Goal: Task Accomplishment & Management: Use online tool/utility

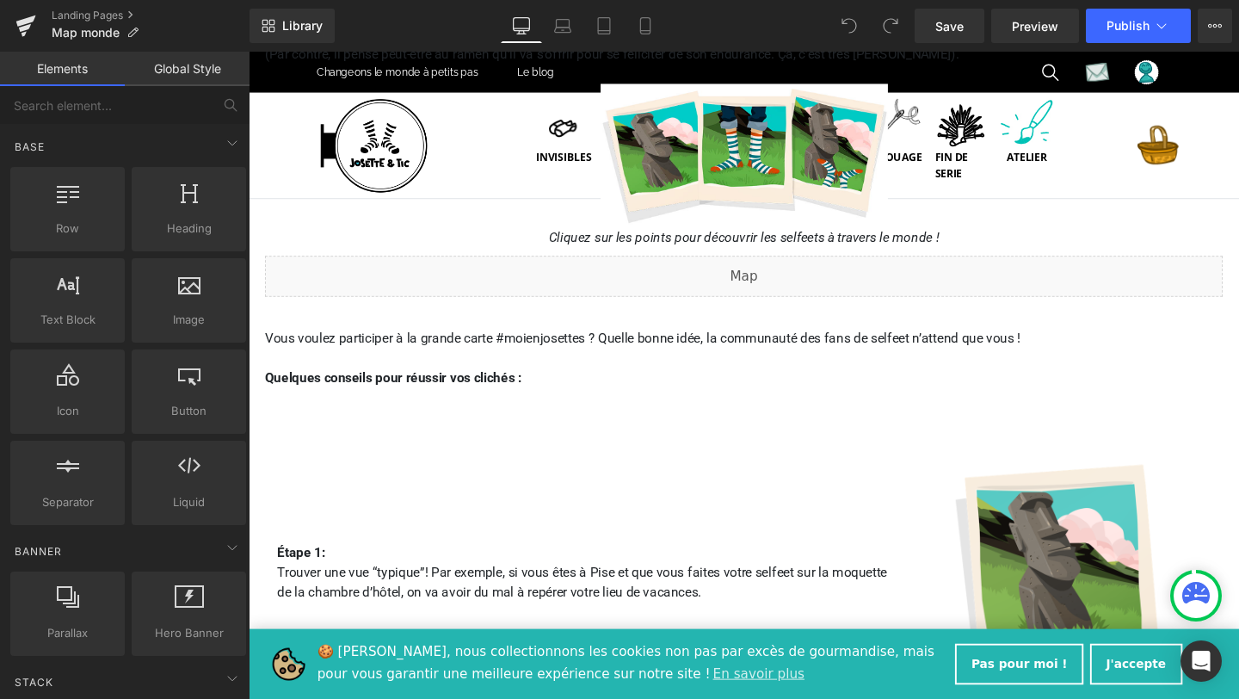
scroll to position [348, 0]
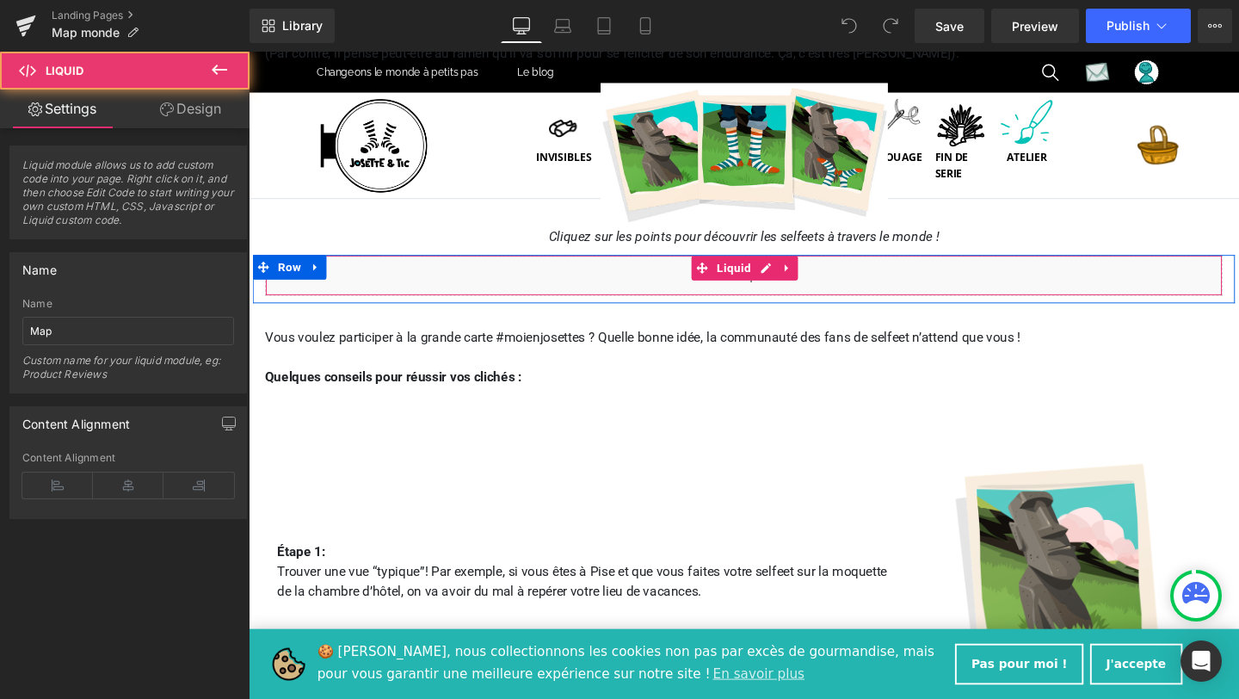
click at [808, 299] on div "Liquid" at bounding box center [769, 286] width 1007 height 43
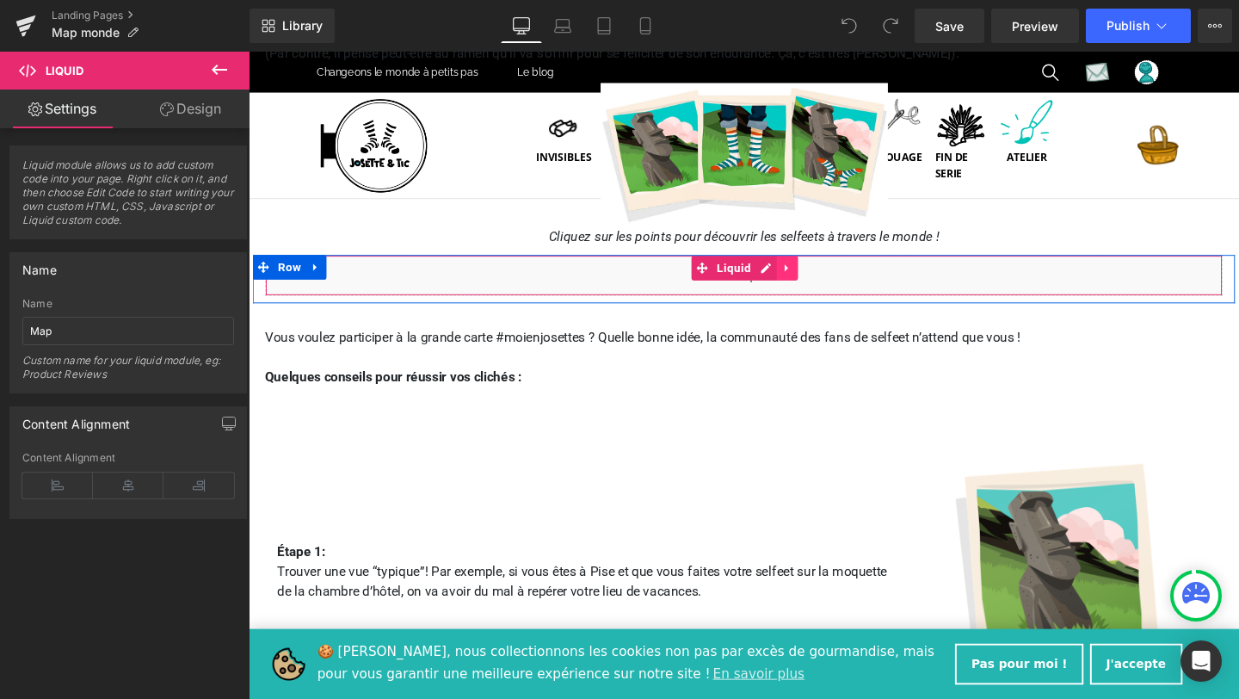
click at [813, 274] on icon at bounding box center [815, 278] width 12 height 13
click at [694, 279] on div "Liquid" at bounding box center [769, 286] width 1007 height 43
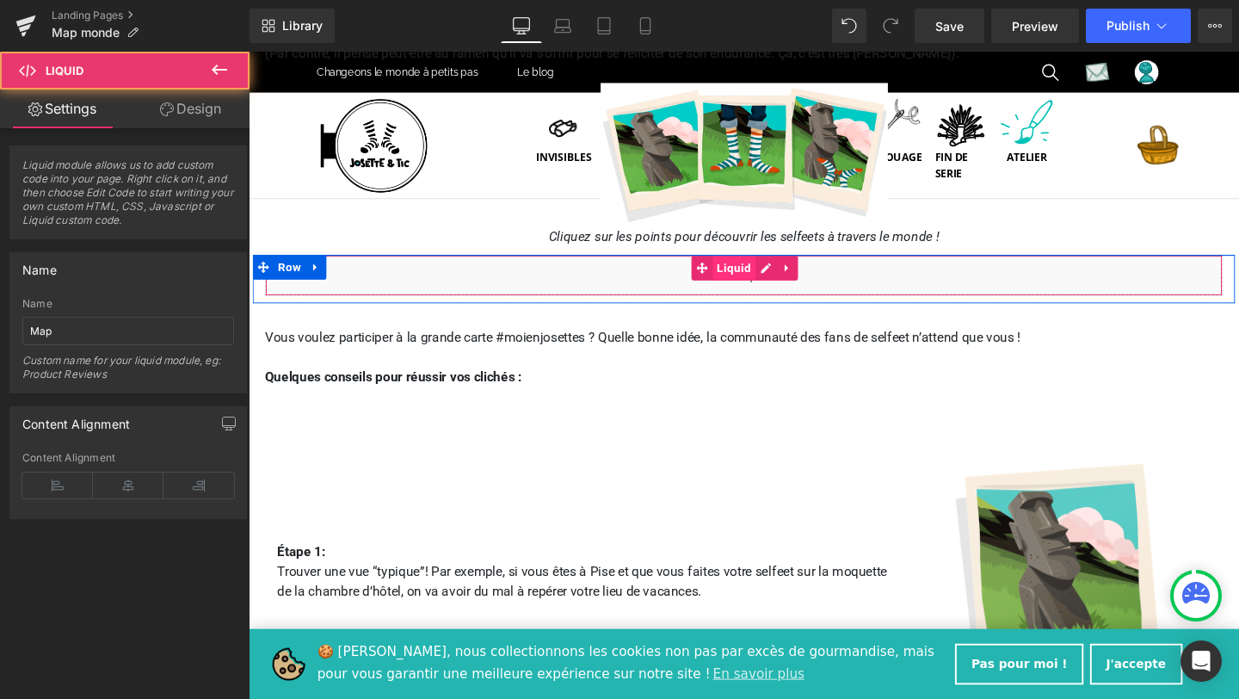
click at [757, 278] on span "Liquid" at bounding box center [758, 279] width 45 height 26
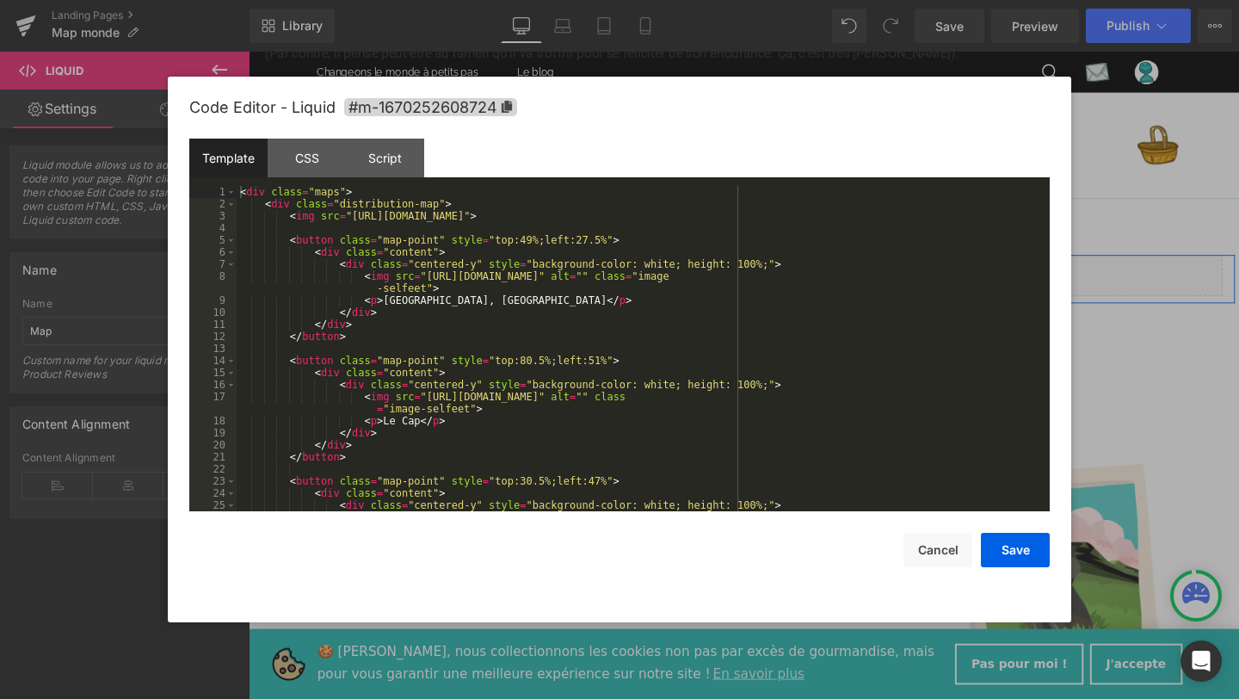
click at [792, 277] on div "Liquid" at bounding box center [769, 286] width 1007 height 43
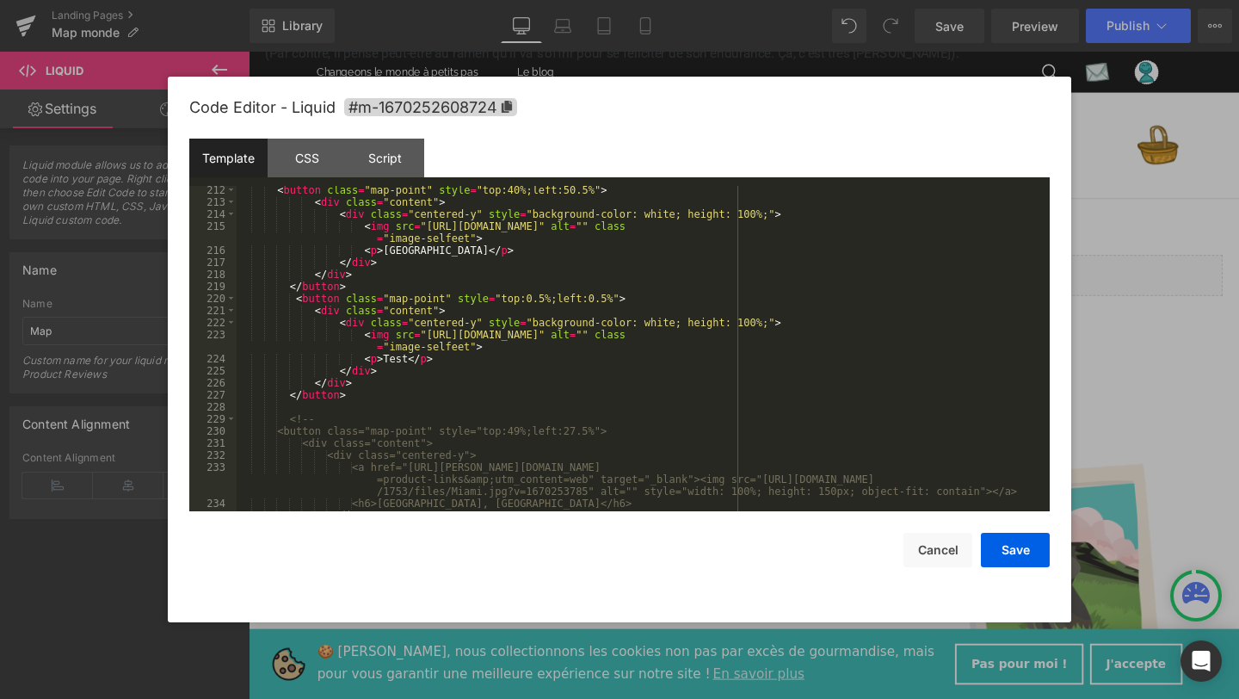
scroll to position [2820, 0]
click at [293, 298] on div "< button class = "map-point" style = "top:40%;left:50.5%" > < div class = "cont…" at bounding box center [640, 358] width 806 height 349
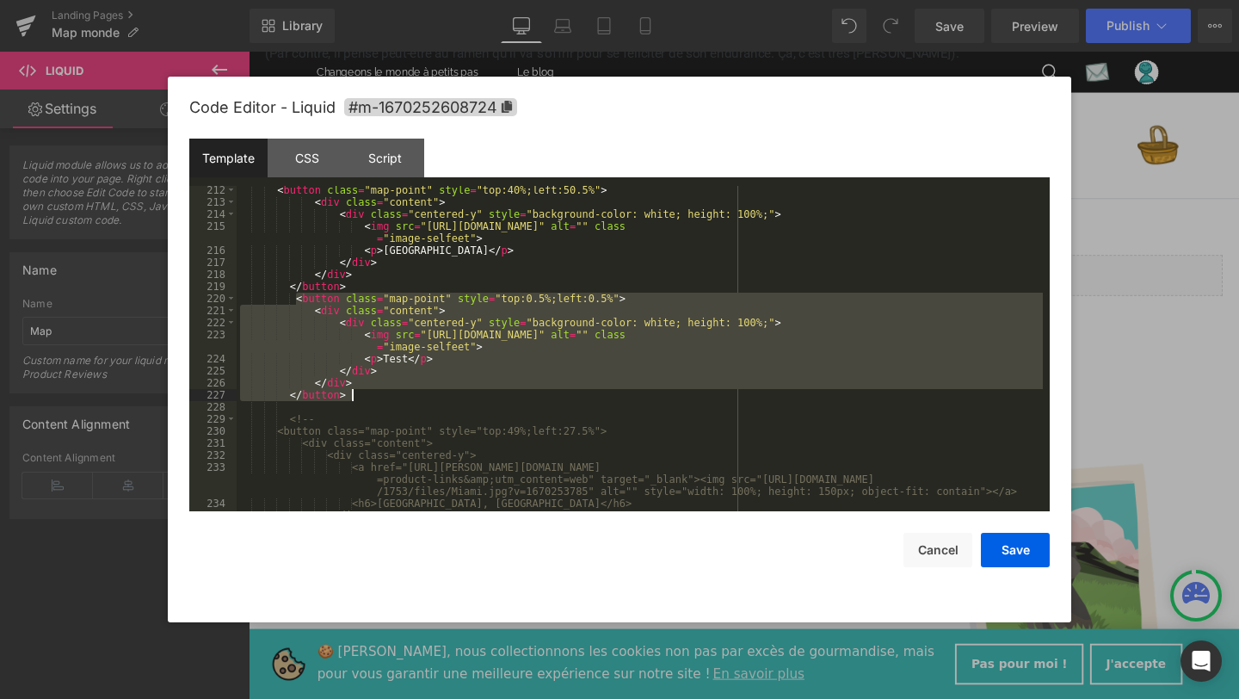
drag, startPoint x: 293, startPoint y: 298, endPoint x: 357, endPoint y: 397, distance: 117.6
click at [357, 396] on div "< button class = "map-point" style = "top:40%;left:50.5%" > < div class = "cont…" at bounding box center [640, 358] width 806 height 349
click at [358, 397] on div "< button class = "map-point" style = "top:40%;left:50.5%" > < div class = "cont…" at bounding box center [640, 348] width 806 height 325
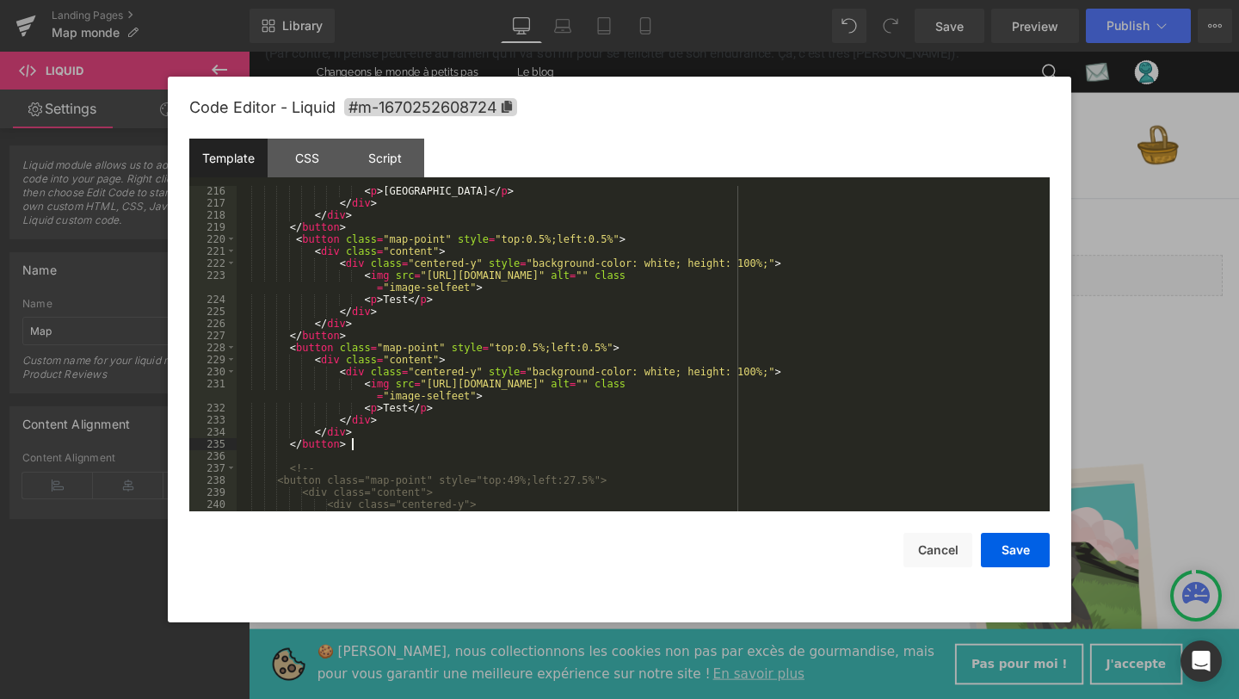
scroll to position [2879, 0]
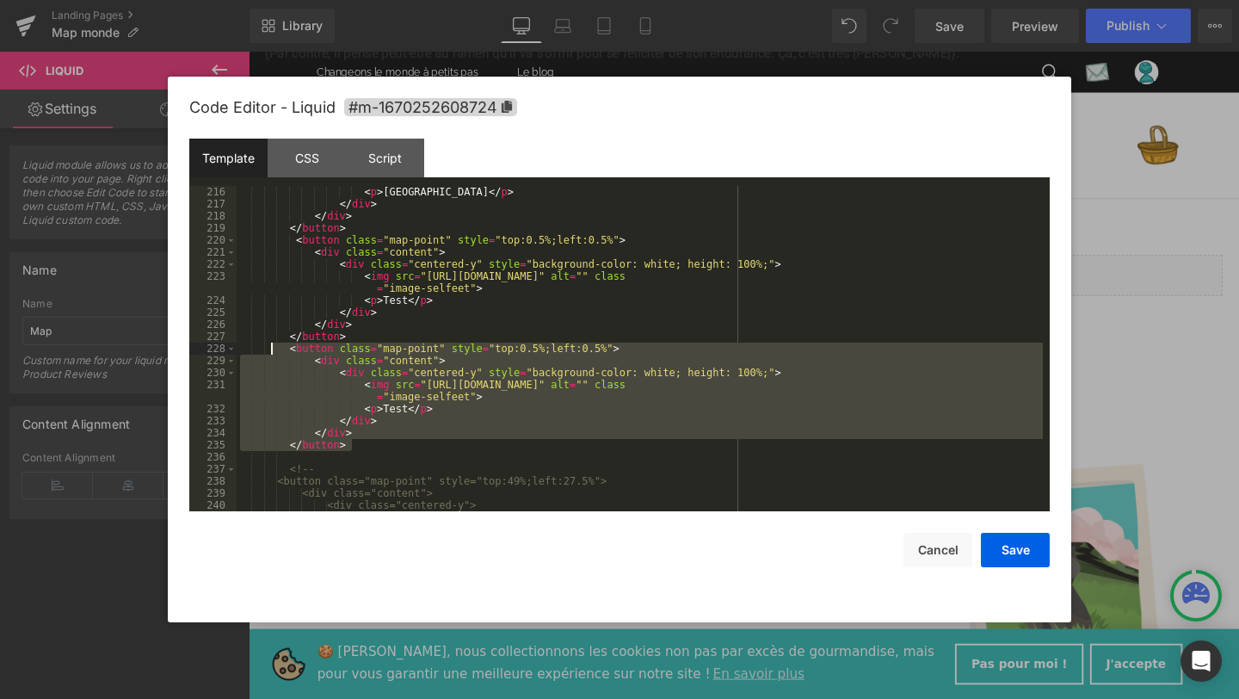
drag, startPoint x: 372, startPoint y: 447, endPoint x: 272, endPoint y: 353, distance: 137.5
click at [272, 352] on div "< p > Venise </ p > </ div > </ div > </ button > < button class = "map-point" …" at bounding box center [640, 372] width 806 height 373
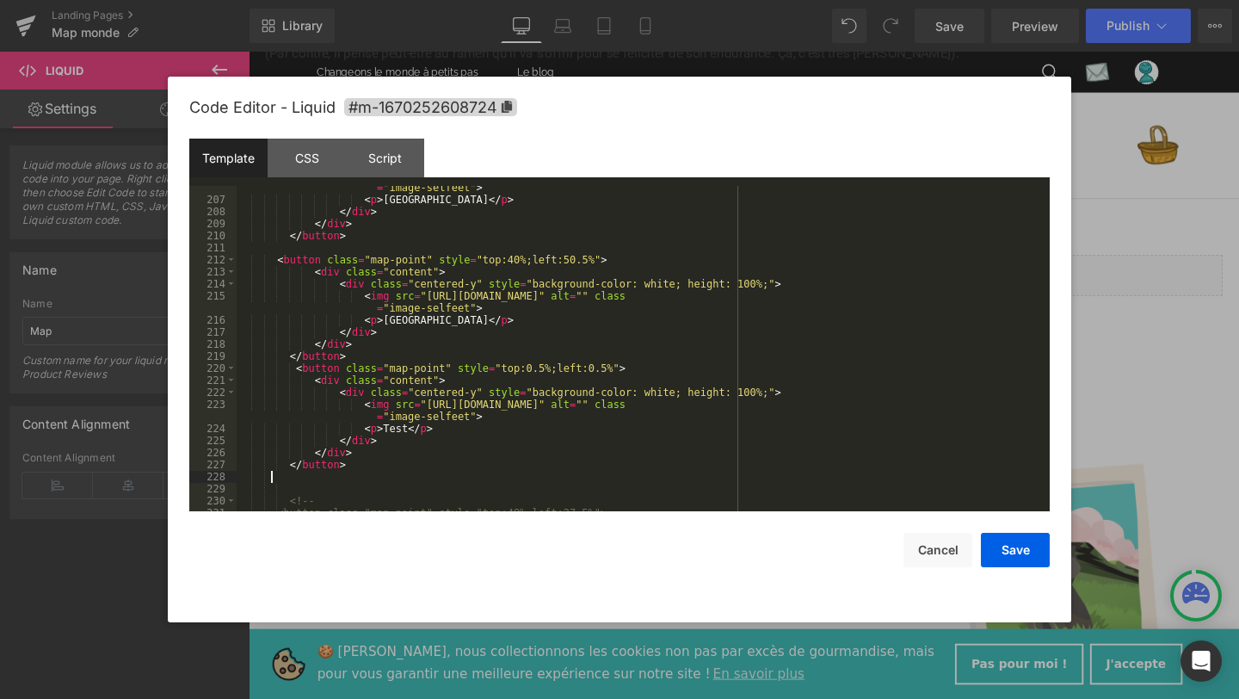
scroll to position [2753, 0]
click at [516, 256] on div "< img src = "https://cdn.shopify.com/s/files/1/0653/5217/1753/files/Sydney_1.jp…" at bounding box center [640, 347] width 806 height 361
drag, startPoint x: 588, startPoint y: 256, endPoint x: 566, endPoint y: 256, distance: 22.4
click at [566, 256] on div "< img src = "https://cdn.shopify.com/s/files/1/0653/5217/1753/files/Sydney_1.jp…" at bounding box center [640, 347] width 806 height 361
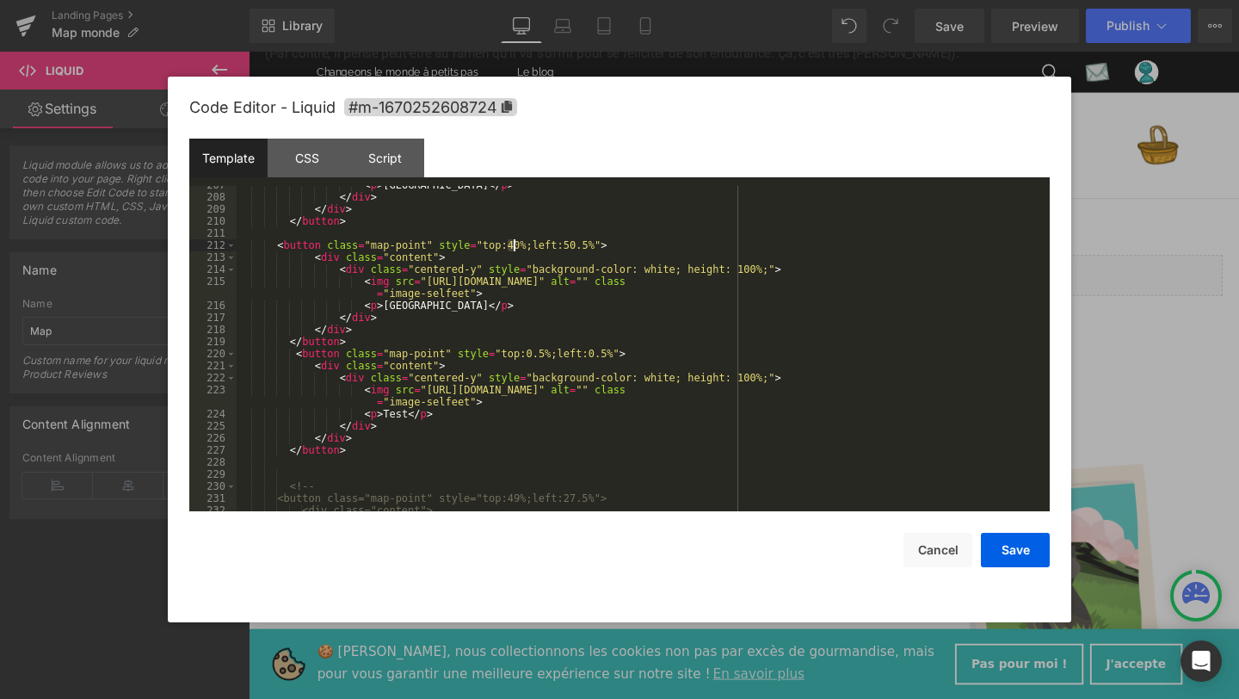
scroll to position [2778, 0]
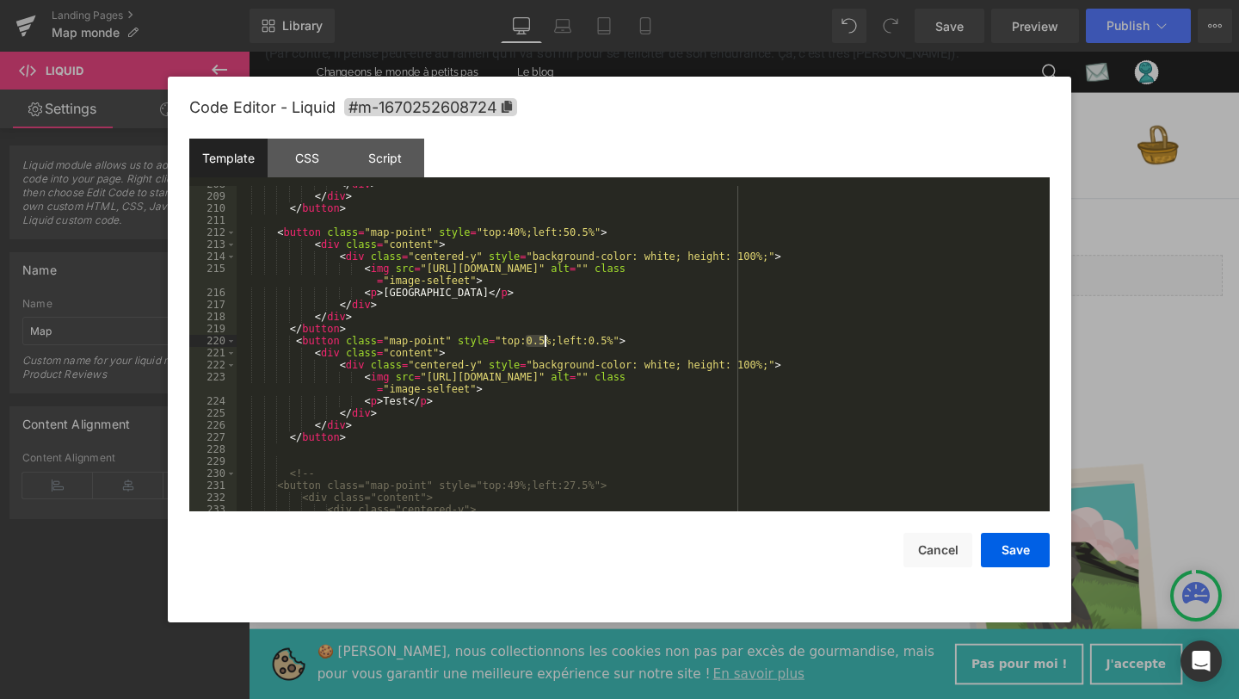
drag, startPoint x: 527, startPoint y: 339, endPoint x: 545, endPoint y: 340, distance: 18.1
click at [545, 340] on div "</ div > </ div > </ button > < button class = "map-point" style = "top:40%;lef…" at bounding box center [640, 352] width 806 height 349
click at [586, 339] on div "</ div > </ div > </ button > < button class = "map-point" style = "top:40%;lef…" at bounding box center [640, 352] width 806 height 349
drag, startPoint x: 582, startPoint y: 339, endPoint x: 600, endPoint y: 340, distance: 18.1
click at [600, 340] on div "</ div > </ div > </ button > < button class = "map-point" style = "top:40%;lef…" at bounding box center [640, 352] width 806 height 349
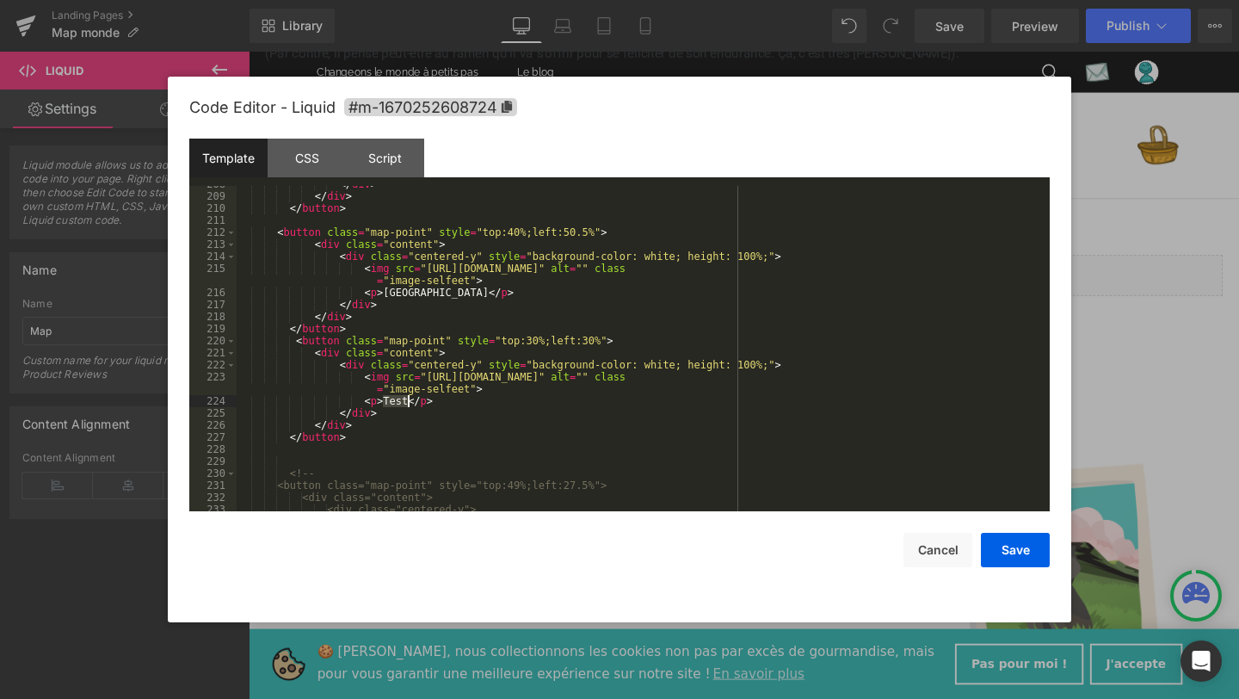
drag, startPoint x: 385, startPoint y: 401, endPoint x: 407, endPoint y: 401, distance: 21.5
click at [407, 401] on div "</ div > </ div > </ button > < button class = "map-point" style = "top:40%;lef…" at bounding box center [640, 352] width 806 height 349
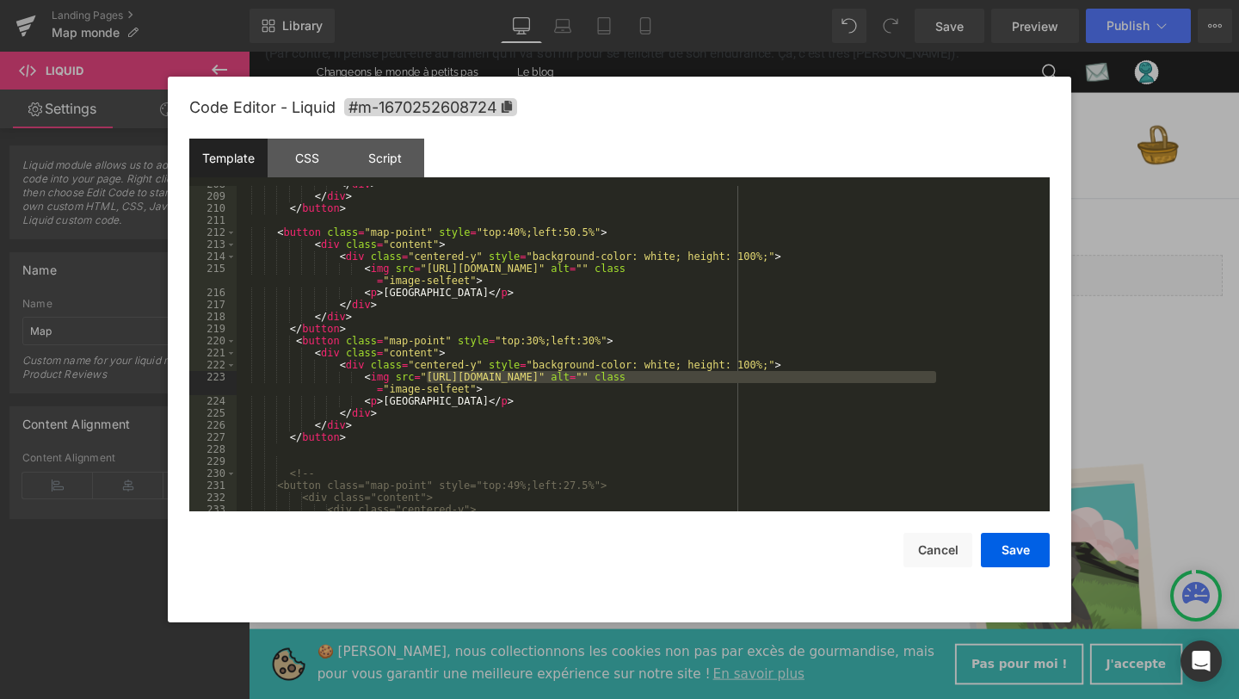
drag, startPoint x: 428, startPoint y: 376, endPoint x: 934, endPoint y: 381, distance: 505.9
click at [934, 381] on div "</ div > </ div > </ button > < button class = "map-point" style = "top:40%;lef…" at bounding box center [640, 352] width 806 height 349
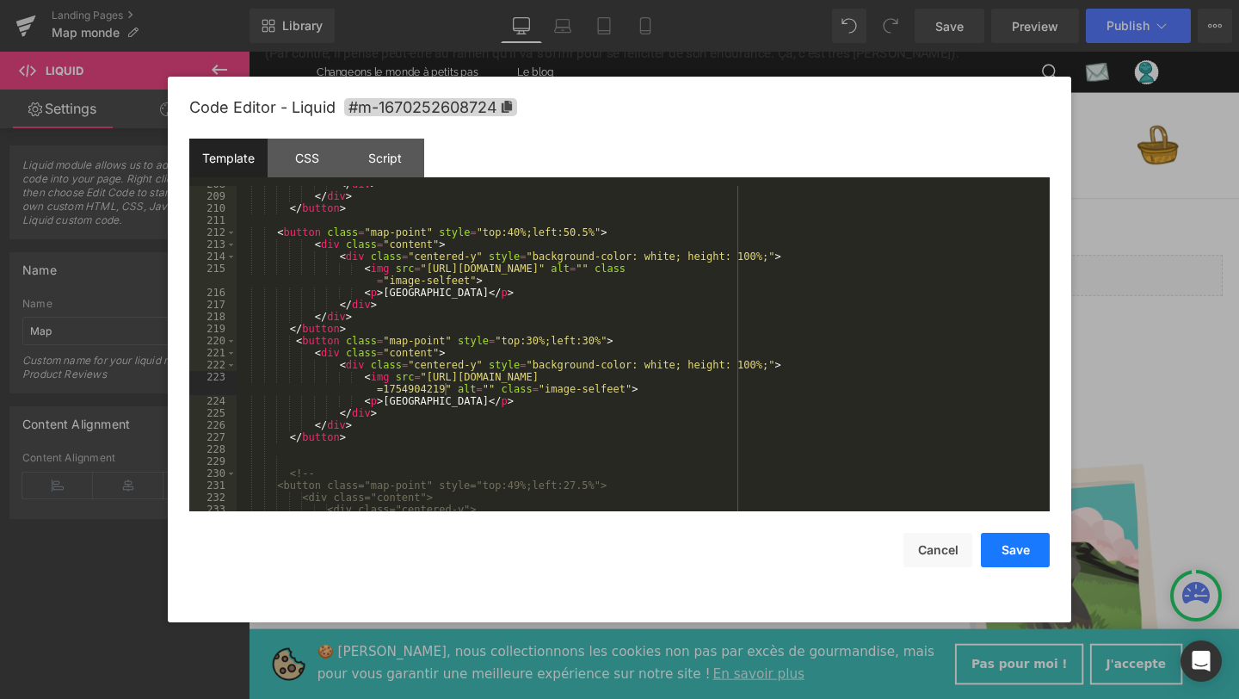
click at [1010, 552] on button "Save" at bounding box center [1015, 550] width 69 height 34
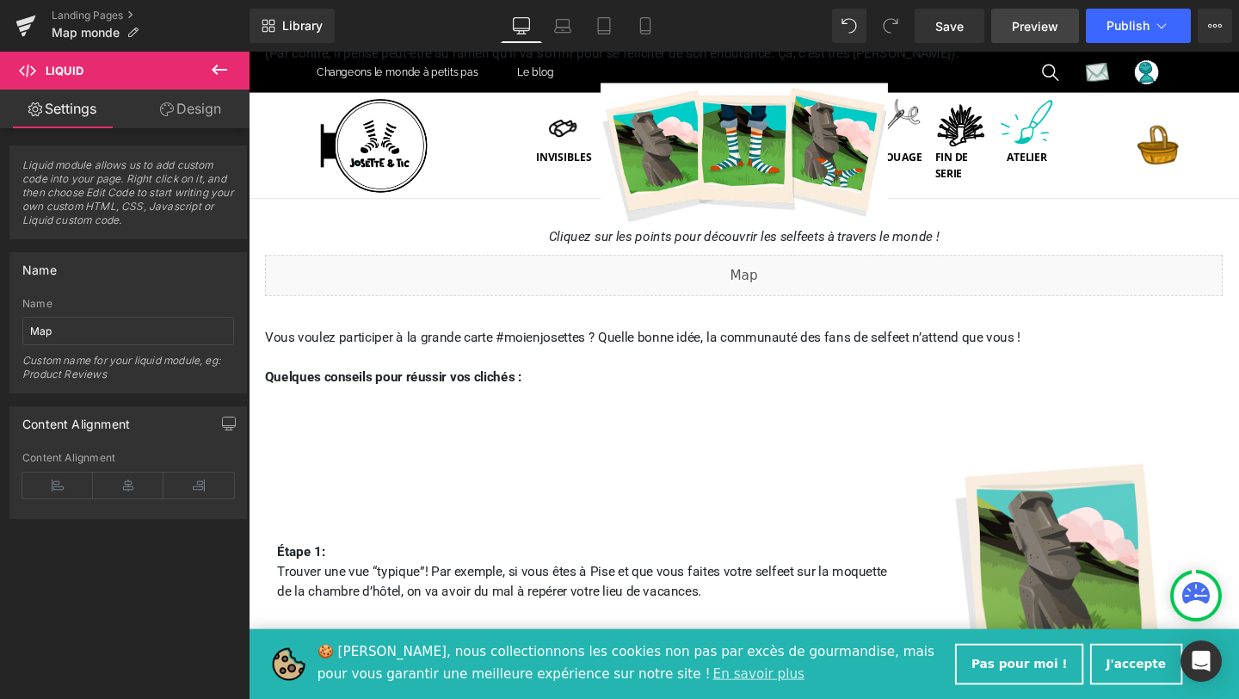
click at [1036, 27] on span "Preview" at bounding box center [1035, 26] width 46 height 18
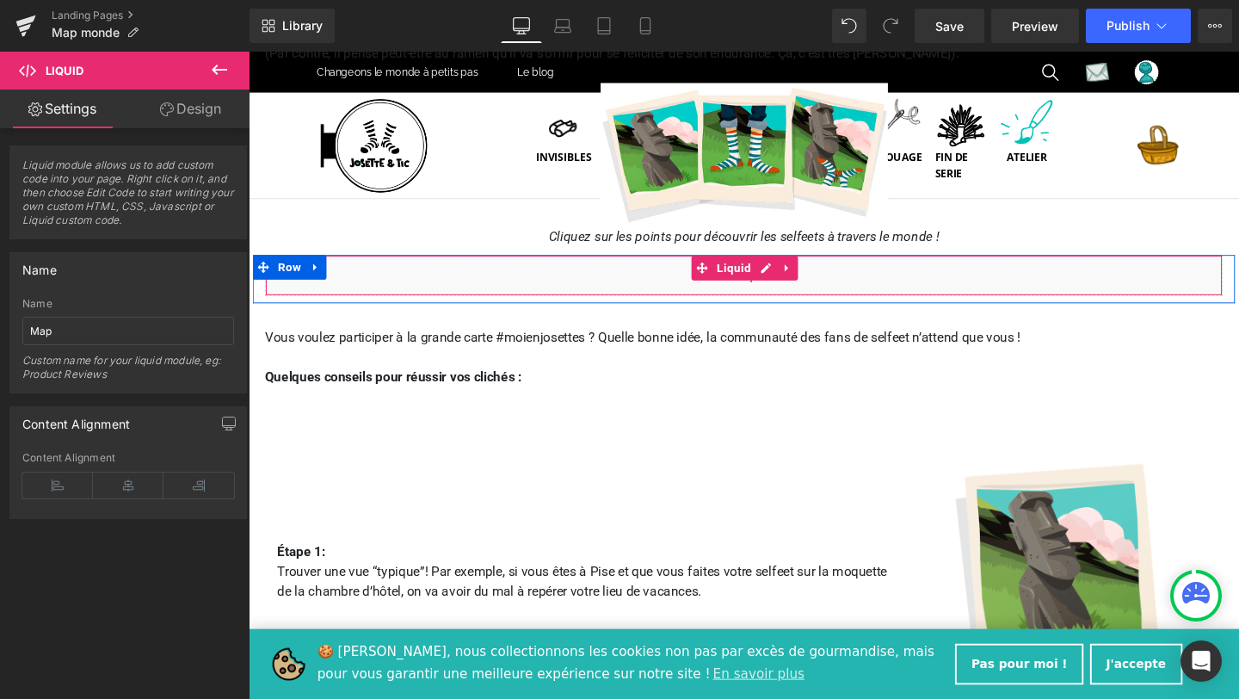
scroll to position [348, 0]
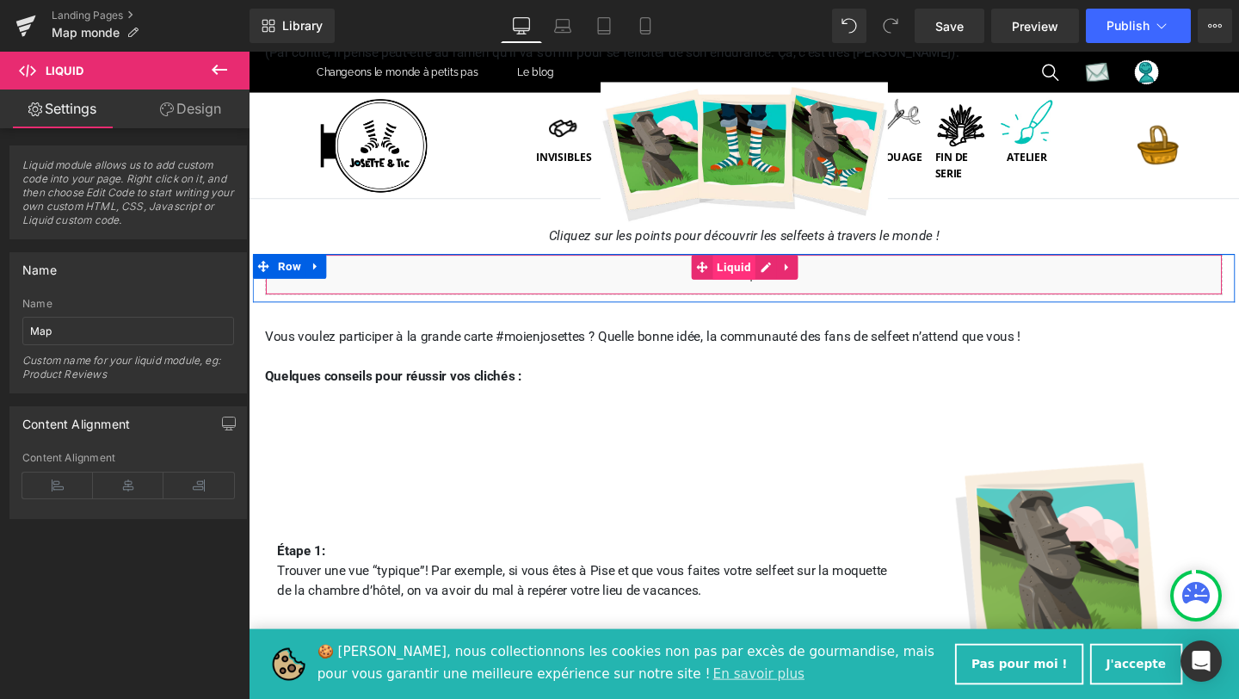
click at [752, 280] on span "Liquid" at bounding box center [758, 278] width 45 height 26
click at [794, 284] on div "Liquid" at bounding box center [769, 285] width 1007 height 43
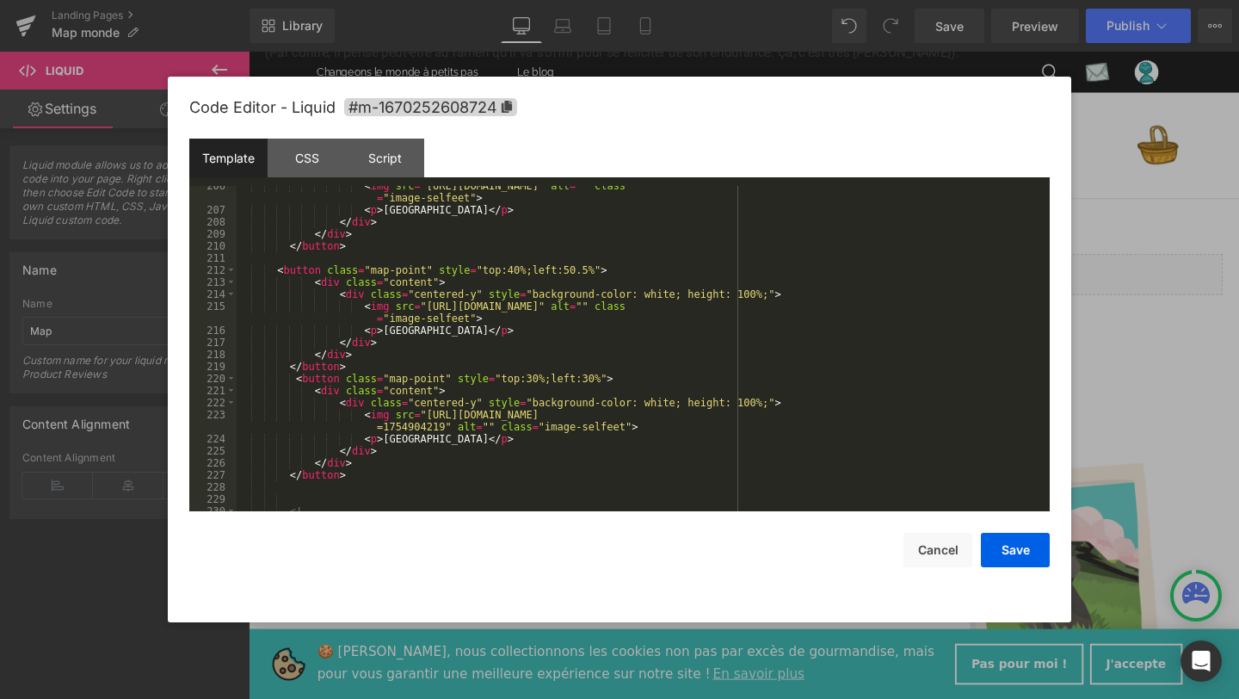
scroll to position [2734, 0]
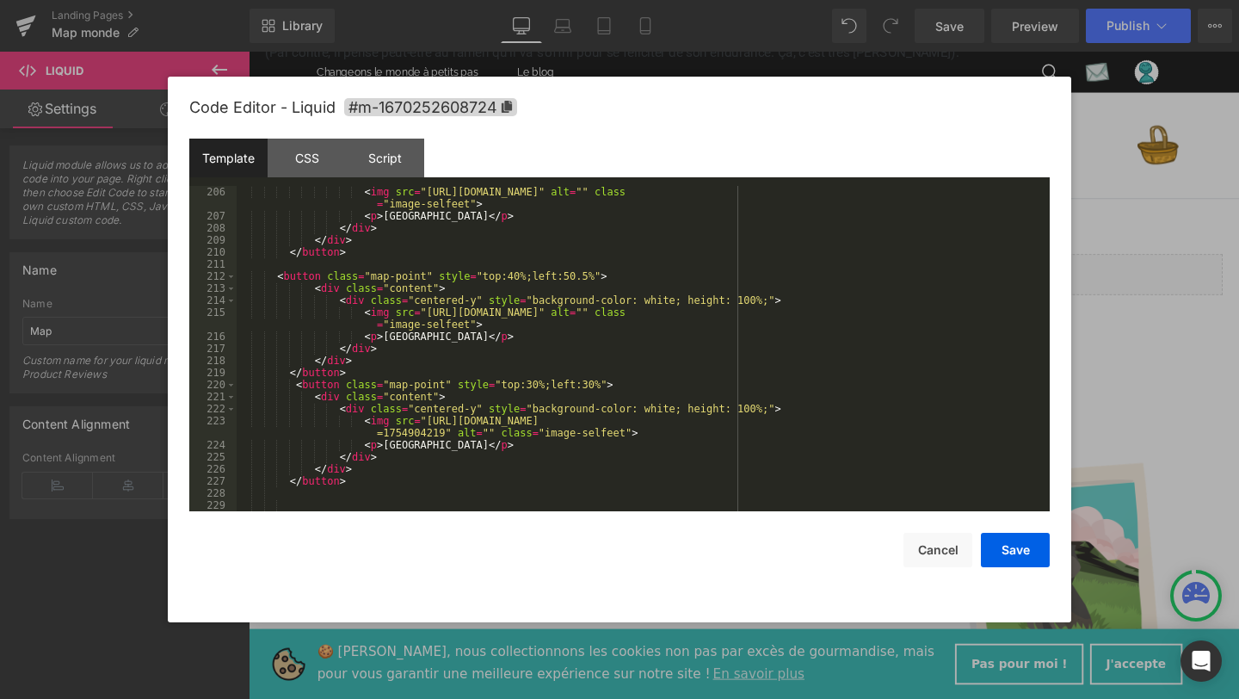
click at [366, 371] on div "< img src = "https://cdn.shopify.com/s/files/1/0653/5217/1753/files/Sydney_1.jp…" at bounding box center [640, 366] width 806 height 361
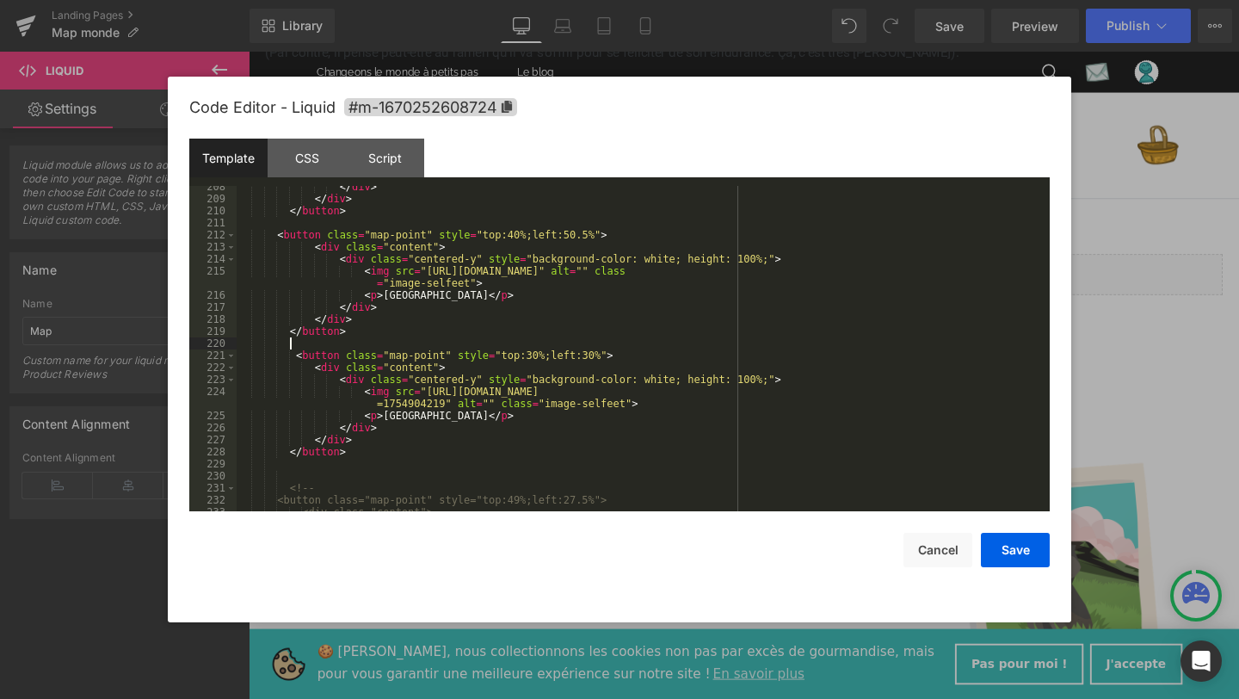
scroll to position [2775, 0]
click at [1020, 545] on button "Save" at bounding box center [1015, 550] width 69 height 34
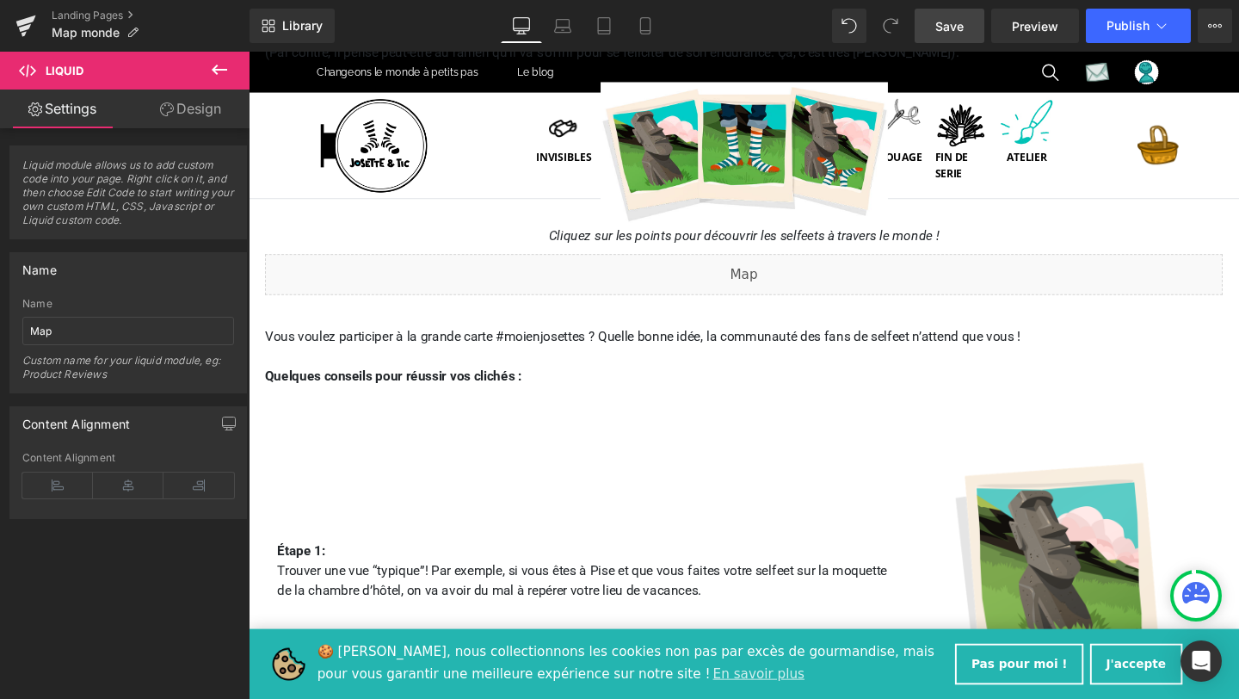
click at [944, 21] on span "Save" at bounding box center [949, 26] width 28 height 18
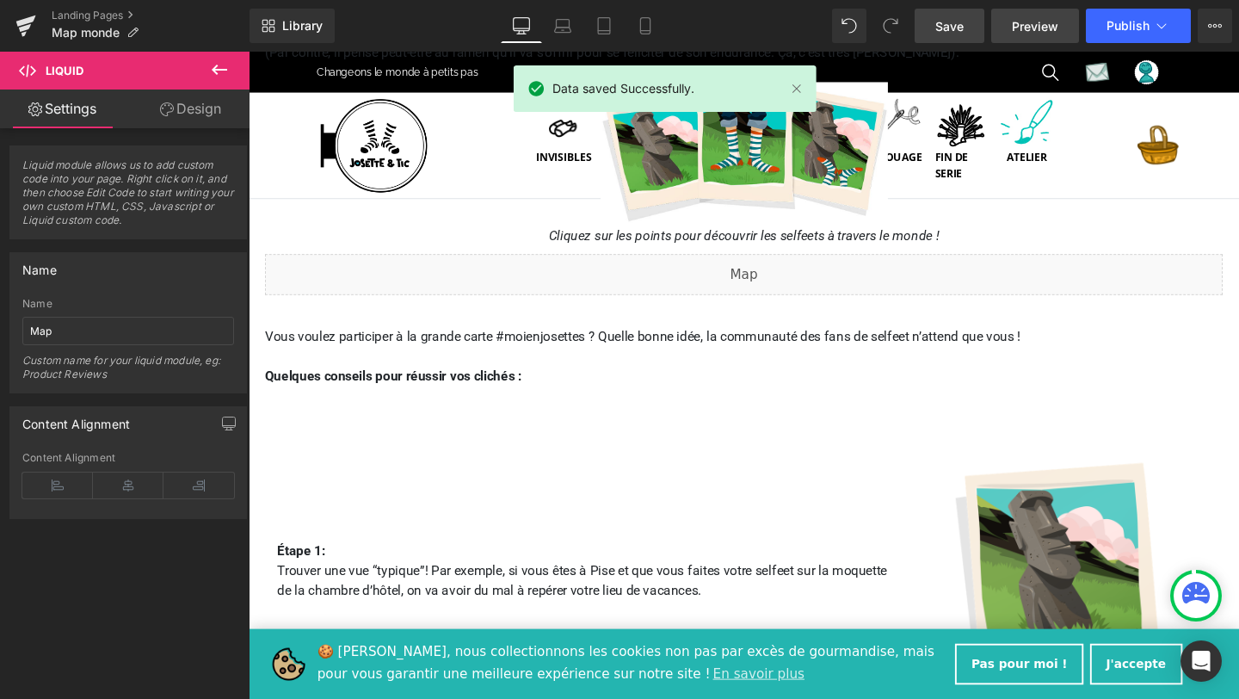
click at [1029, 26] on span "Preview" at bounding box center [1035, 26] width 46 height 18
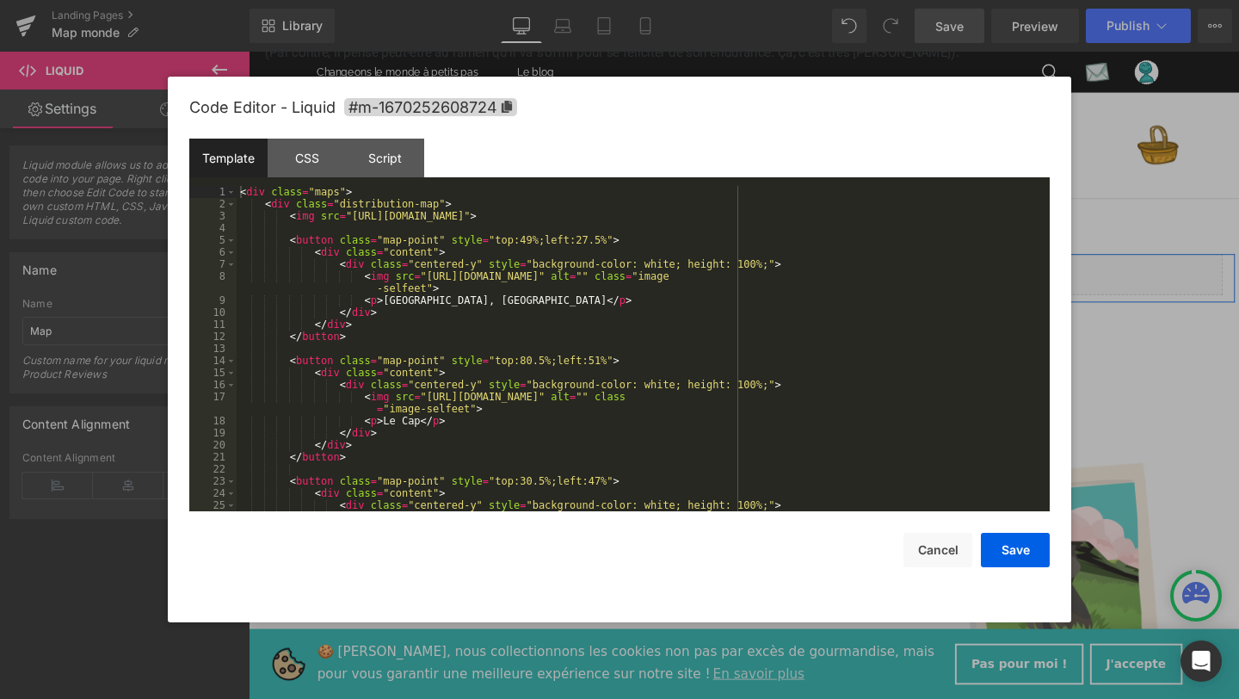
click at [790, 276] on div "Liquid" at bounding box center [769, 285] width 1007 height 43
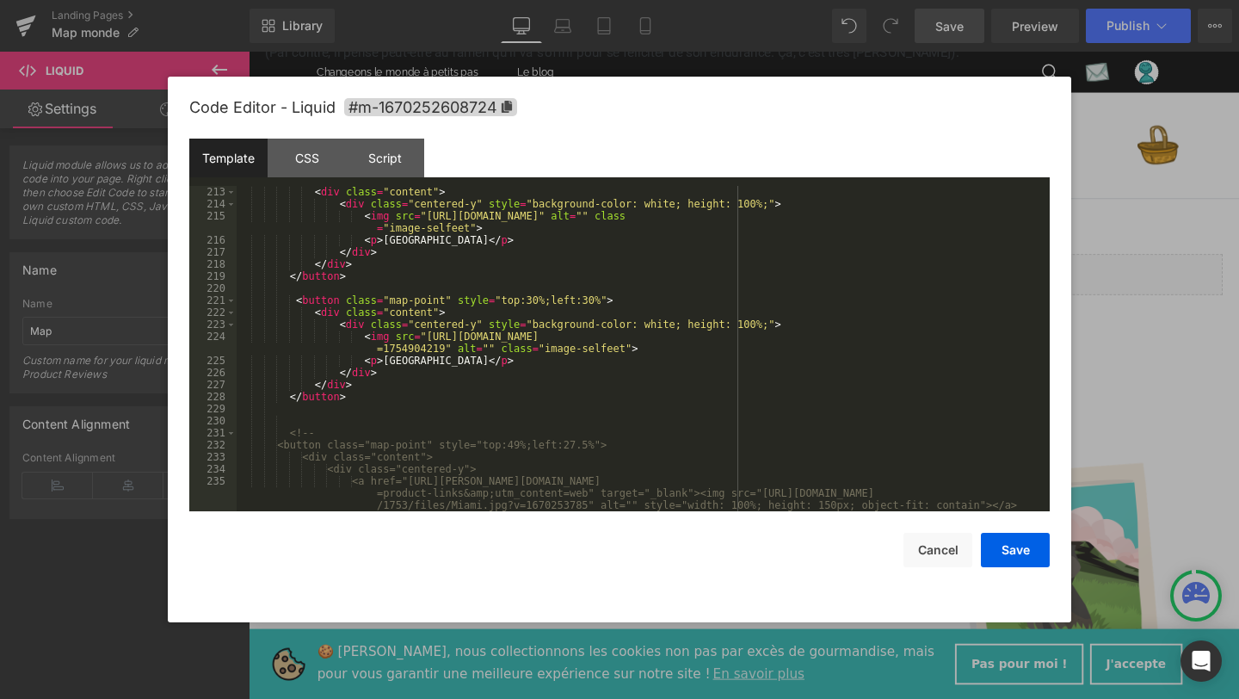
scroll to position [2830, 0]
drag, startPoint x: 539, startPoint y: 299, endPoint x: 527, endPoint y: 299, distance: 11.2
click at [527, 299] on div "< div class = "content" > < div class = "centered-y" style = "background-color:…" at bounding box center [640, 360] width 806 height 349
drag, startPoint x: 595, startPoint y: 299, endPoint x: 582, endPoint y: 299, distance: 12.9
click at [582, 299] on div "< div class = "content" > < div class = "centered-y" style = "background-color:…" at bounding box center [640, 360] width 806 height 349
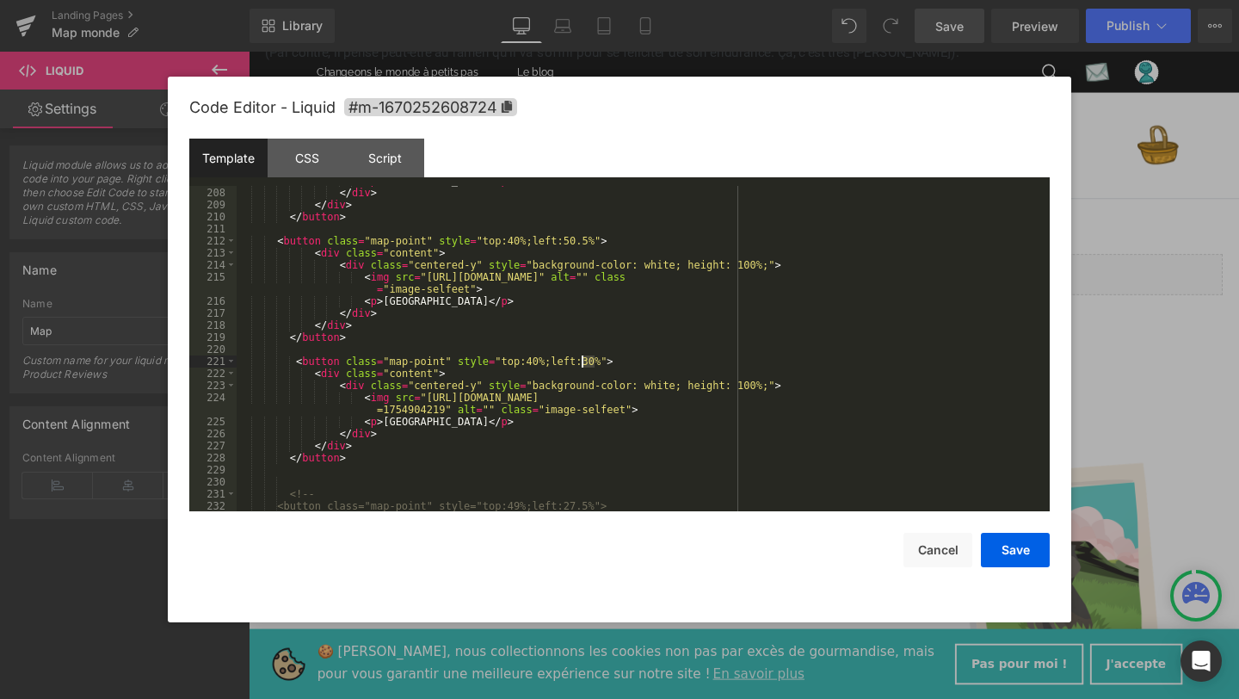
scroll to position [2769, 0]
drag, startPoint x: 538, startPoint y: 361, endPoint x: 528, endPoint y: 360, distance: 9.5
click at [528, 360] on div "< p > Sydney </ p > </ div > </ div > </ button > < button class = "map-point" …" at bounding box center [640, 349] width 806 height 349
click at [1032, 552] on button "Save" at bounding box center [1015, 550] width 69 height 34
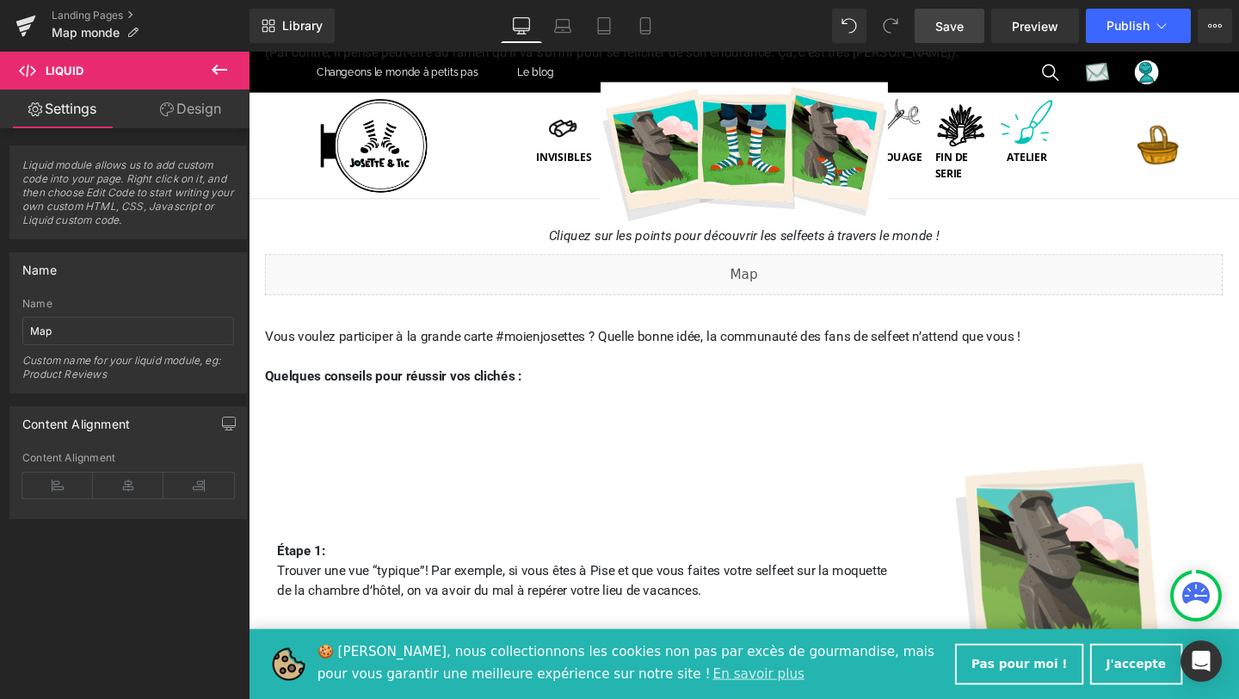
click at [954, 36] on link "Save" at bounding box center [949, 26] width 70 height 34
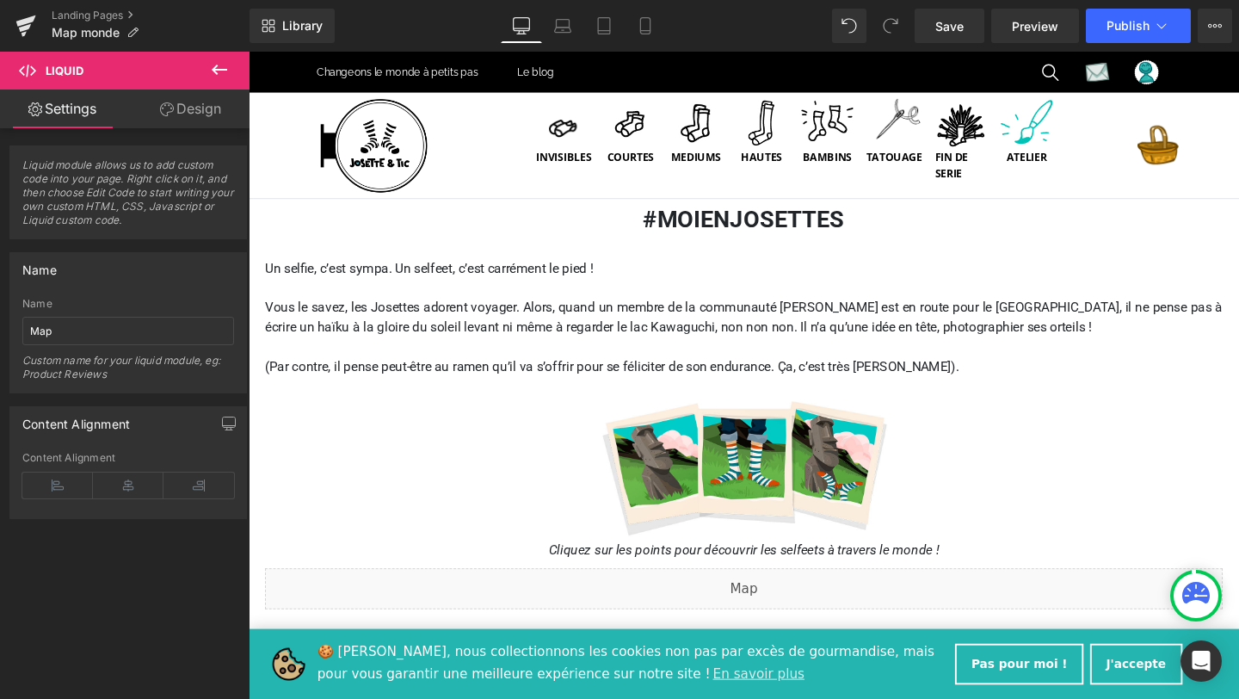
scroll to position [0, 0]
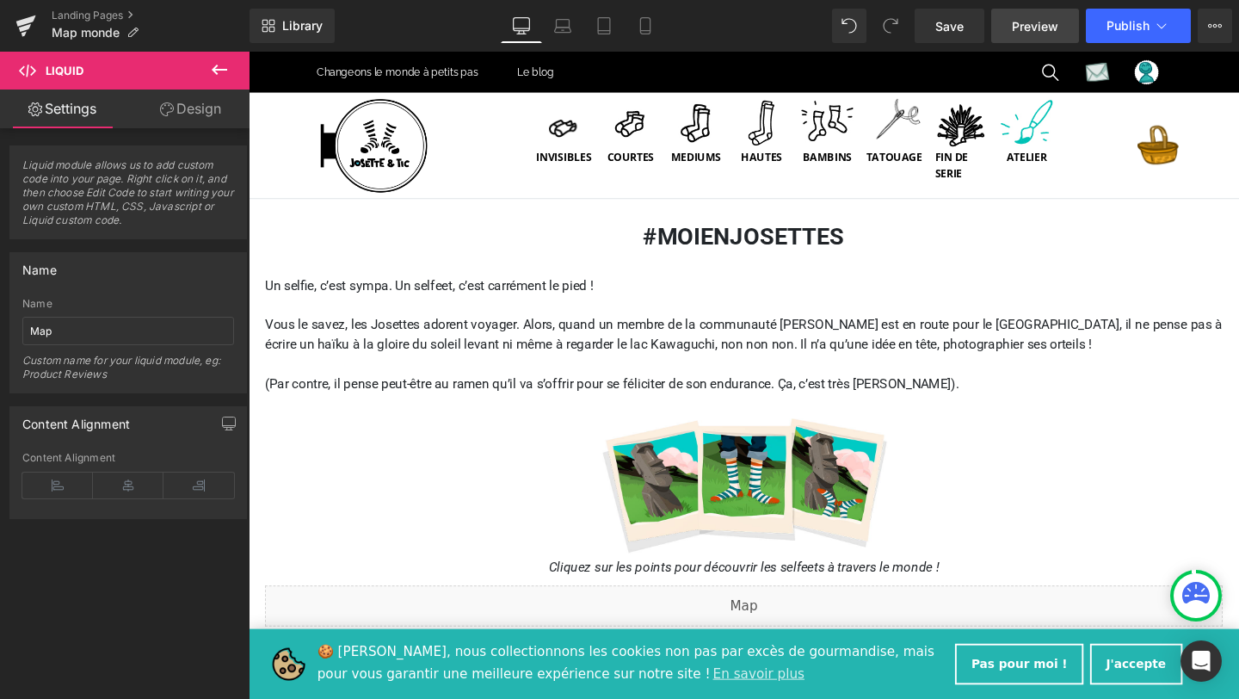
click at [1034, 23] on span "Preview" at bounding box center [1035, 26] width 46 height 18
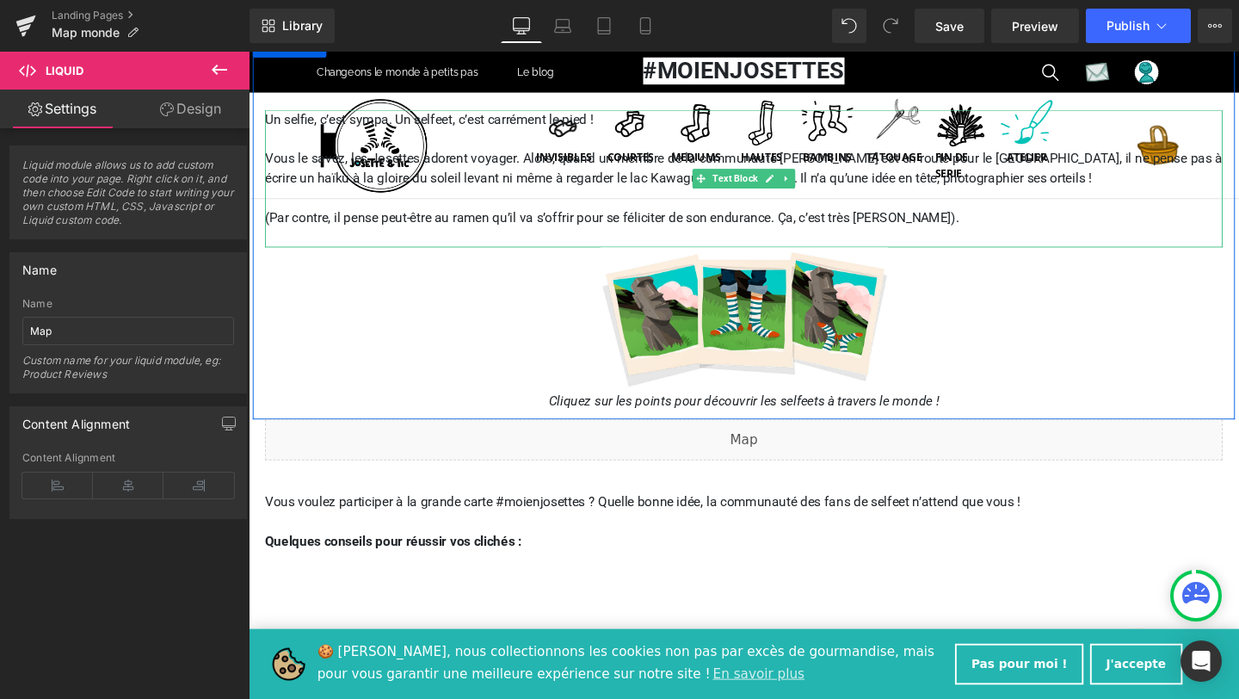
scroll to position [188, 0]
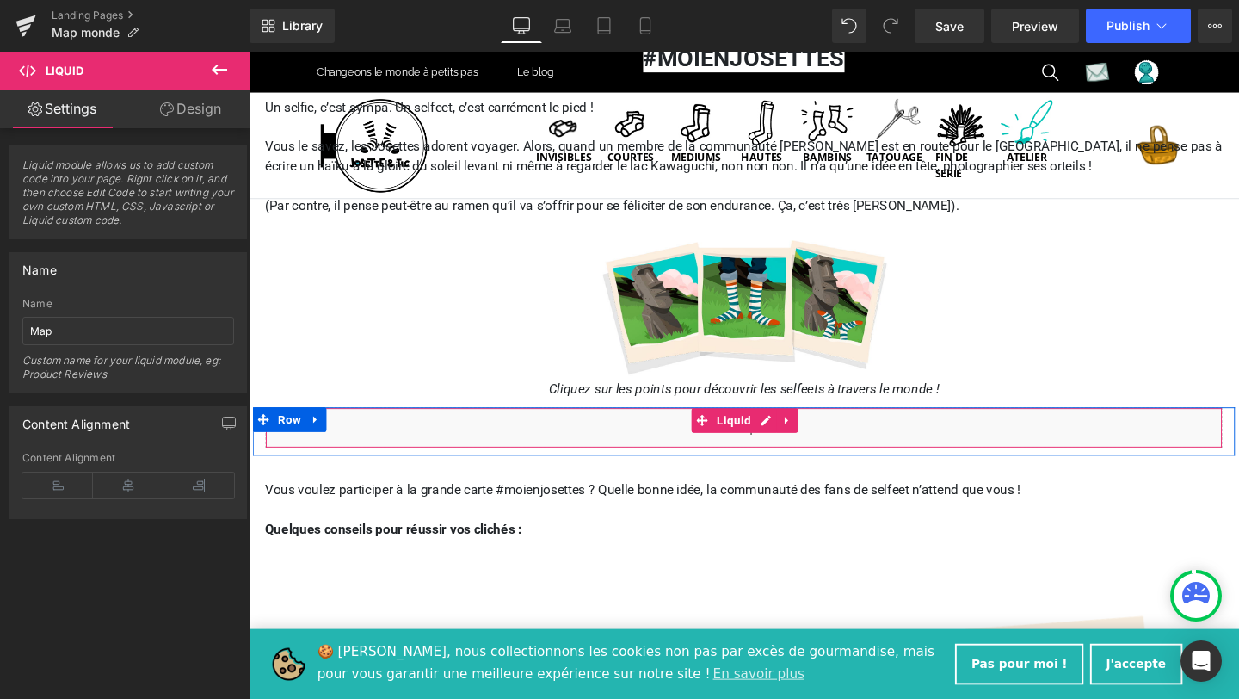
click at [682, 445] on div "Liquid" at bounding box center [769, 446] width 1007 height 43
click at [785, 440] on div "Liquid" at bounding box center [769, 446] width 1007 height 43
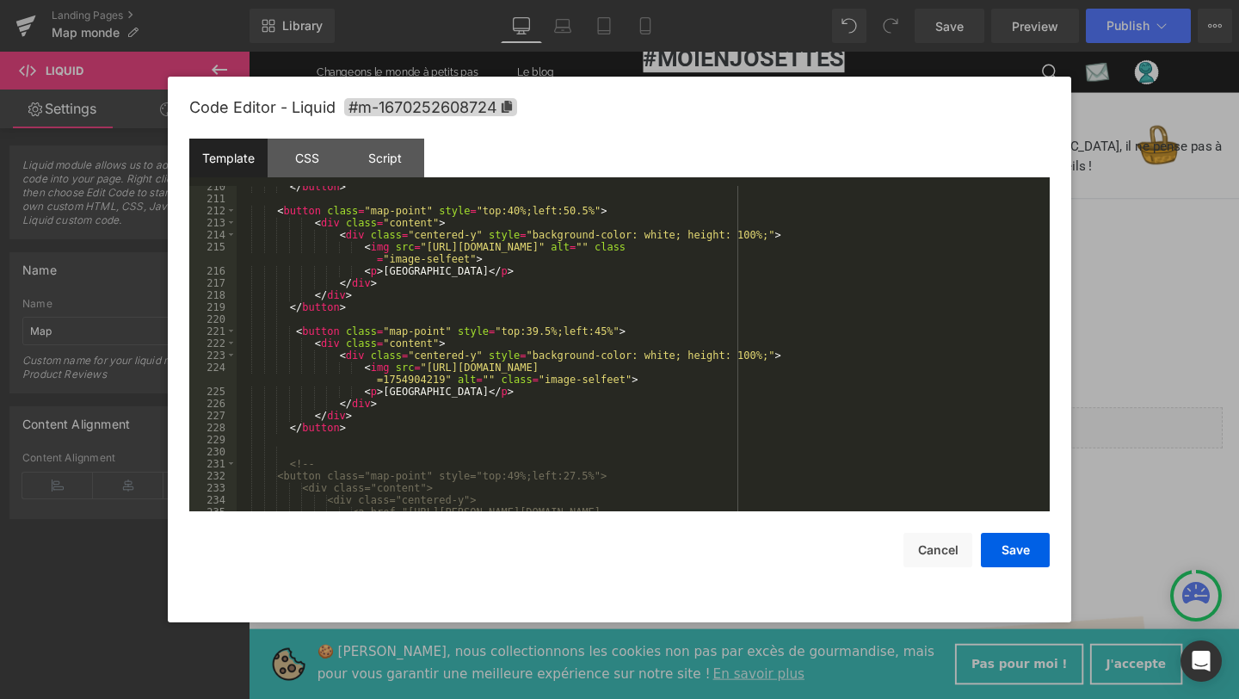
scroll to position [2799, 0]
drag, startPoint x: 607, startPoint y: 329, endPoint x: 595, endPoint y: 329, distance: 12.1
click at [595, 329] on div "</ button > < button class = "map-point" style = "top:40%;left:50.5%" > < div c…" at bounding box center [640, 367] width 806 height 373
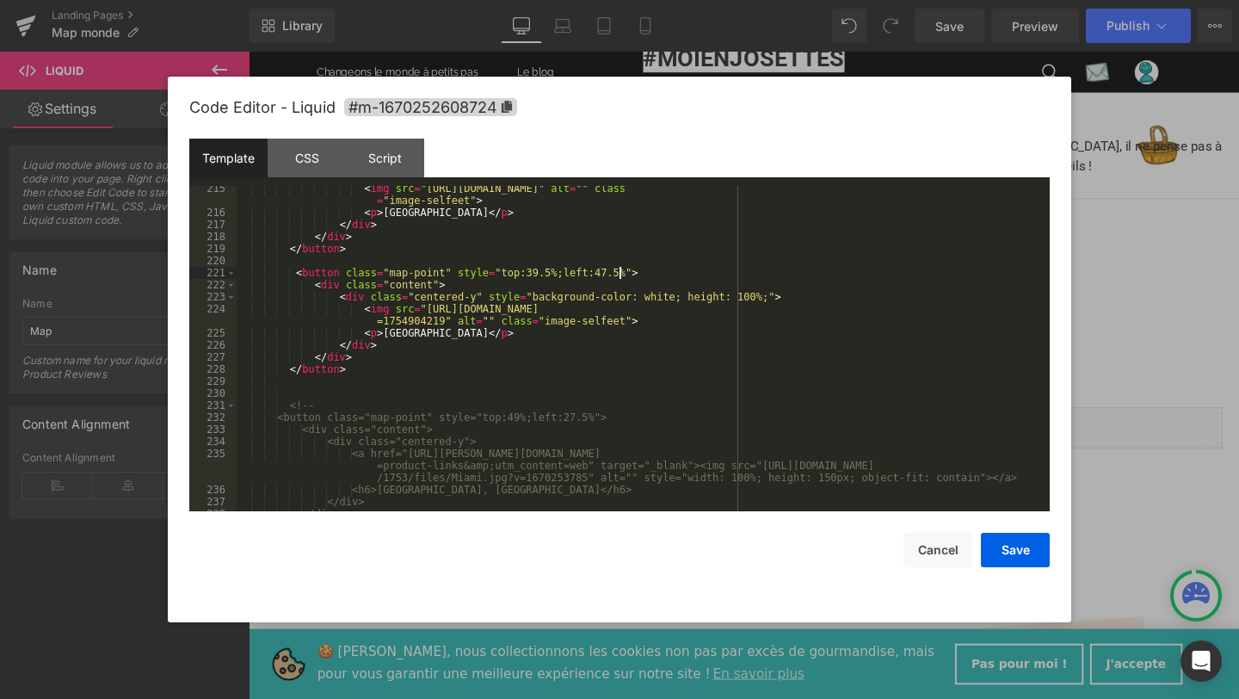
scroll to position [2858, 0]
click at [541, 272] on div "< img src = "https://cdn.shopify.com/s/files/1/0653/5217/1753/files/Venise.jpg?…" at bounding box center [640, 362] width 806 height 361
click at [1009, 551] on button "Save" at bounding box center [1015, 550] width 69 height 34
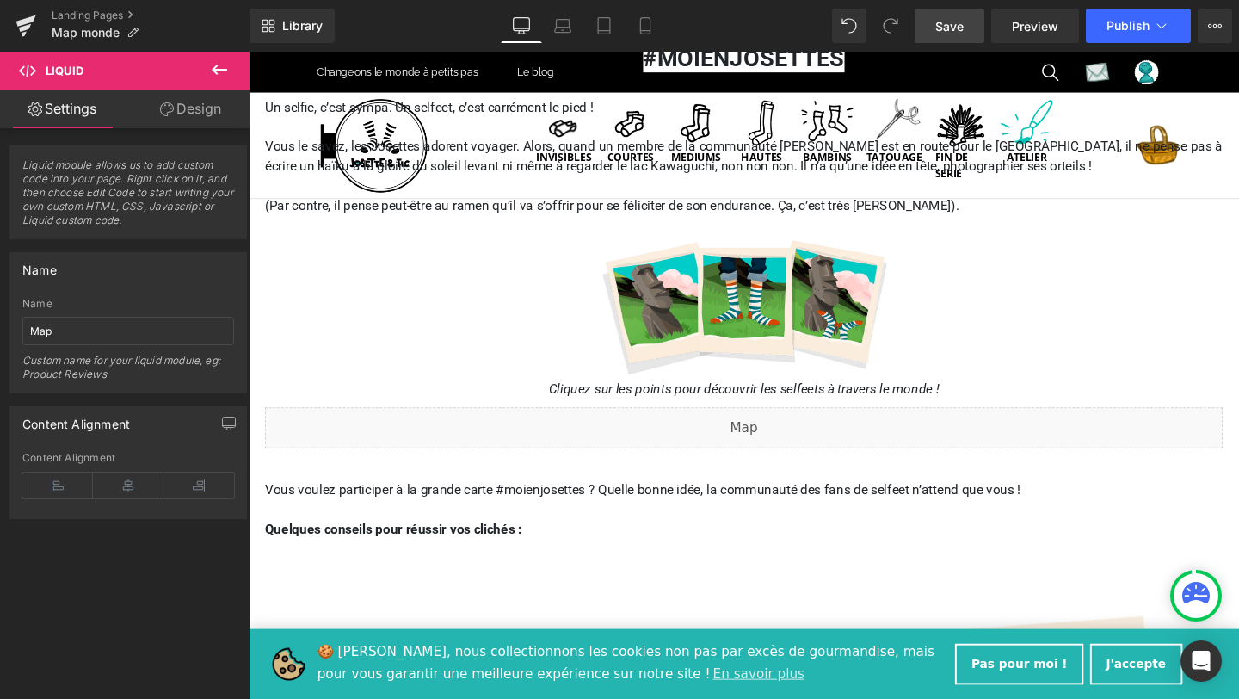
click at [952, 34] on span "Save" at bounding box center [949, 26] width 28 height 18
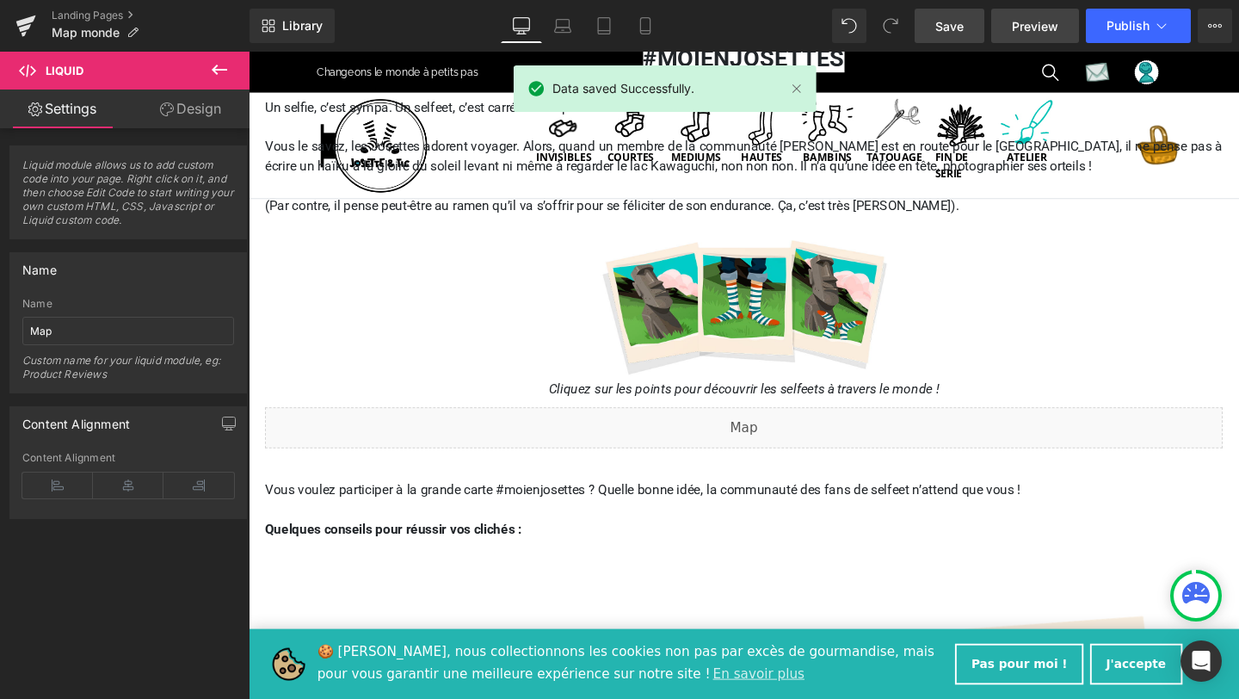
click at [1045, 18] on span "Preview" at bounding box center [1035, 26] width 46 height 18
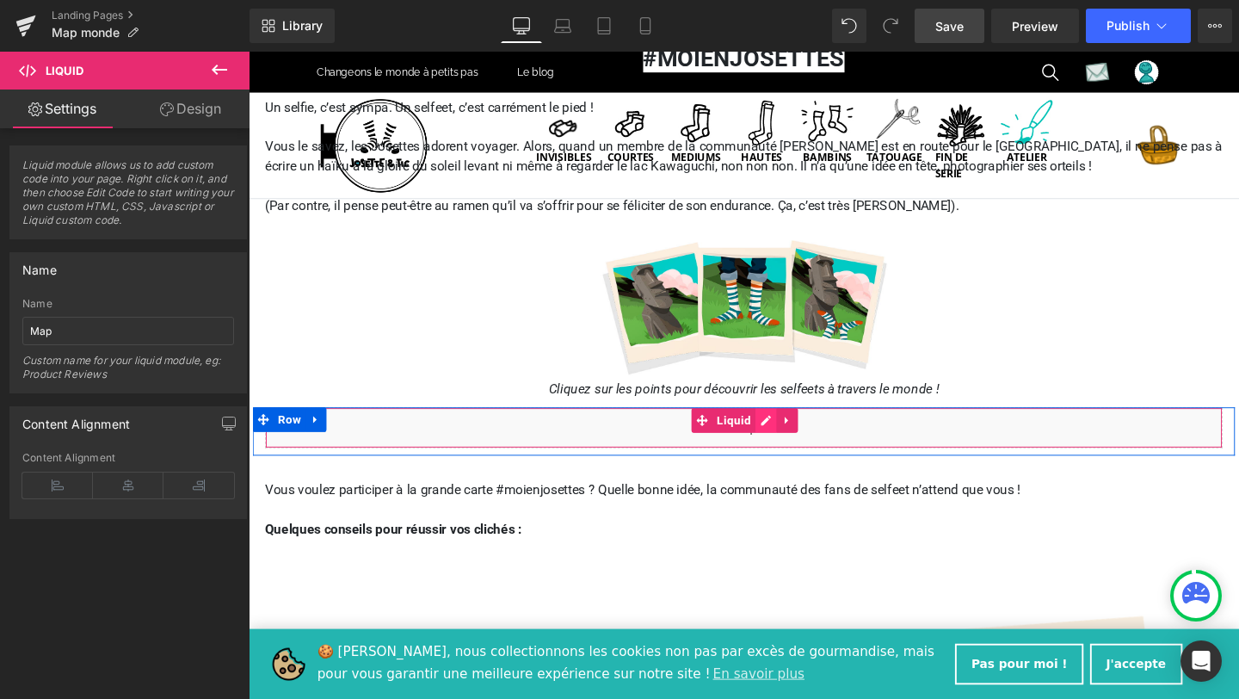
click at [793, 440] on div "Liquid" at bounding box center [769, 446] width 1007 height 43
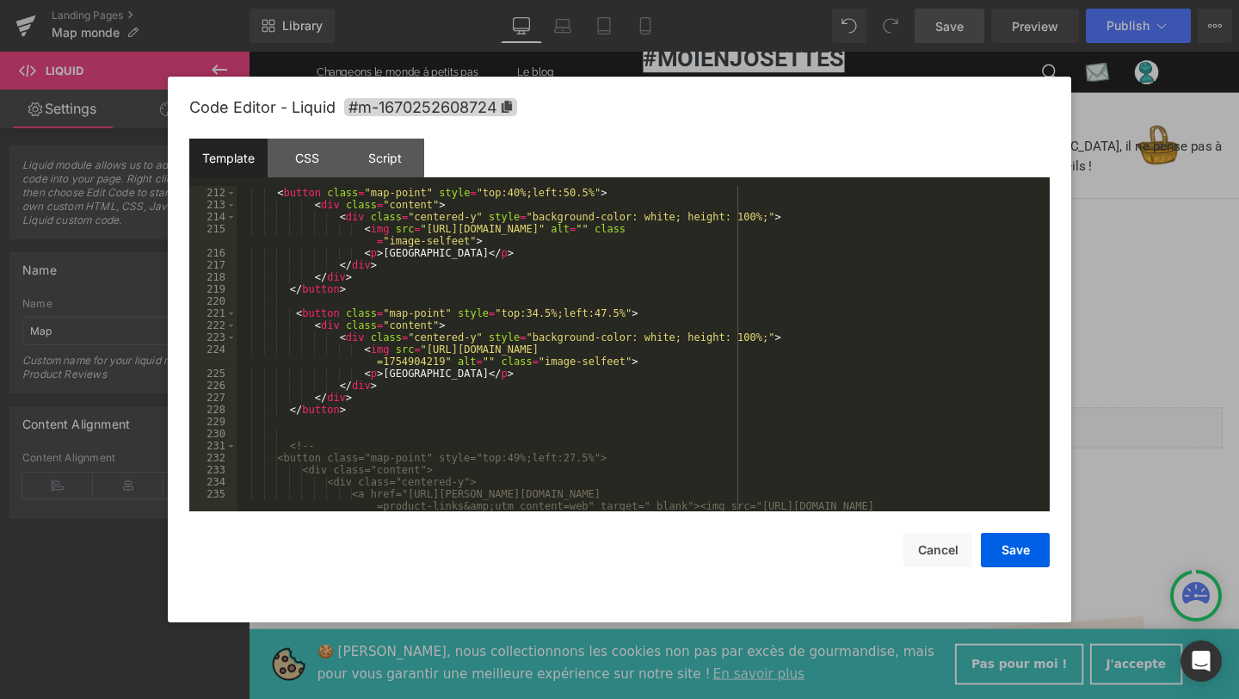
scroll to position [2813, 0]
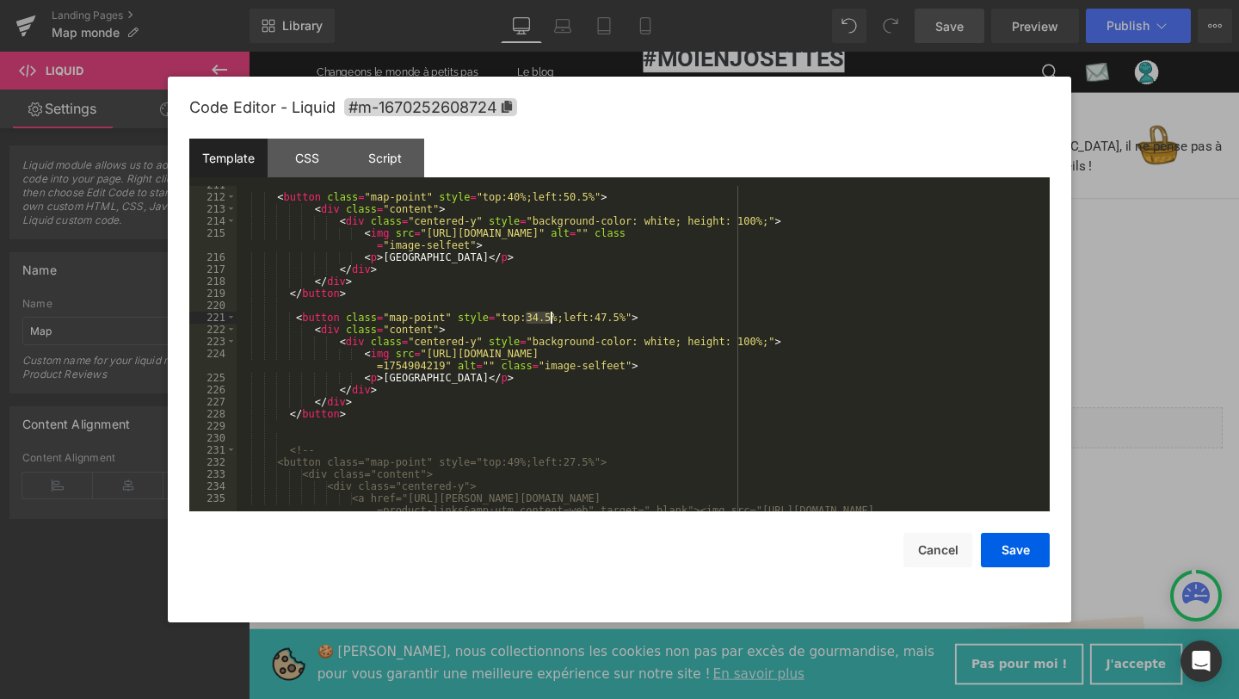
drag, startPoint x: 526, startPoint y: 318, endPoint x: 551, endPoint y: 317, distance: 25.0
click at [551, 317] on div "< button class = "map-point" style = "top:40%;left:50.5%" > < div class = "cont…" at bounding box center [640, 365] width 806 height 373
drag, startPoint x: 608, startPoint y: 317, endPoint x: 584, endPoint y: 317, distance: 24.1
click at [584, 317] on div "< button class = "map-point" style = "top:40%;left:50.5%" > < div class = "cont…" at bounding box center [640, 365] width 806 height 373
click at [995, 547] on button "Save" at bounding box center [1015, 550] width 69 height 34
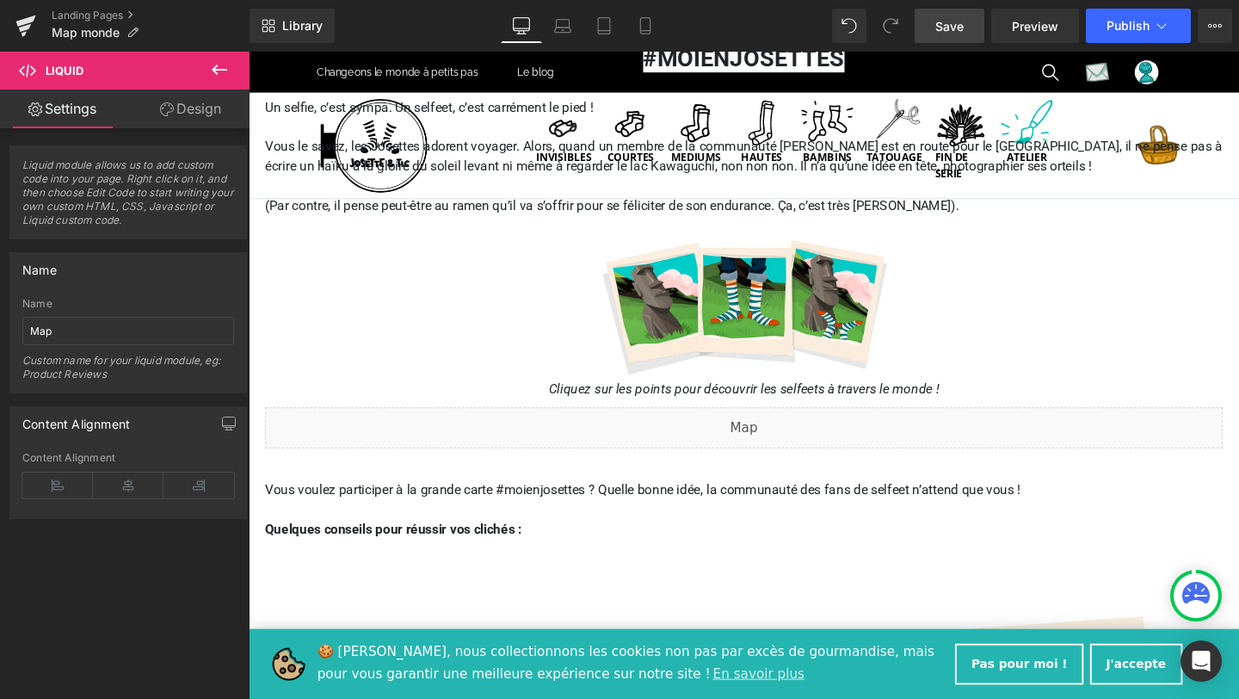
click at [946, 34] on link "Save" at bounding box center [949, 26] width 70 height 34
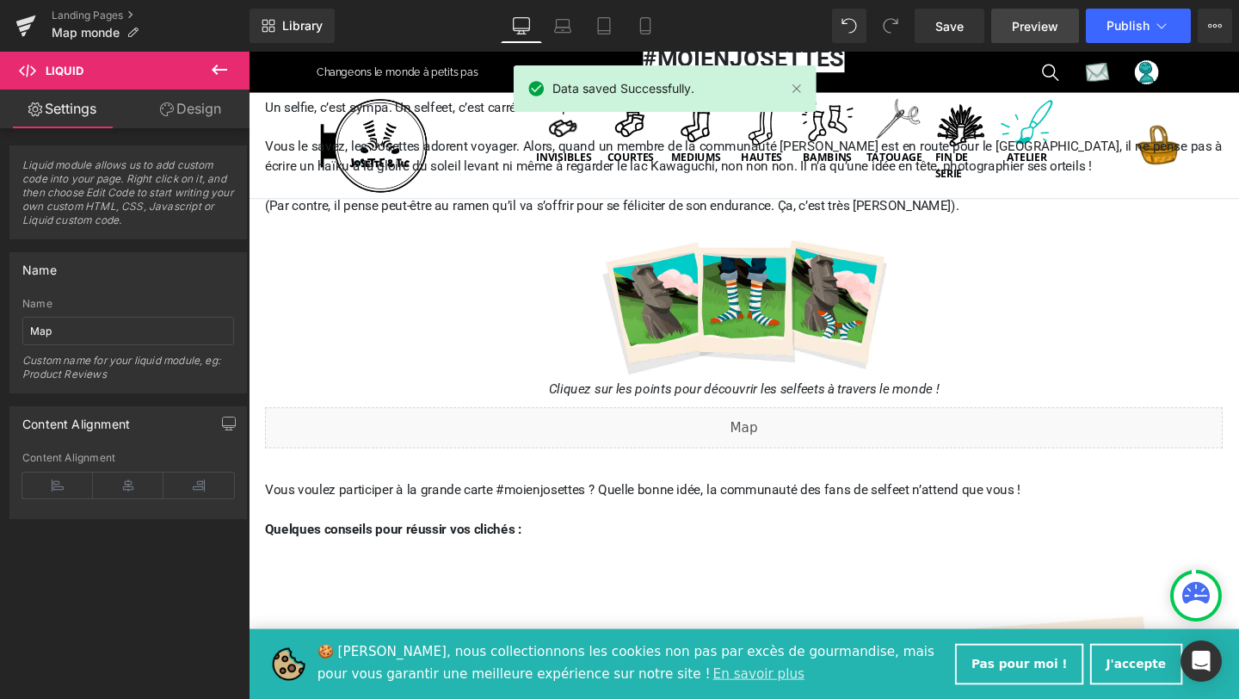
click at [1042, 40] on link "Preview" at bounding box center [1035, 26] width 88 height 34
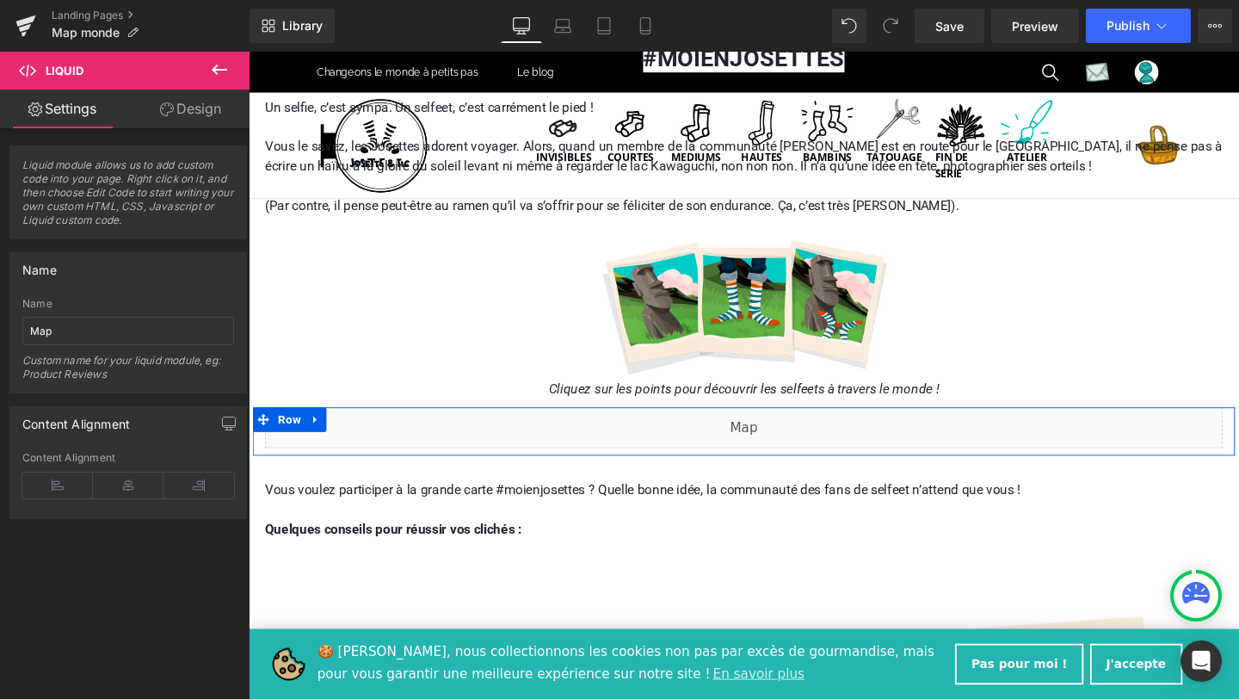
click at [792, 440] on div "Liquid" at bounding box center [769, 446] width 1007 height 43
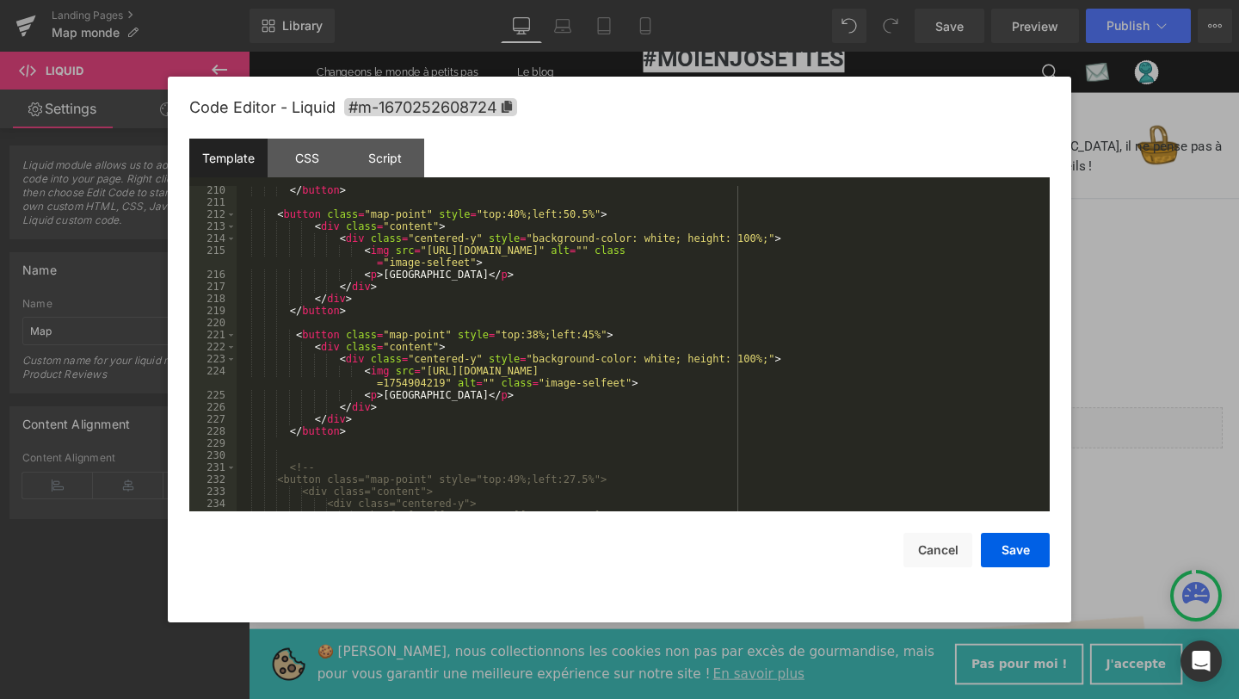
scroll to position [2793, 0]
drag, startPoint x: 539, startPoint y: 337, endPoint x: 529, endPoint y: 336, distance: 10.4
click at [529, 336] on div "</ div > </ button > < button class = "map-point" style = "top:40%;left:50.5%" …" at bounding box center [640, 349] width 806 height 349
click at [601, 336] on div "</ div > </ button > < button class = "map-point" style = "top:40%;left:50.5%" …" at bounding box center [640, 349] width 806 height 349
click at [1035, 556] on button "Save" at bounding box center [1015, 550] width 69 height 34
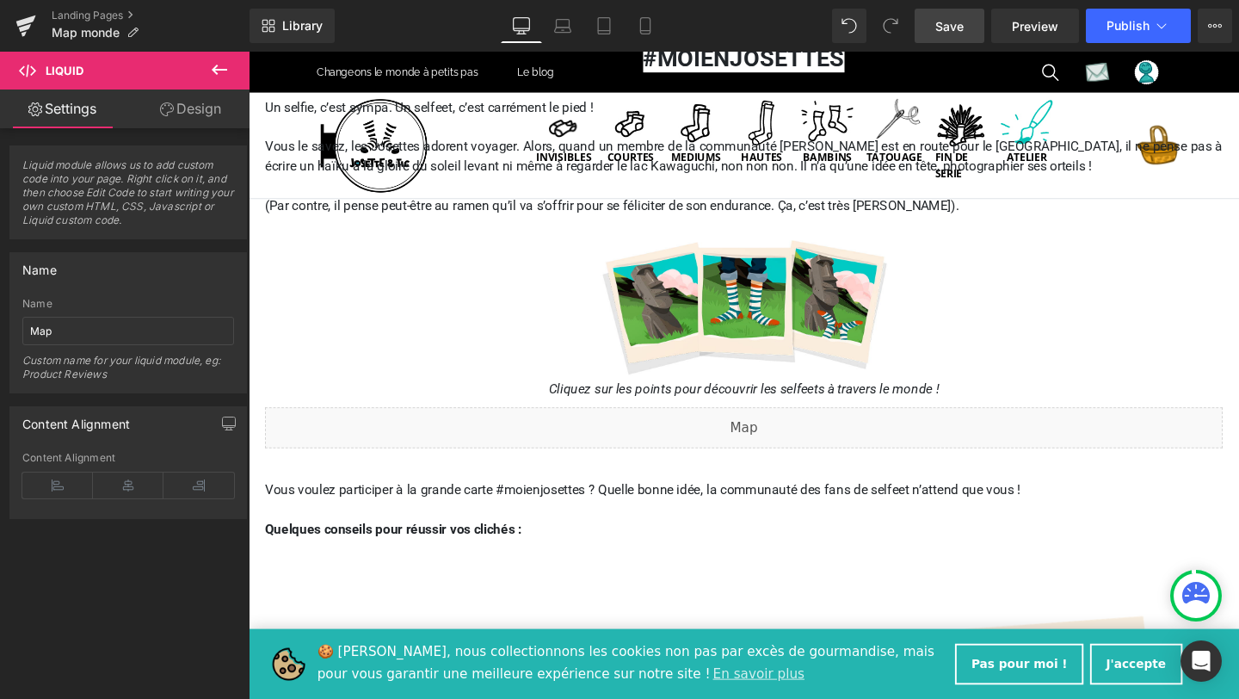
click at [961, 26] on span "Save" at bounding box center [949, 26] width 28 height 18
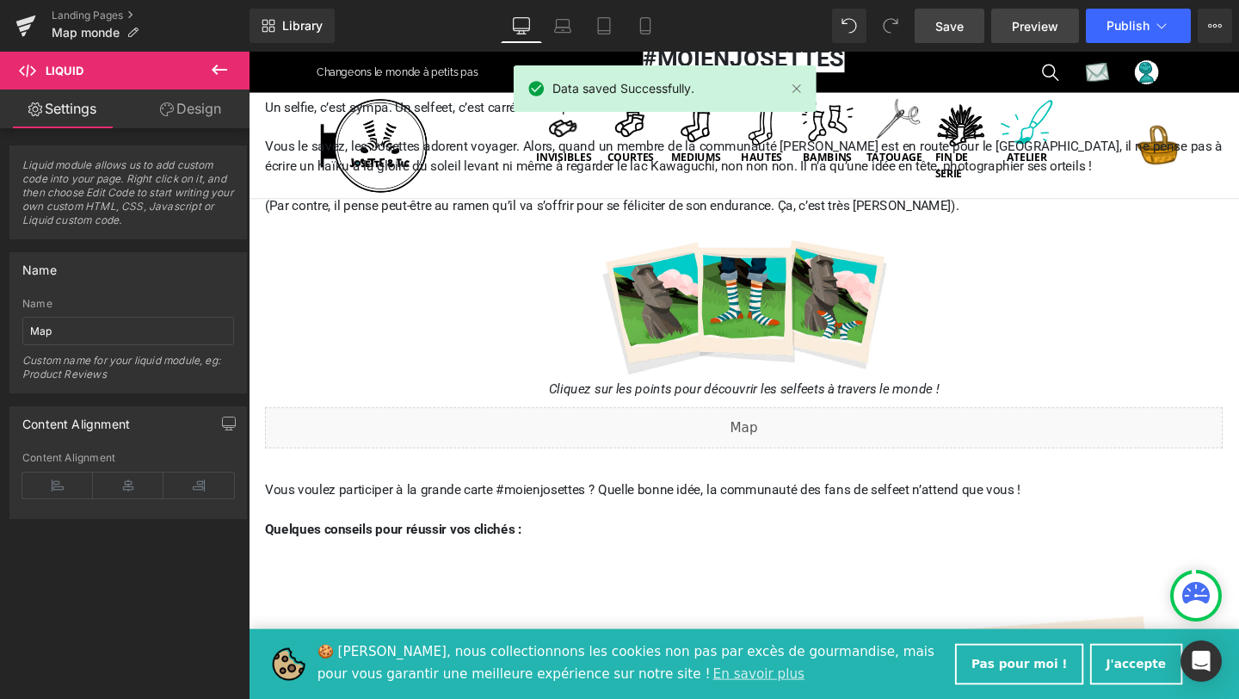
click at [1044, 31] on span "Preview" at bounding box center [1035, 26] width 46 height 18
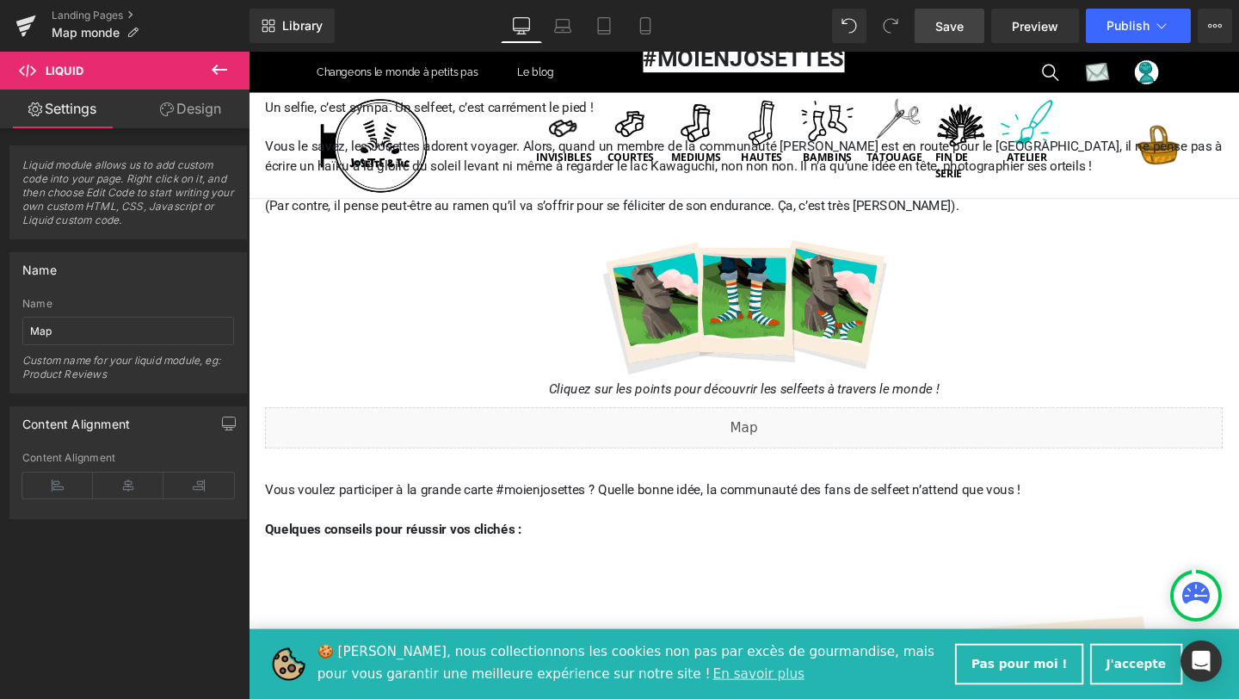
click at [956, 25] on span "Save" at bounding box center [949, 26] width 28 height 18
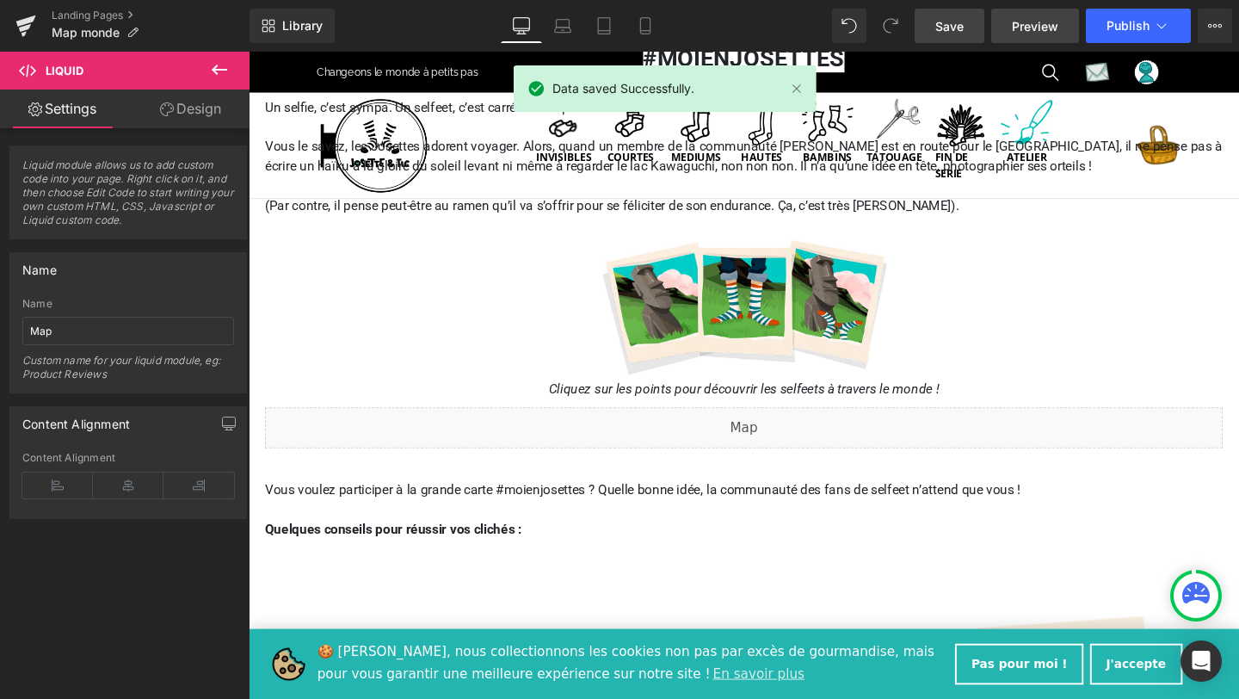
click at [1029, 27] on span "Preview" at bounding box center [1035, 26] width 46 height 18
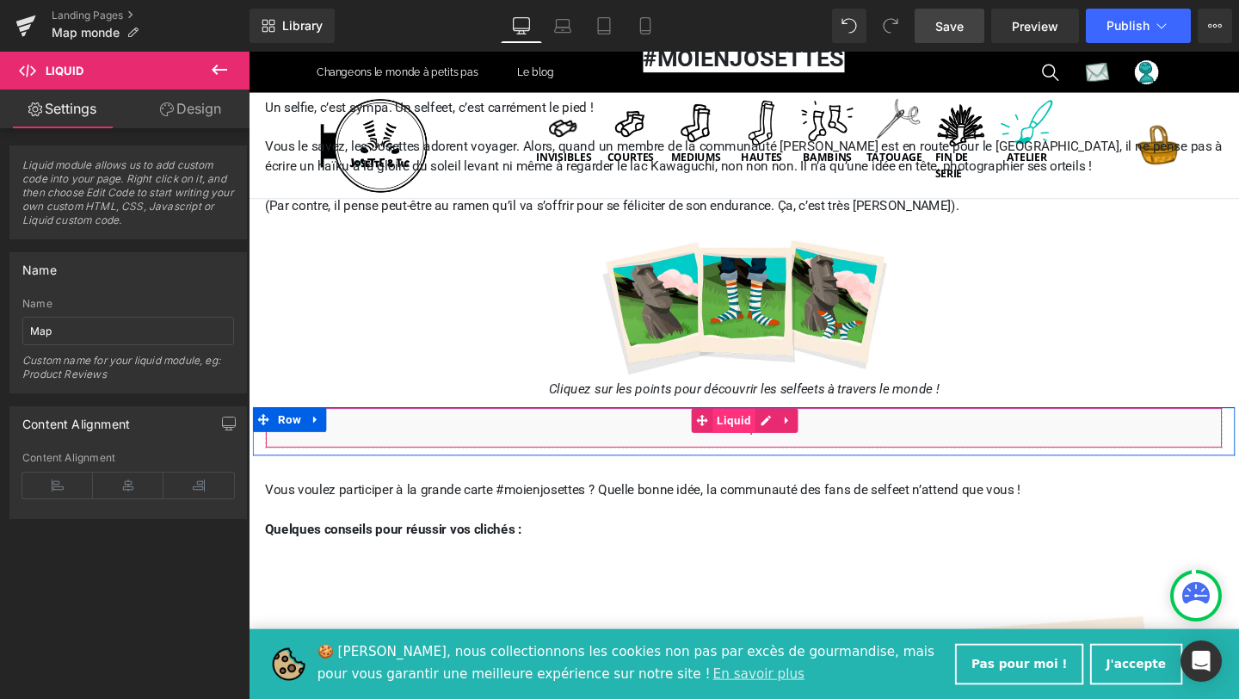
click at [754, 433] on span "Liquid" at bounding box center [758, 439] width 45 height 26
click at [792, 435] on div "Liquid" at bounding box center [769, 446] width 1007 height 43
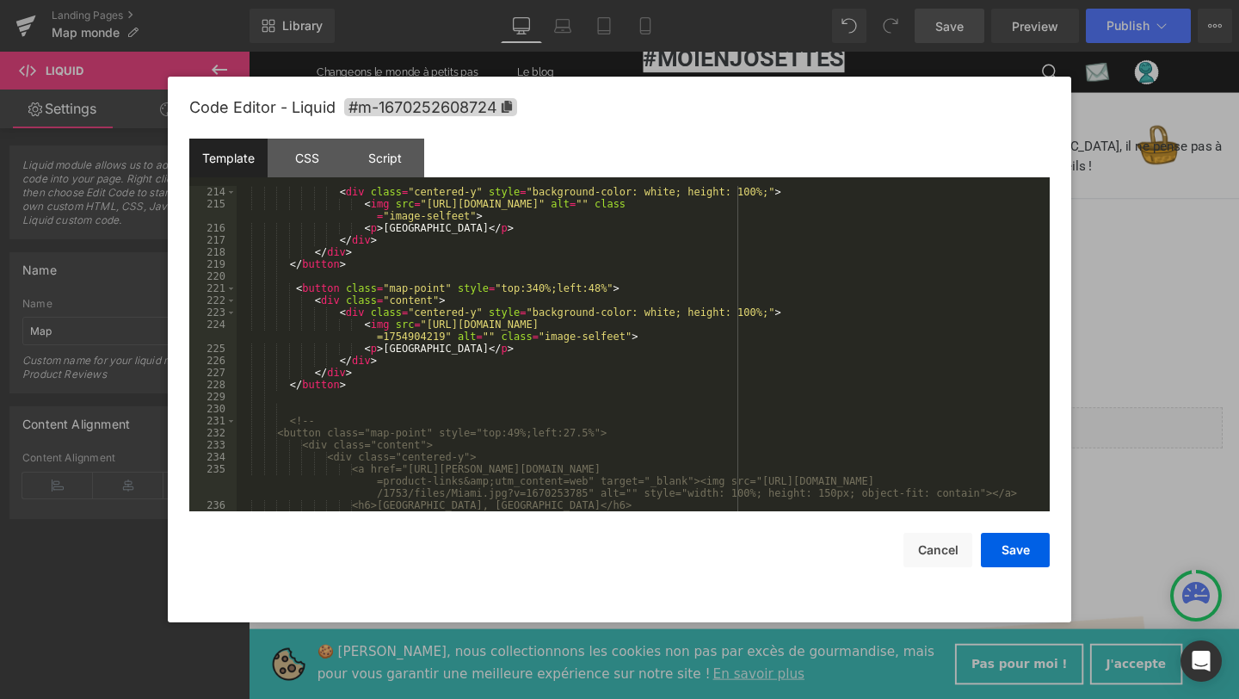
scroll to position [2842, 0]
click at [545, 286] on div "< div class = "centered-y" style = "background-color: white; height: 100%;" > <…" at bounding box center [640, 360] width 806 height 349
click at [994, 552] on button "Save" at bounding box center [1015, 550] width 69 height 34
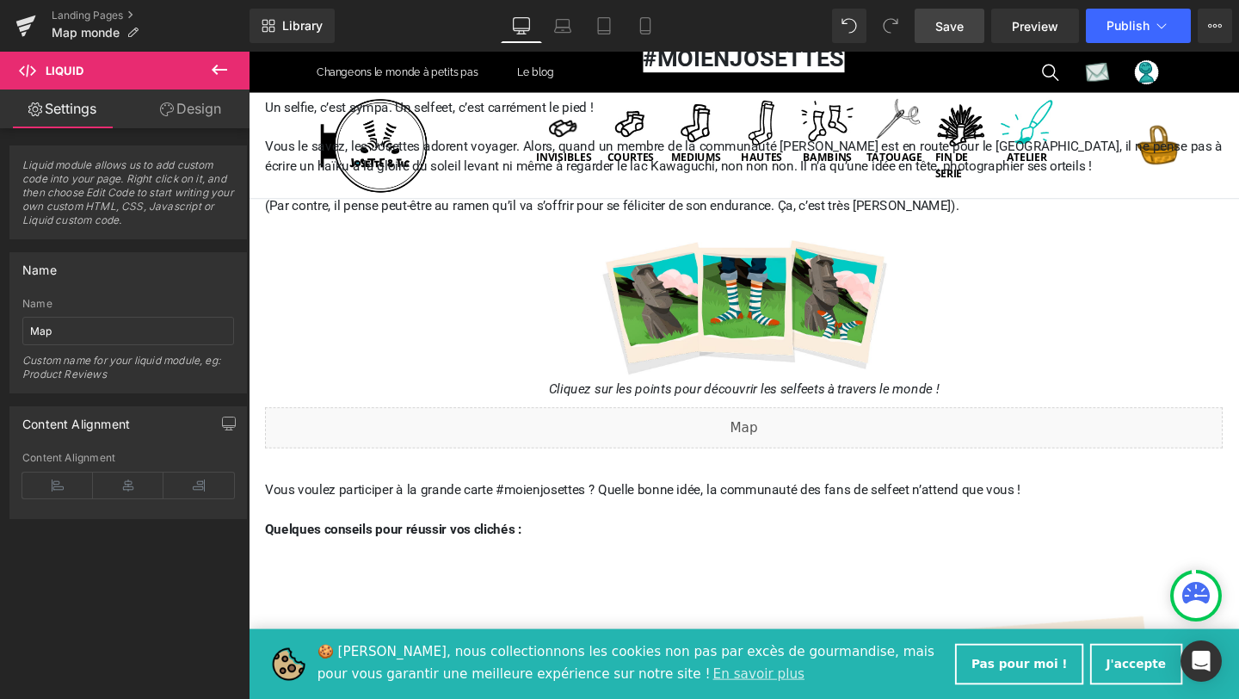
click at [966, 19] on link "Save" at bounding box center [949, 26] width 70 height 34
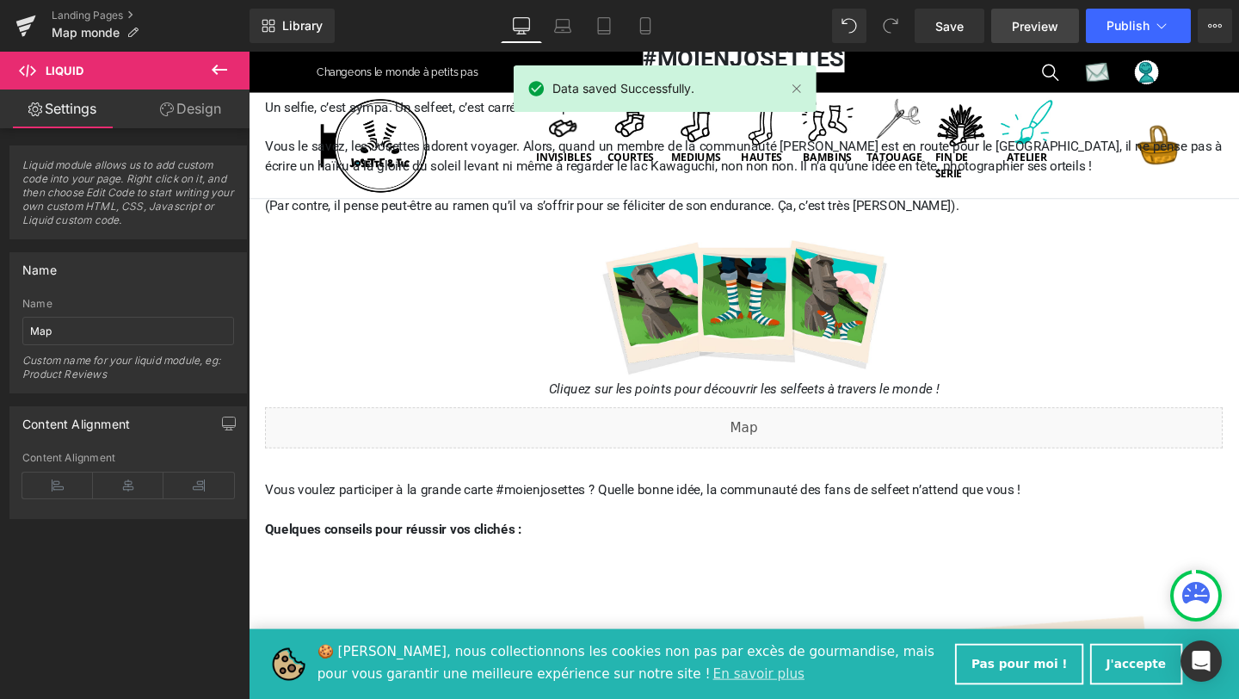
click at [1042, 37] on link "Preview" at bounding box center [1035, 26] width 88 height 34
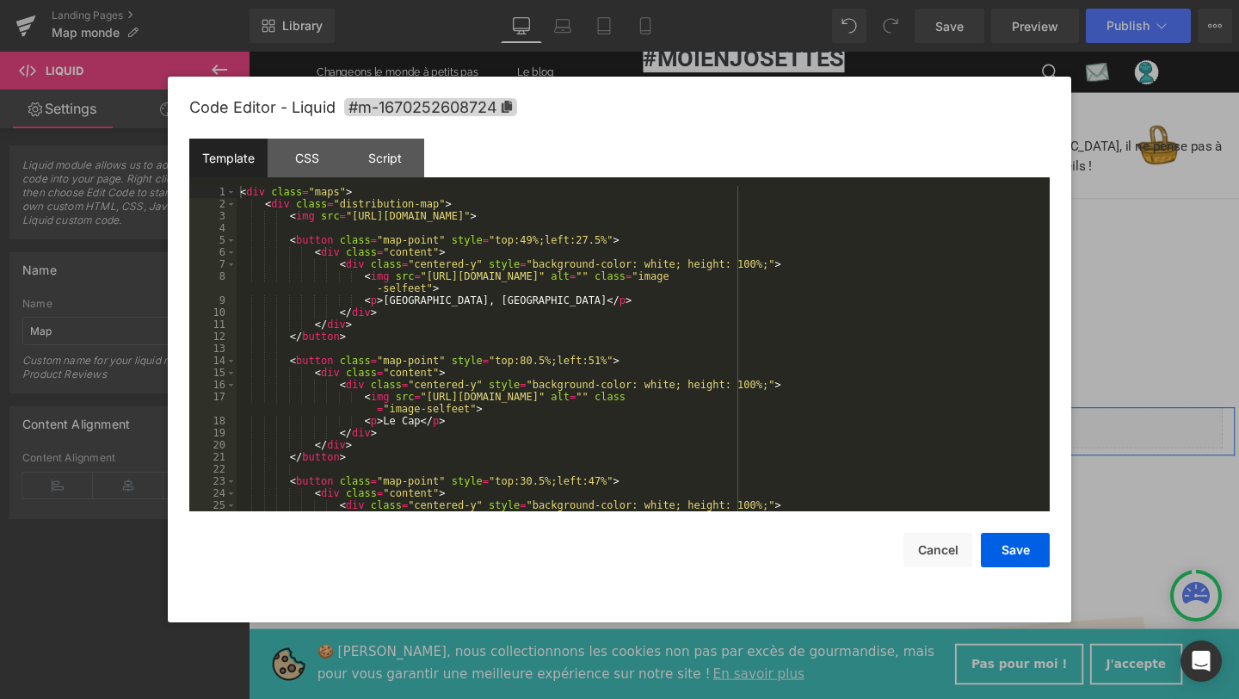
click at [791, 436] on div "Liquid" at bounding box center [769, 446] width 1007 height 43
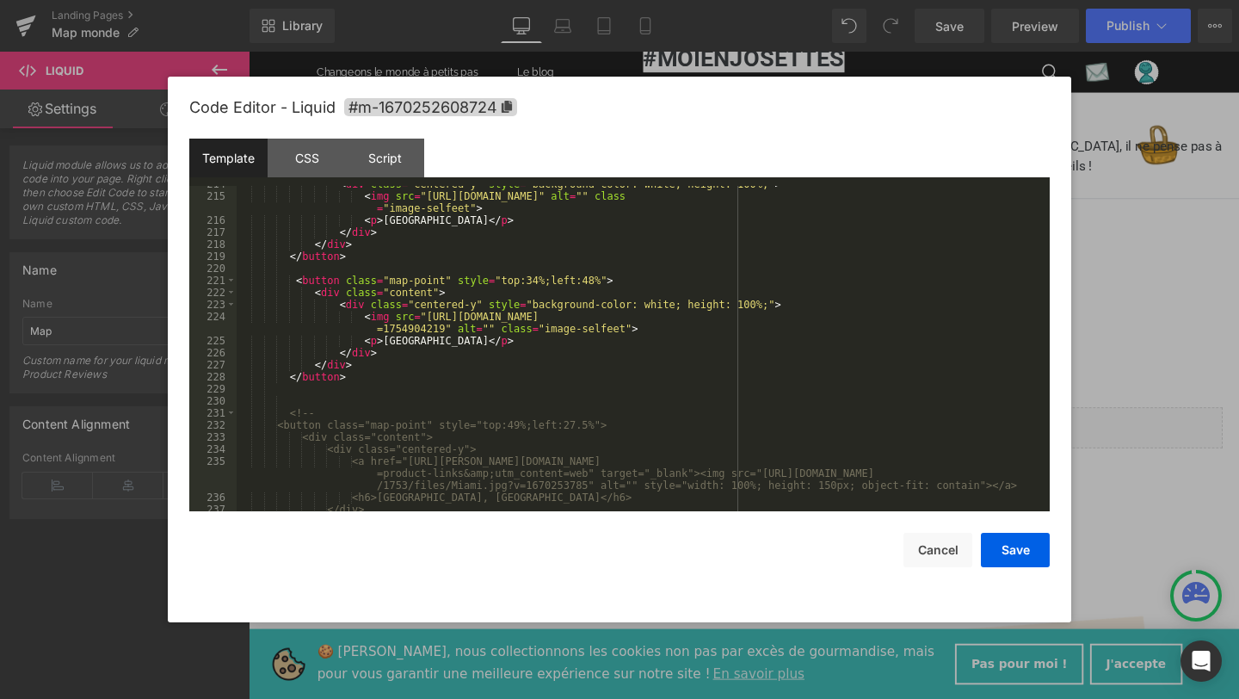
scroll to position [2850, 0]
click at [539, 281] on div "< div class = "centered-y" style = "background-color: white; height: 100%;" > <…" at bounding box center [640, 352] width 806 height 349
click at [1006, 547] on button "Save" at bounding box center [1015, 550] width 69 height 34
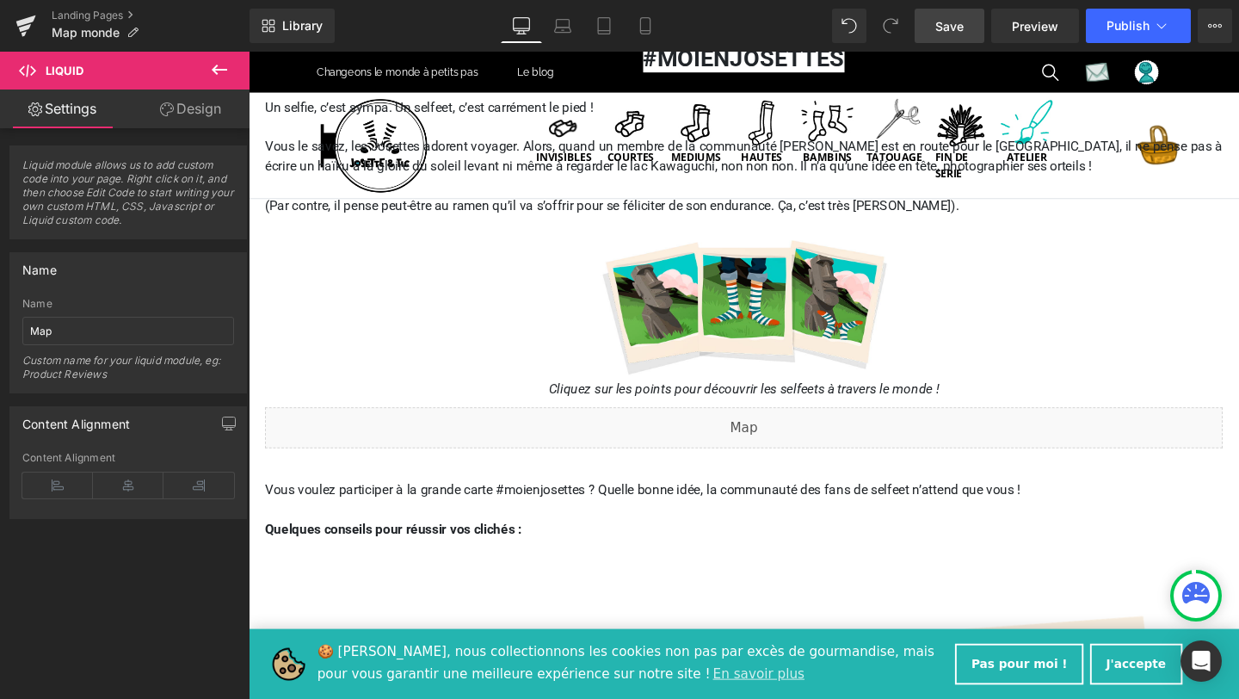
click at [965, 39] on link "Save" at bounding box center [949, 26] width 70 height 34
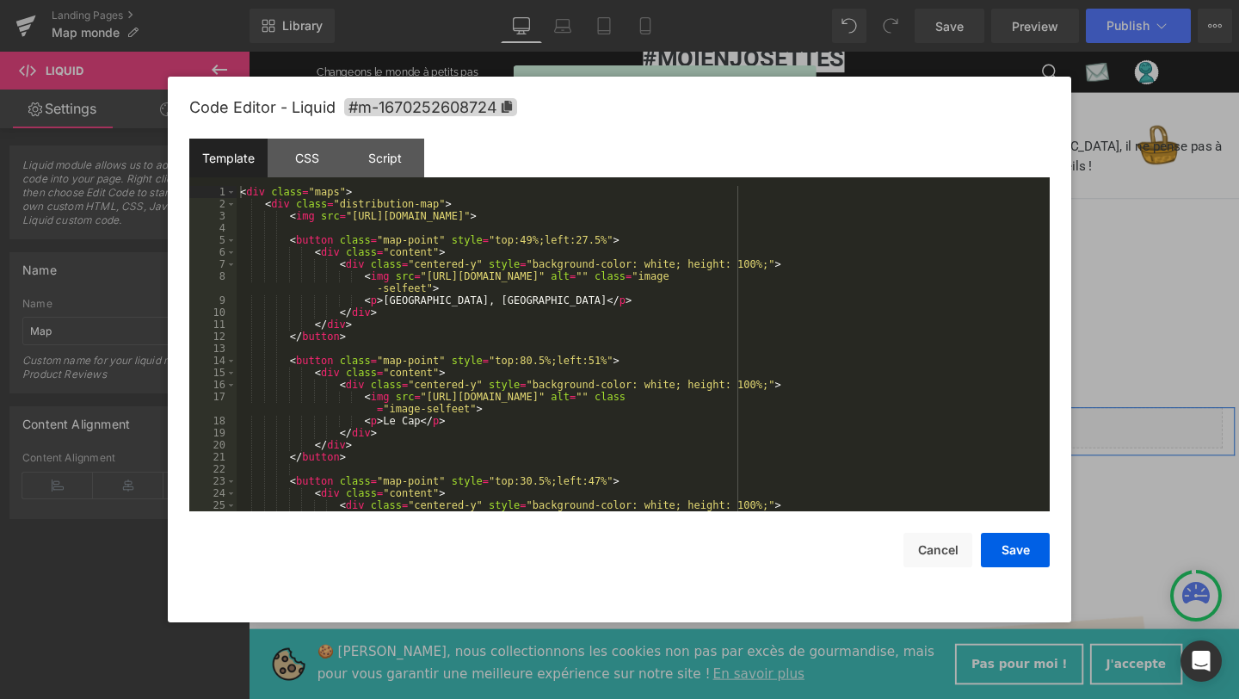
drag, startPoint x: 786, startPoint y: 440, endPoint x: 1007, endPoint y: 473, distance: 223.5
click at [786, 440] on div "Liquid" at bounding box center [769, 446] width 1007 height 43
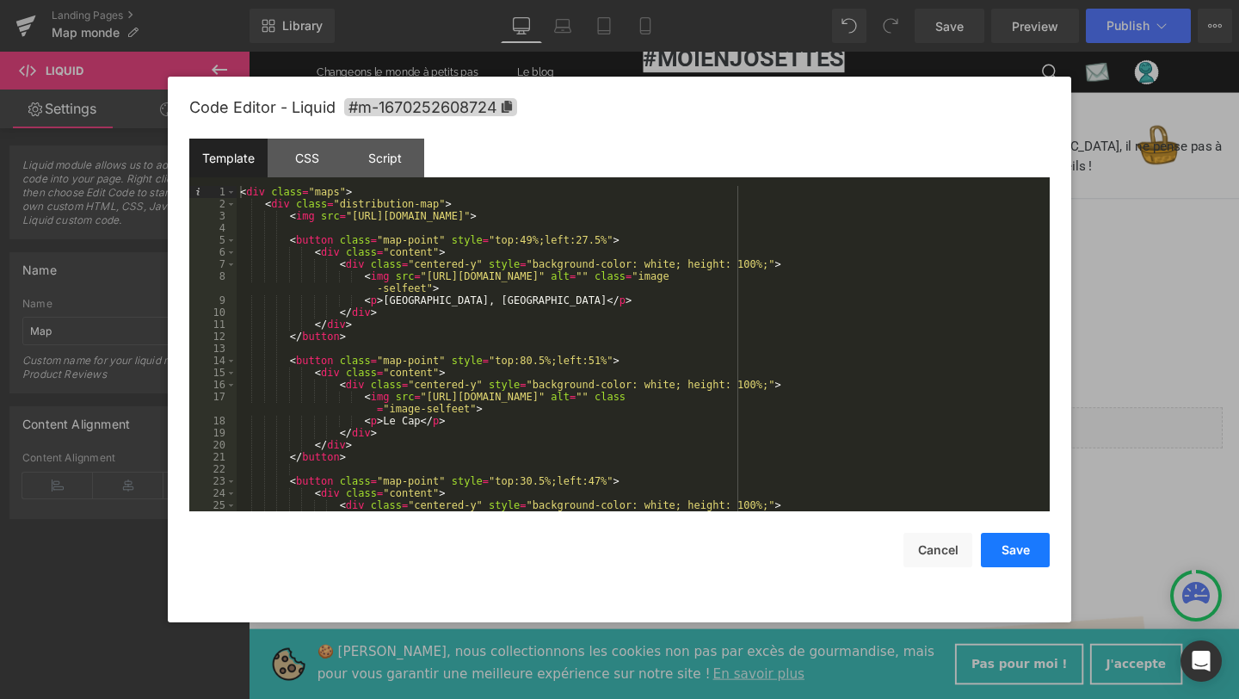
click at [1011, 556] on button "Save" at bounding box center [1015, 550] width 69 height 34
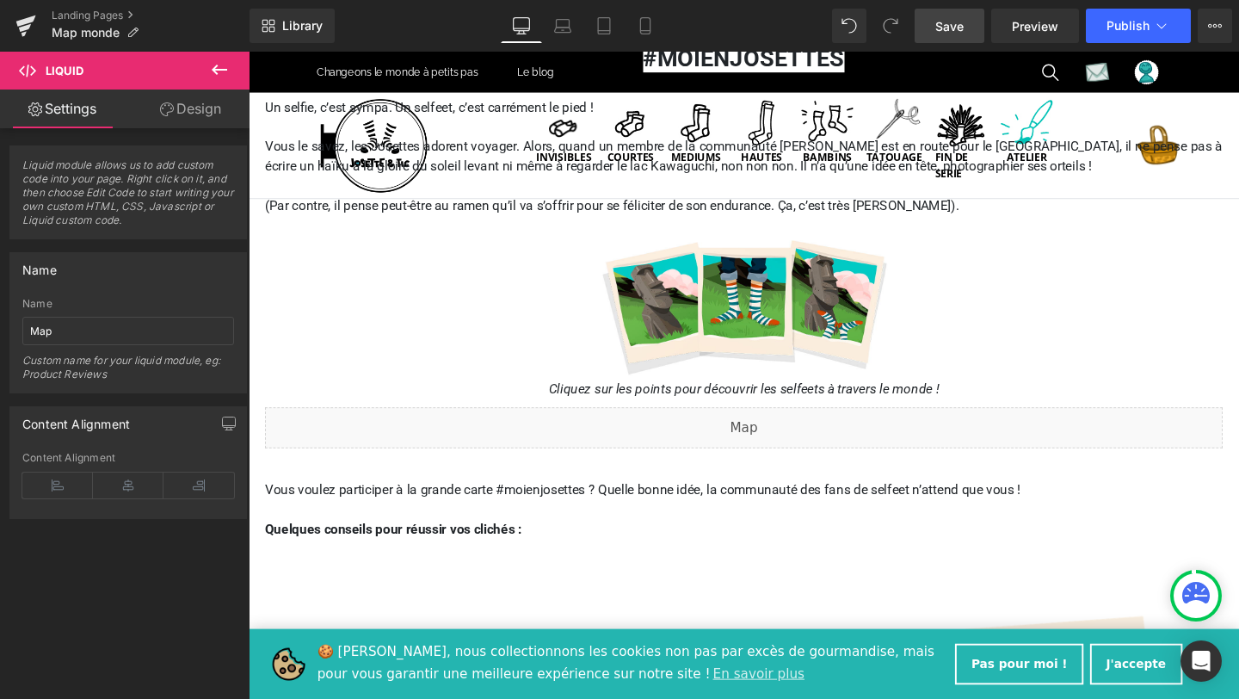
click at [951, 24] on span "Save" at bounding box center [949, 26] width 28 height 18
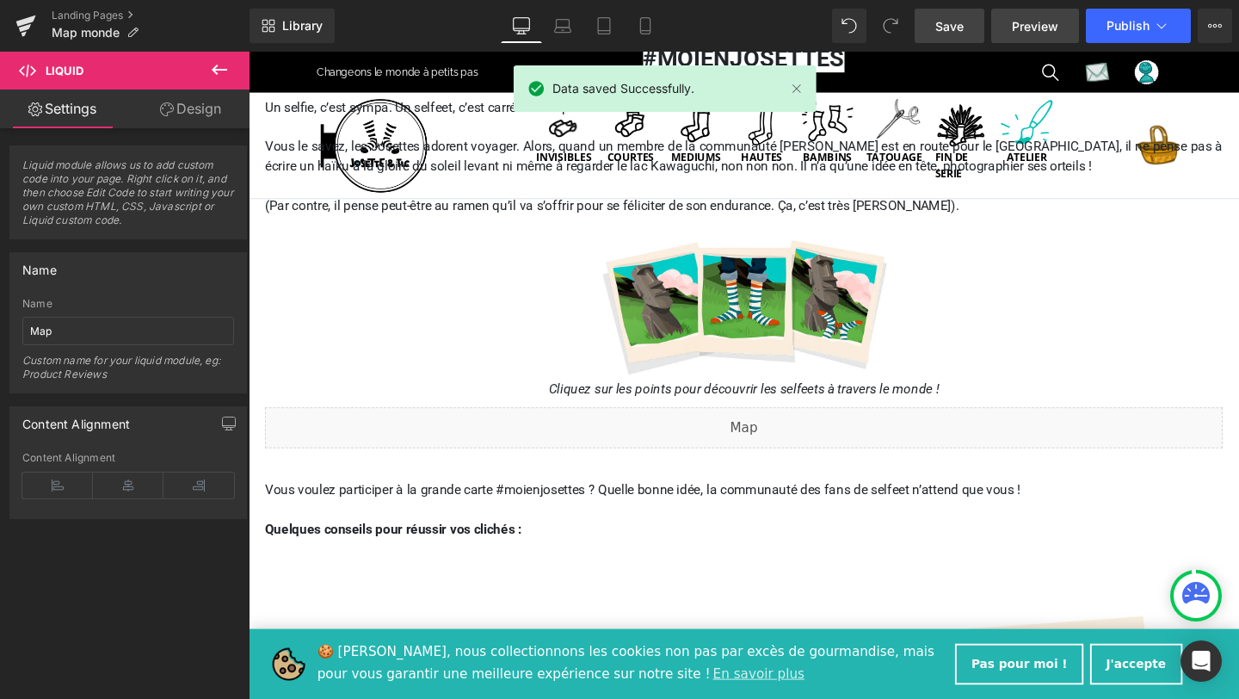
click at [1037, 32] on span "Preview" at bounding box center [1035, 26] width 46 height 18
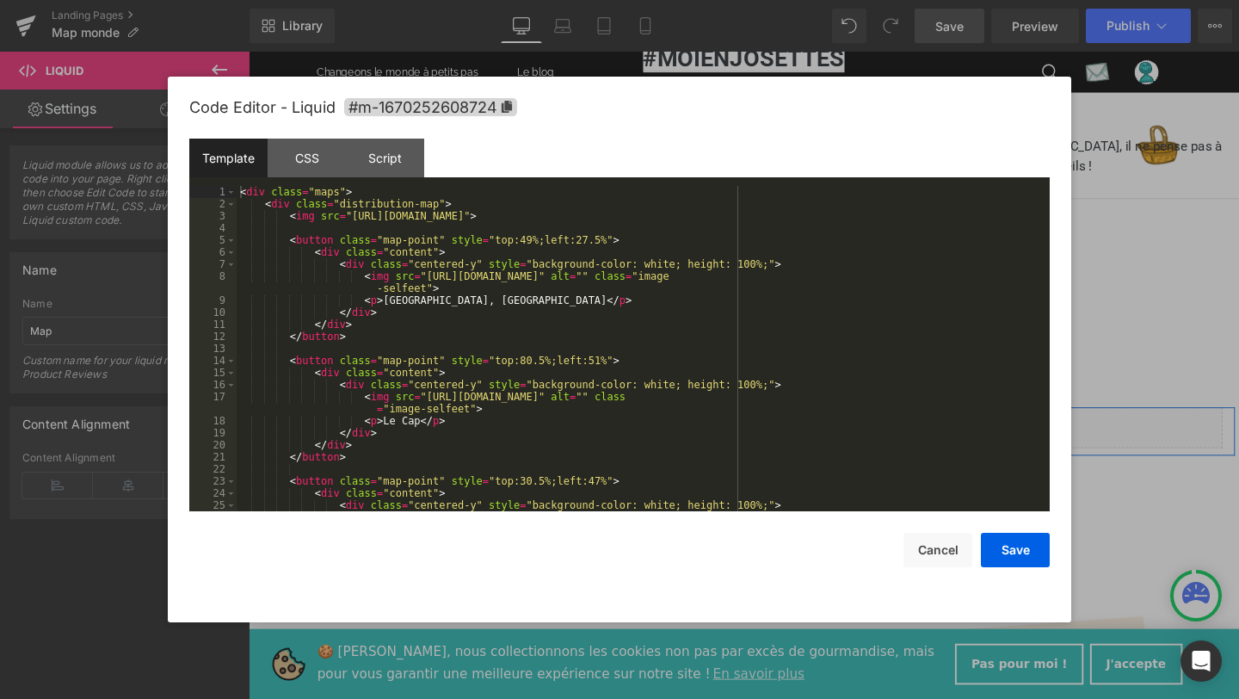
drag, startPoint x: 791, startPoint y: 440, endPoint x: 917, endPoint y: 527, distance: 152.7
click at [791, 440] on div "Liquid" at bounding box center [769, 446] width 1007 height 43
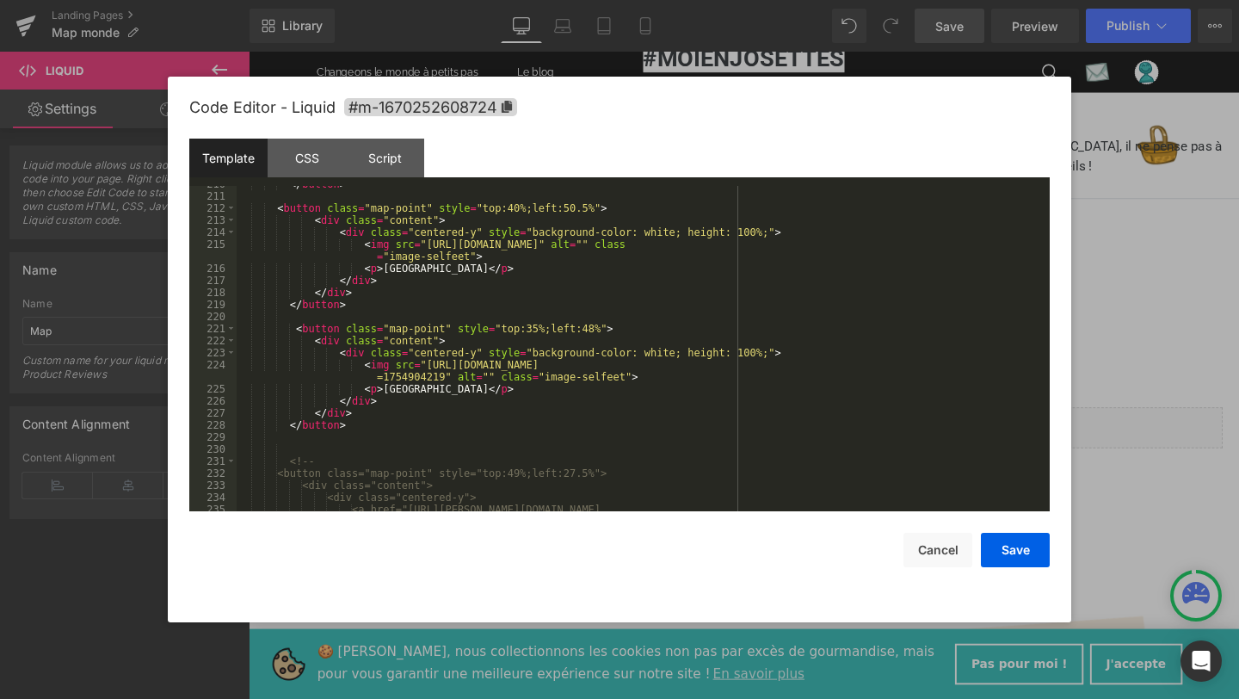
scroll to position [2806, 0]
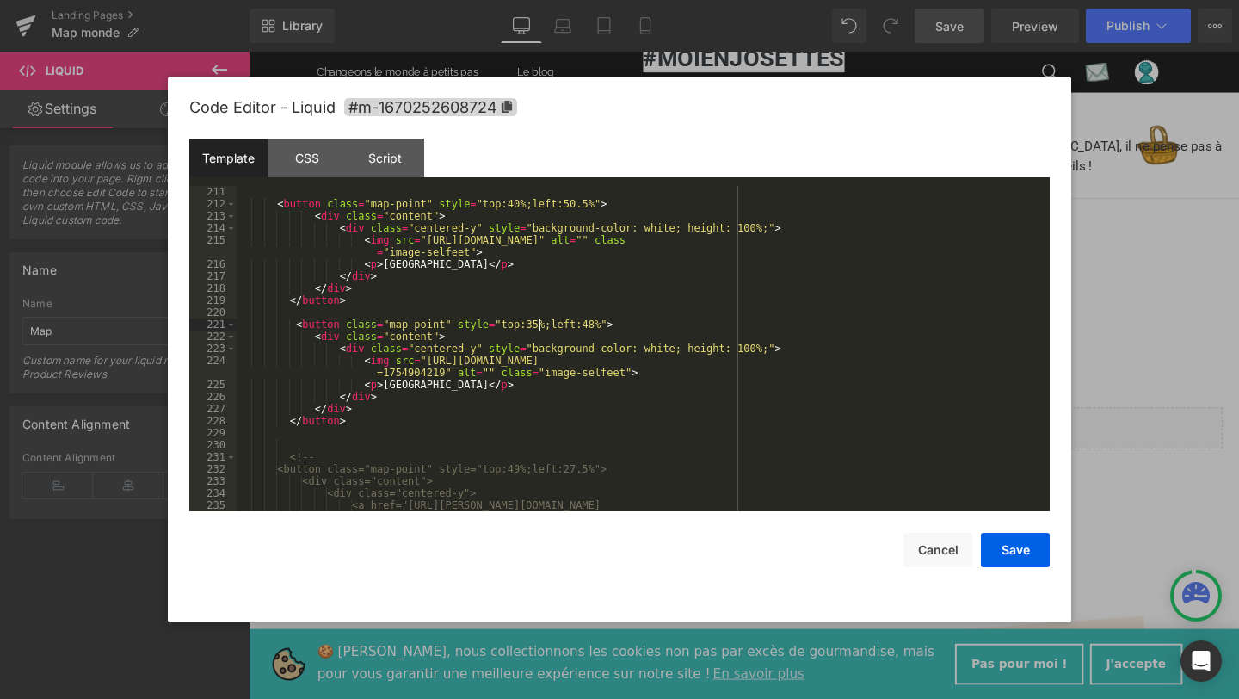
click at [539, 322] on div "< button class = "map-point" style = "top:40%;left:50.5%" > < div class = "cont…" at bounding box center [640, 372] width 806 height 373
click at [596, 325] on div "< button class = "map-point" style = "top:40%;left:50.5%" > < div class = "cont…" at bounding box center [640, 372] width 806 height 373
click at [1026, 558] on button "Save" at bounding box center [1015, 550] width 69 height 34
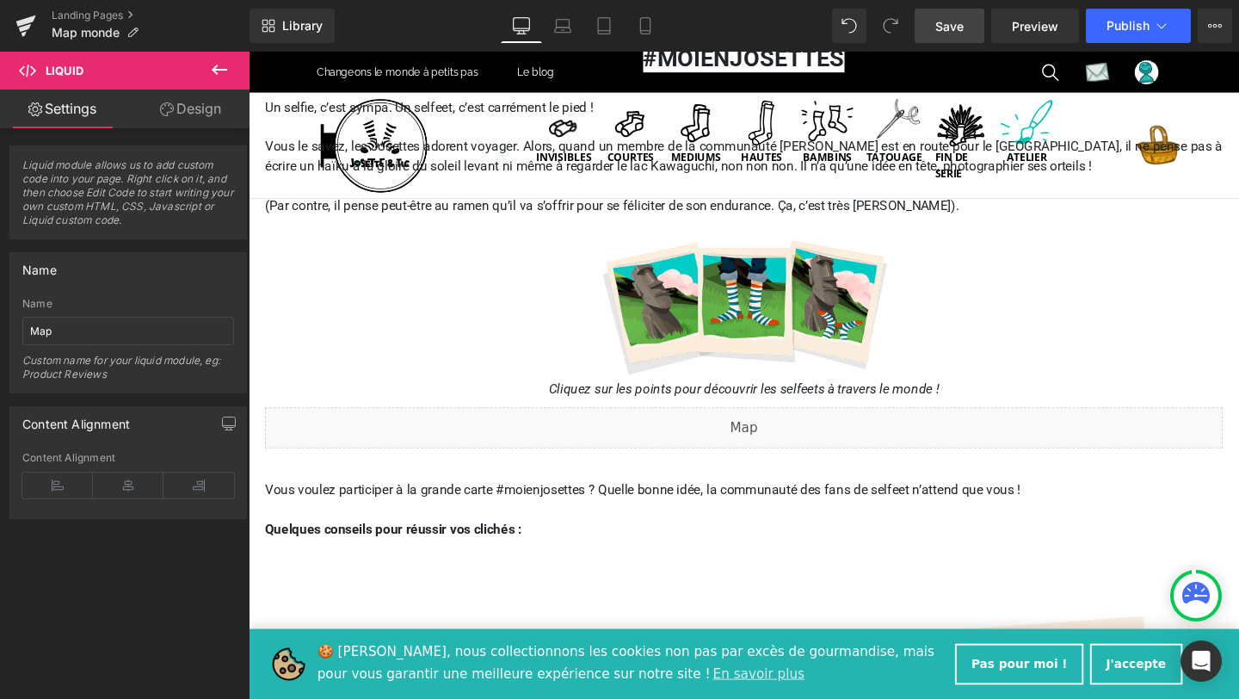
click at [954, 30] on span "Save" at bounding box center [949, 26] width 28 height 18
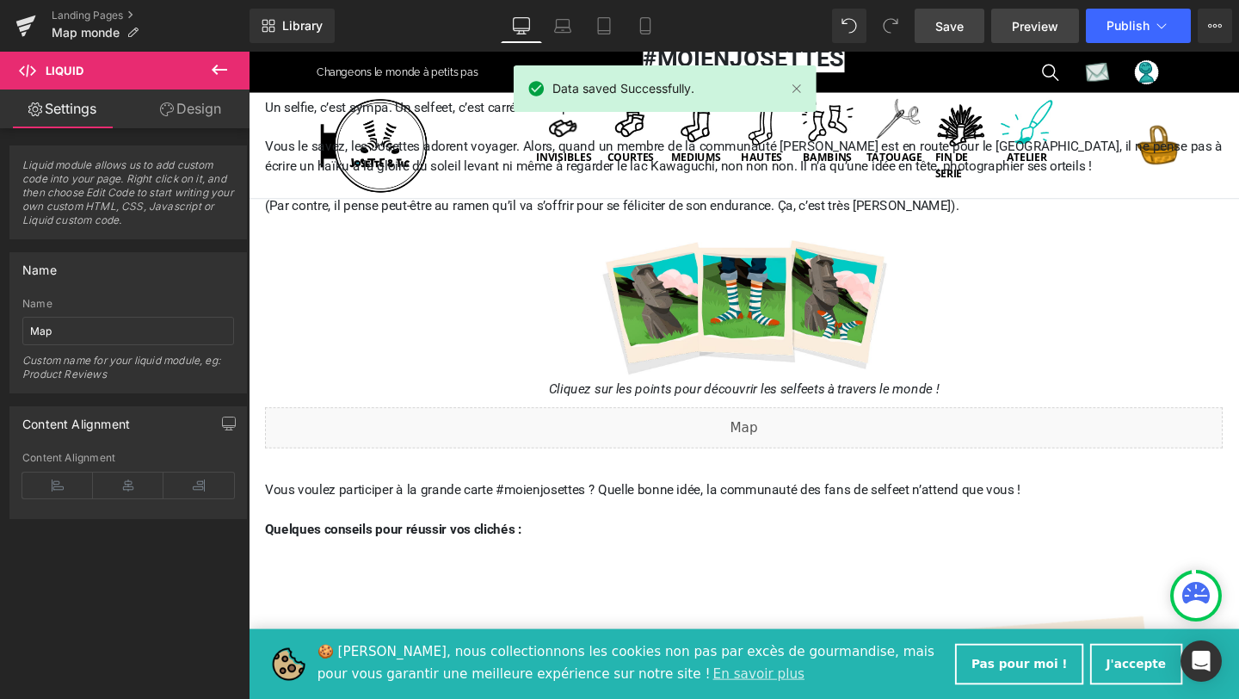
click at [1019, 27] on span "Preview" at bounding box center [1035, 26] width 46 height 18
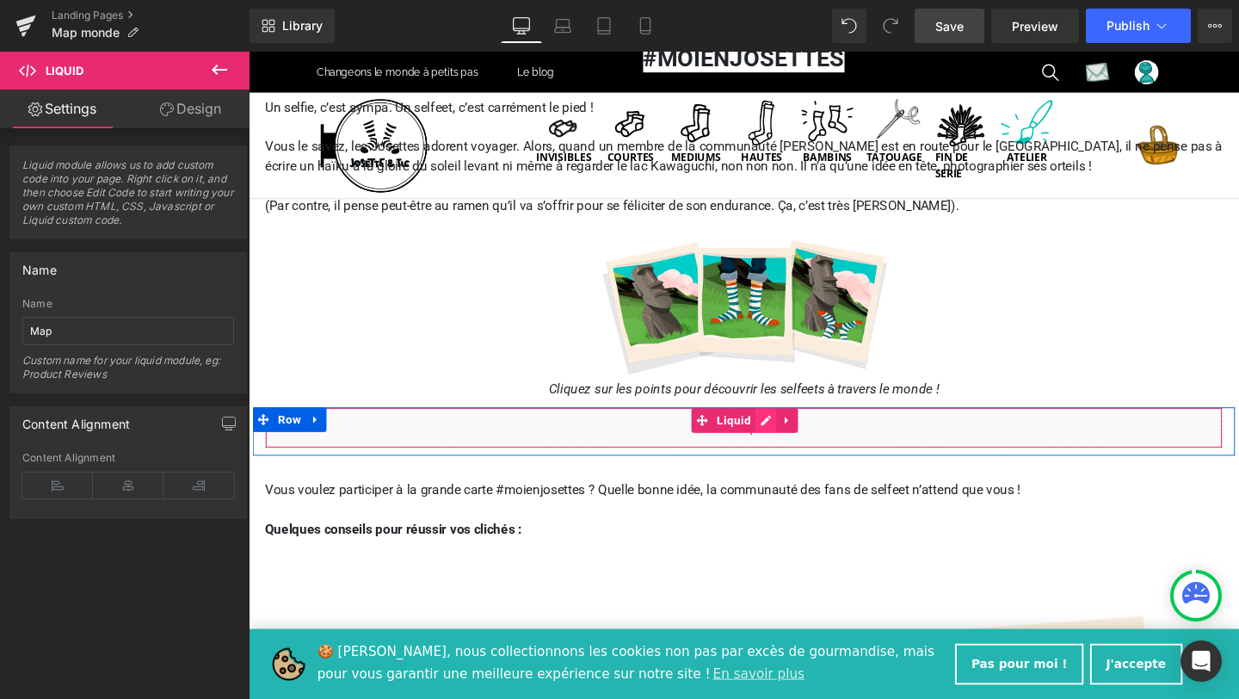
click at [791, 433] on div "Liquid" at bounding box center [769, 446] width 1007 height 43
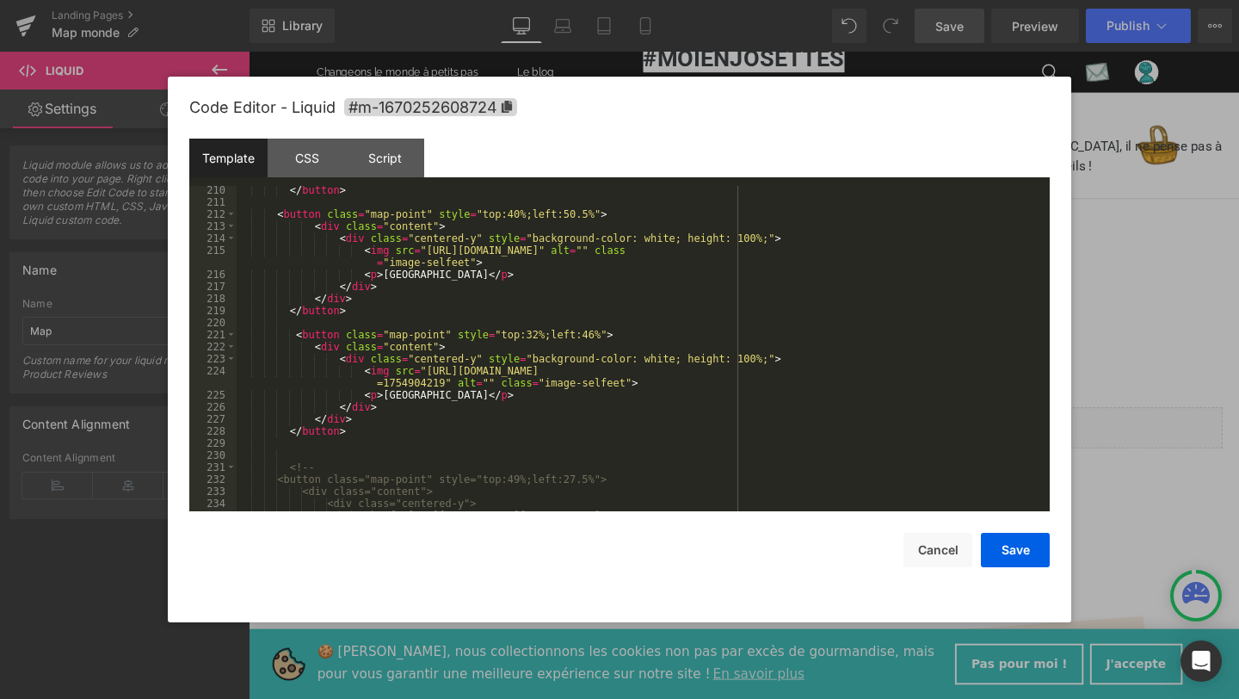
scroll to position [2796, 0]
drag, startPoint x: 538, startPoint y: 334, endPoint x: 528, endPoint y: 333, distance: 9.5
click at [528, 333] on div "</ button > < button class = "map-point" style = "top:40%;left:50.5%" > < div c…" at bounding box center [640, 370] width 806 height 373
click at [1006, 560] on button "Save" at bounding box center [1015, 550] width 69 height 34
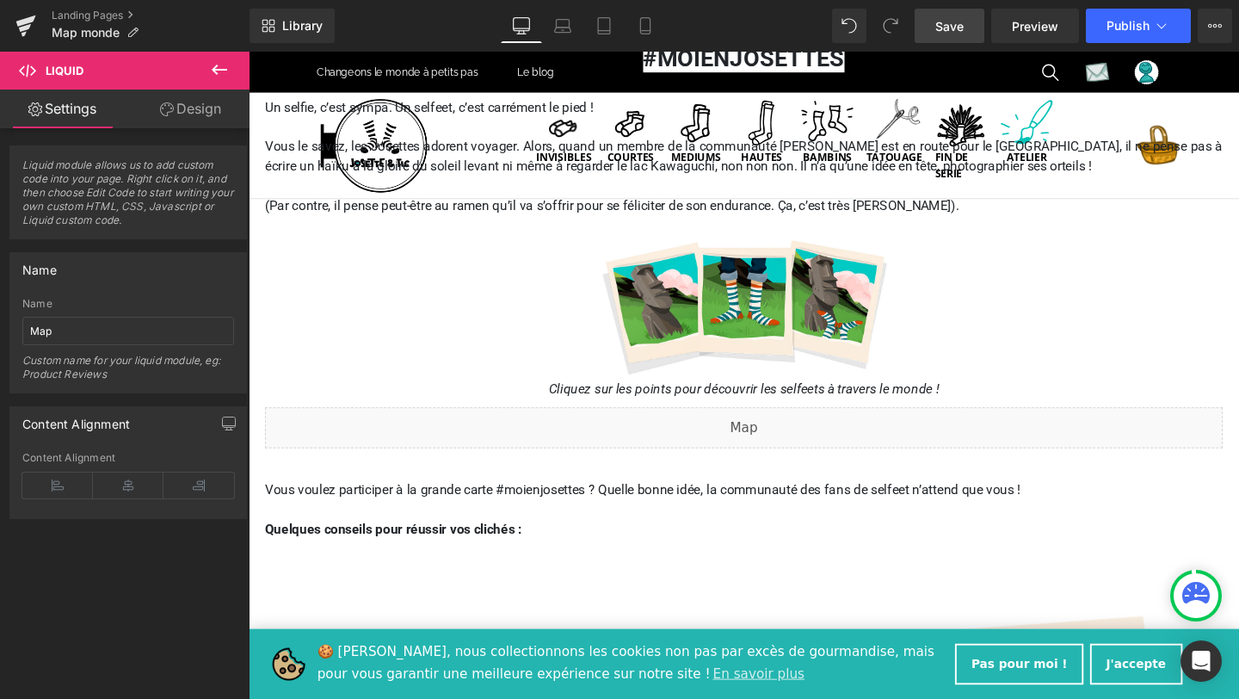
click at [952, 22] on span "Save" at bounding box center [949, 26] width 28 height 18
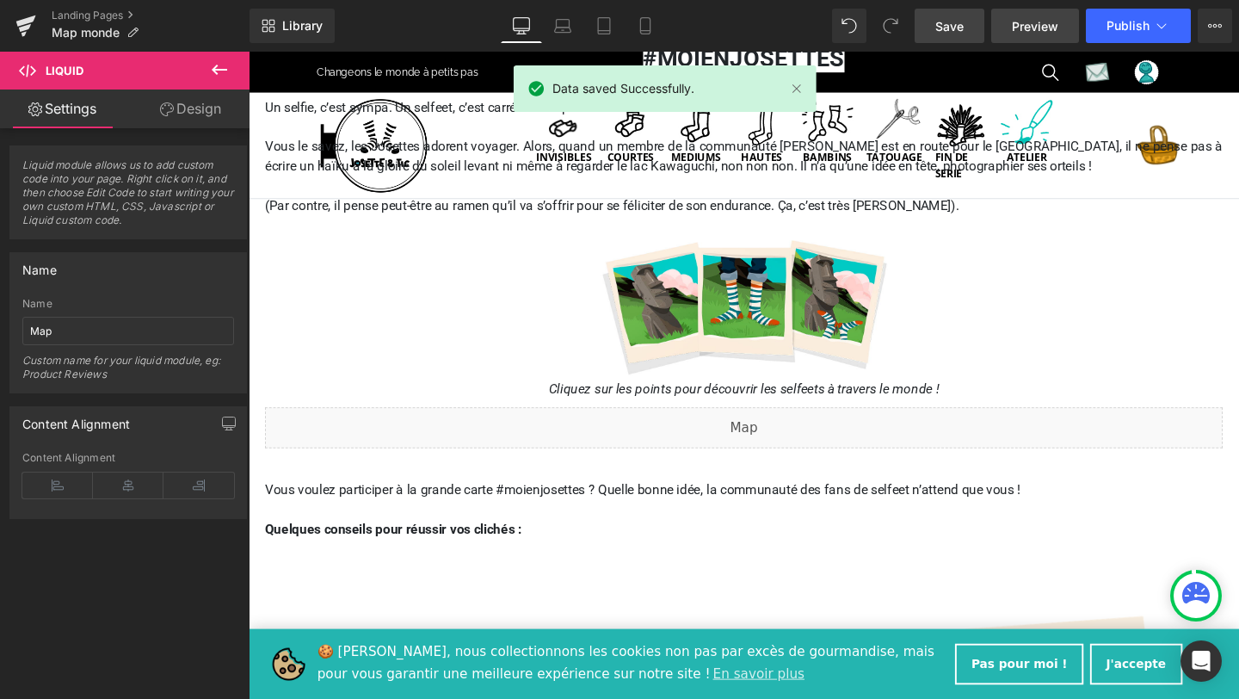
click at [1025, 27] on span "Preview" at bounding box center [1035, 26] width 46 height 18
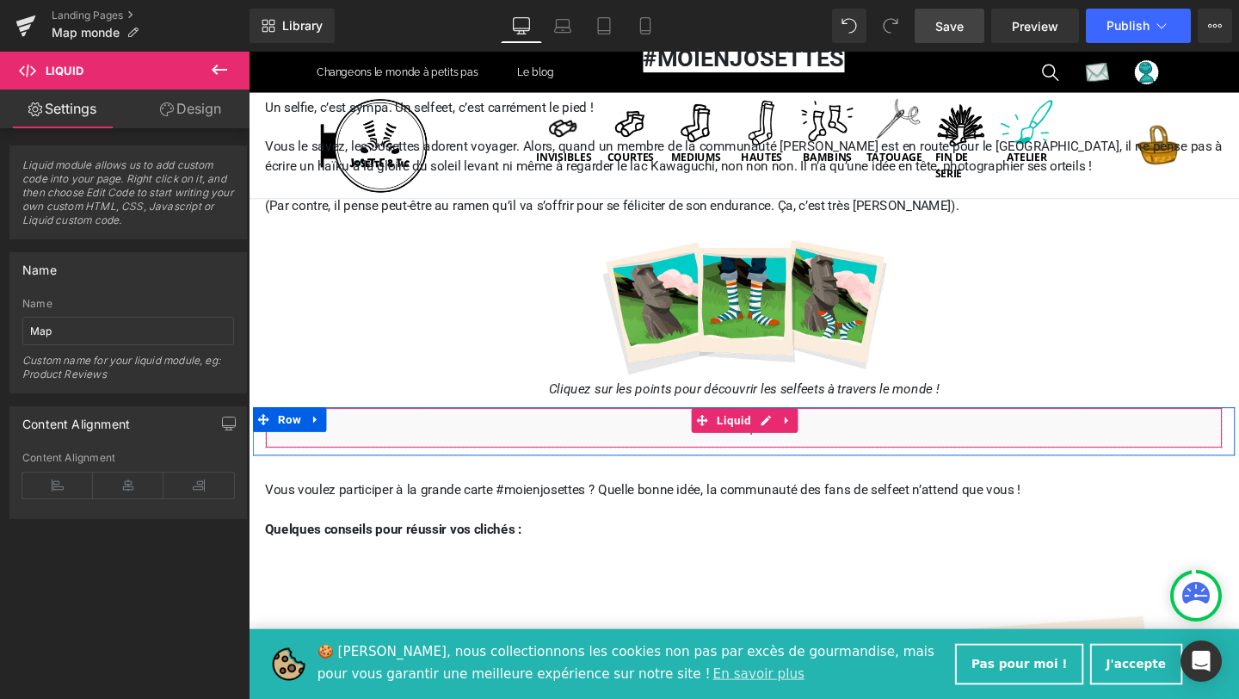
click at [785, 440] on div "Liquid" at bounding box center [769, 446] width 1007 height 43
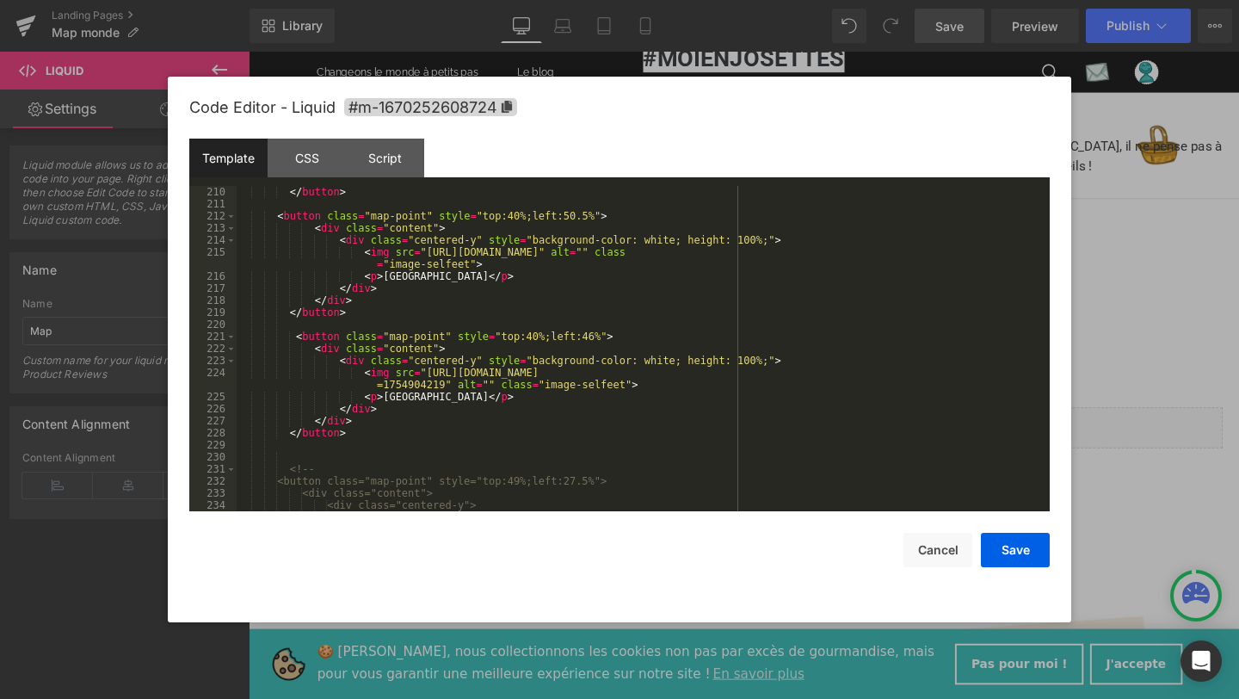
scroll to position [2794, 0]
click at [539, 336] on div "</ button > < button class = "map-point" style = "top:40%;left:50.5%" > < div c…" at bounding box center [640, 372] width 806 height 373
click at [1016, 551] on button "Save" at bounding box center [1015, 550] width 69 height 34
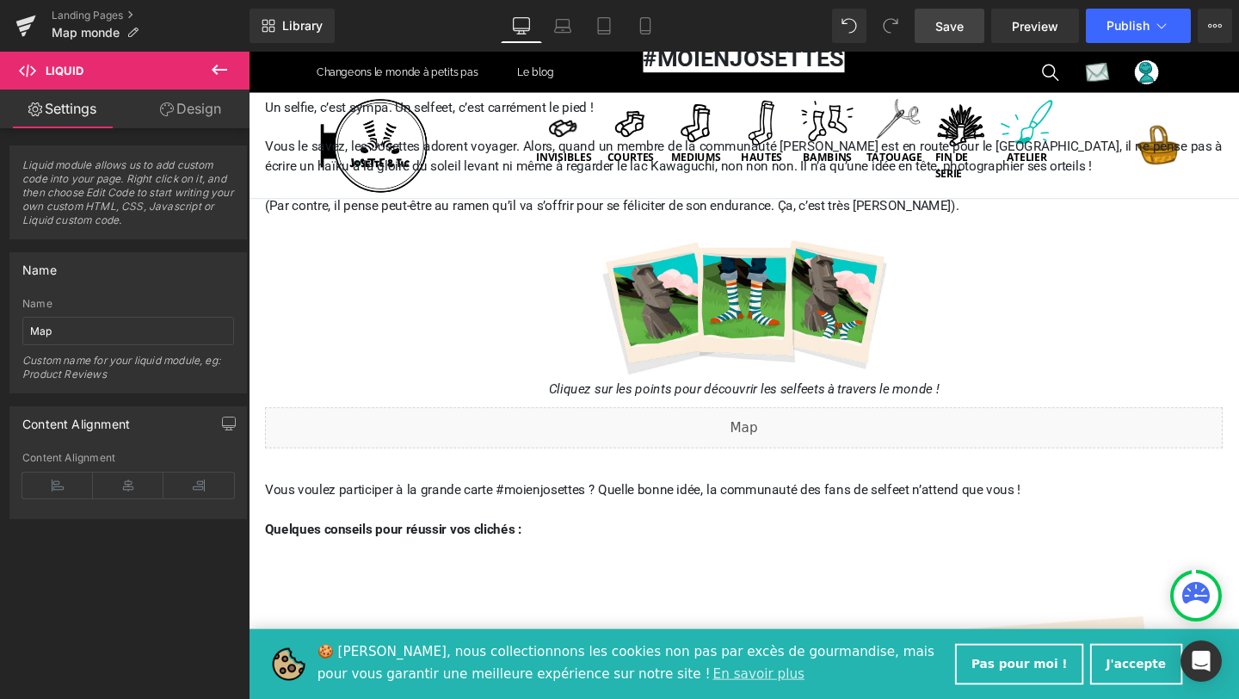
click at [949, 19] on span "Save" at bounding box center [949, 26] width 28 height 18
click at [958, 26] on span "Save" at bounding box center [949, 26] width 28 height 18
click at [1036, 22] on span "Preview" at bounding box center [1035, 26] width 46 height 18
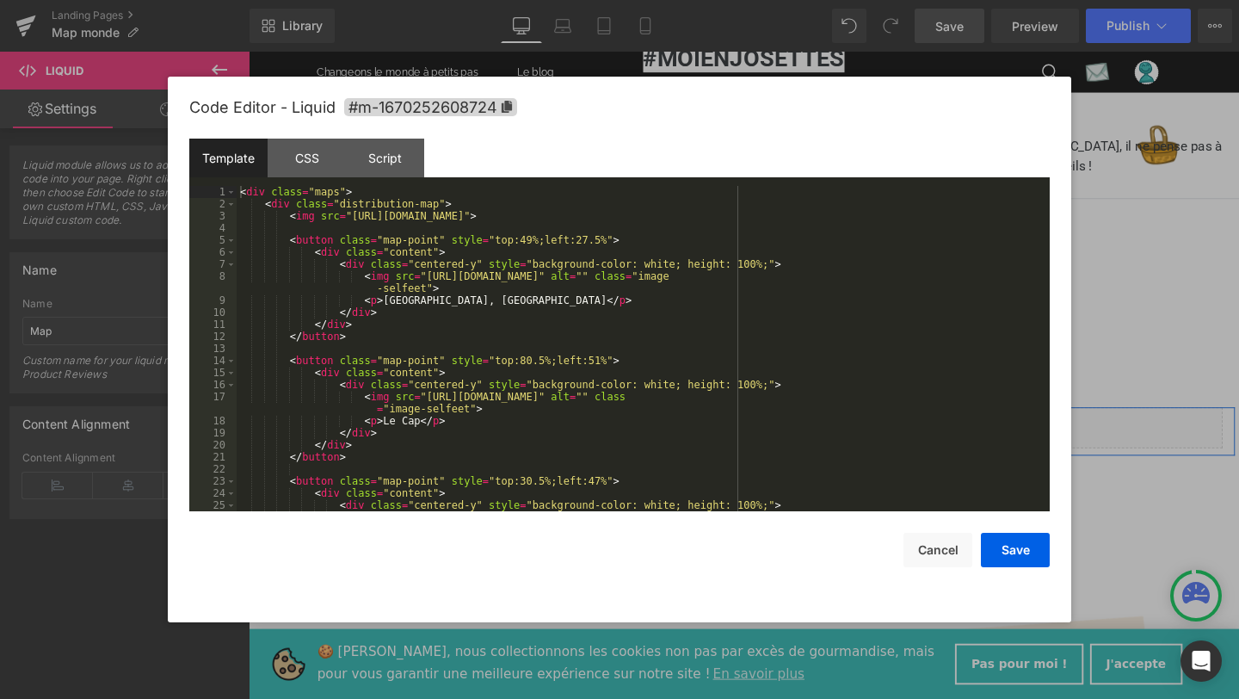
click at [789, 439] on div "Liquid" at bounding box center [769, 446] width 1007 height 43
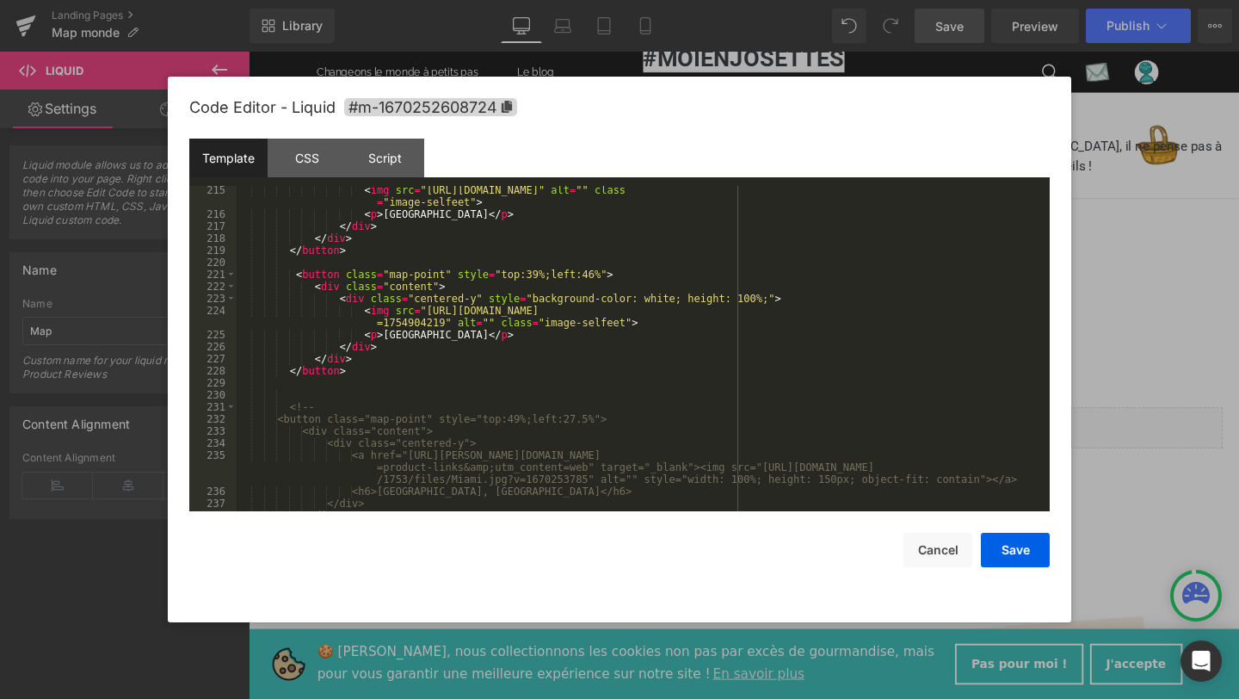
scroll to position [2856, 0]
click at [539, 274] on div "< img src = "https://cdn.shopify.com/s/files/1/0653/5217/1753/files/Venise.jpg?…" at bounding box center [640, 364] width 806 height 361
click at [596, 269] on div "< img src = "https://cdn.shopify.com/s/files/1/0653/5217/1753/files/Venise.jpg?…" at bounding box center [640, 364] width 806 height 361
click at [1007, 550] on button "Save" at bounding box center [1015, 550] width 69 height 34
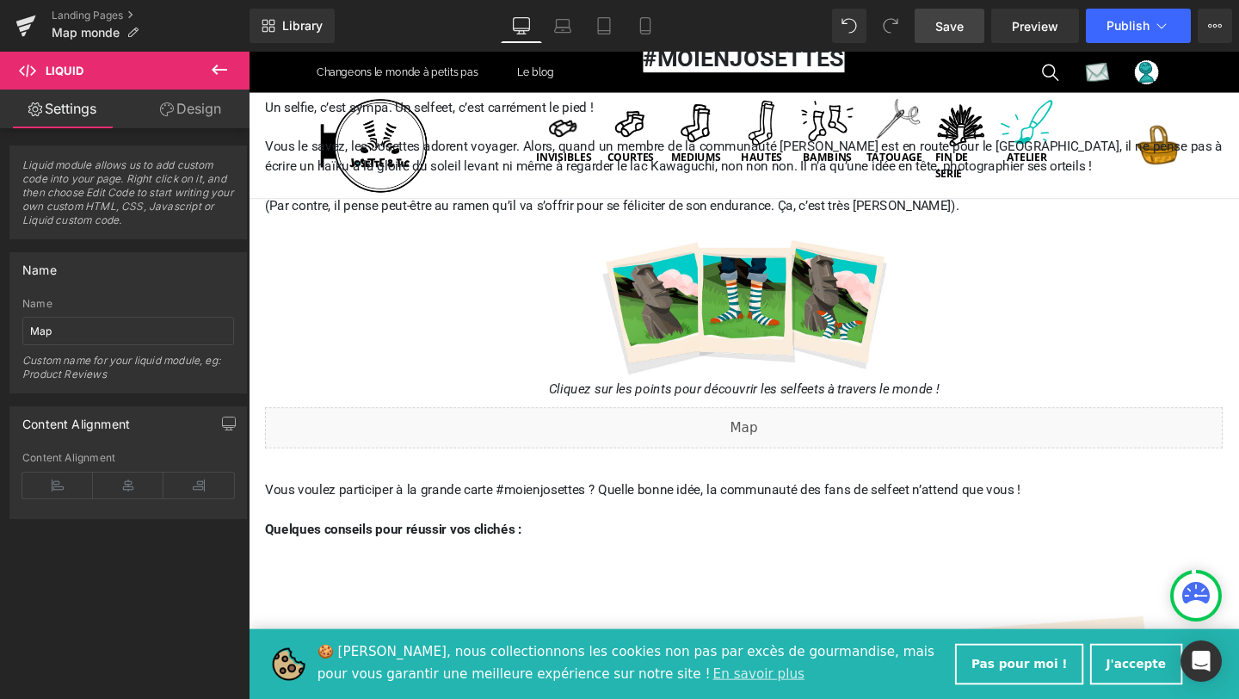
click at [952, 33] on span "Save" at bounding box center [949, 26] width 28 height 18
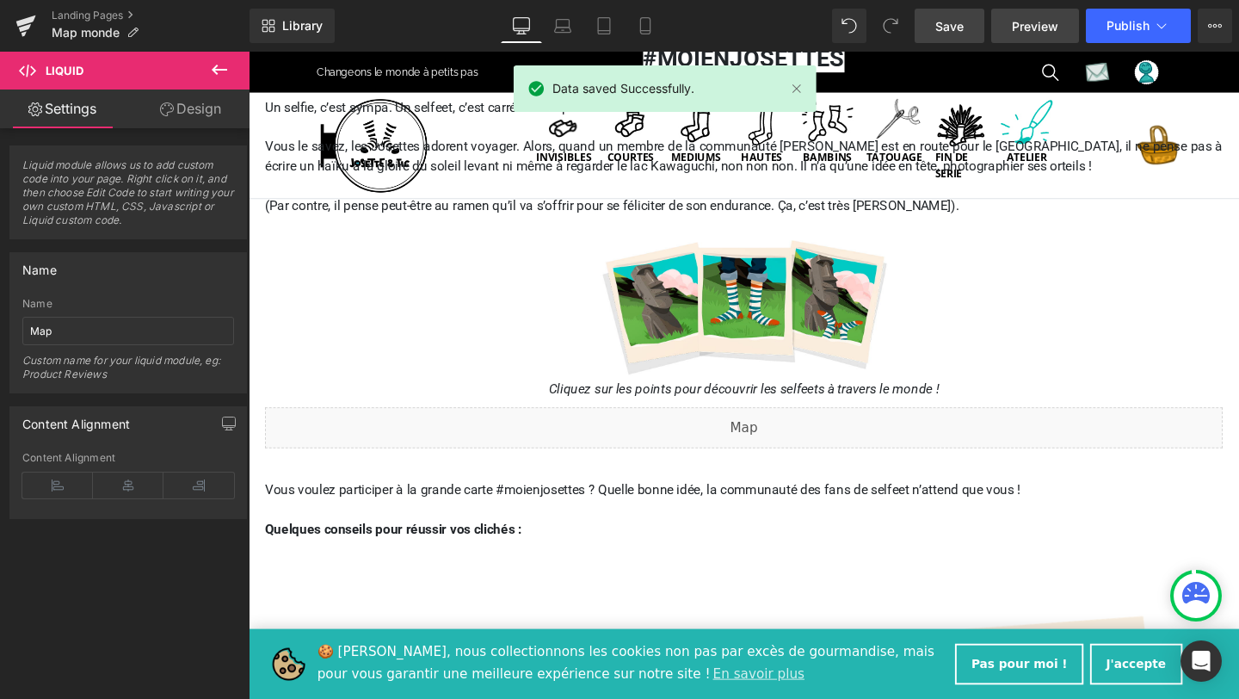
click at [1018, 27] on span "Preview" at bounding box center [1035, 26] width 46 height 18
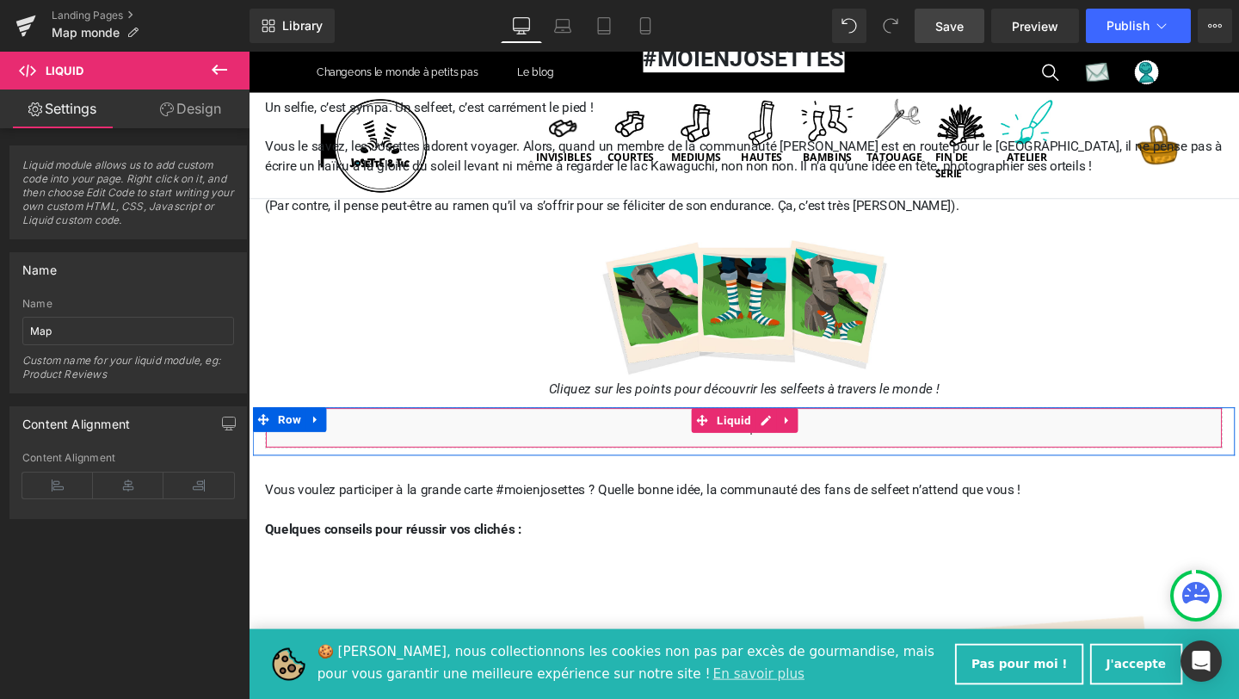
click at [786, 436] on div "Liquid" at bounding box center [769, 446] width 1007 height 43
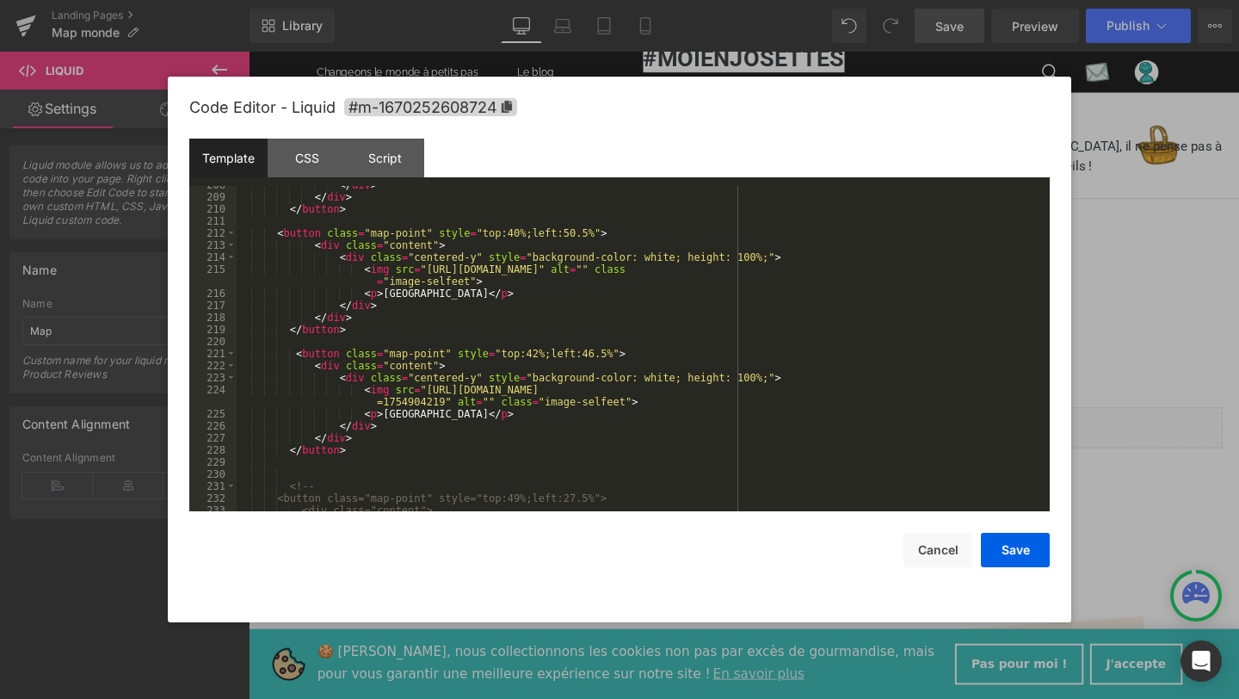
scroll to position [2772, 0]
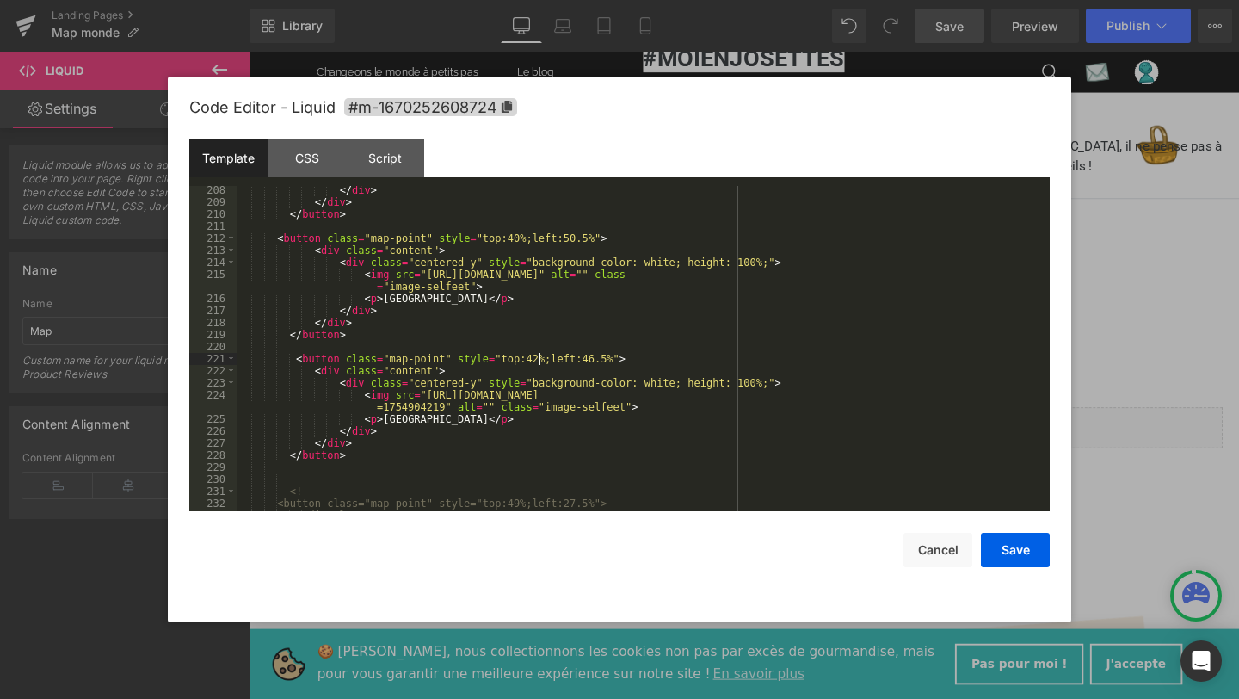
click at [540, 360] on div "</ div > </ div > </ button > < button class = "map-point" style = "top:40%;lef…" at bounding box center [640, 358] width 806 height 349
click at [607, 356] on div "</ div > </ div > </ button > < button class = "map-point" style = "top:40%;lef…" at bounding box center [640, 358] width 806 height 349
click at [1031, 547] on button "Save" at bounding box center [1015, 550] width 69 height 34
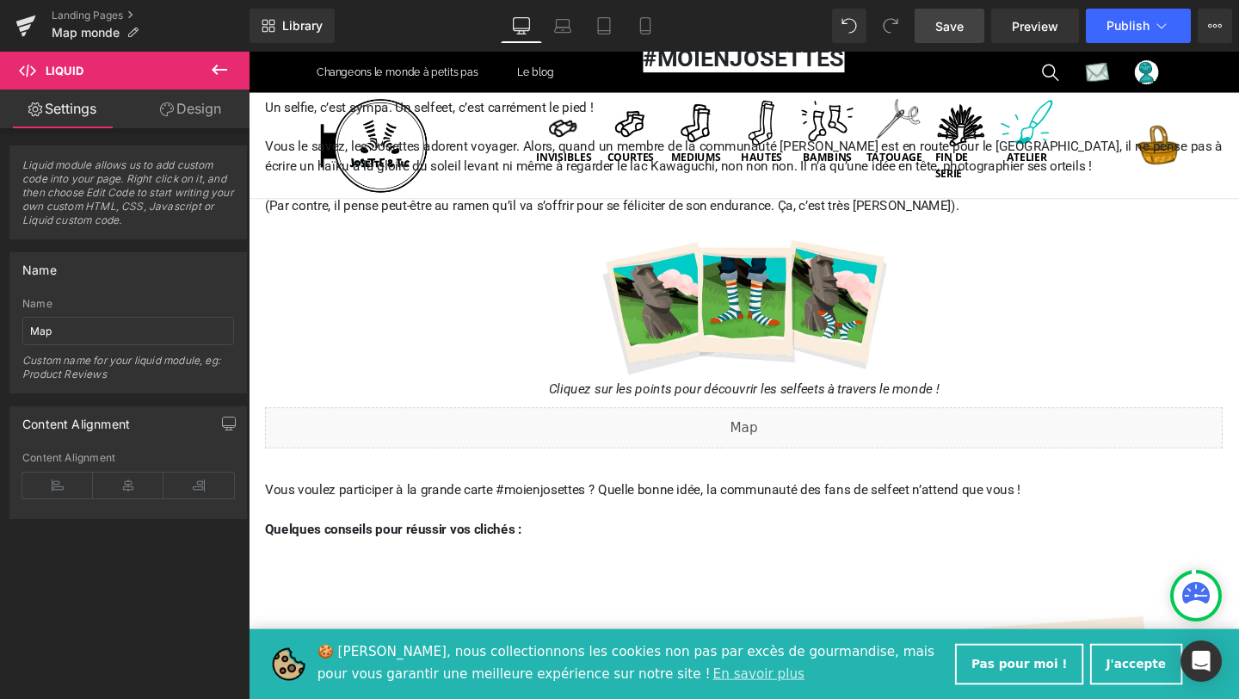
click at [949, 28] on span "Save" at bounding box center [949, 26] width 28 height 18
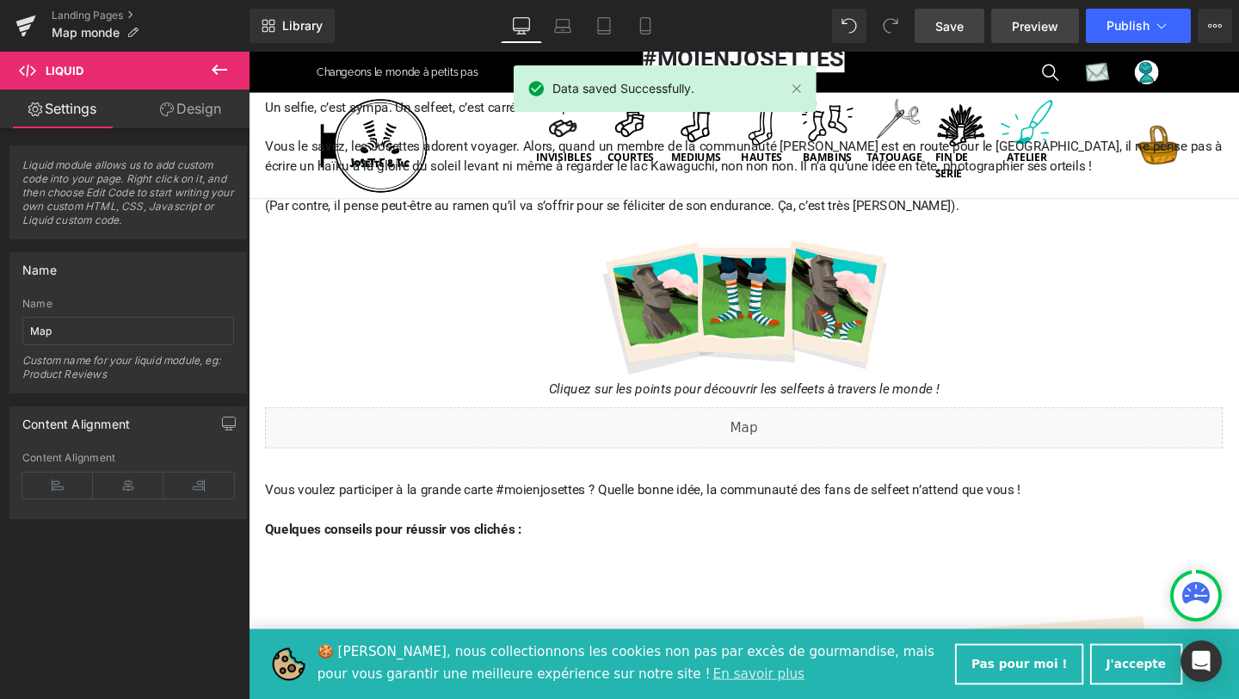
click at [1027, 31] on span "Preview" at bounding box center [1035, 26] width 46 height 18
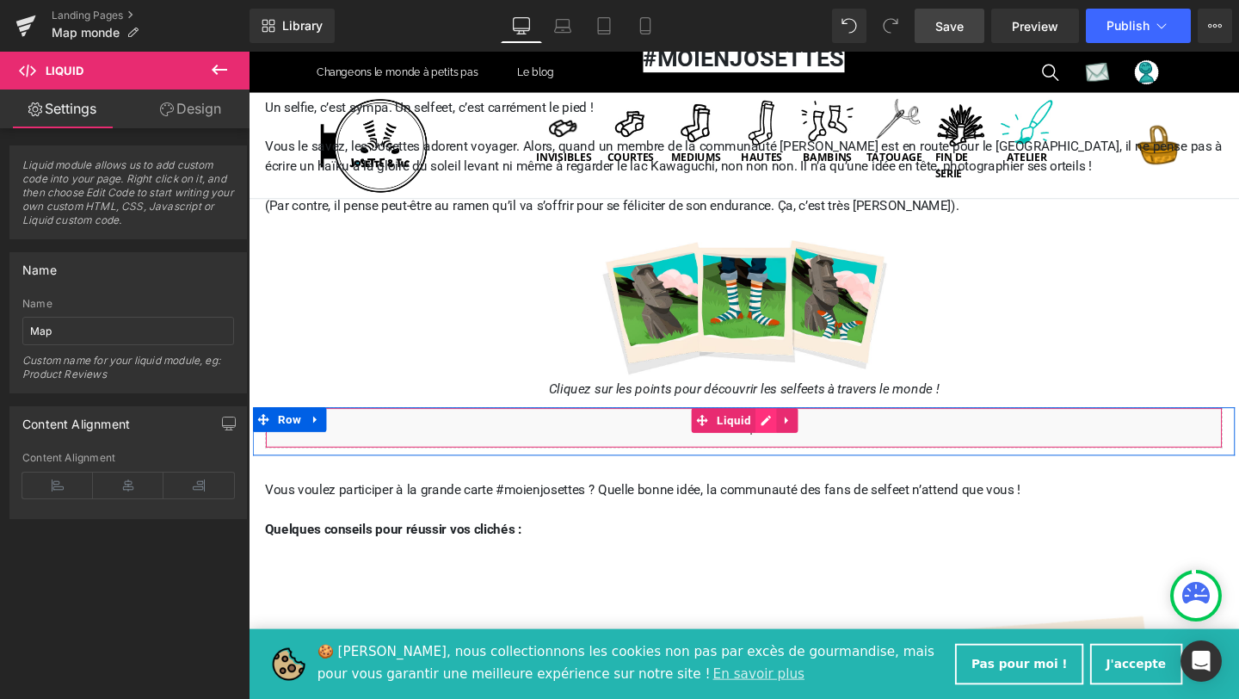
click at [788, 441] on div "Liquid" at bounding box center [769, 446] width 1007 height 43
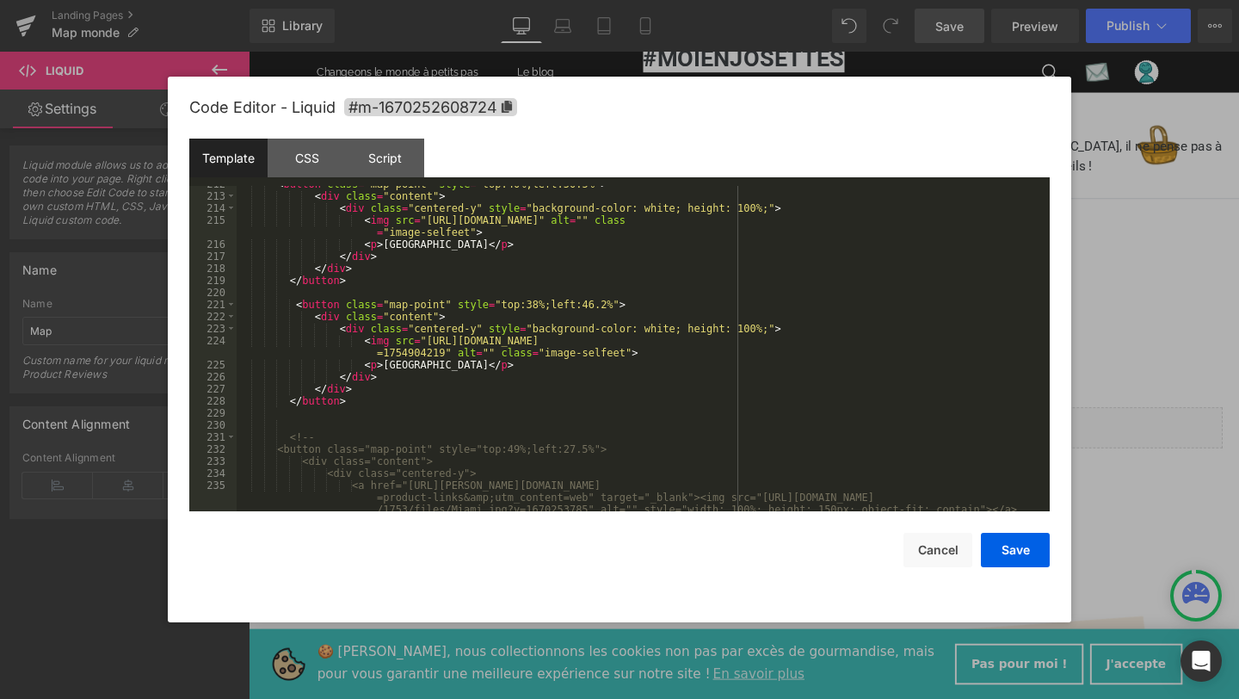
scroll to position [2826, 0]
click at [539, 304] on div "< button class = "map-point" style = "top:40%;left:50.5%" > < div class = "cont…" at bounding box center [640, 364] width 806 height 373
click at [1019, 557] on button "Save" at bounding box center [1015, 550] width 69 height 34
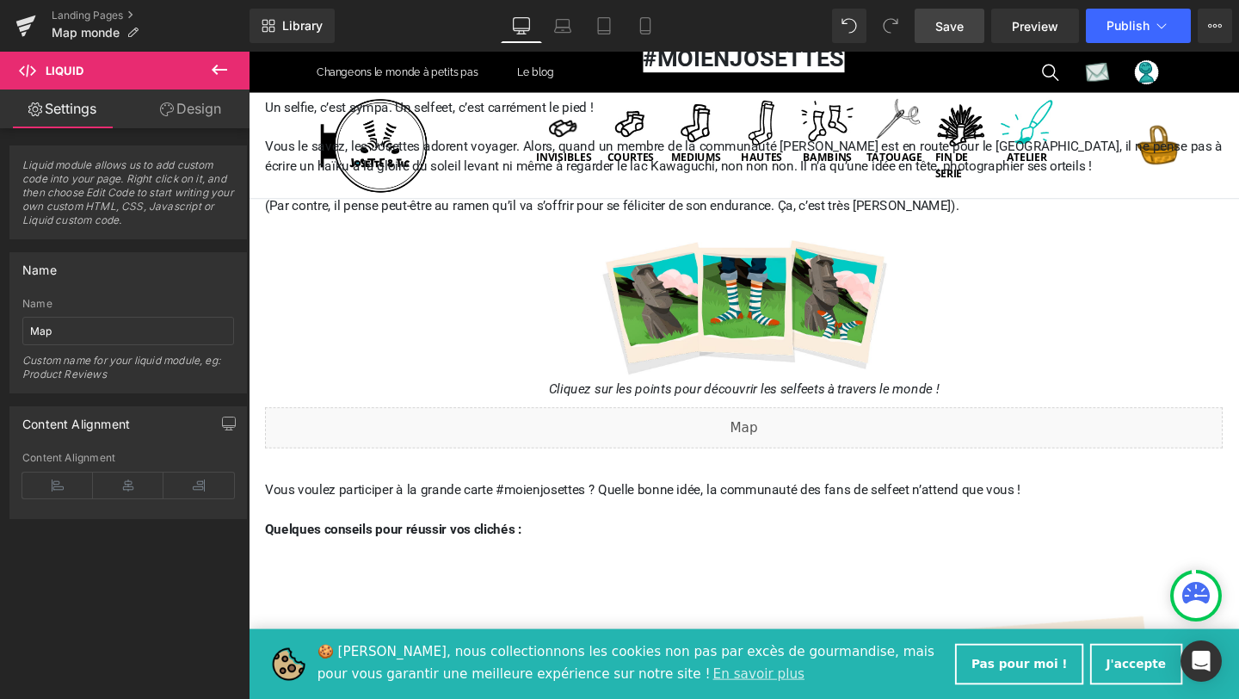
click at [933, 35] on link "Save" at bounding box center [949, 26] width 70 height 34
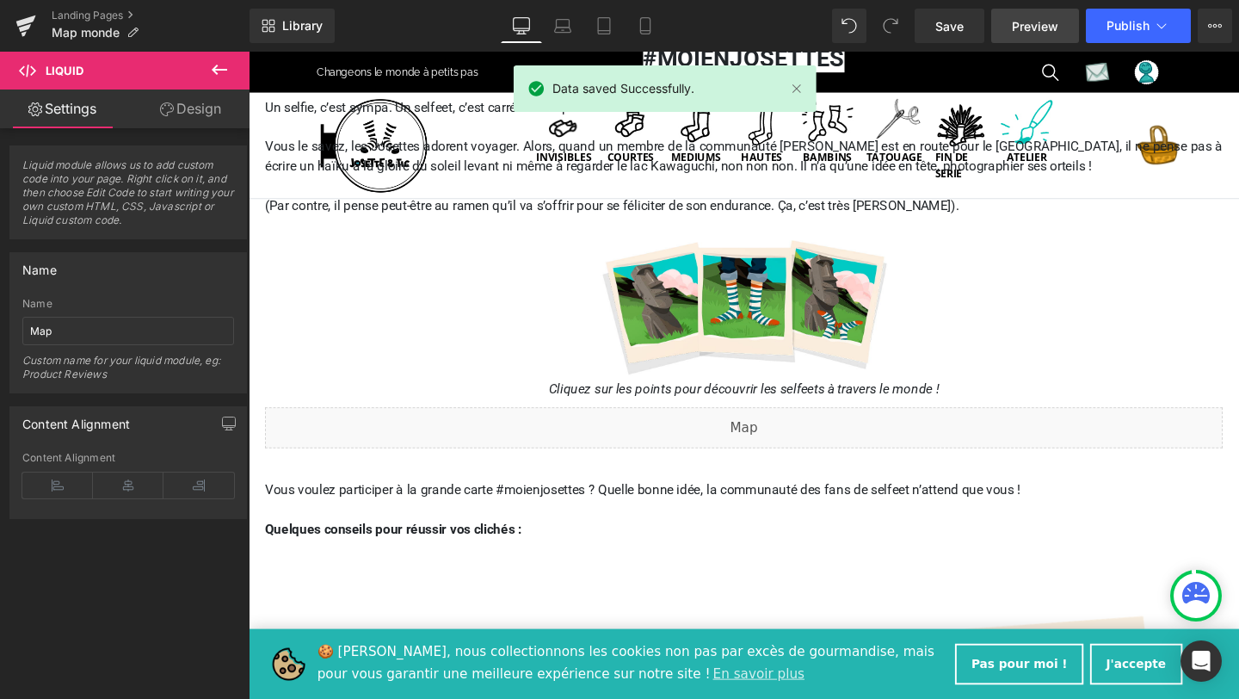
click at [1037, 35] on link "Preview" at bounding box center [1035, 26] width 88 height 34
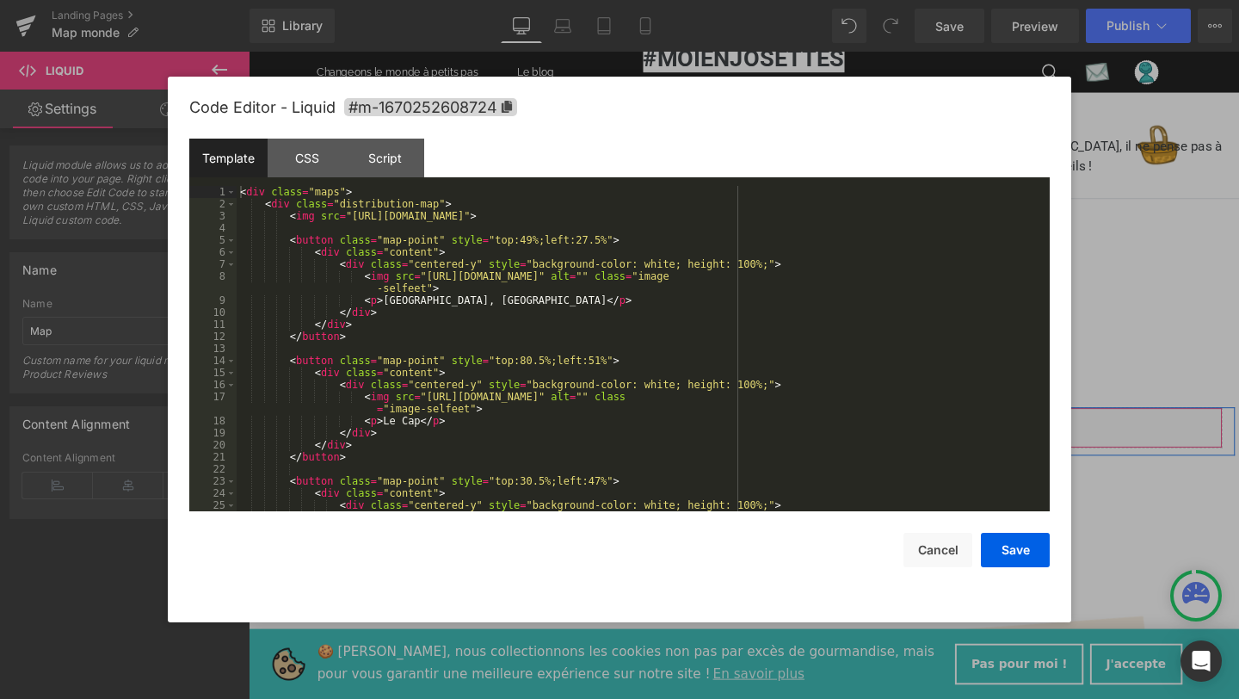
click at [790, 440] on div "Liquid" at bounding box center [769, 446] width 1007 height 43
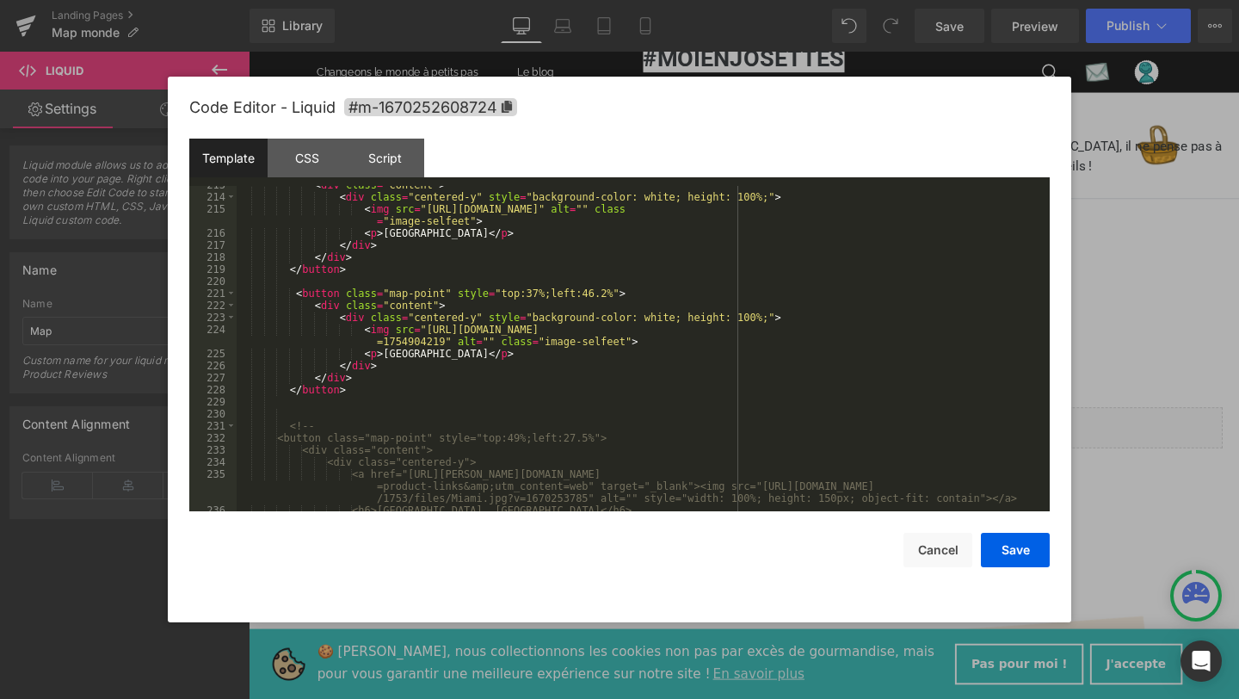
scroll to position [2837, 0]
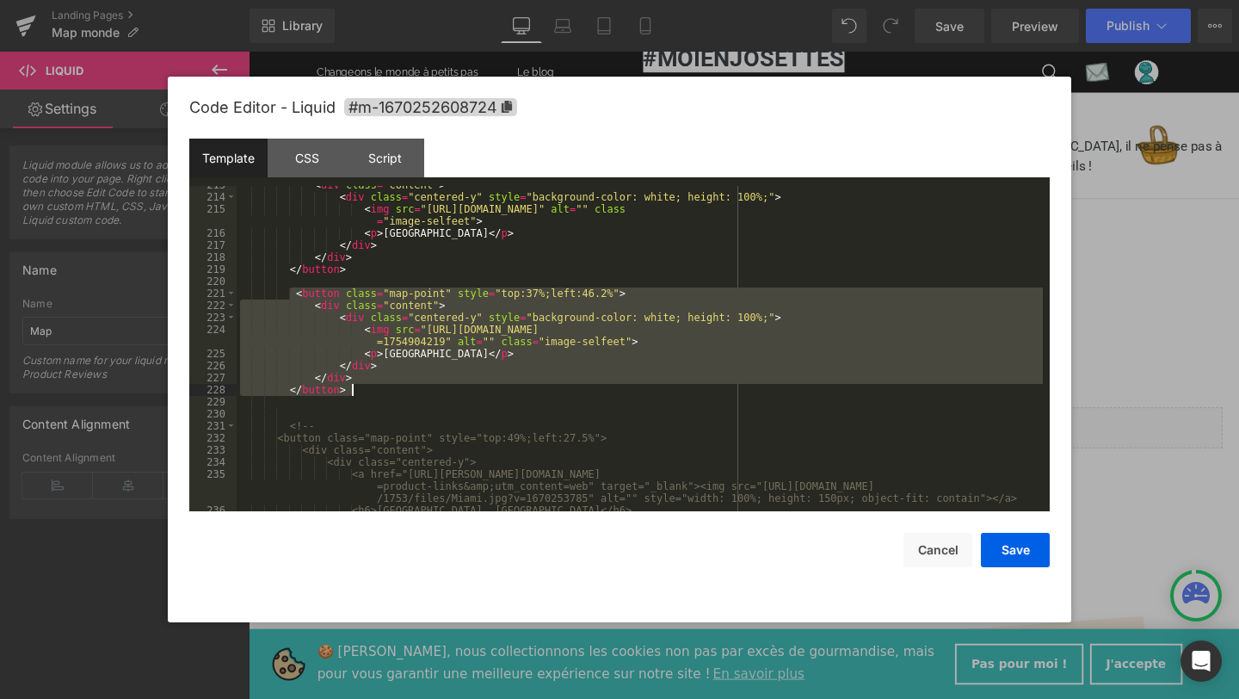
drag, startPoint x: 287, startPoint y: 296, endPoint x: 363, endPoint y: 391, distance: 121.2
click at [363, 391] on div "< div class = "content" > < div class = "centered-y" style = "background-color:…" at bounding box center [640, 353] width 806 height 349
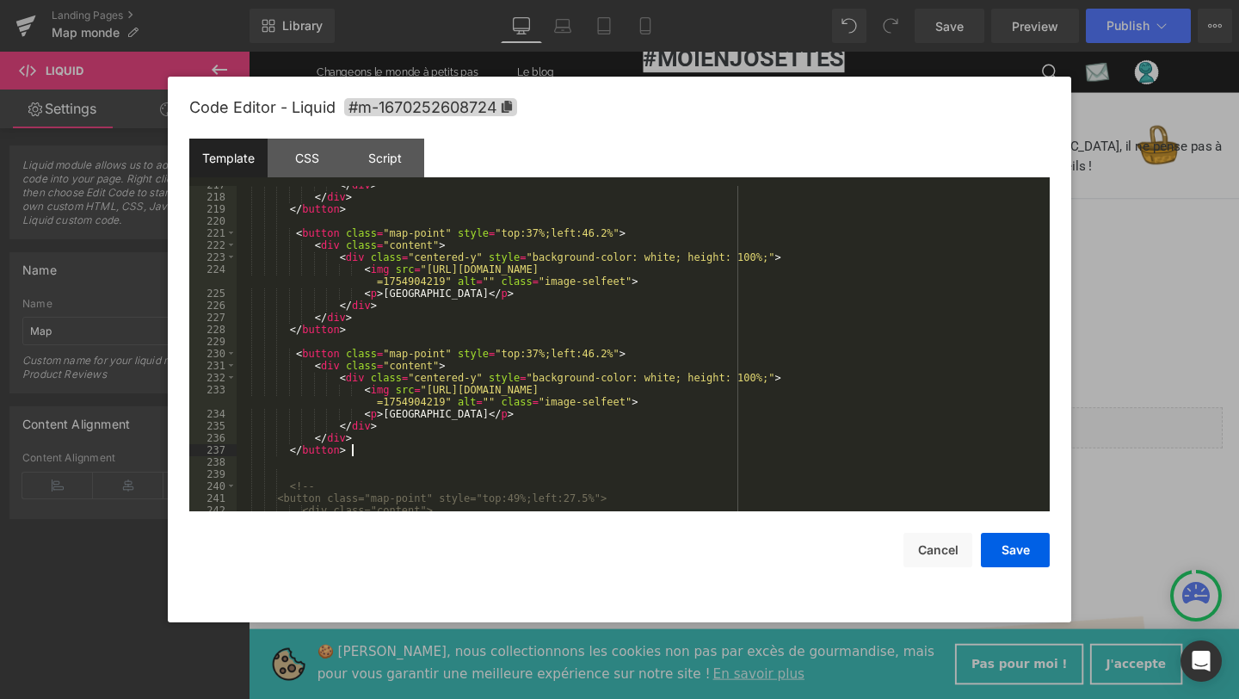
scroll to position [2897, 0]
drag, startPoint x: 382, startPoint y: 413, endPoint x: 436, endPoint y: 415, distance: 54.2
click at [437, 415] on div "</ div > </ div > </ button > < button class = "map-point" style = "top:37%;lef…" at bounding box center [640, 354] width 806 height 349
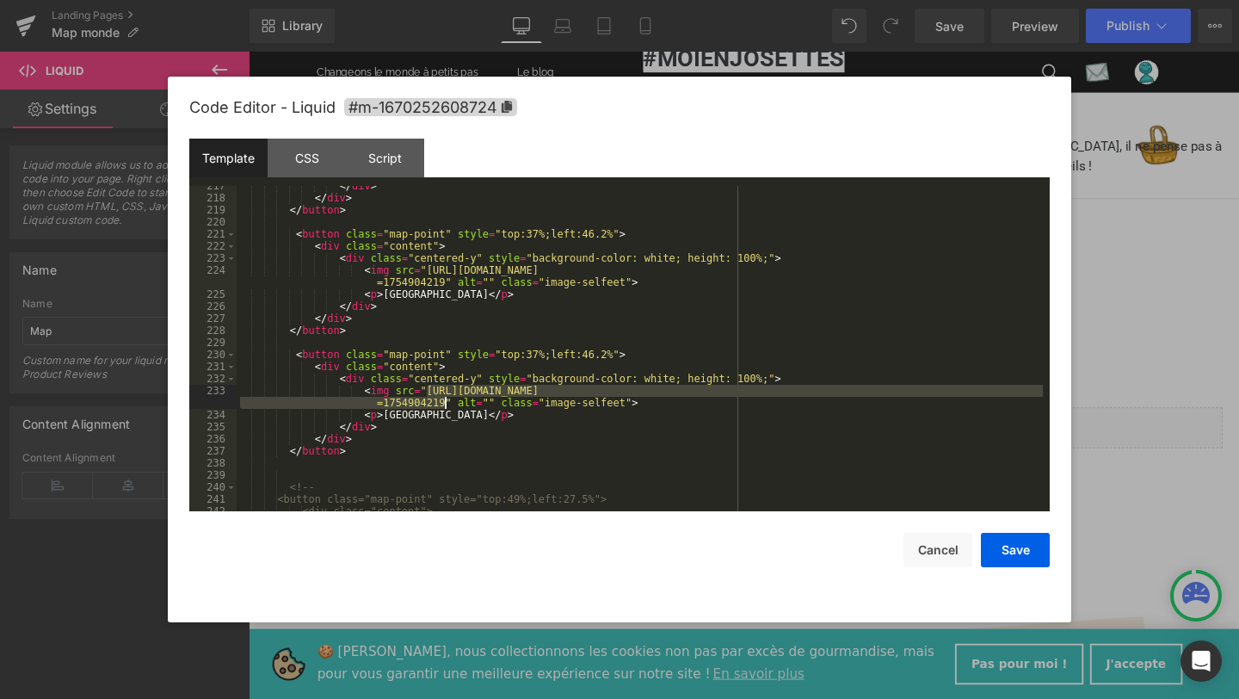
drag, startPoint x: 428, startPoint y: 391, endPoint x: 446, endPoint y: 399, distance: 20.0
click at [446, 400] on div "</ div > </ div > </ button > < button class = "map-point" style = "top:37%;lef…" at bounding box center [640, 354] width 806 height 349
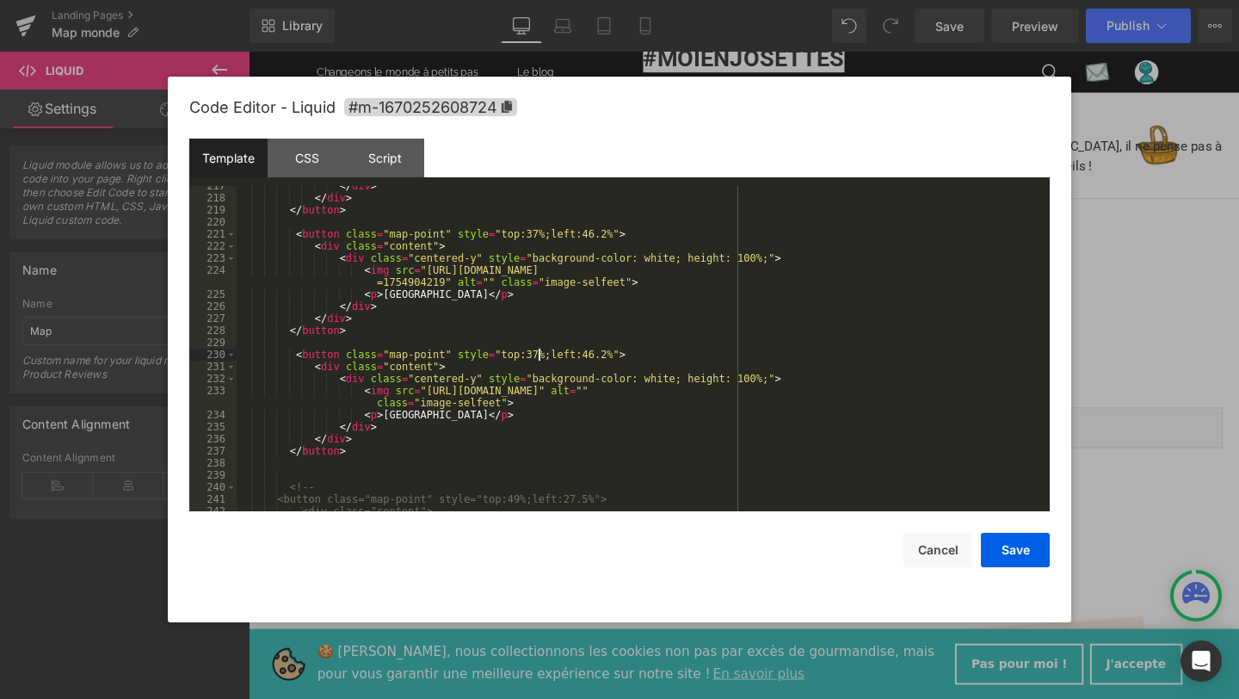
click at [539, 355] on div "</ div > </ div > </ button > < button class = "map-point" style = "top:37%;lef…" at bounding box center [640, 354] width 806 height 349
drag, startPoint x: 607, startPoint y: 355, endPoint x: 583, endPoint y: 355, distance: 24.1
click at [583, 355] on div "</ div > </ div > </ button > < button class = "map-point" style = "top:37%;lef…" at bounding box center [640, 354] width 806 height 349
click at [1001, 551] on button "Save" at bounding box center [1015, 550] width 69 height 34
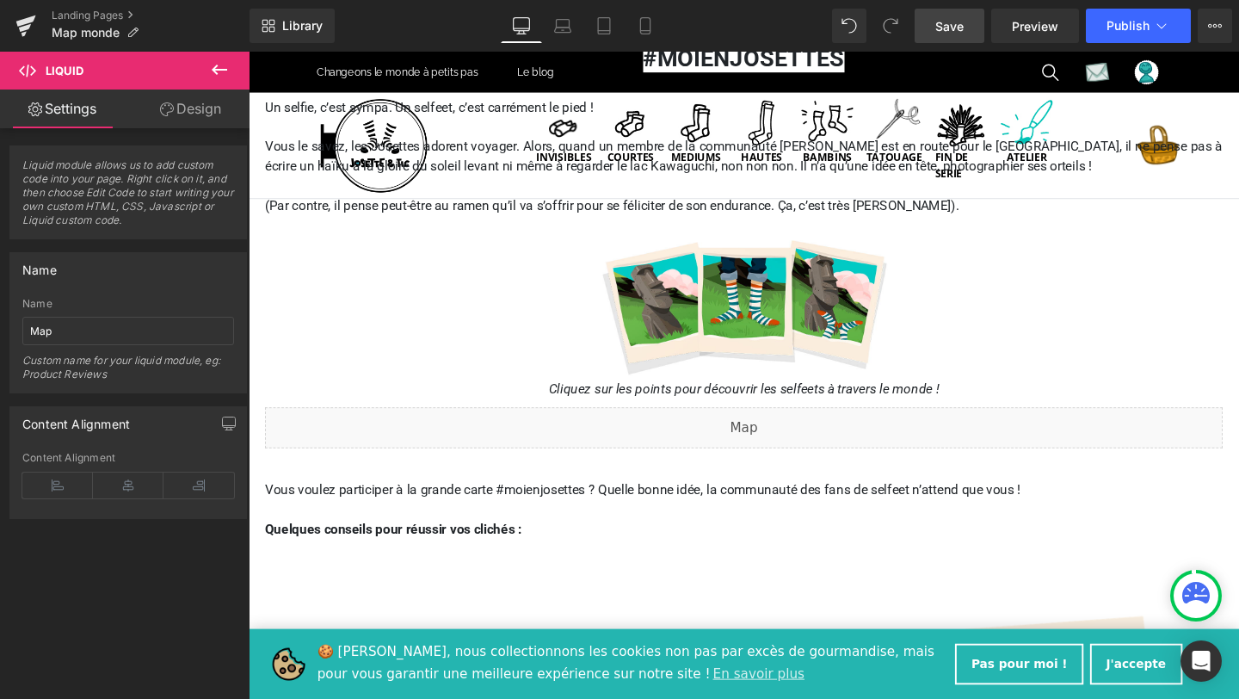
click at [951, 30] on span "Save" at bounding box center [949, 26] width 28 height 18
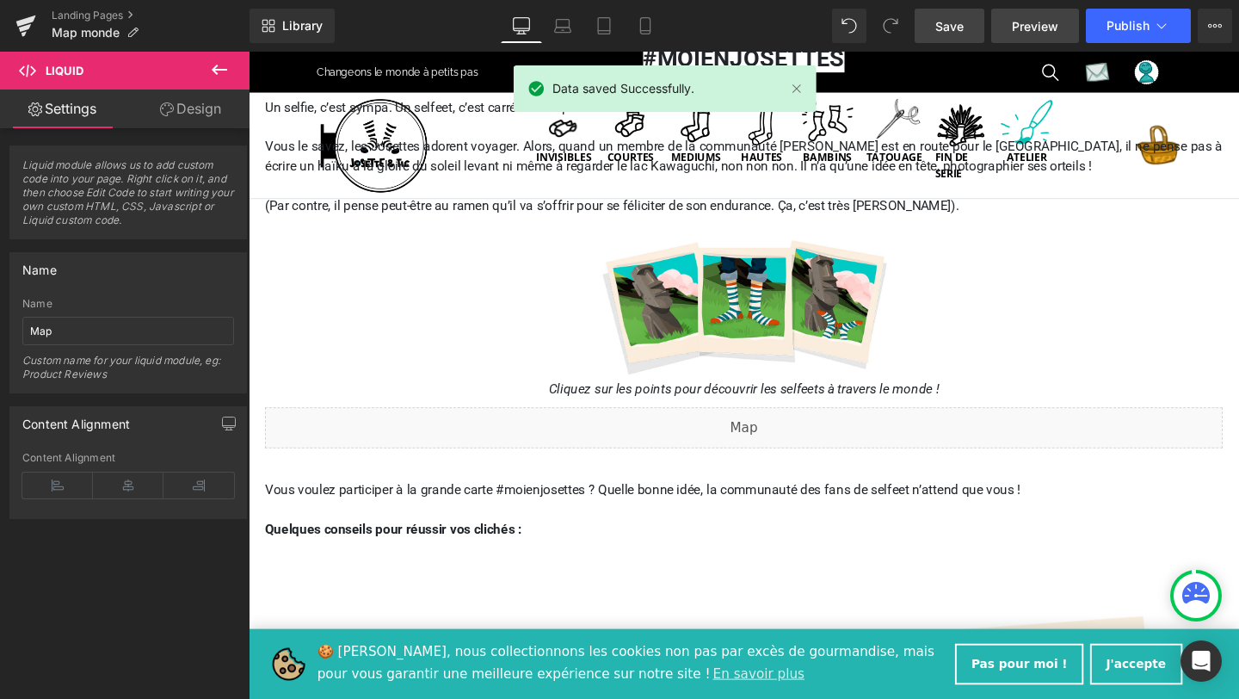
click at [1031, 30] on span "Preview" at bounding box center [1035, 26] width 46 height 18
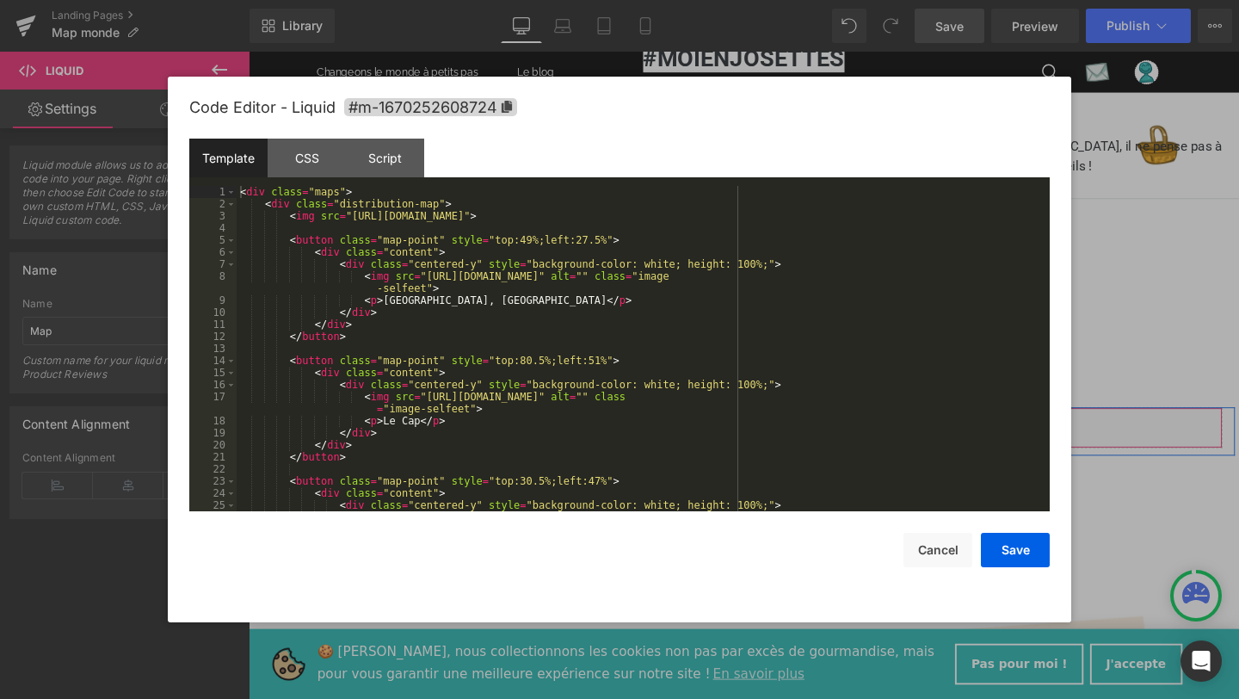
click at [788, 443] on div "Liquid" at bounding box center [769, 446] width 1007 height 43
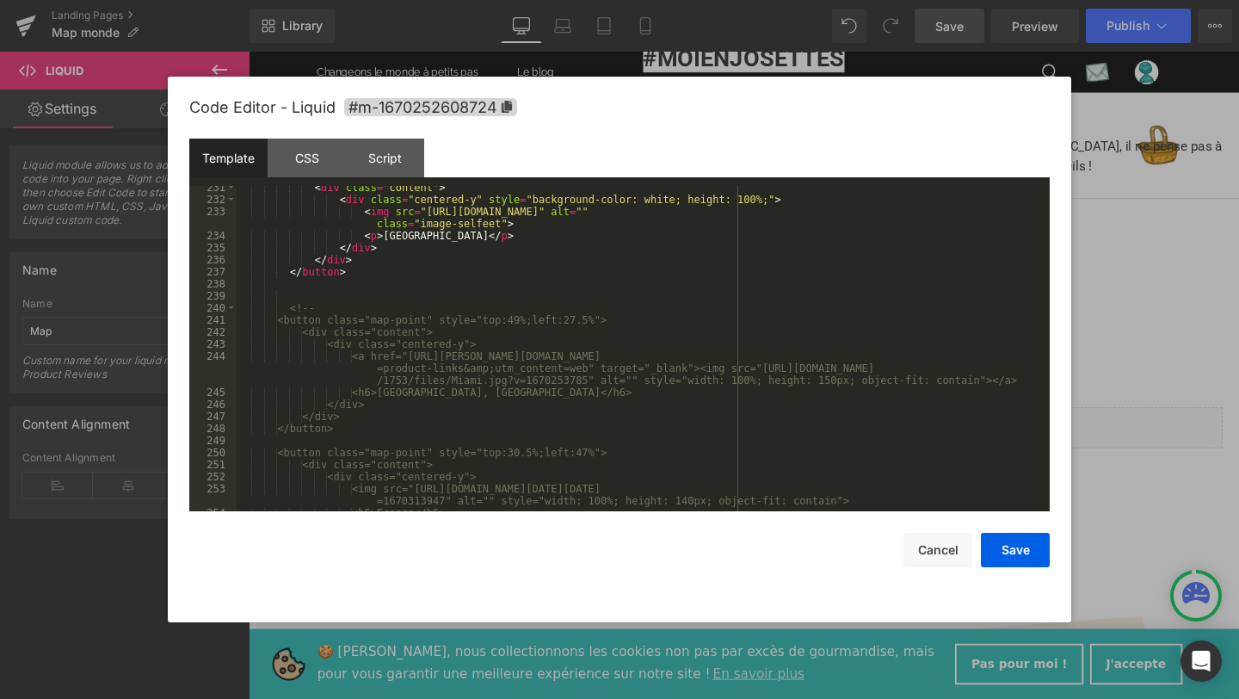
scroll to position [2940, 0]
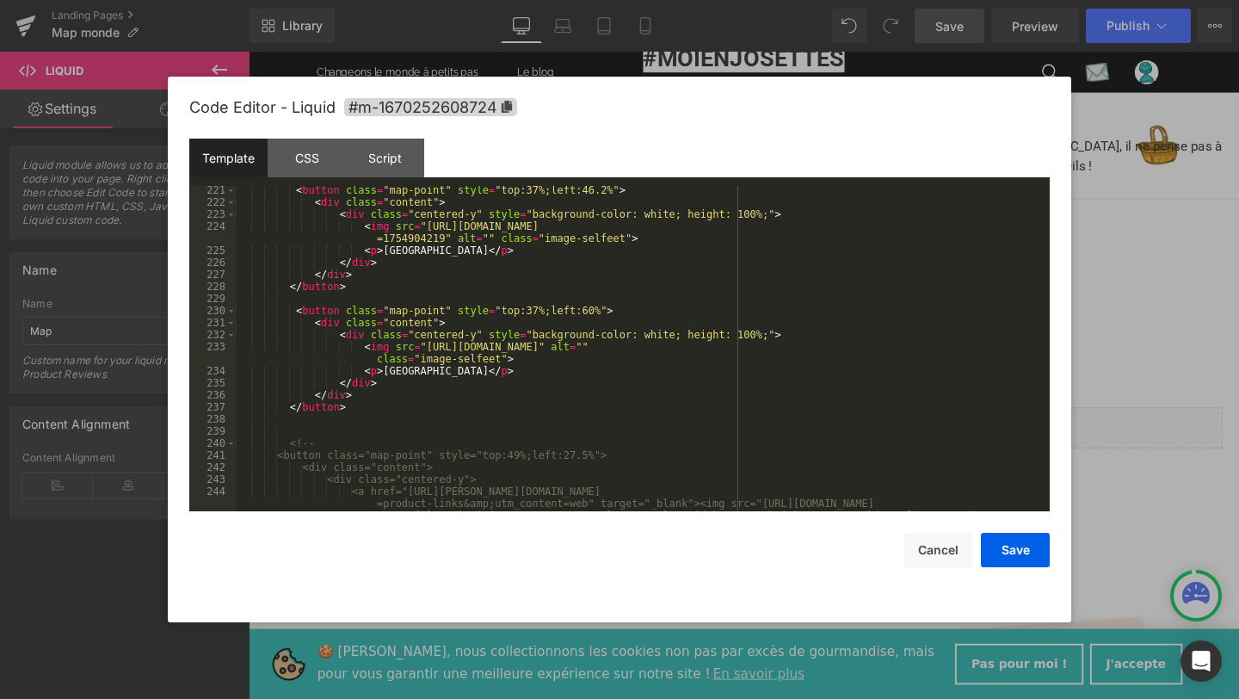
click at [540, 310] on div "< button class = "map-point" style = "top:37%;left:46.2%" > < div class = "cont…" at bounding box center [640, 370] width 806 height 373
click at [594, 312] on div "< button class = "map-point" style = "top:37%;left:46.2%" > < div class = "cont…" at bounding box center [640, 370] width 806 height 373
click at [1025, 548] on button "Save" at bounding box center [1015, 550] width 69 height 34
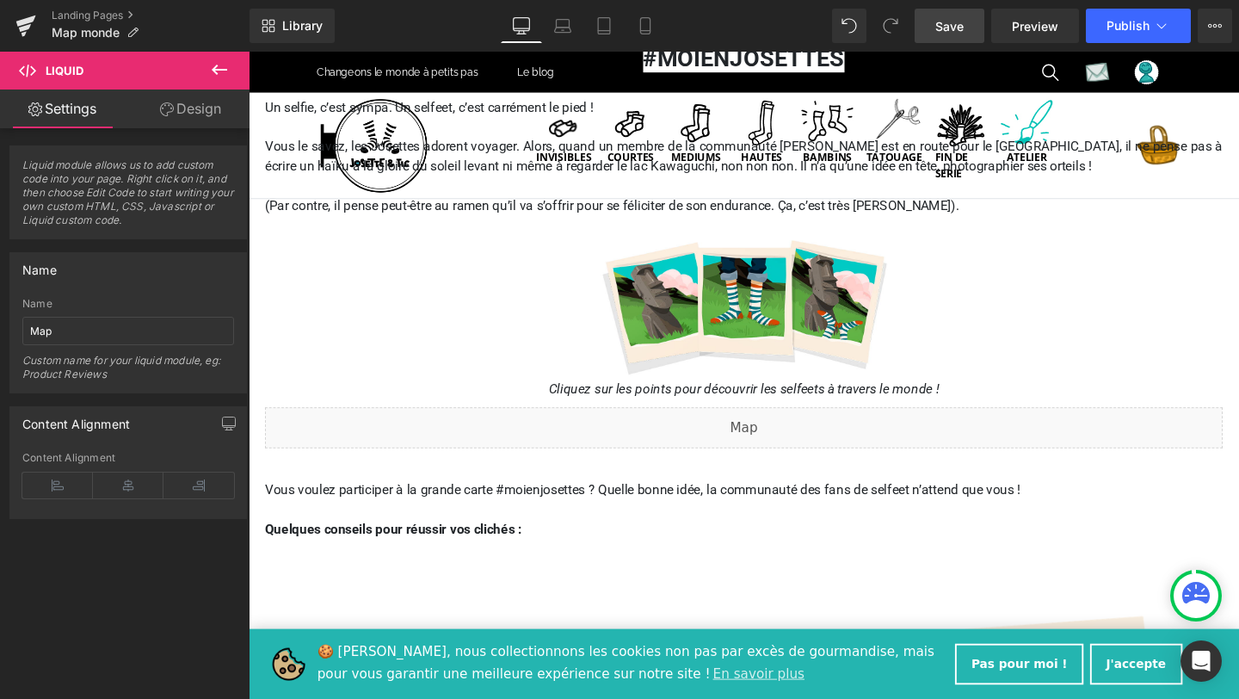
click at [951, 27] on span "Save" at bounding box center [949, 26] width 28 height 18
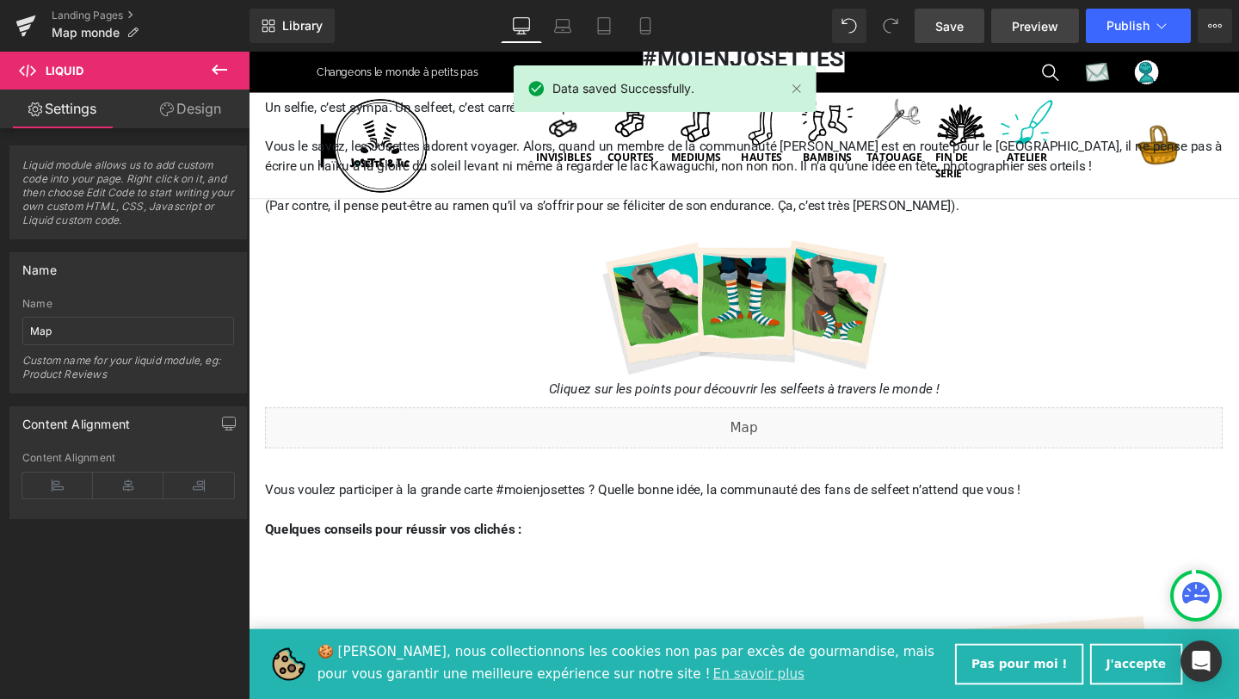
click at [1017, 21] on span "Preview" at bounding box center [1035, 26] width 46 height 18
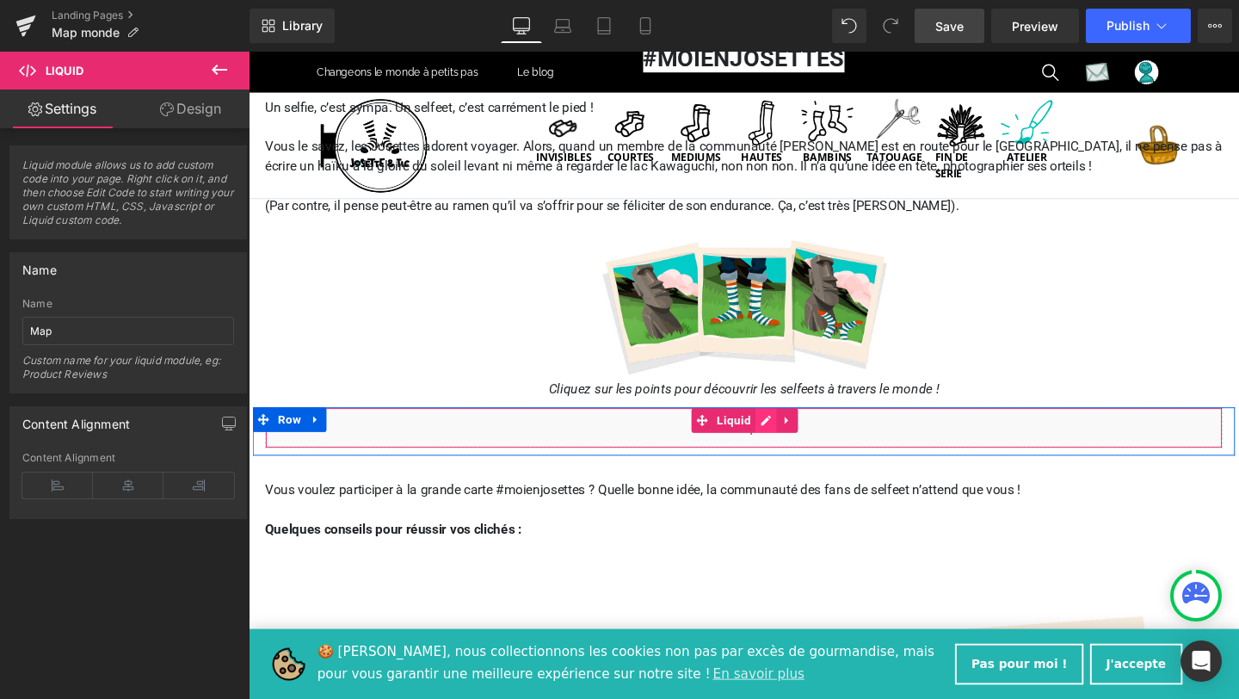
click at [791, 438] on div "Liquid" at bounding box center [769, 446] width 1007 height 43
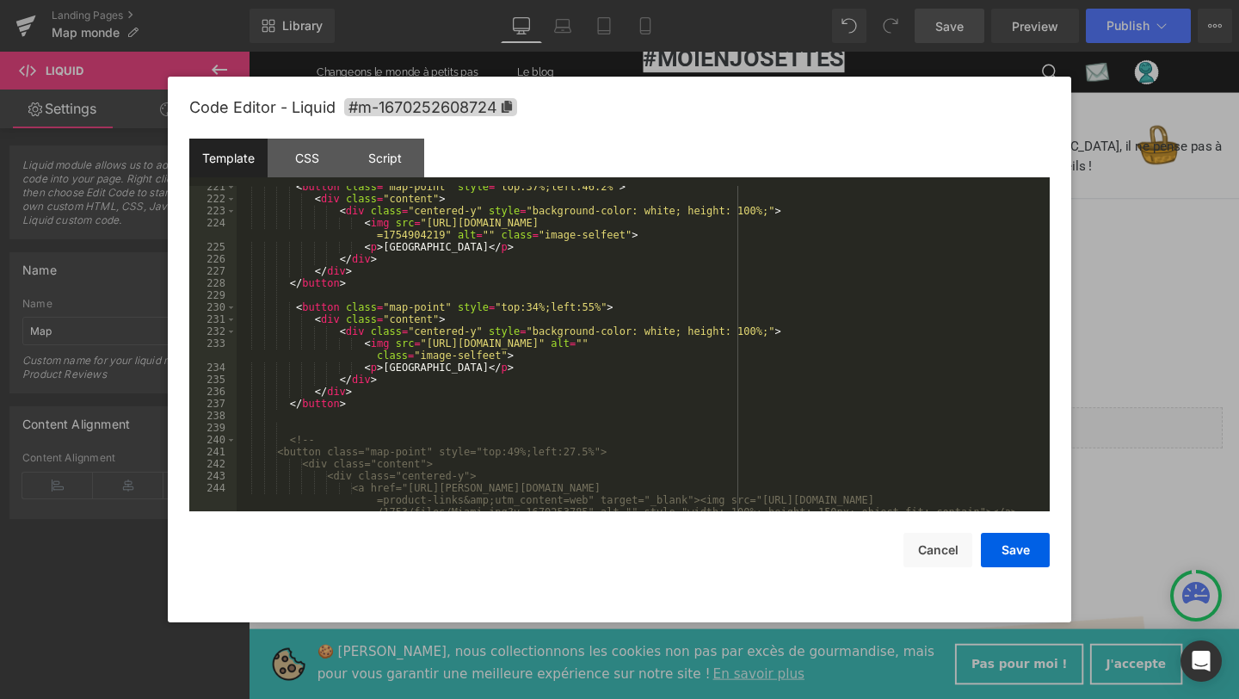
scroll to position [2946, 0]
click at [595, 303] on div "< button class = "map-point" style = "top:37%;left:46.2%" > < div class = "cont…" at bounding box center [640, 364] width 806 height 373
click at [540, 303] on div "< button class = "map-point" style = "top:37%;left:46.2%" > < div class = "cont…" at bounding box center [640, 364] width 806 height 373
click at [1020, 559] on button "Save" at bounding box center [1015, 550] width 69 height 34
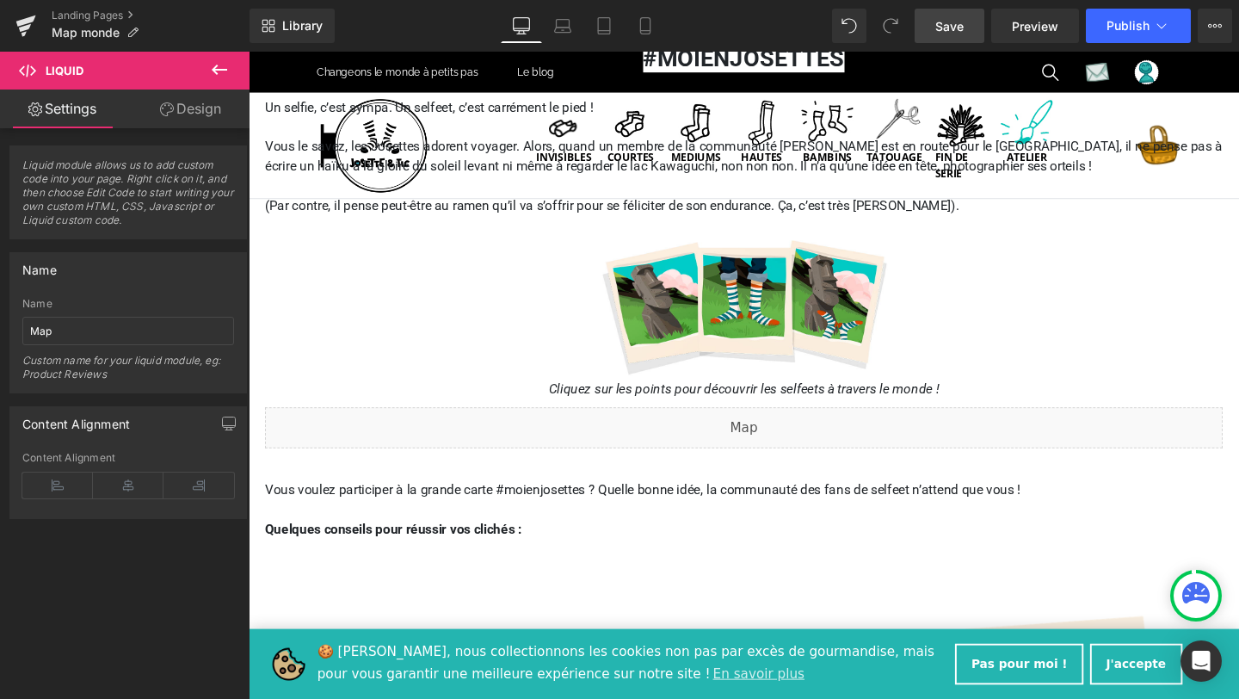
click at [957, 27] on span "Save" at bounding box center [949, 26] width 28 height 18
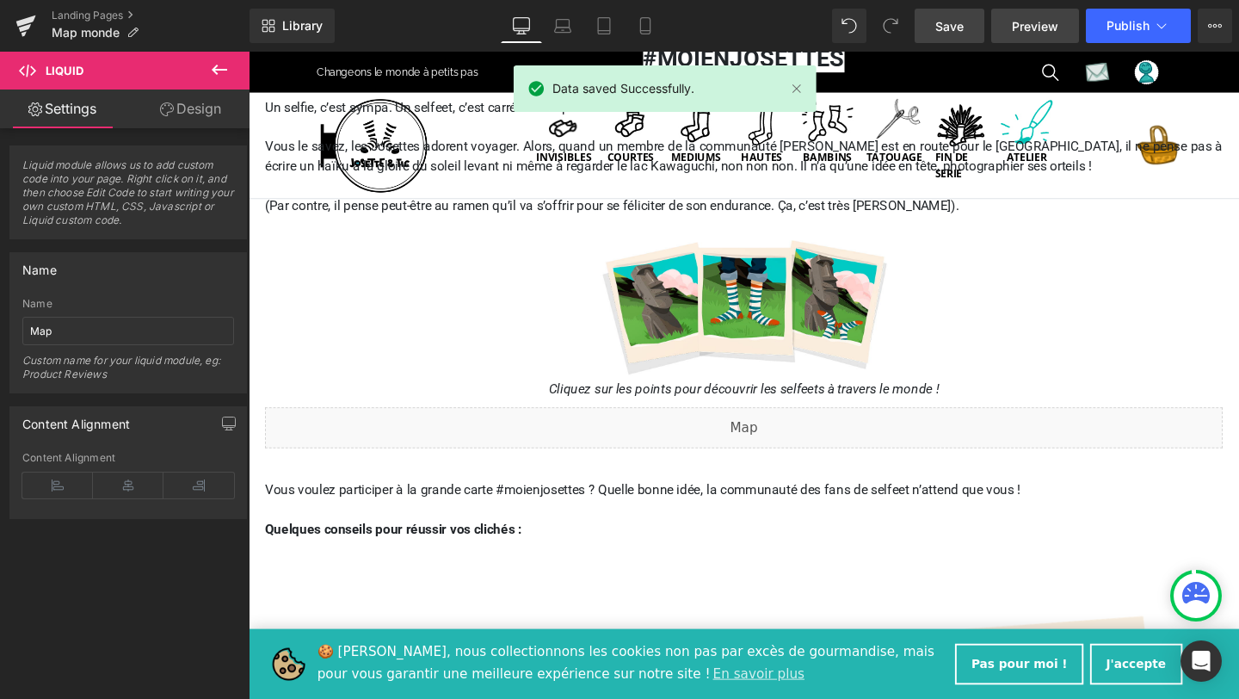
click at [1018, 33] on span "Preview" at bounding box center [1035, 26] width 46 height 18
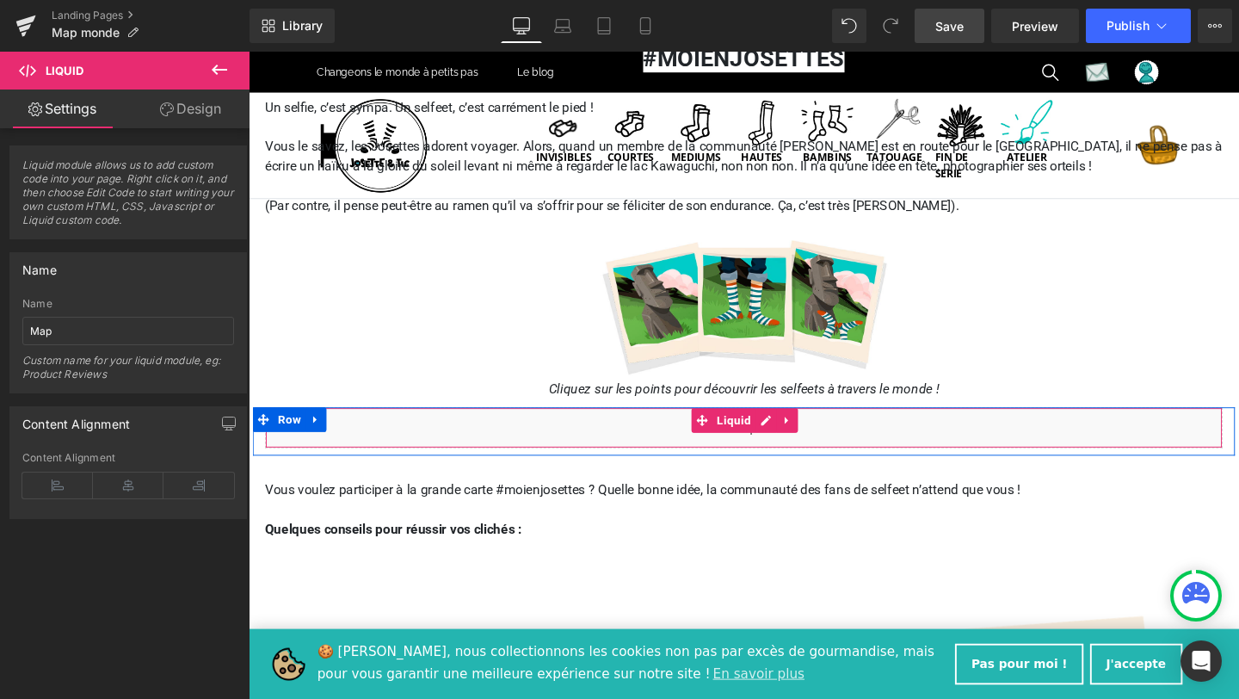
click at [788, 438] on div "Liquid" at bounding box center [769, 446] width 1007 height 43
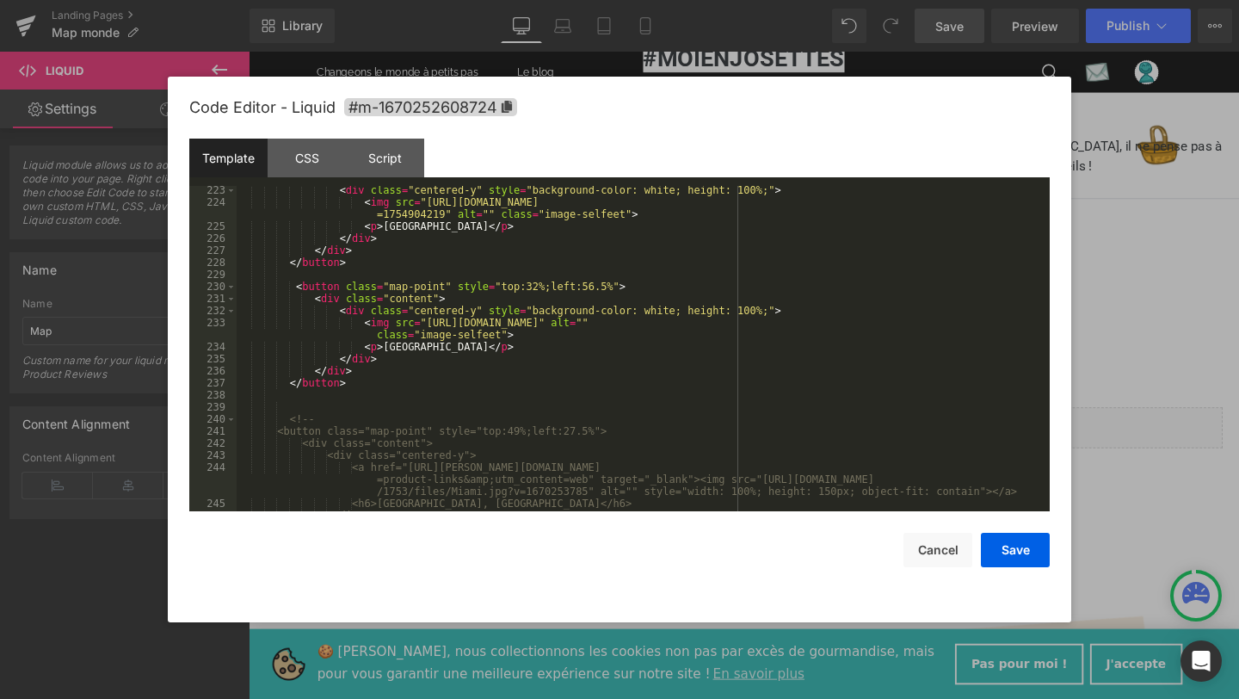
scroll to position [2958, 0]
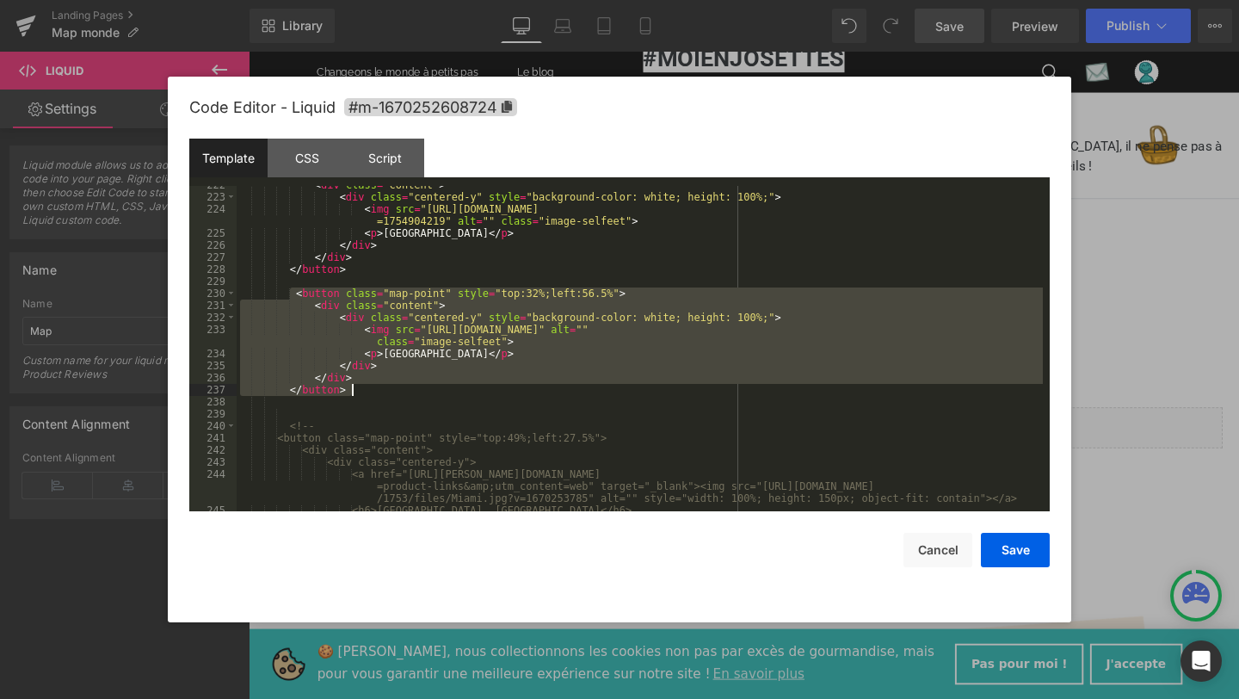
drag, startPoint x: 289, startPoint y: 290, endPoint x: 359, endPoint y: 390, distance: 121.7
click at [359, 390] on div "< div class = "content" > < div class = "centered-y" style = "background-color:…" at bounding box center [640, 353] width 806 height 349
click at [359, 390] on div "< div class = "content" > < div class = "centered-y" style = "background-color:…" at bounding box center [640, 348] width 806 height 325
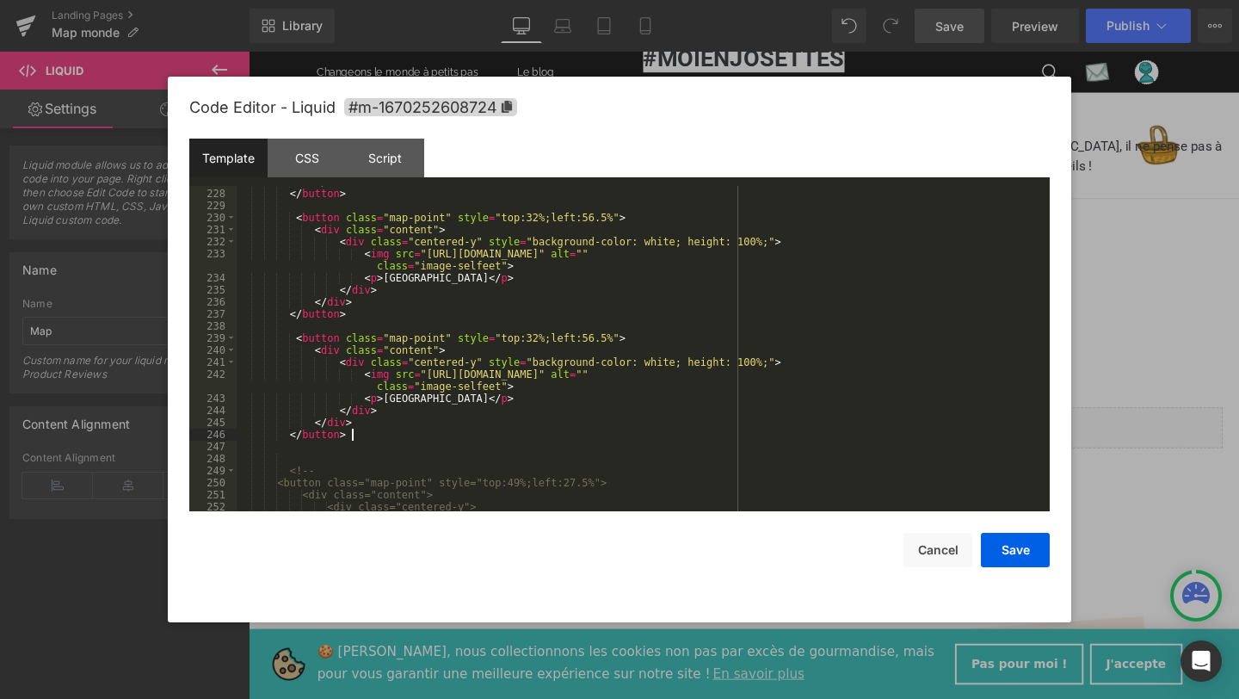
scroll to position [3036, 0]
click at [399, 398] on div "</ button > < button class = "map-point" style = "top:32%;left:56.5%" > < div c…" at bounding box center [640, 371] width 806 height 373
click at [399, 397] on div "</ button > < button class = "map-point" style = "top:32%;left:56.5%" > < div c…" at bounding box center [640, 371] width 806 height 373
drag, startPoint x: 425, startPoint y: 369, endPoint x: 970, endPoint y: 369, distance: 544.6
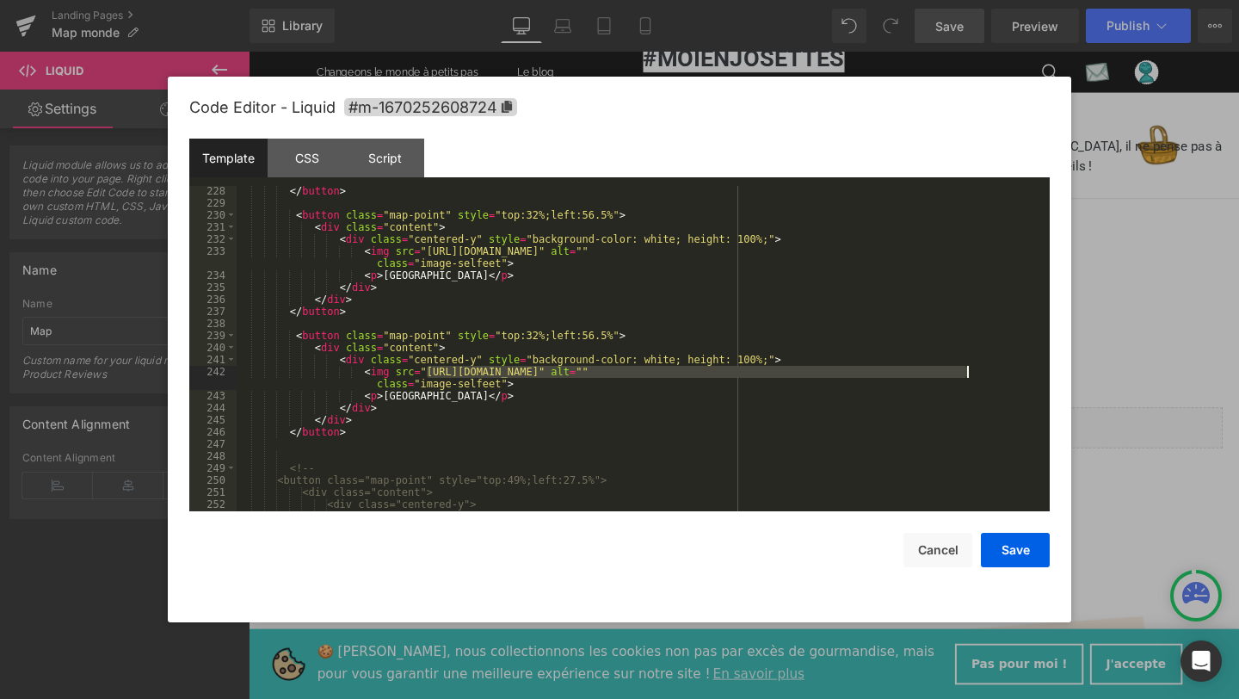
click at [970, 369] on div "</ button > < button class = "map-point" style = "top:32%;left:56.5%" > < div c…" at bounding box center [640, 371] width 806 height 373
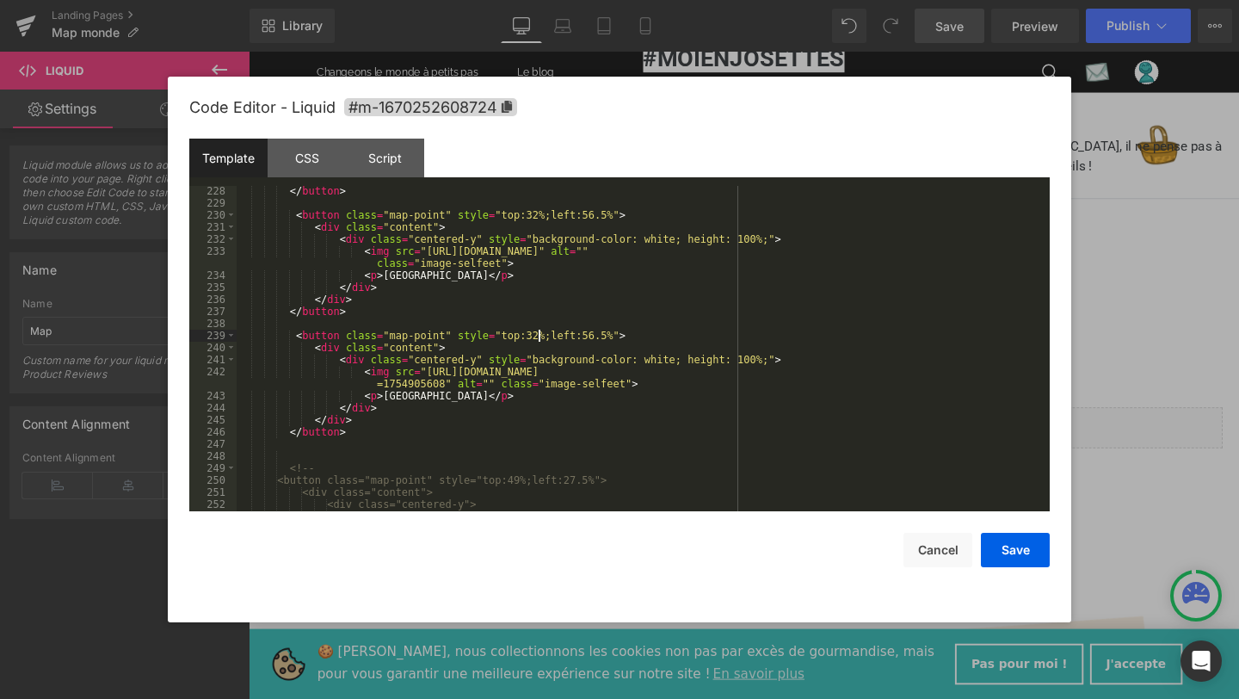
click at [539, 330] on div "</ button > < button class = "map-point" style = "top:32%;left:56.5%" > < div c…" at bounding box center [640, 371] width 806 height 373
click at [608, 332] on div "</ button > < button class = "map-point" style = "top:32%;left:56.5%" > < div c…" at bounding box center [640, 371] width 806 height 373
click at [1017, 541] on button "Save" at bounding box center [1015, 550] width 69 height 34
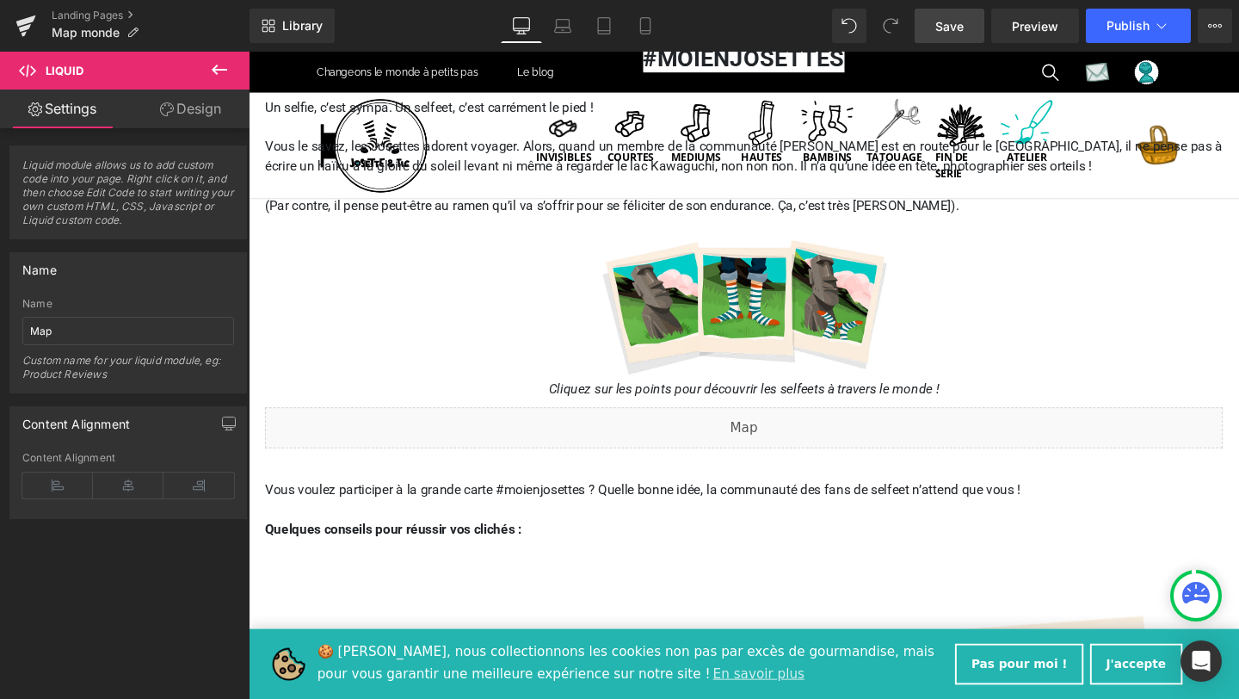
click at [962, 24] on span "Save" at bounding box center [949, 26] width 28 height 18
click at [1048, 33] on span "Preview" at bounding box center [1035, 26] width 46 height 18
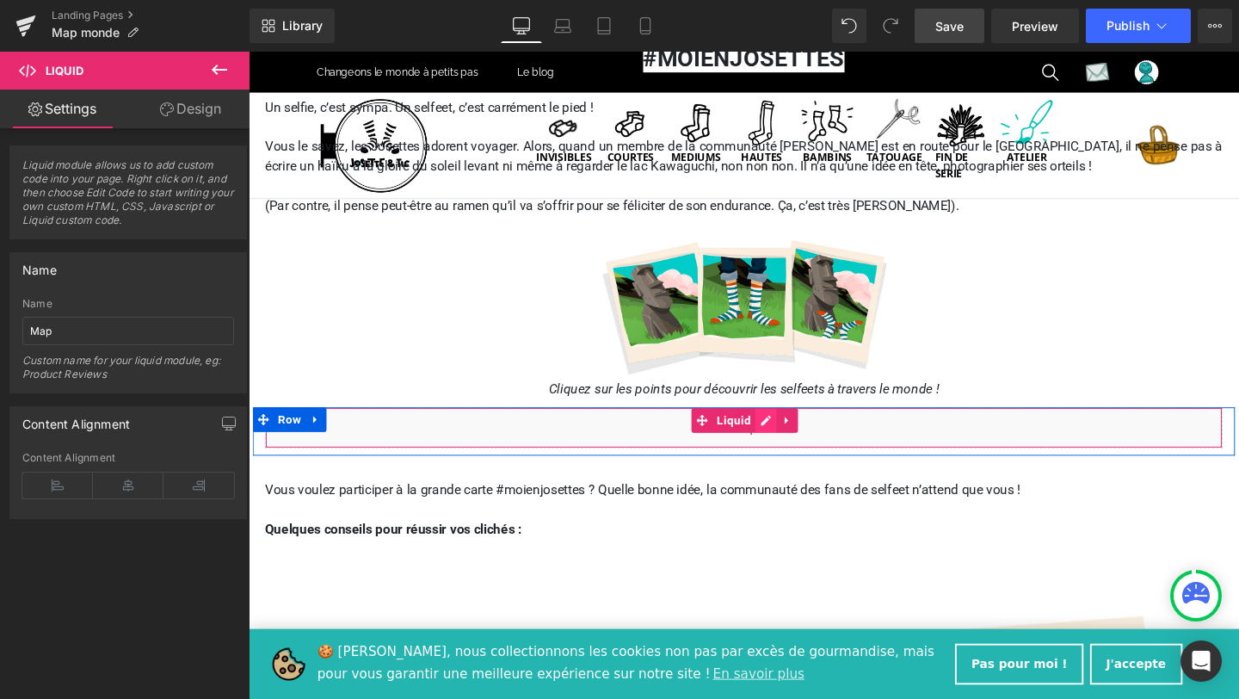
click at [792, 441] on div "Liquid" at bounding box center [769, 446] width 1007 height 43
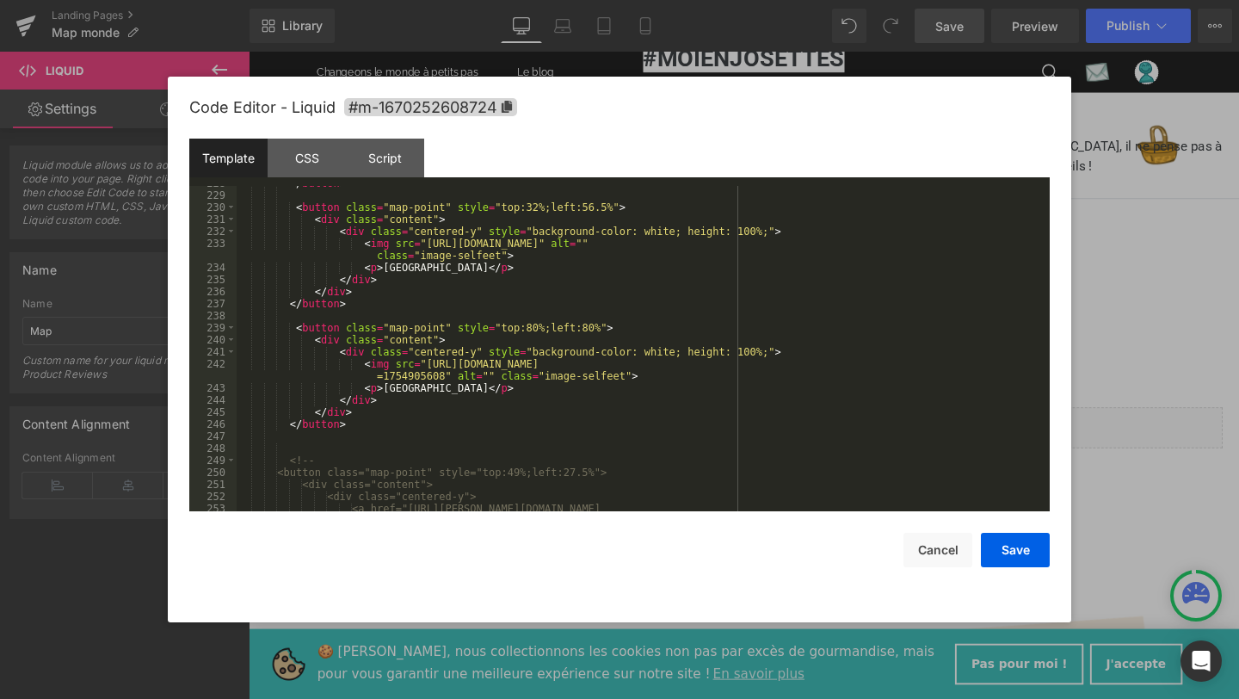
scroll to position [3043, 0]
click at [537, 324] on div "</ button > < button class = "map-point" style = "top:32%;left:56.5%" > < div c…" at bounding box center [640, 364] width 806 height 373
click at [594, 329] on div "</ button > < button class = "map-point" style = "top:32%;left:56.5%" > < div c…" at bounding box center [640, 364] width 806 height 373
click at [1001, 548] on button "Save" at bounding box center [1015, 550] width 69 height 34
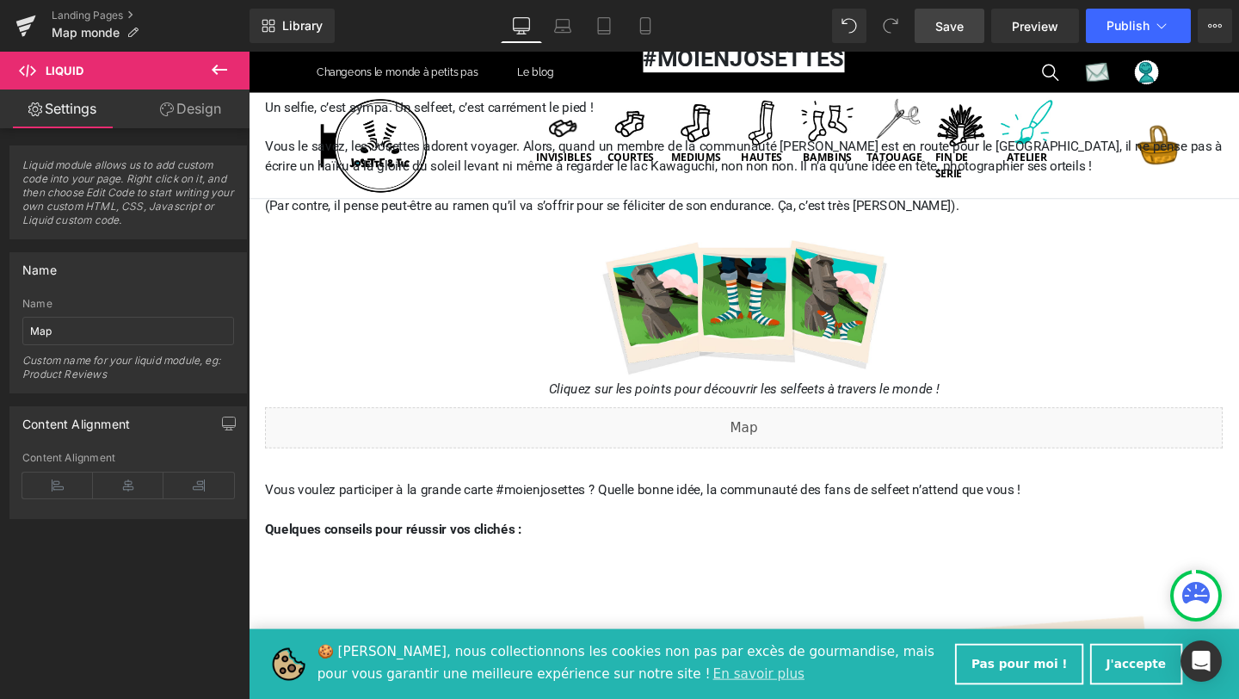
click at [955, 25] on span "Save" at bounding box center [949, 26] width 28 height 18
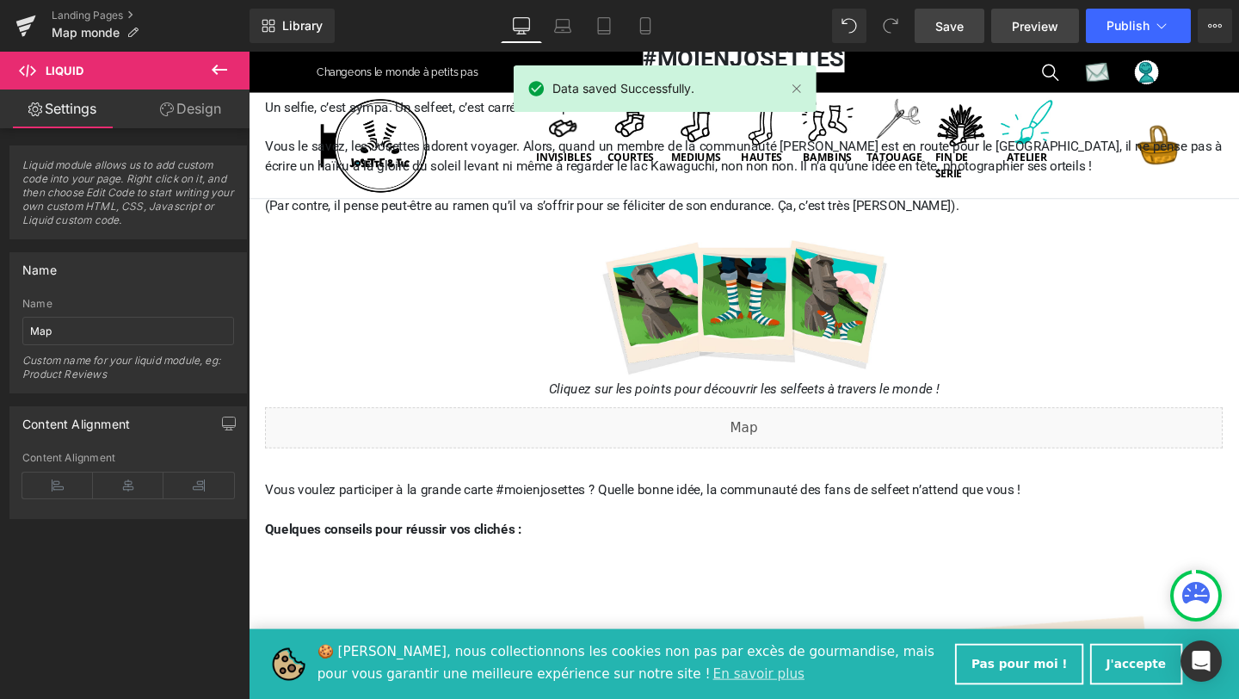
click at [1045, 26] on span "Preview" at bounding box center [1035, 26] width 46 height 18
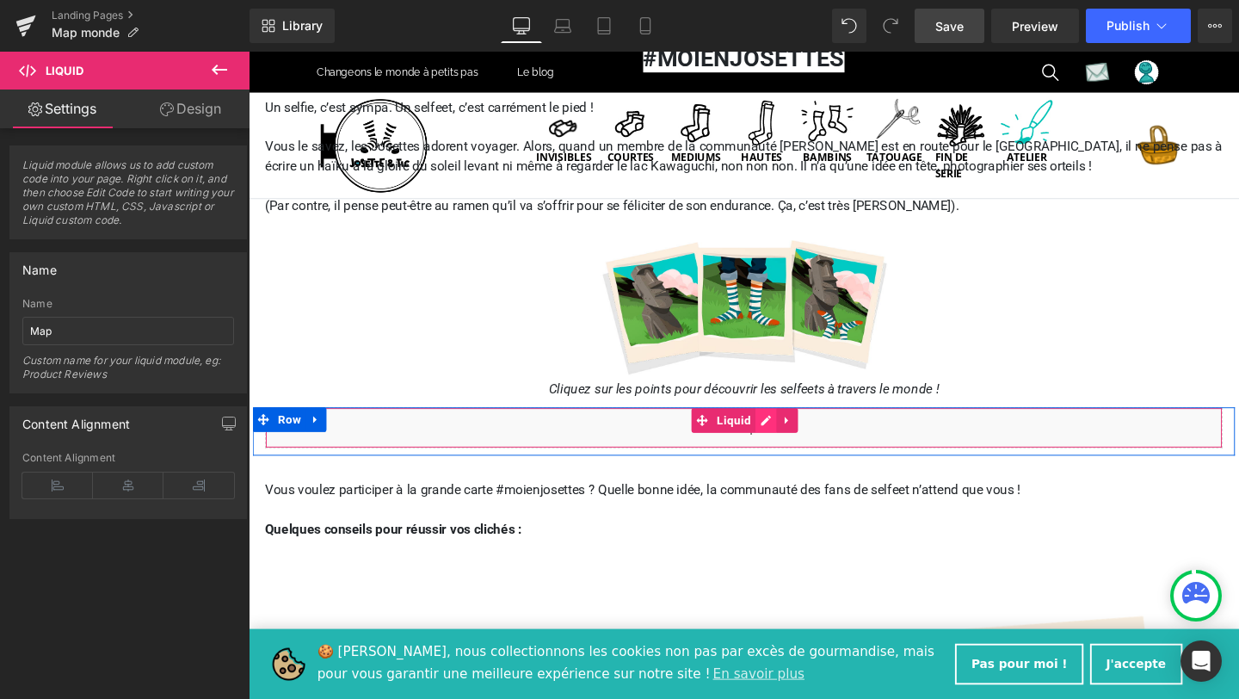
click at [786, 442] on div "Liquid" at bounding box center [769, 446] width 1007 height 43
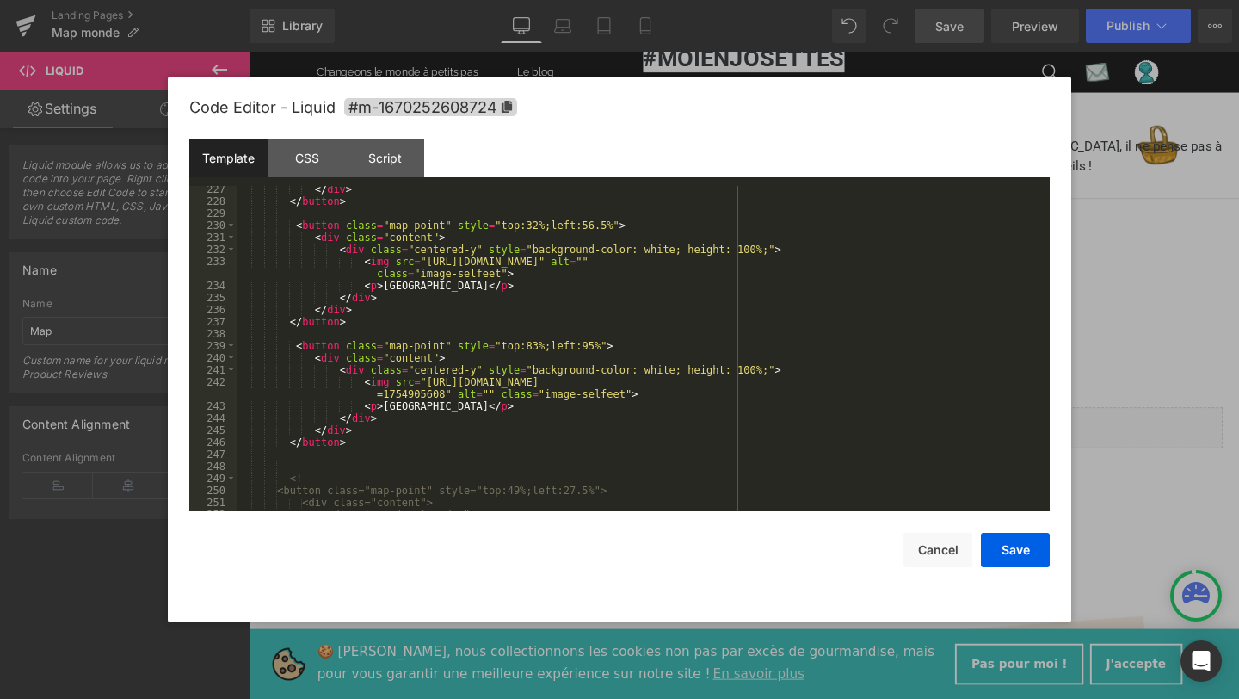
scroll to position [3015, 0]
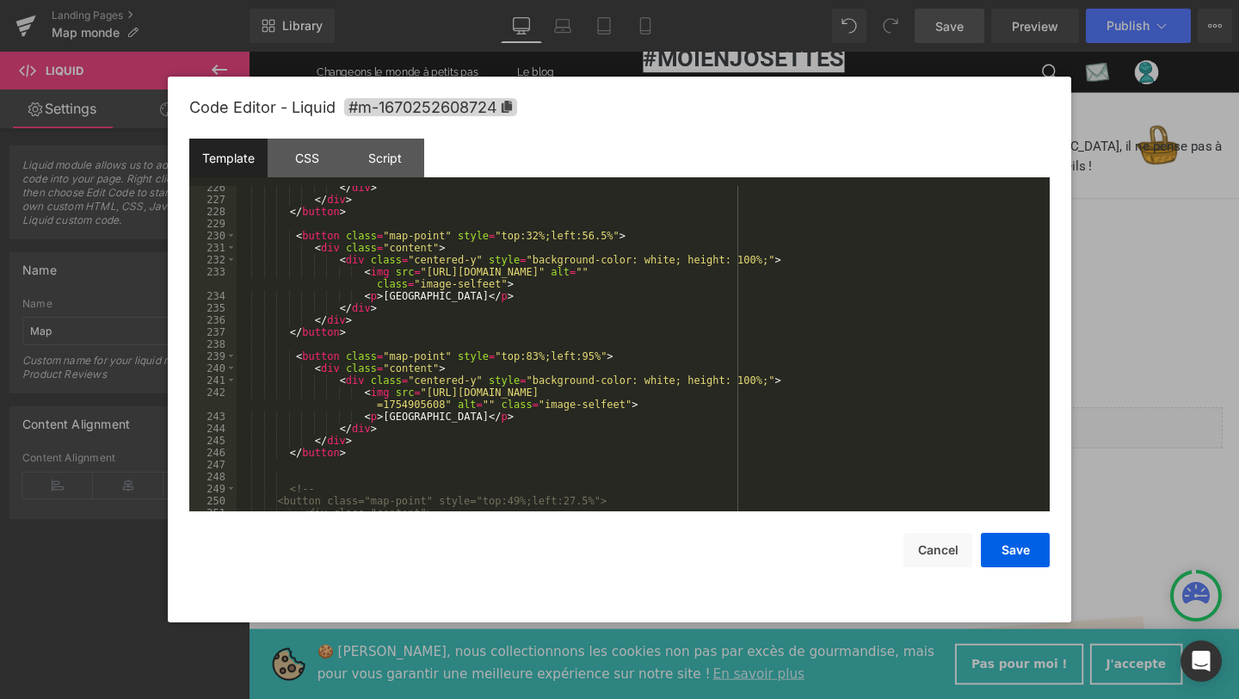
click at [594, 354] on div "</ div > </ div > </ button > < button class = "map-point" style = "top:32%;lef…" at bounding box center [640, 356] width 806 height 349
click at [1027, 552] on button "Save" at bounding box center [1015, 550] width 69 height 34
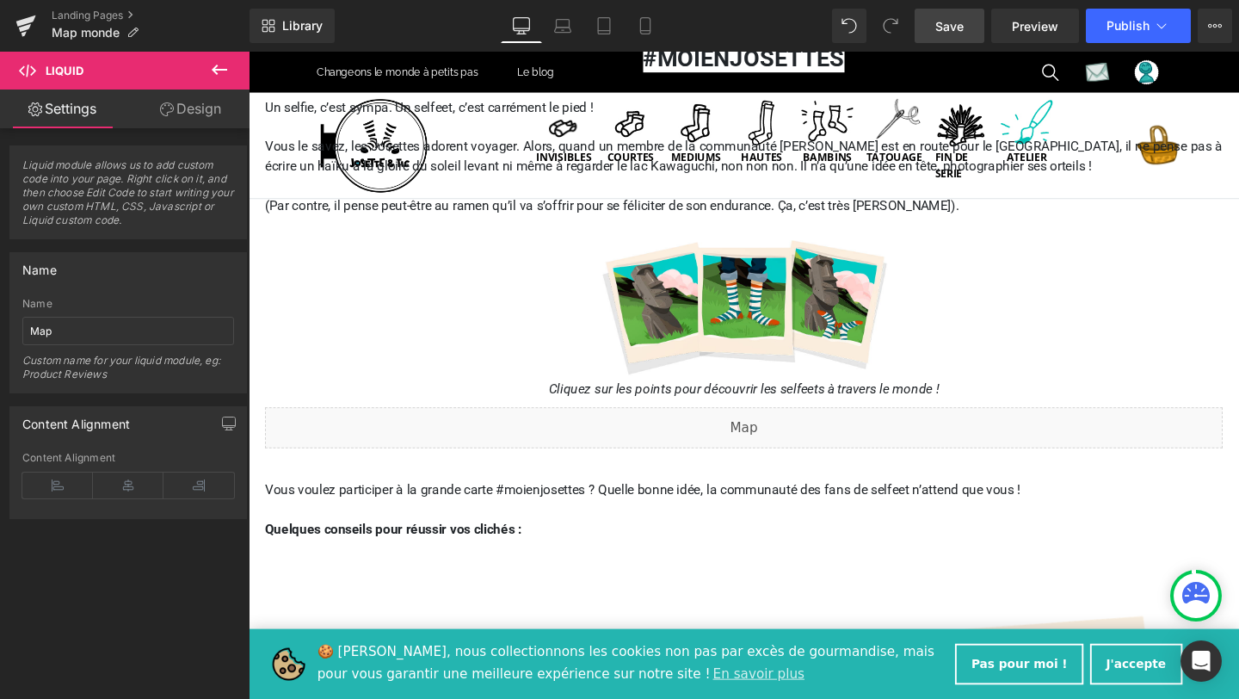
click at [947, 27] on span "Save" at bounding box center [949, 26] width 28 height 18
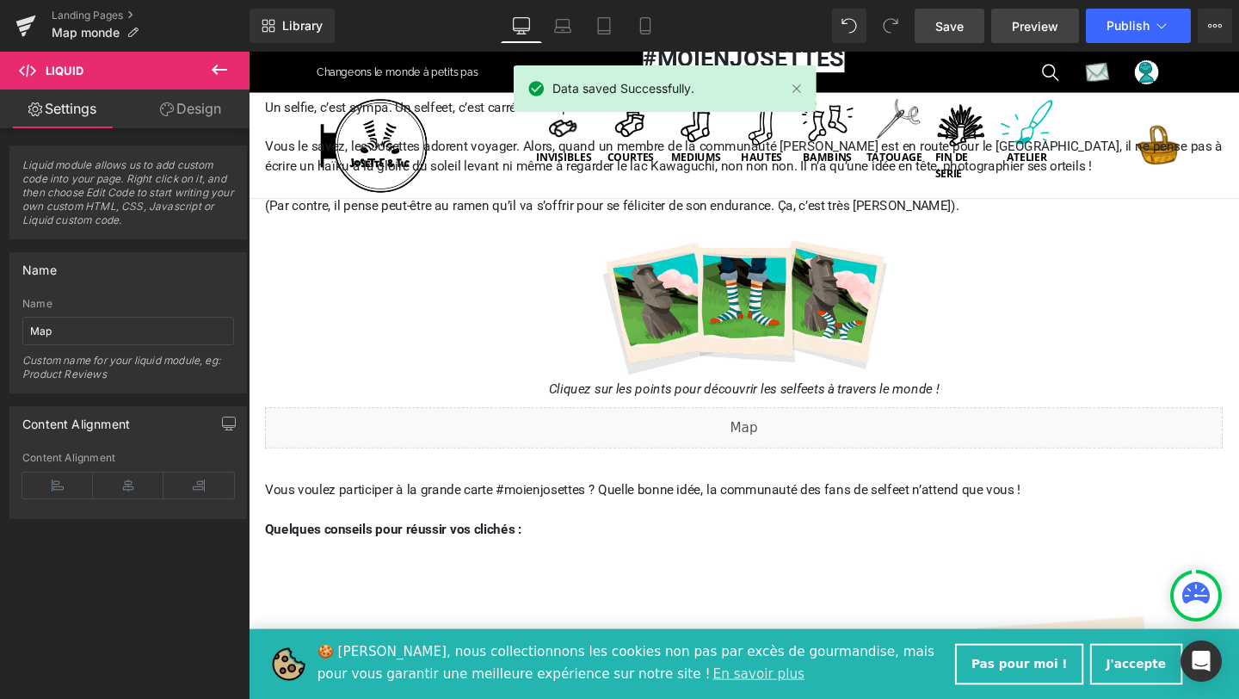
click at [1031, 33] on span "Preview" at bounding box center [1035, 26] width 46 height 18
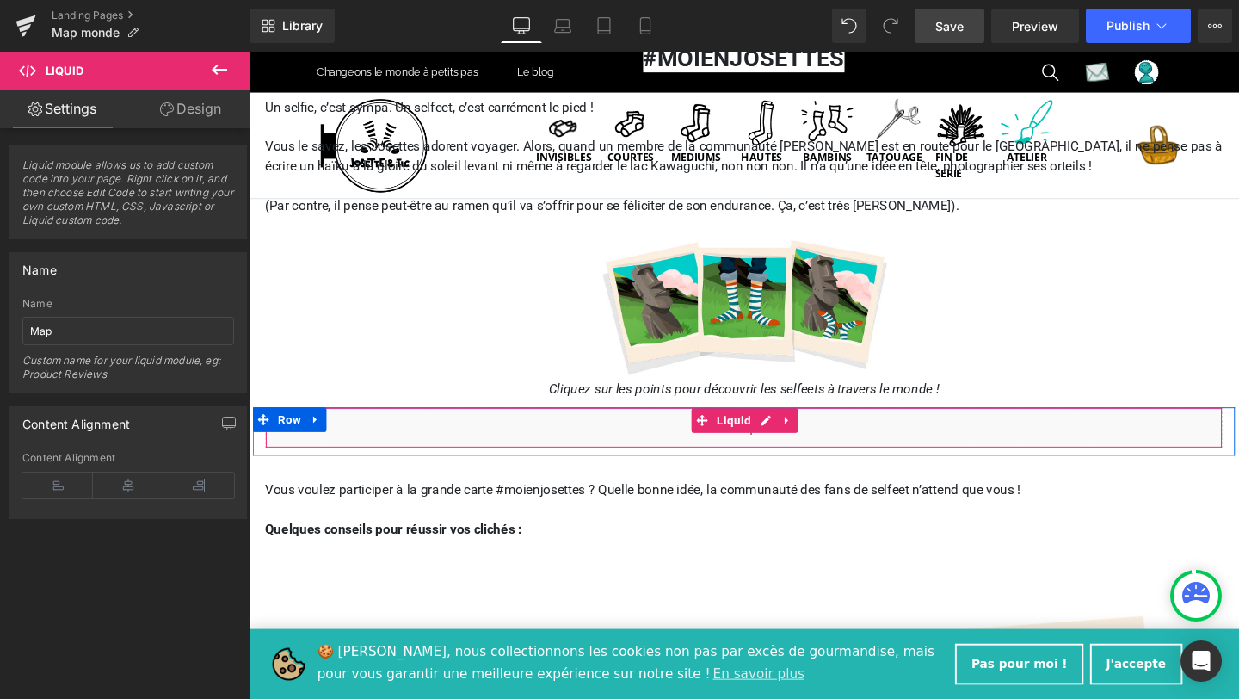
click at [791, 434] on div "Liquid" at bounding box center [769, 446] width 1007 height 43
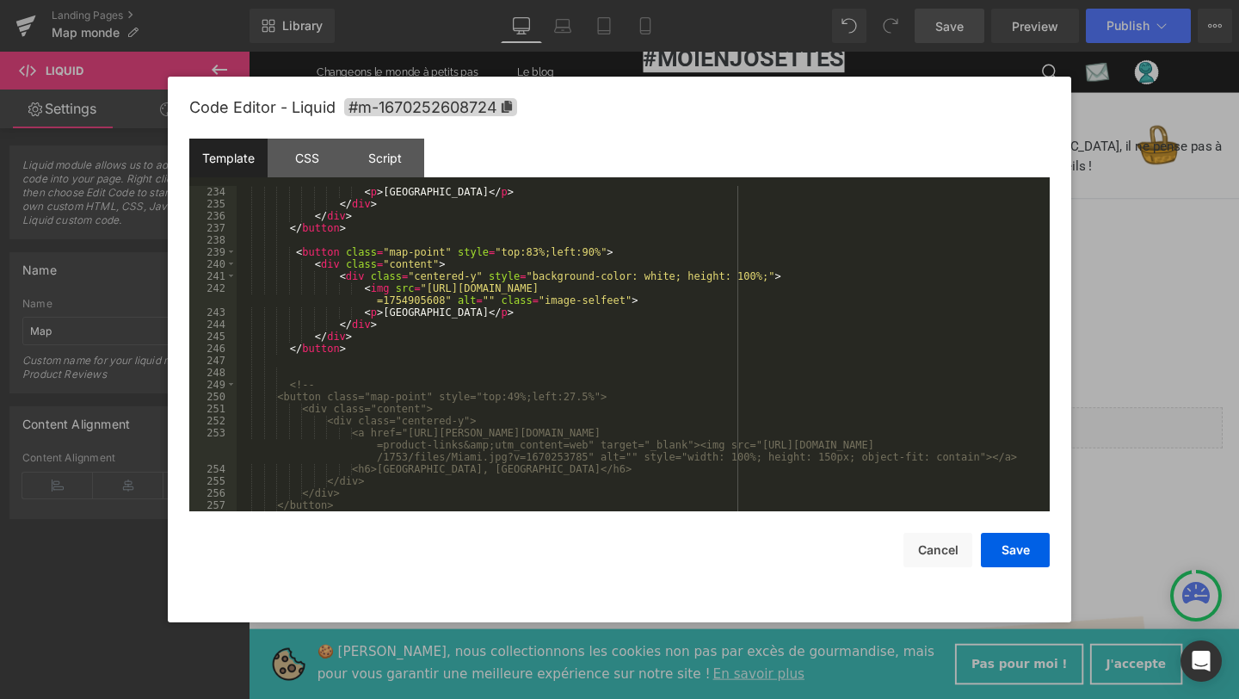
scroll to position [3077, 0]
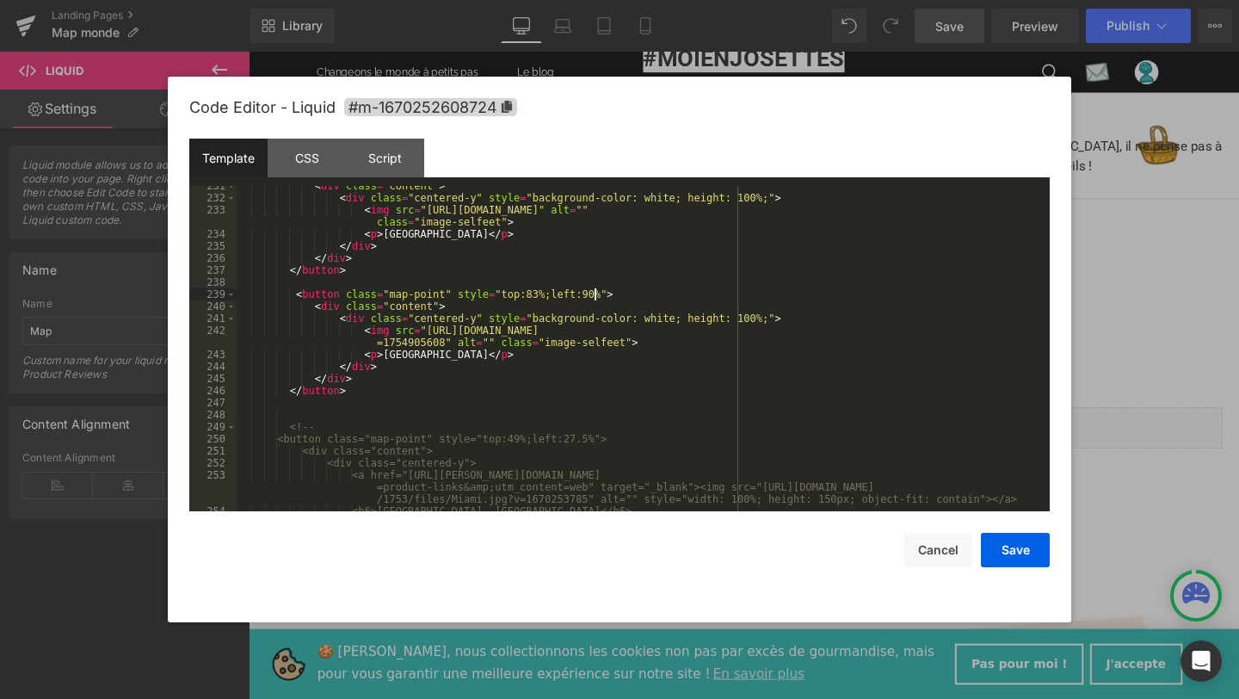
click at [594, 293] on div "< div class = "content" > < div class = "centered-y" style = "background-color:…" at bounding box center [640, 354] width 806 height 349
click at [1018, 555] on button "Save" at bounding box center [1015, 550] width 69 height 34
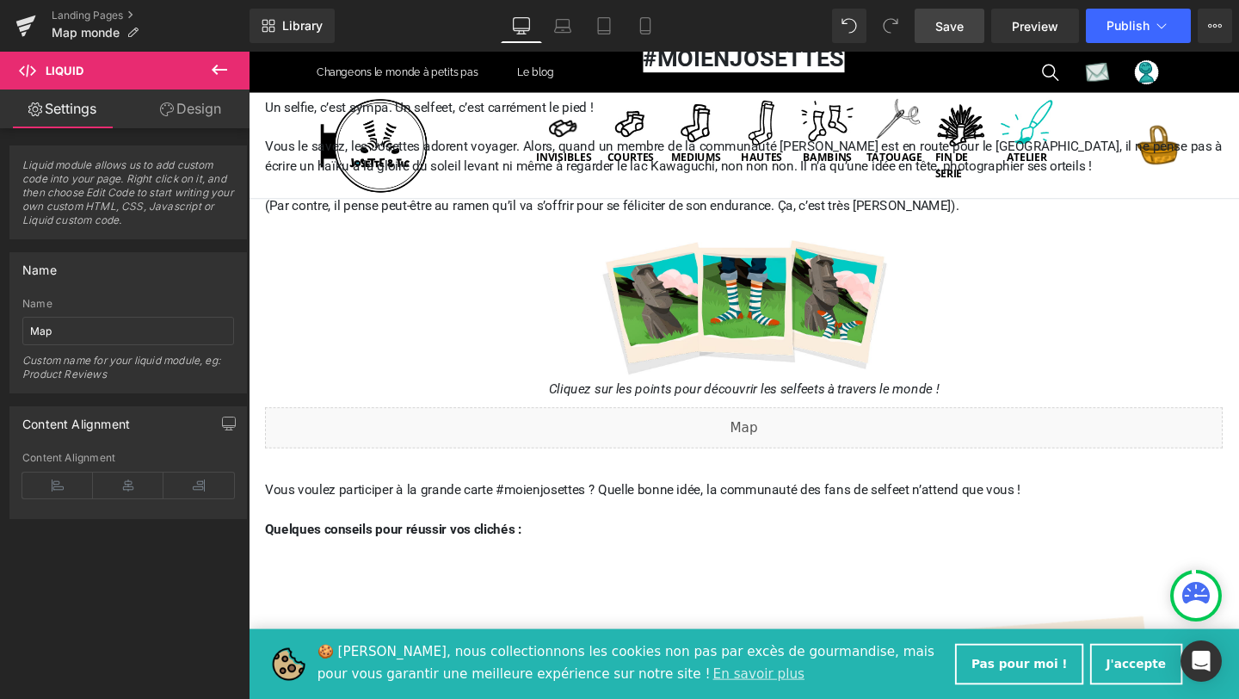
click at [946, 33] on span "Save" at bounding box center [949, 26] width 28 height 18
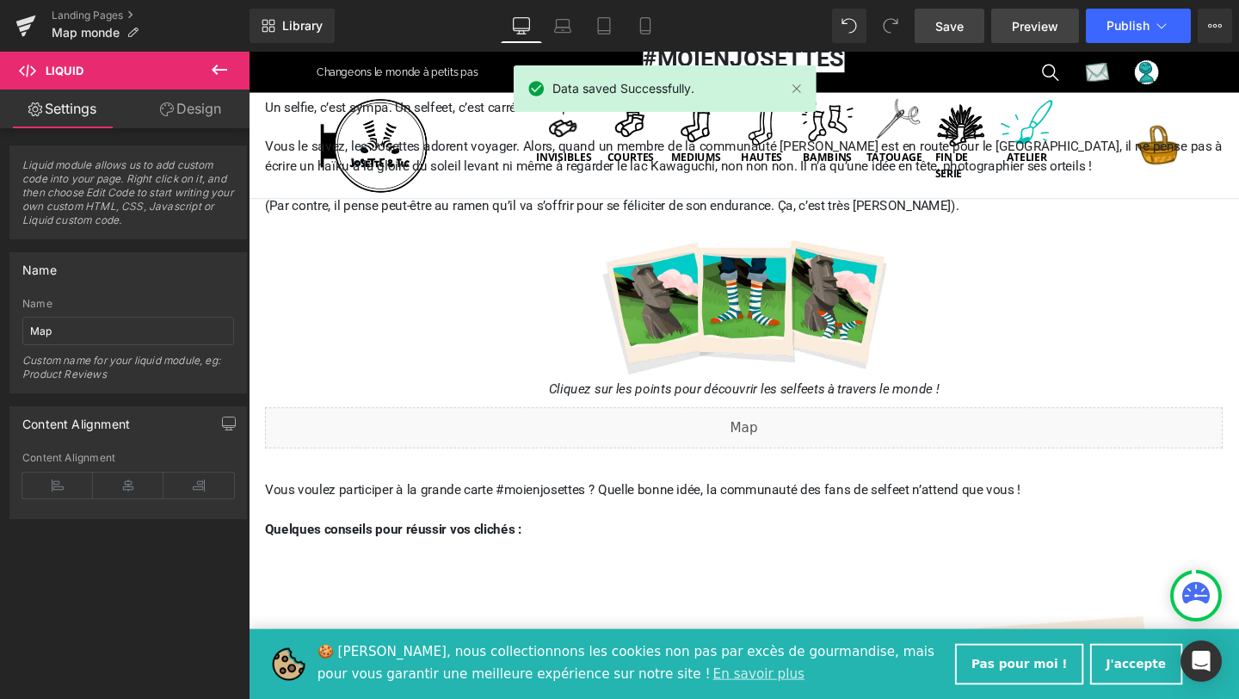
click at [1025, 30] on span "Preview" at bounding box center [1035, 26] width 46 height 18
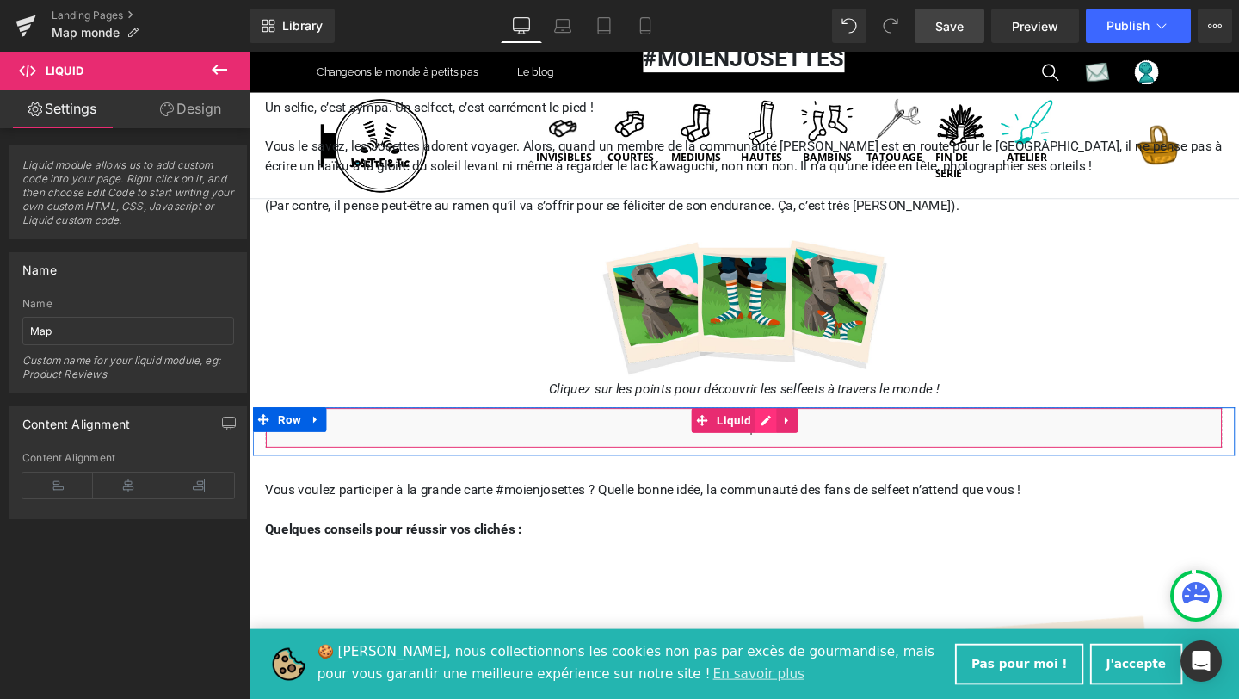
click at [798, 443] on div "Liquid" at bounding box center [769, 446] width 1007 height 43
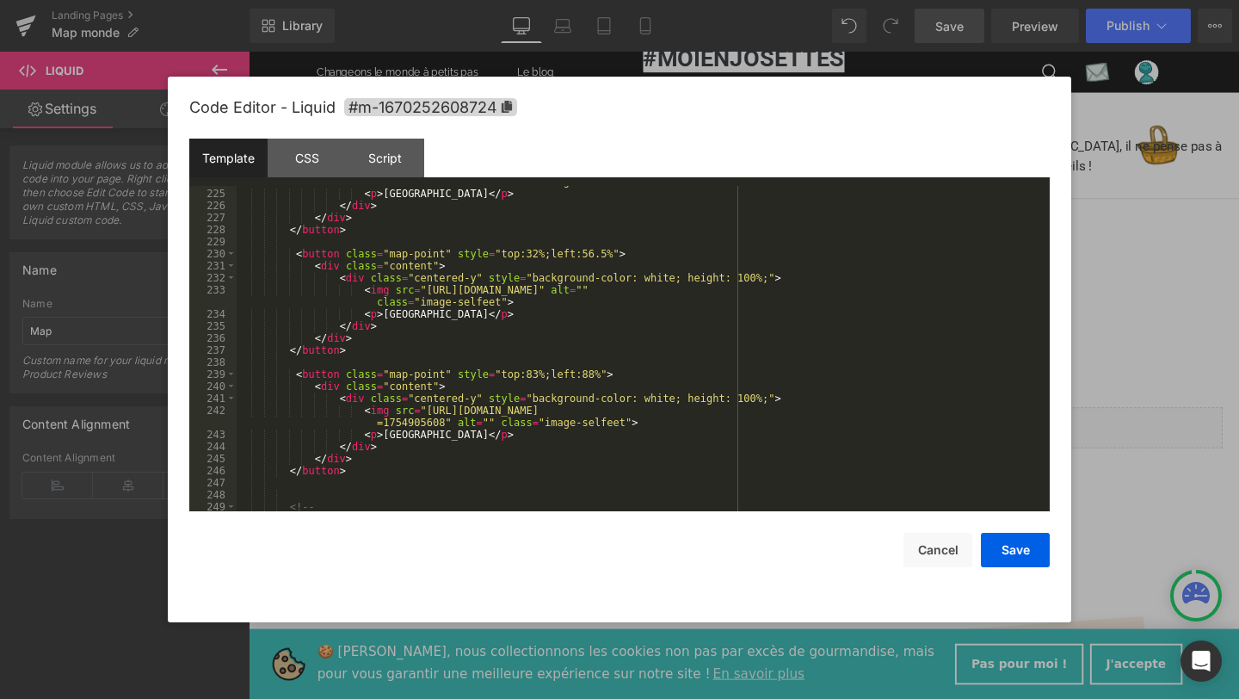
scroll to position [2997, 0]
click at [594, 368] on div "< img src = "https://cdn.shopify.com/s/files/1/0653/5217/1753/files/4e2764fb-28…" at bounding box center [640, 343] width 806 height 361
click at [1009, 545] on button "Save" at bounding box center [1015, 550] width 69 height 34
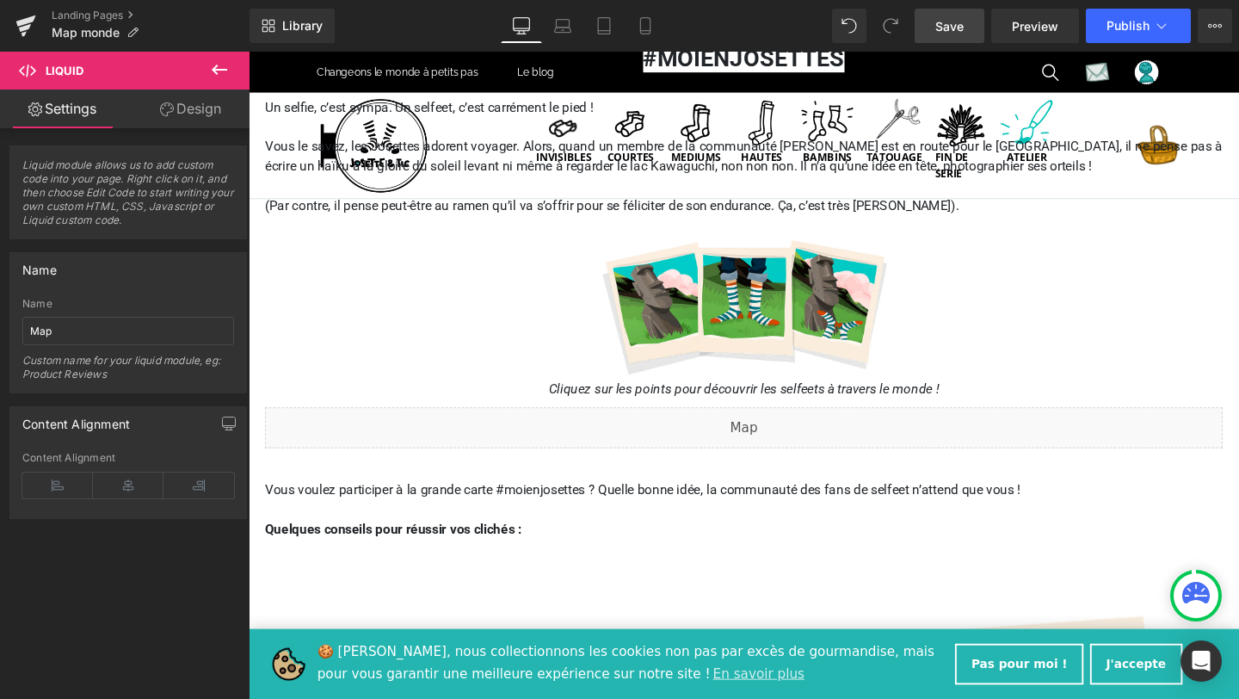
click at [959, 27] on span "Save" at bounding box center [949, 26] width 28 height 18
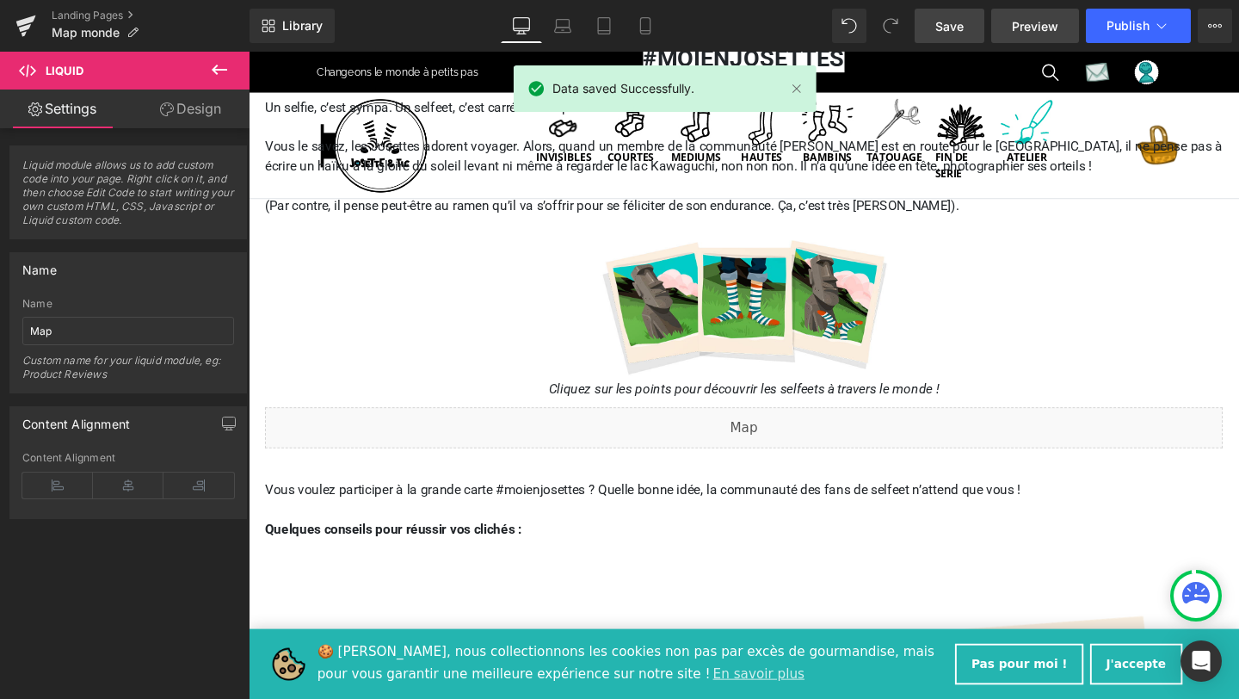
click at [1030, 28] on span "Preview" at bounding box center [1035, 26] width 46 height 18
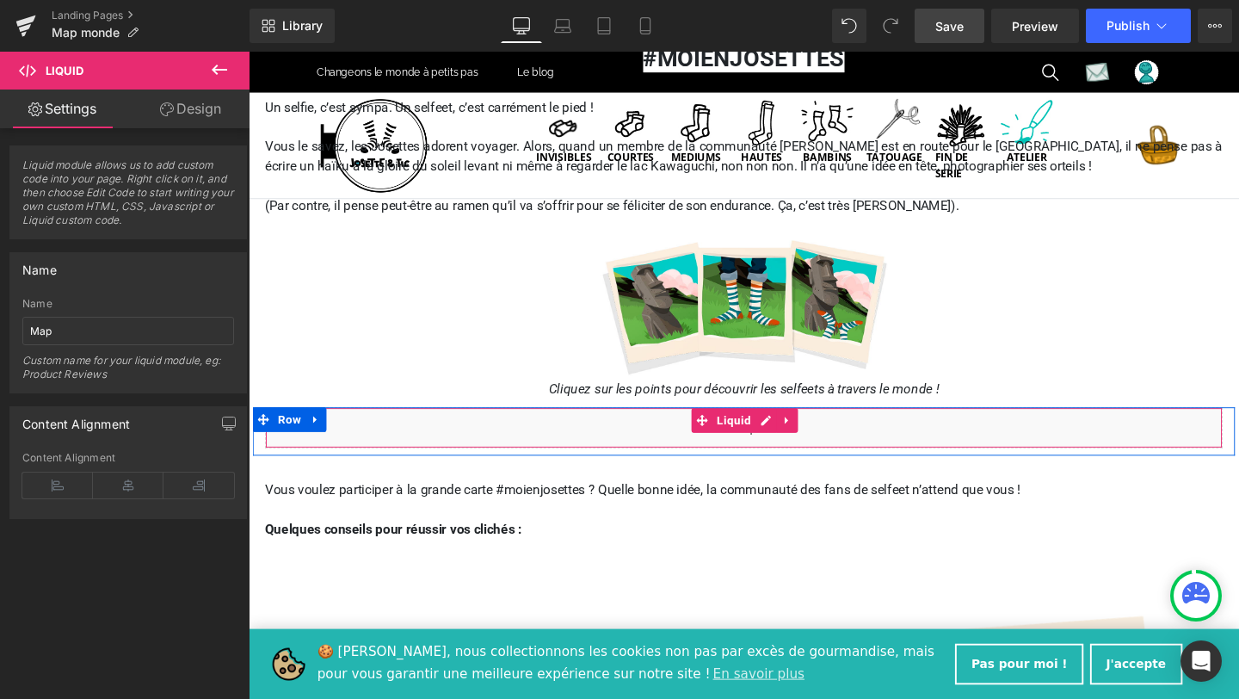
click at [791, 441] on div "Liquid" at bounding box center [769, 446] width 1007 height 43
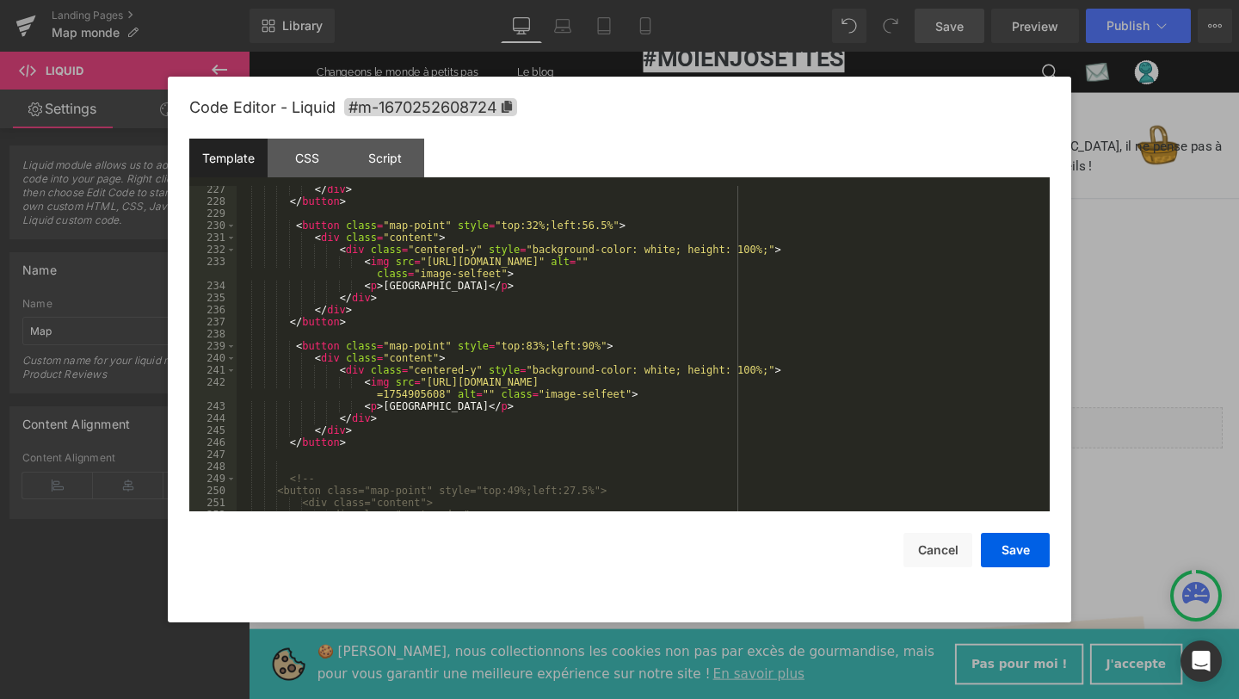
scroll to position [3024, 0]
click at [593, 346] on div "</ div > </ button > < button class = "map-point" style = "top:32%;left:56.5%" …" at bounding box center [640, 359] width 806 height 349
click at [1030, 555] on button "Save" at bounding box center [1015, 550] width 69 height 34
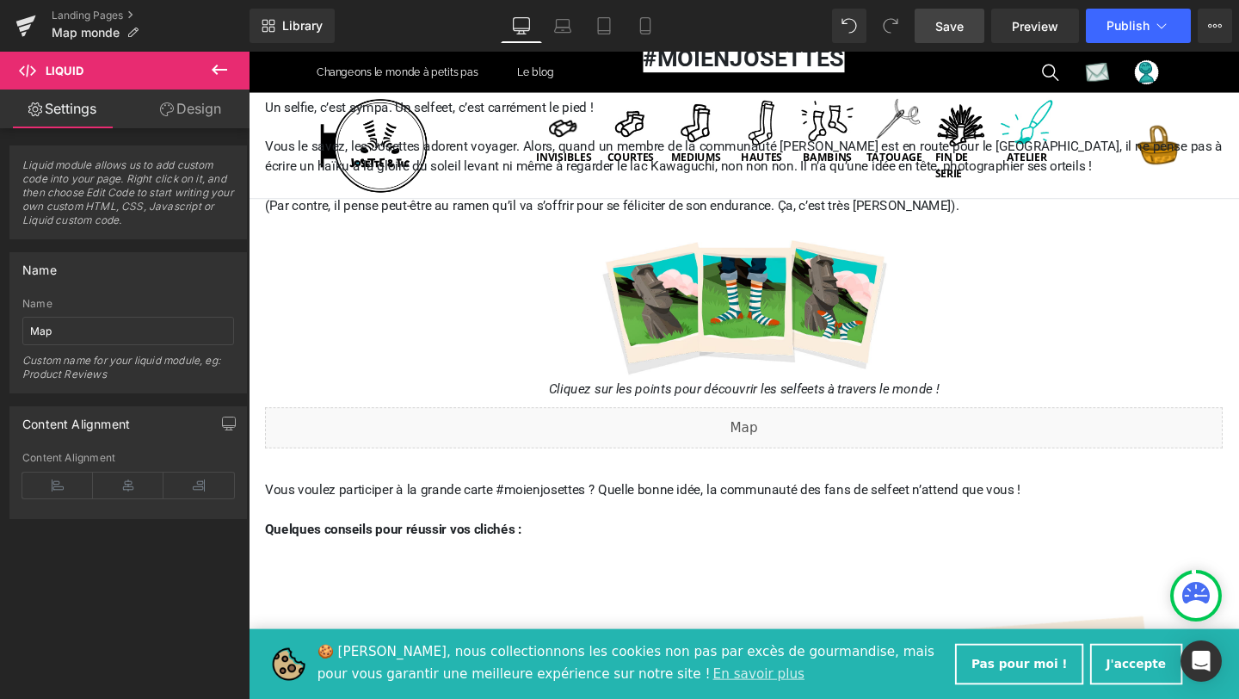
click at [954, 34] on span "Save" at bounding box center [949, 26] width 28 height 18
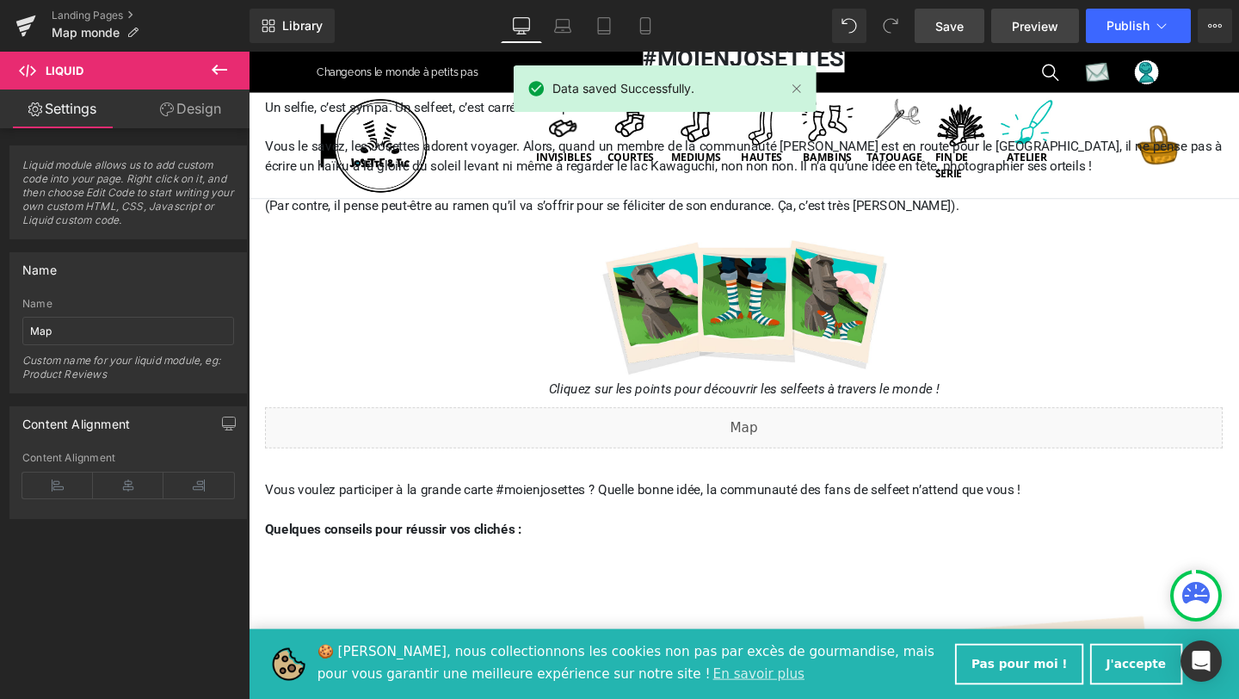
click at [1040, 32] on span "Preview" at bounding box center [1035, 26] width 46 height 18
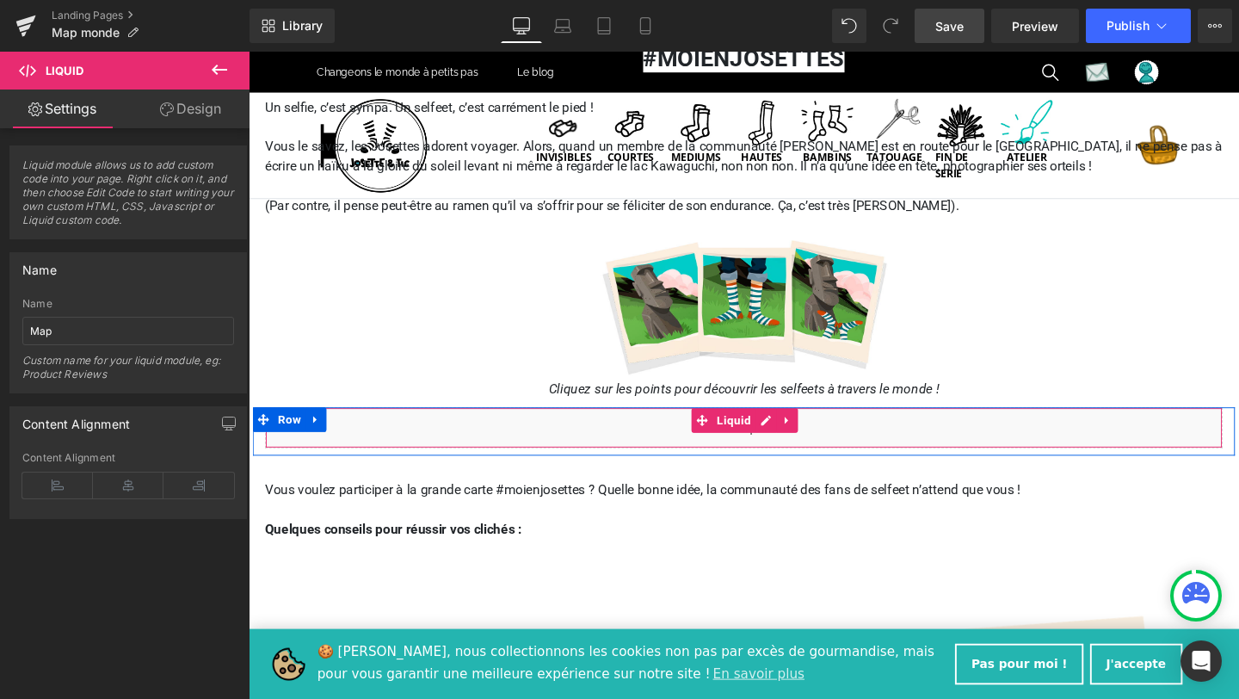
click at [783, 441] on div "Liquid" at bounding box center [769, 446] width 1007 height 43
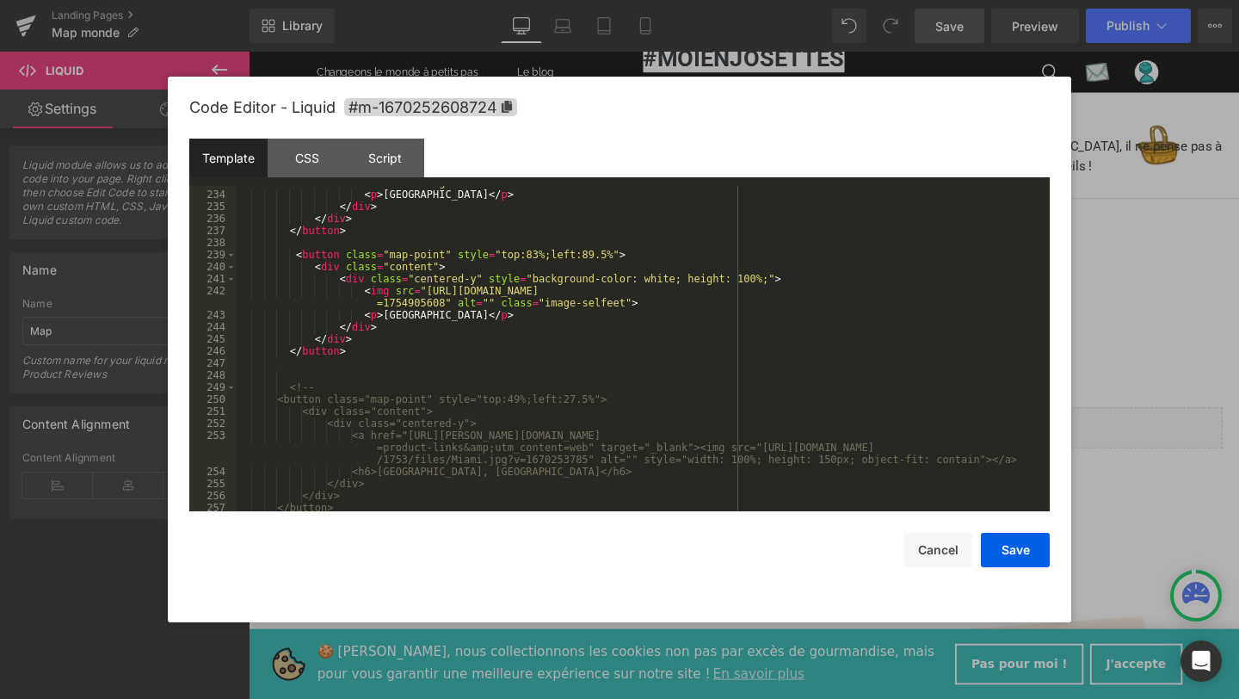
scroll to position [3094, 0]
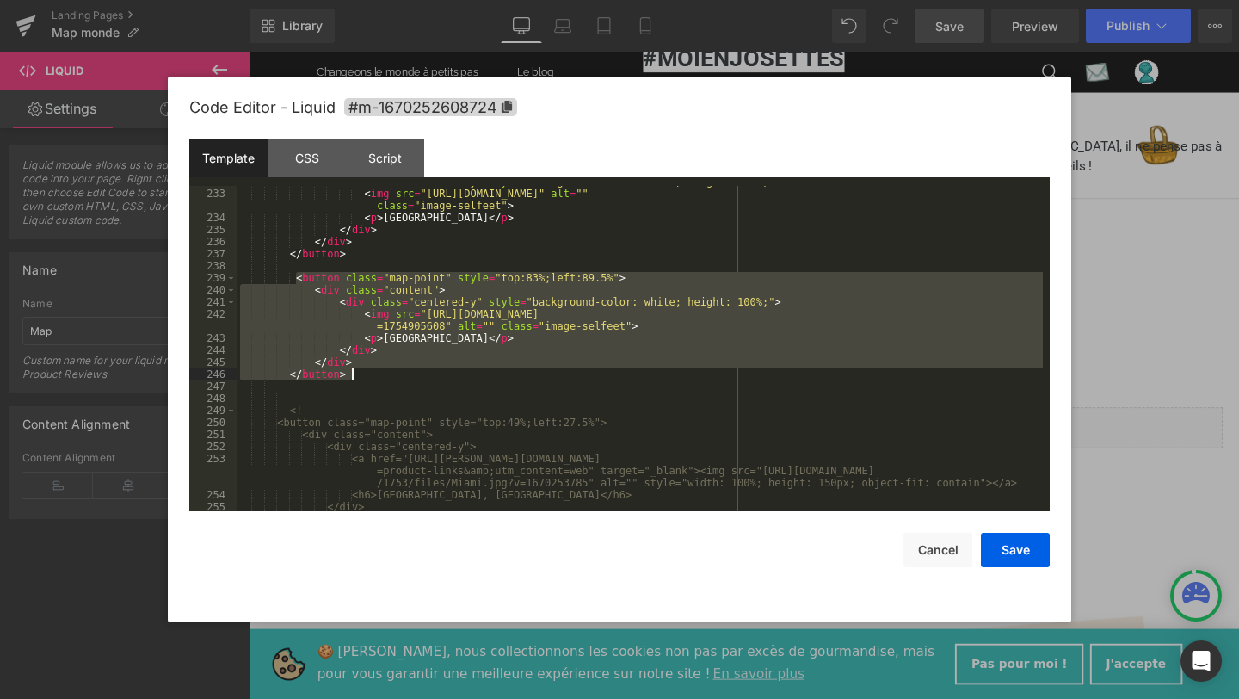
drag, startPoint x: 295, startPoint y: 278, endPoint x: 354, endPoint y: 374, distance: 113.2
click at [354, 375] on div "< div class = "centered-y" style = "background-color: white; height: 100%;" > <…" at bounding box center [640, 349] width 806 height 349
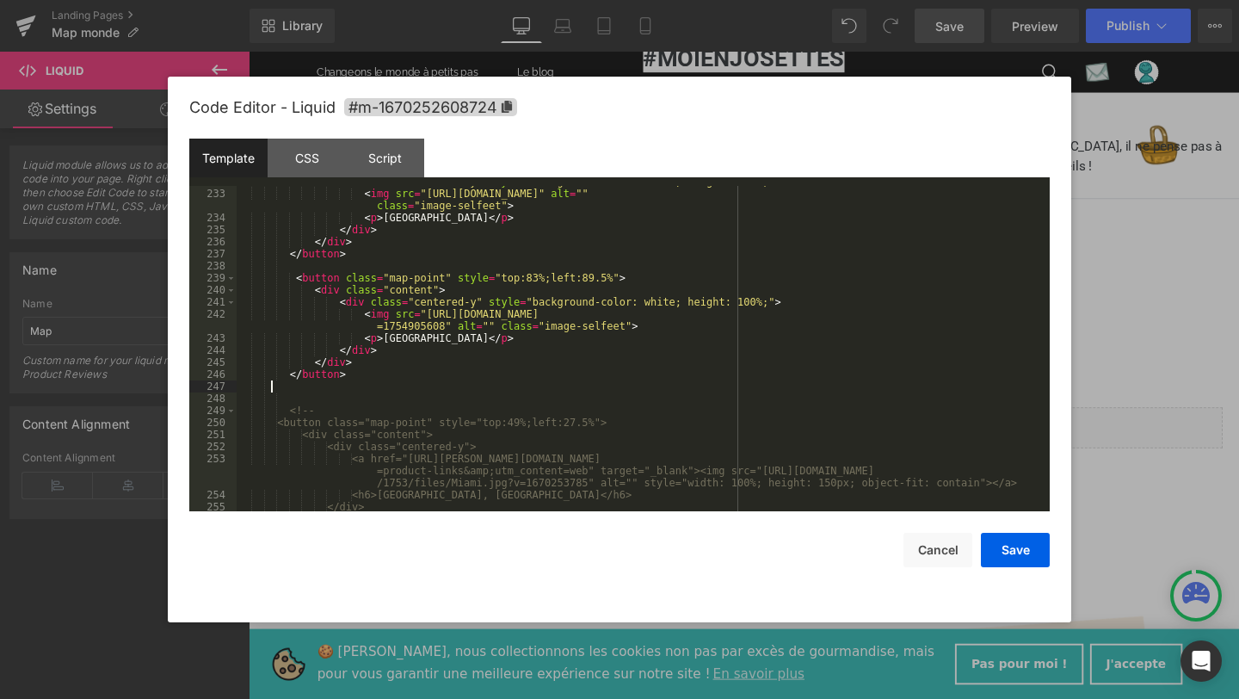
click at [363, 381] on div "< div class = "centered-y" style = "background-color: white; height: 100%;" > <…" at bounding box center [640, 349] width 806 height 349
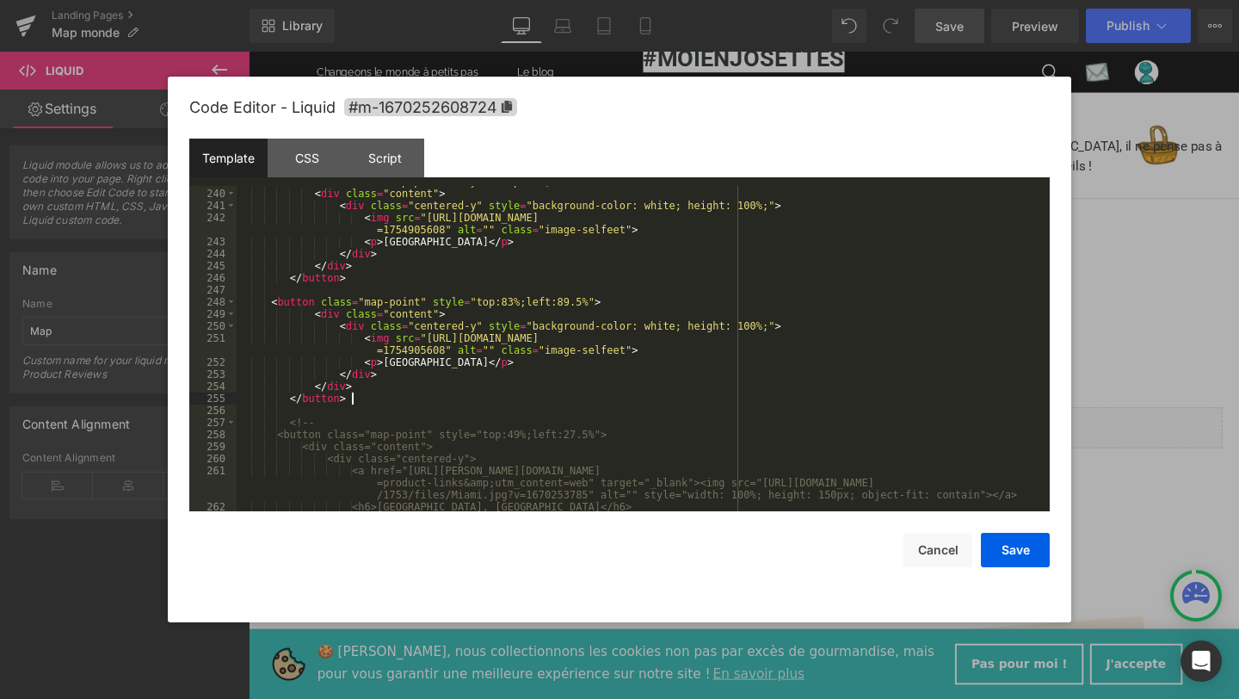
scroll to position [3190, 0]
click at [407, 361] on div "< button class = "map-point" style = "top:83%;left:89.5%" > < div class = "cont…" at bounding box center [640, 349] width 806 height 349
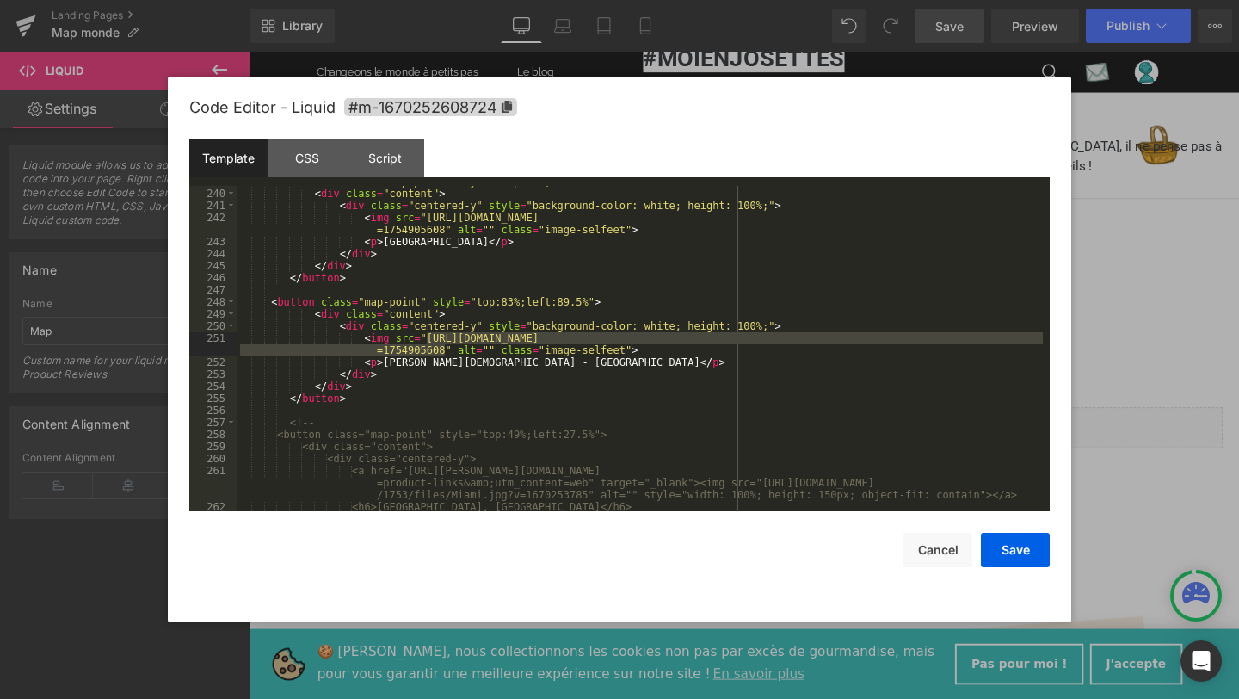
drag, startPoint x: 429, startPoint y: 339, endPoint x: 445, endPoint y: 352, distance: 20.2
click at [444, 351] on div "< button class = "map-point" style = "top:83%;left:89.5%" > < div class = "cont…" at bounding box center [640, 349] width 806 height 349
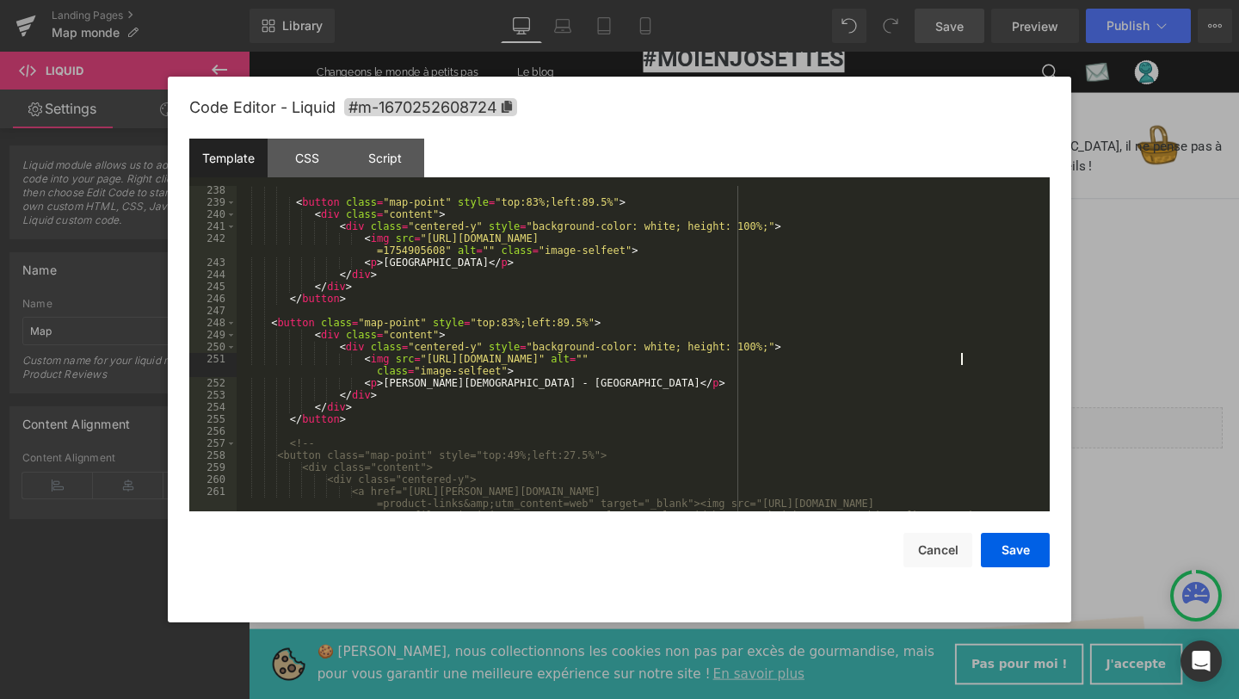
scroll to position [3169, 0]
click at [514, 322] on div "< button class = "map-point" style = "top:83%;left:89.5%" > < div class = "cont…" at bounding box center [640, 370] width 806 height 373
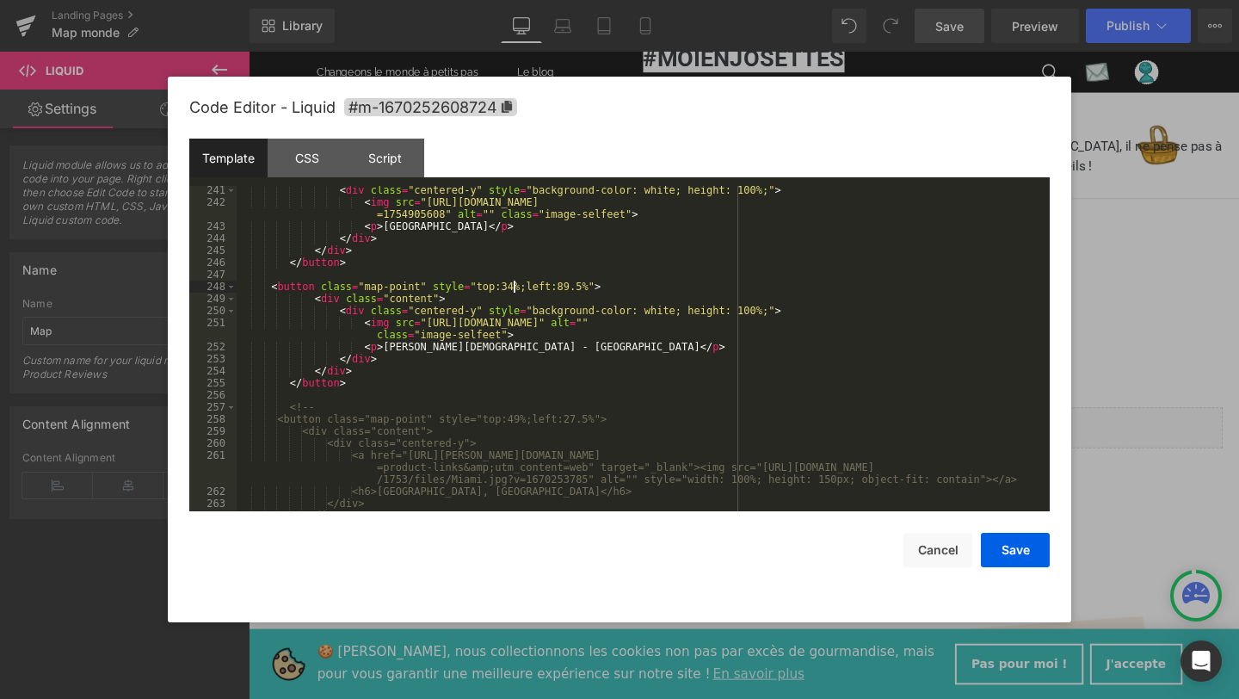
scroll to position [3142, 0]
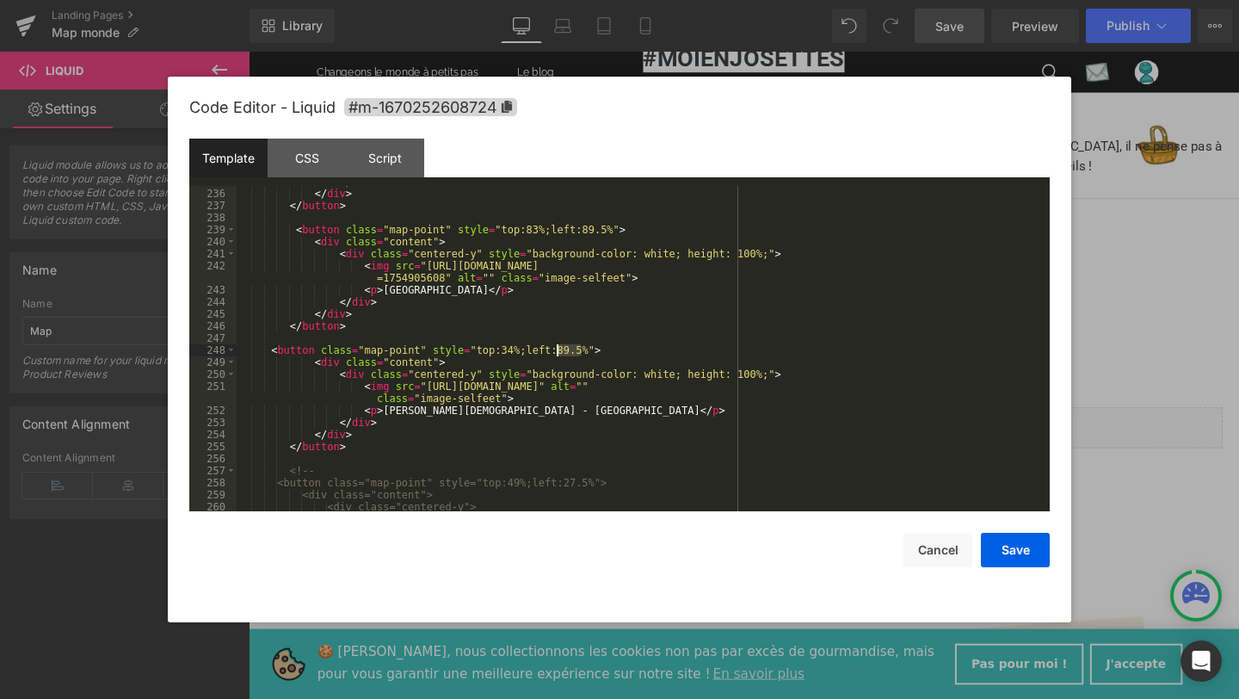
drag, startPoint x: 581, startPoint y: 348, endPoint x: 561, endPoint y: 348, distance: 19.8
click at [560, 348] on div "</ div > </ div > </ button > < button class = "map-point" style = "top:83%;lef…" at bounding box center [640, 349] width 806 height 349
click at [1015, 552] on button "Save" at bounding box center [1015, 550] width 69 height 34
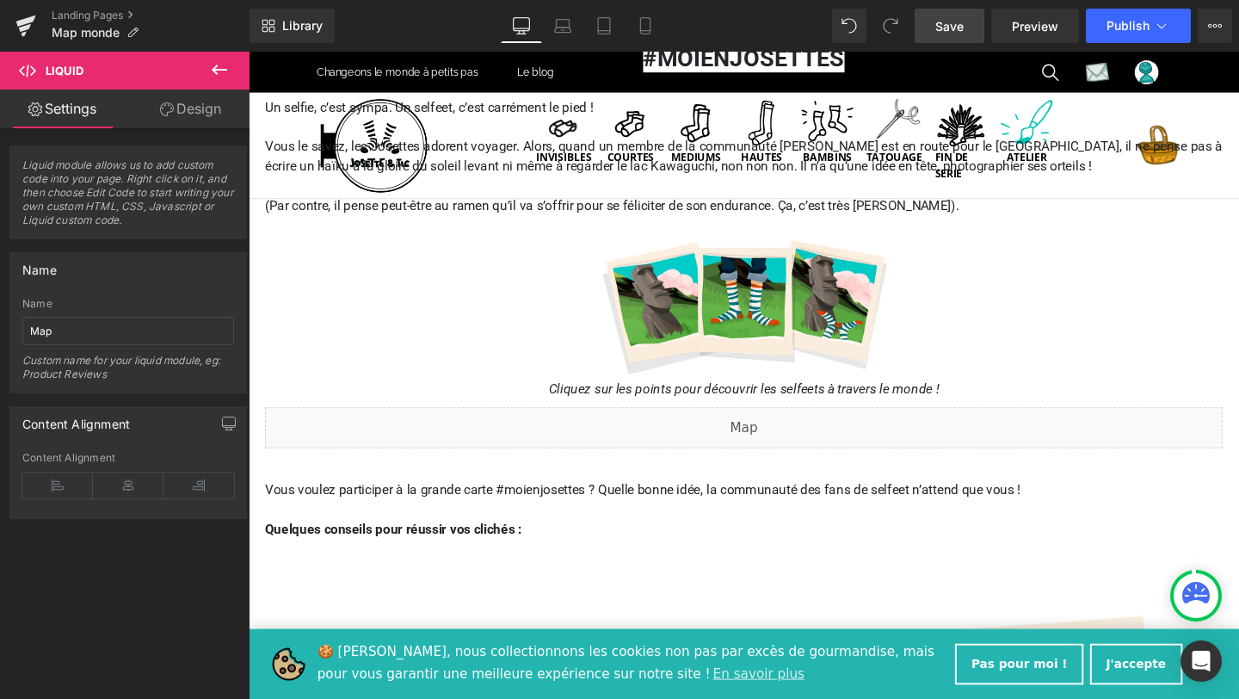
click at [954, 35] on link "Save" at bounding box center [949, 26] width 70 height 34
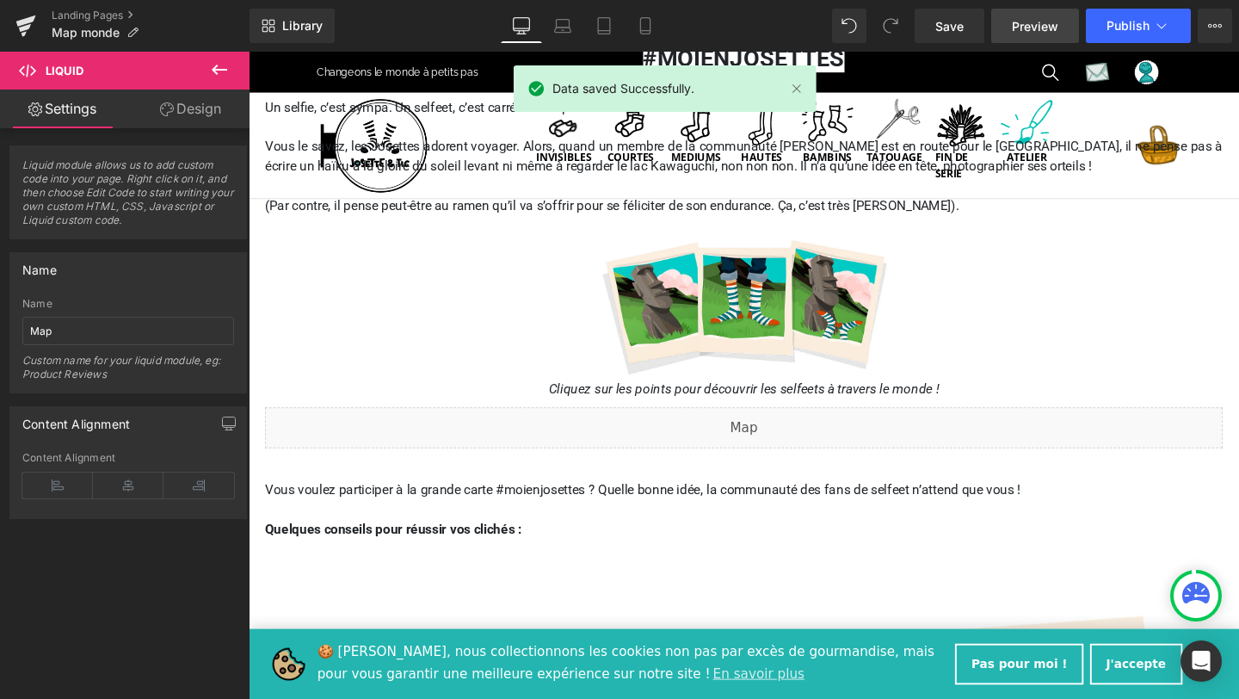
click at [1038, 33] on span "Preview" at bounding box center [1035, 26] width 46 height 18
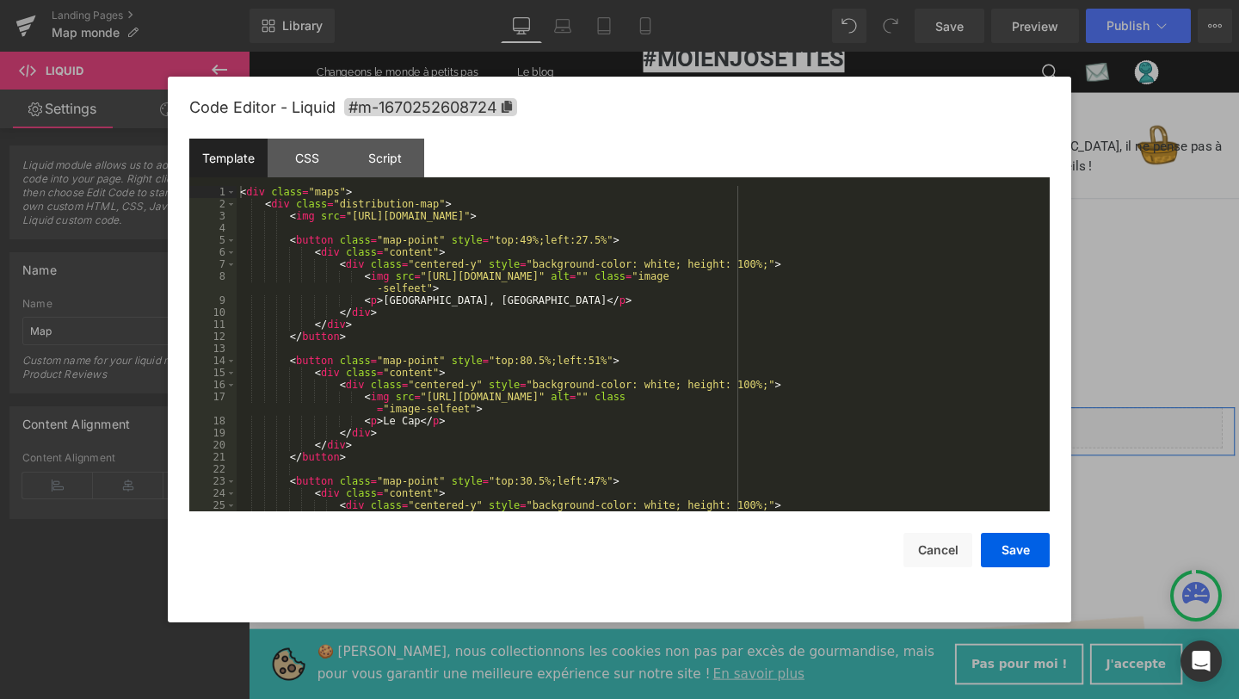
click at [789, 440] on div "Liquid" at bounding box center [769, 446] width 1007 height 43
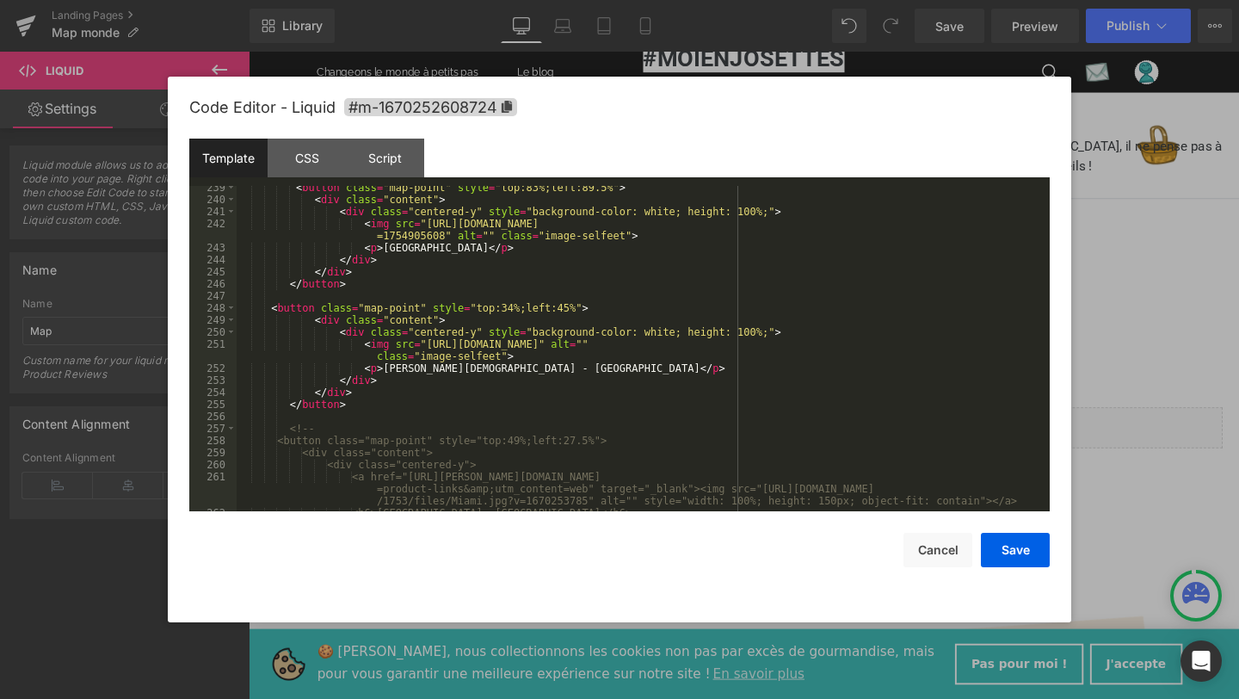
scroll to position [3188, 0]
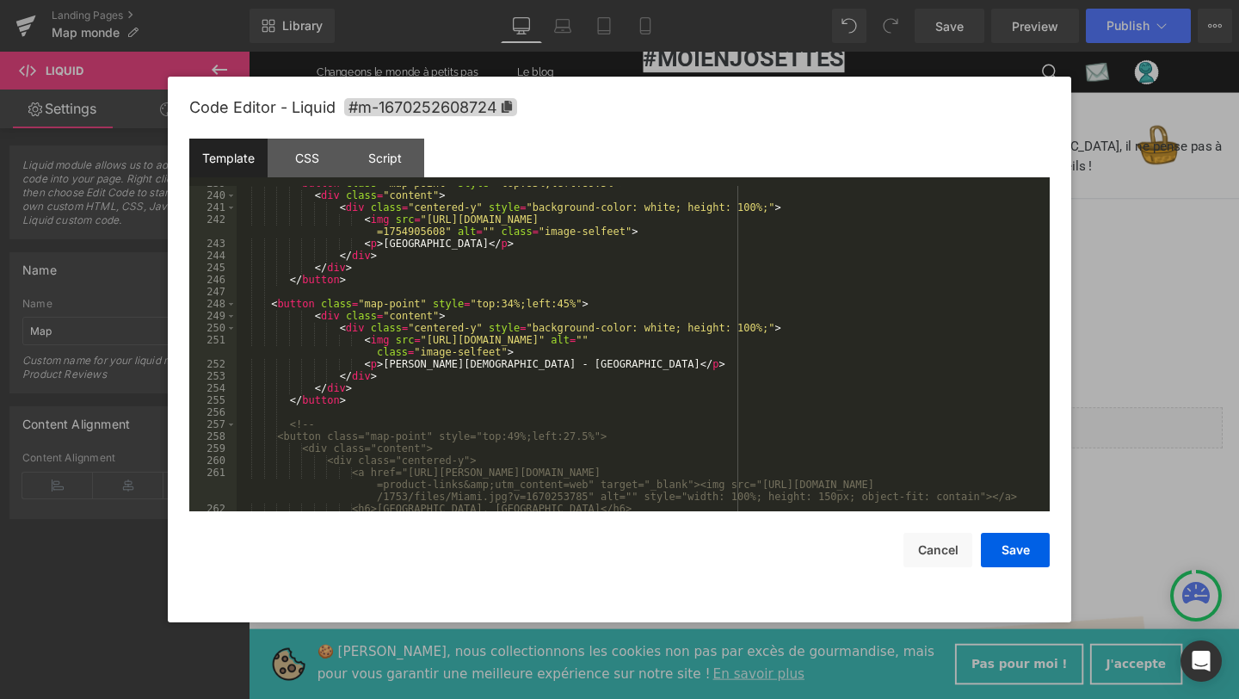
click at [570, 308] on div "< button class = "map-point" style = "top:83%;left:89.5%" > < div class = "cont…" at bounding box center [640, 351] width 806 height 349
click at [1009, 546] on button "Save" at bounding box center [1015, 550] width 69 height 34
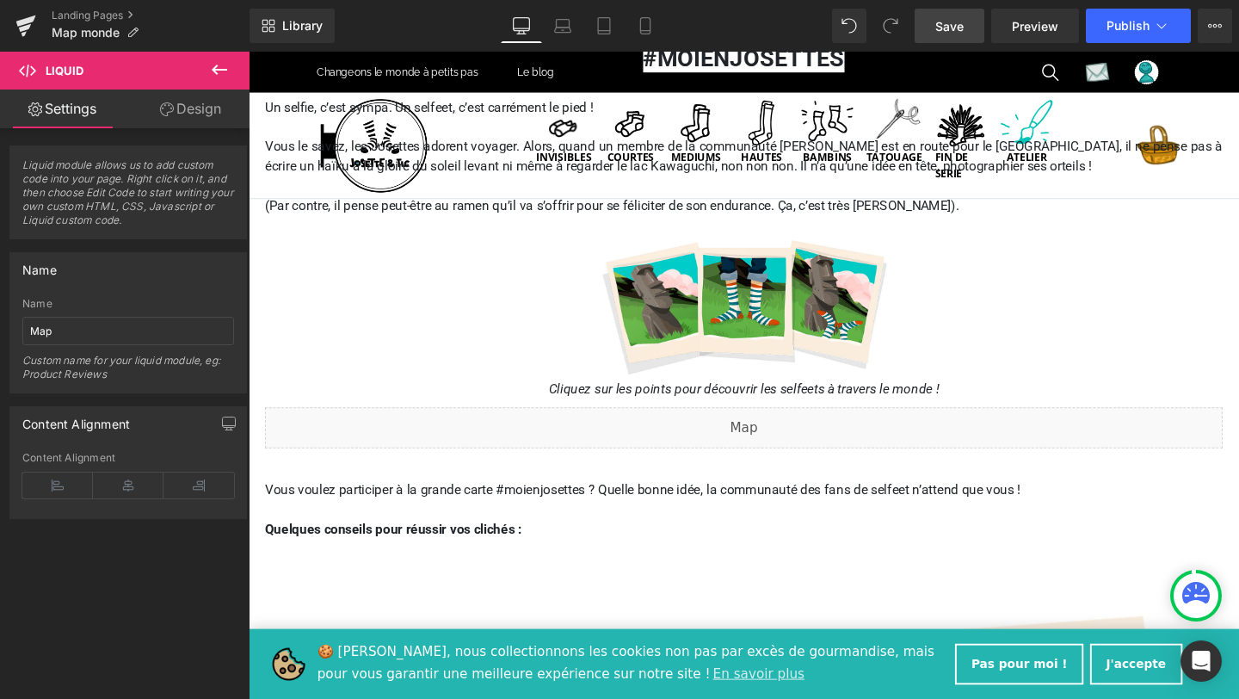
click at [947, 32] on span "Save" at bounding box center [949, 26] width 28 height 18
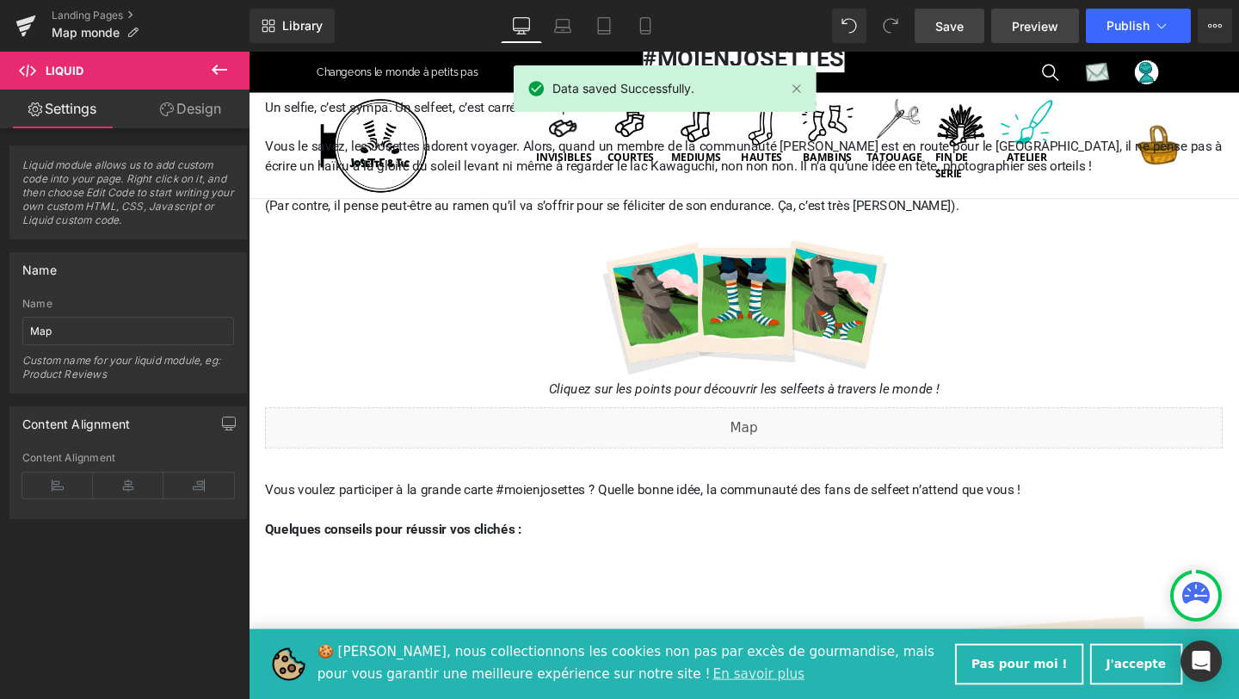
click at [1031, 30] on span "Preview" at bounding box center [1035, 26] width 46 height 18
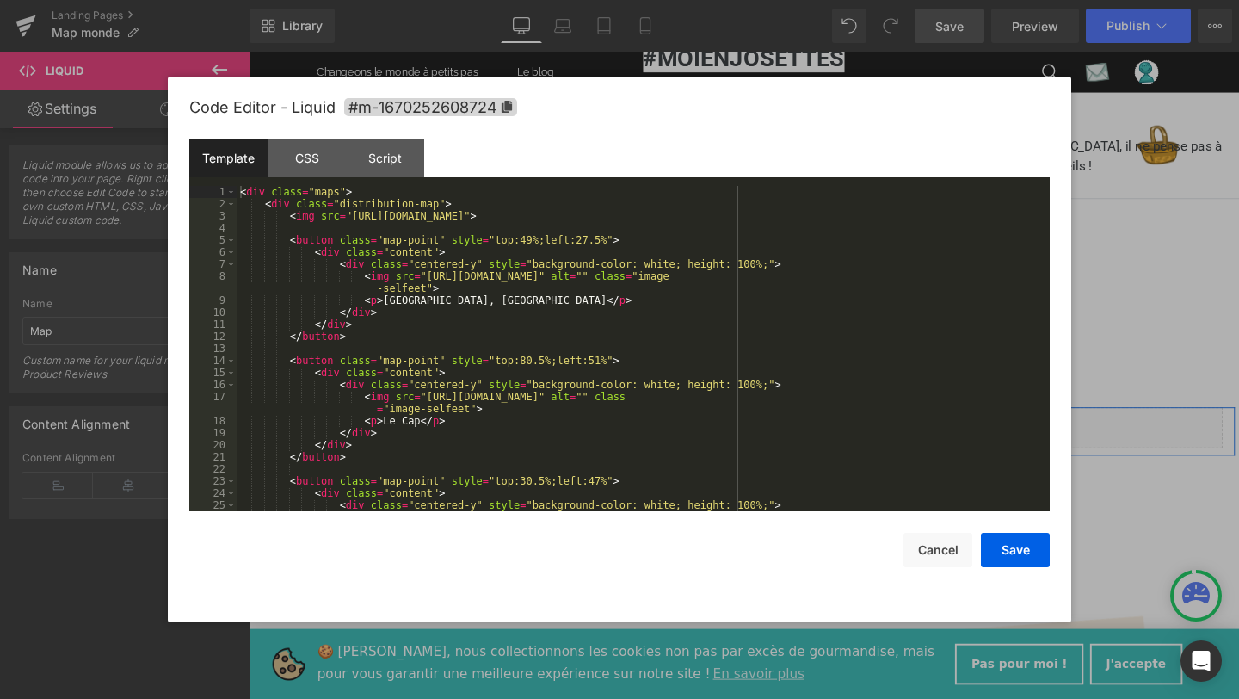
click at [785, 439] on div "Liquid" at bounding box center [769, 446] width 1007 height 43
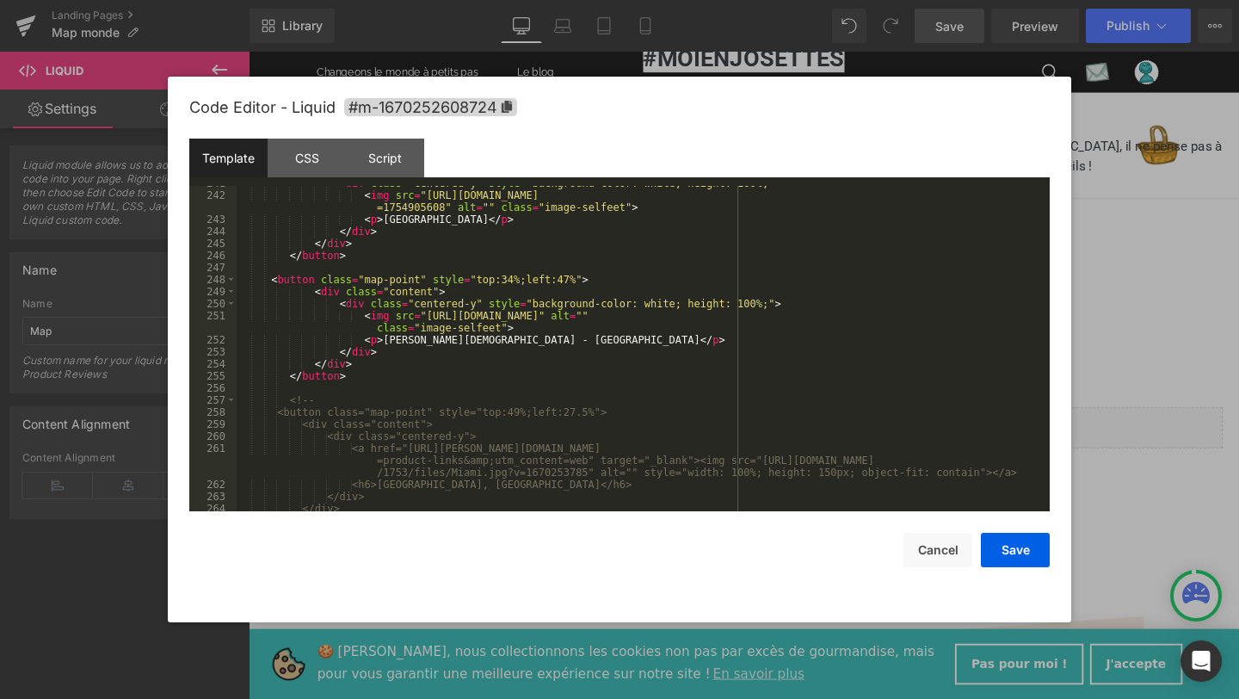
scroll to position [3152, 0]
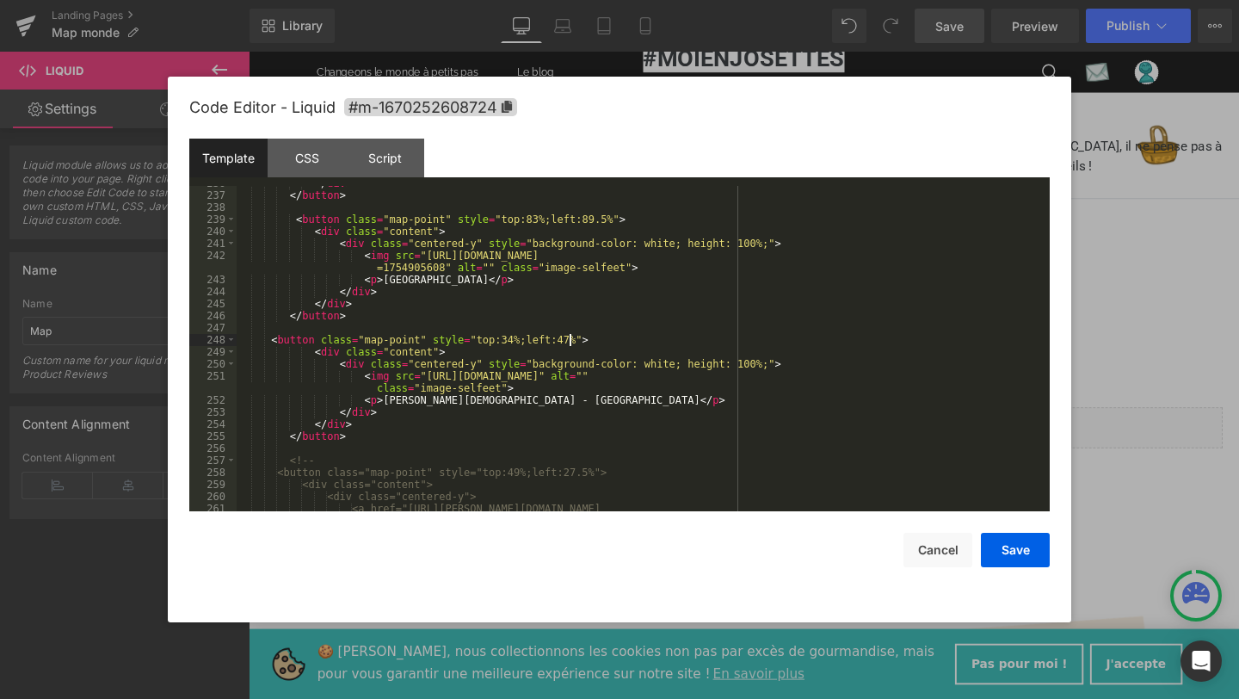
click at [568, 342] on div "</ div > </ button > < button class = "map-point" style = "top:83%;left:89.5%" …" at bounding box center [640, 363] width 806 height 373
click at [1029, 551] on button "Save" at bounding box center [1015, 550] width 69 height 34
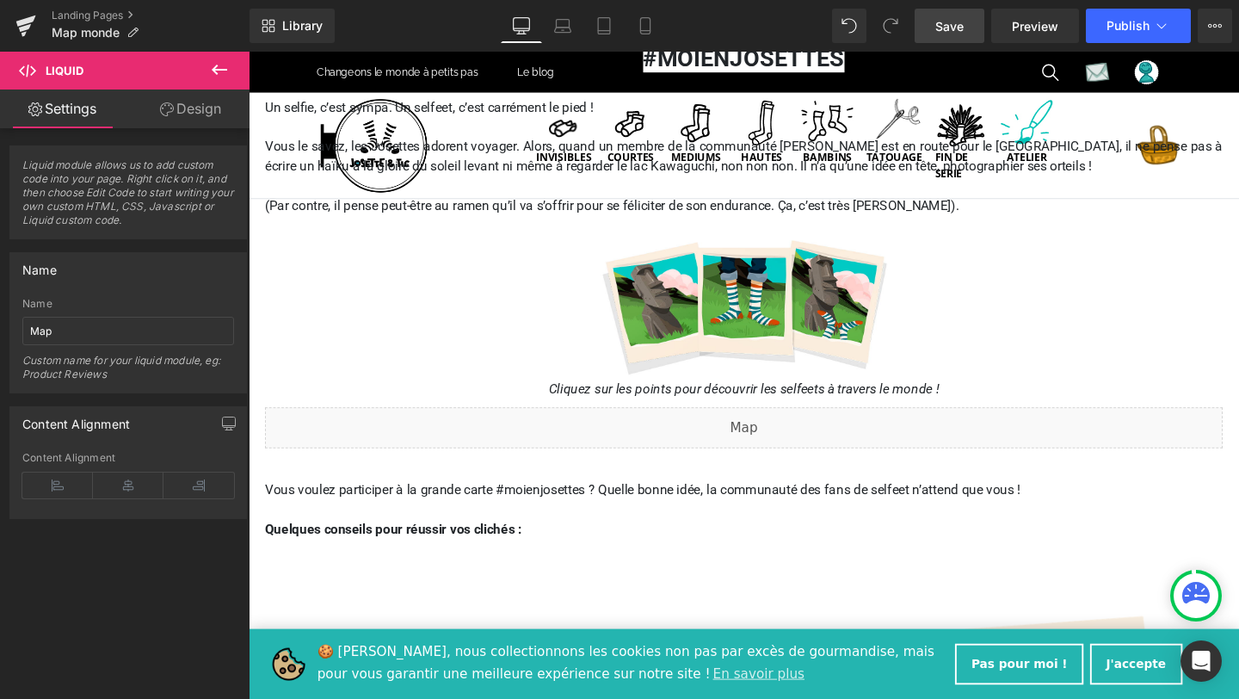
click at [935, 37] on link "Save" at bounding box center [949, 26] width 70 height 34
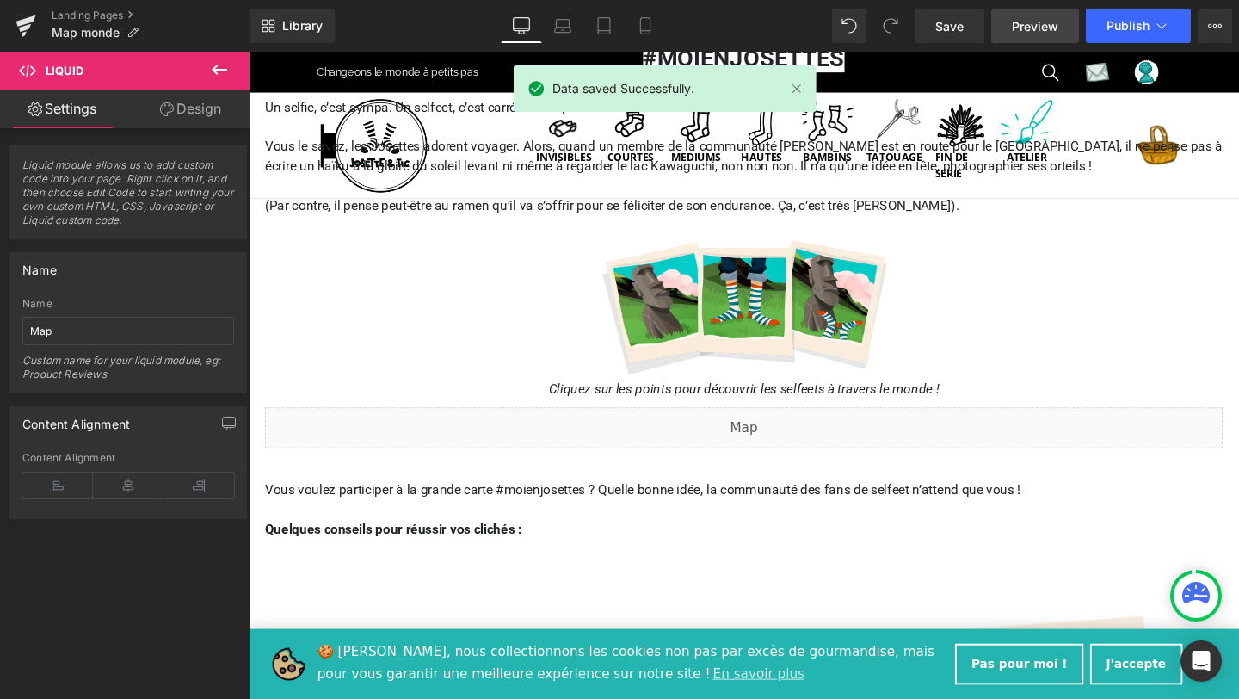
click at [1018, 24] on span "Preview" at bounding box center [1035, 26] width 46 height 18
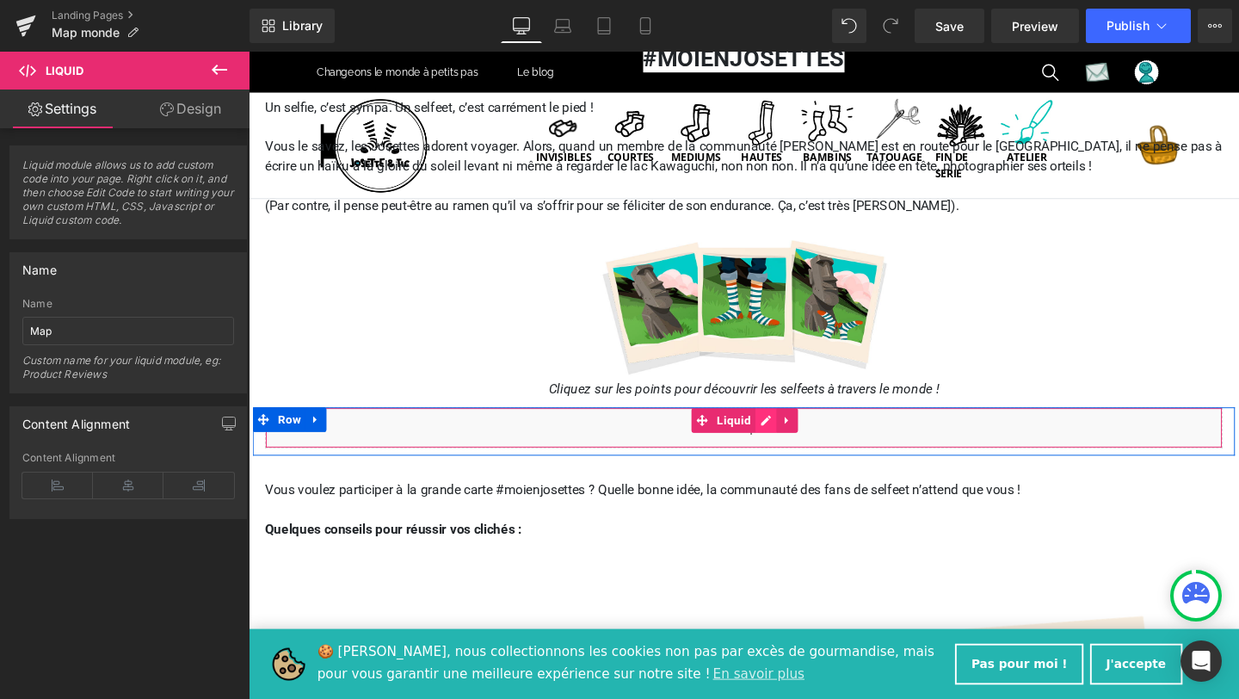
click at [787, 442] on div "Liquid" at bounding box center [769, 446] width 1007 height 43
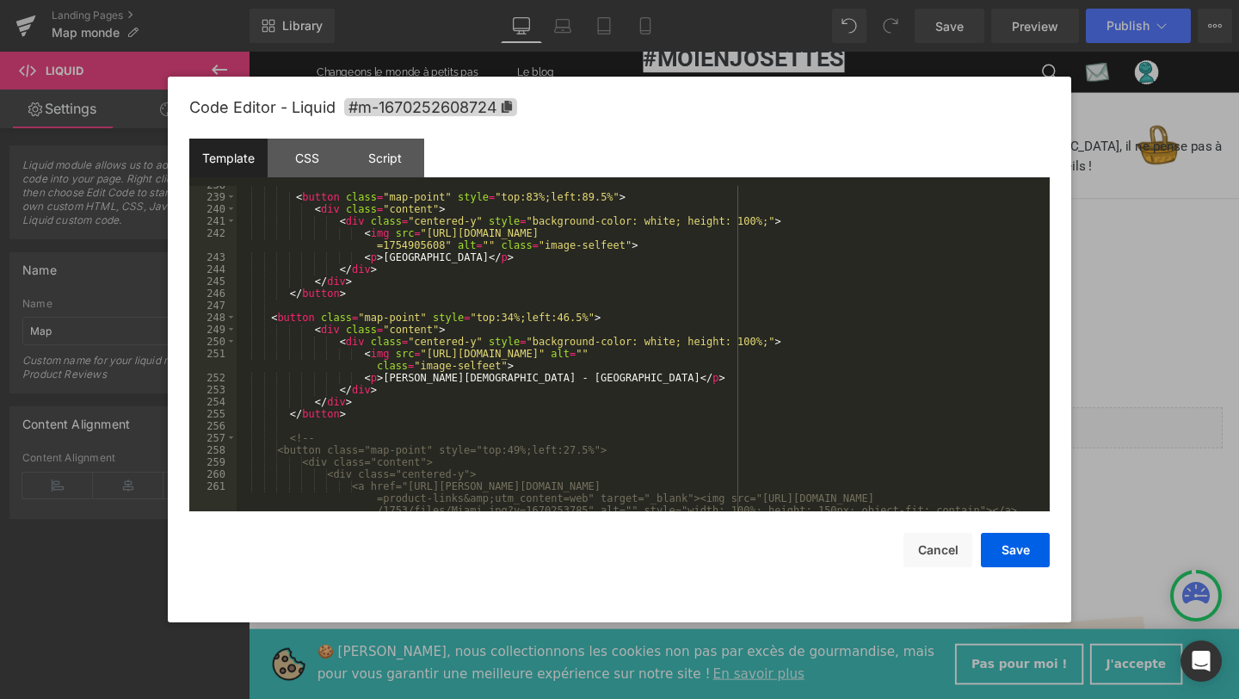
scroll to position [3177, 0]
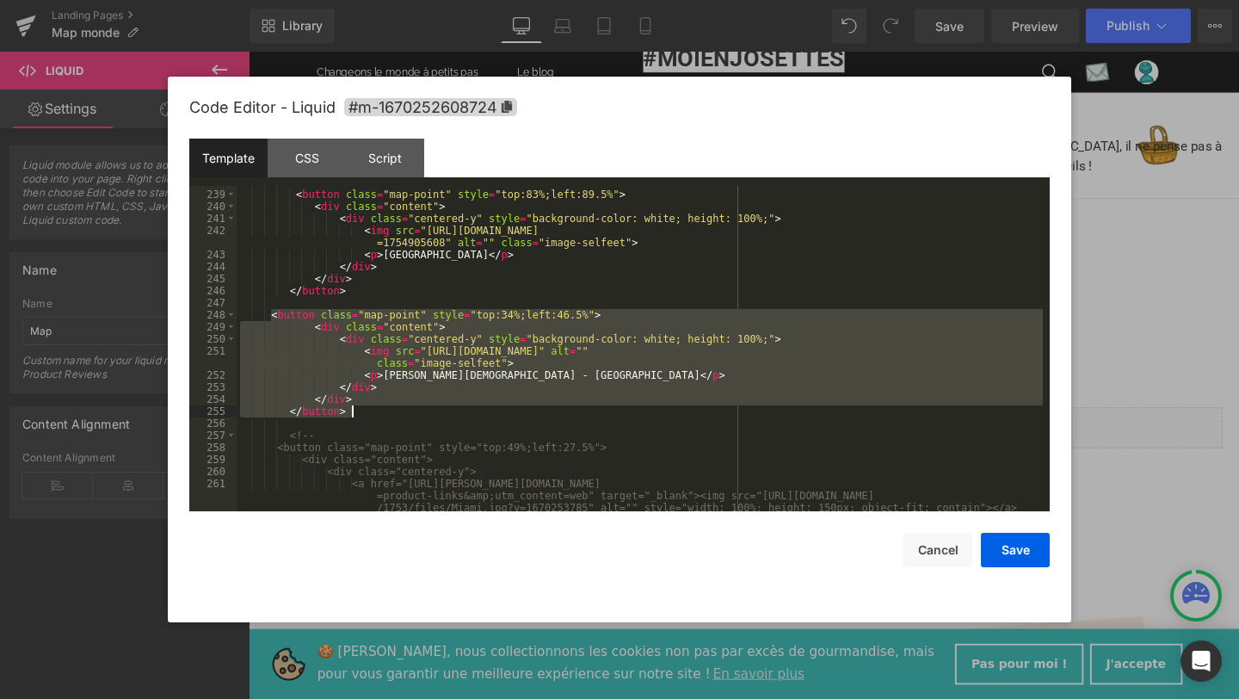
drag, startPoint x: 268, startPoint y: 317, endPoint x: 360, endPoint y: 416, distance: 134.5
click at [361, 416] on div "< button class = "map-point" style = "top:83%;left:89.5%" > < div class = "cont…" at bounding box center [640, 362] width 806 height 373
click at [360, 416] on div "< button class = "map-point" style = "top:83%;left:89.5%" > < div class = "cont…" at bounding box center [640, 348] width 806 height 325
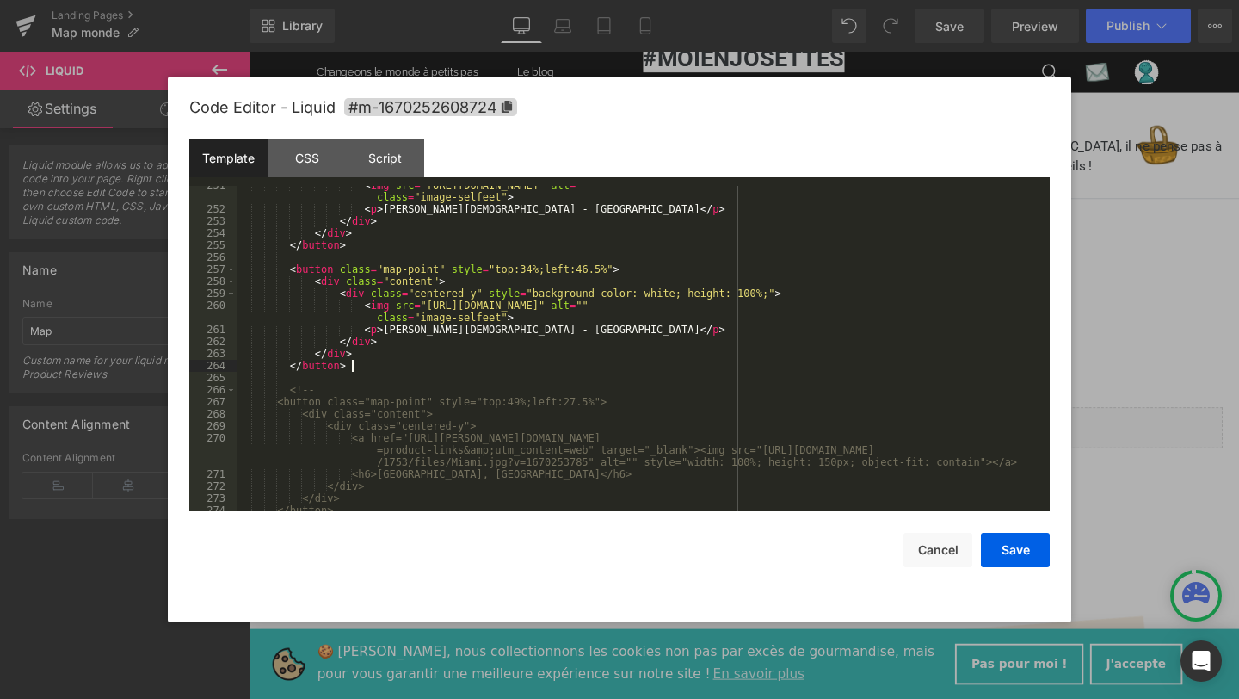
scroll to position [3343, 0]
drag, startPoint x: 384, startPoint y: 329, endPoint x: 517, endPoint y: 334, distance: 133.4
click at [517, 334] on div "< img src = "https://cdn.shopify.com/s/files/1/0653/5217/1753/files/Chris_churc…" at bounding box center [640, 359] width 806 height 361
click at [560, 351] on div "< img src = "https://cdn.shopify.com/s/files/1/0653/5217/1753/files/Chris_churc…" at bounding box center [640, 359] width 806 height 361
drag, startPoint x: 426, startPoint y: 305, endPoint x: 959, endPoint y: 307, distance: 533.4
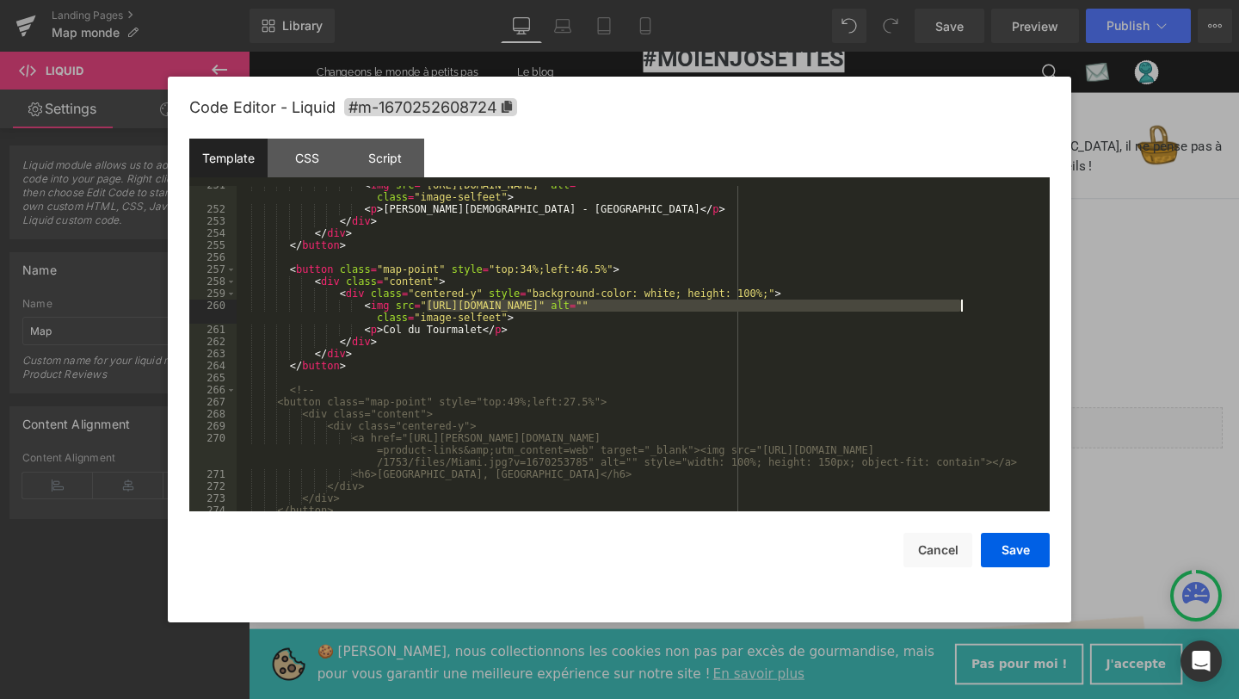
click at [959, 307] on div "< img src = "https://cdn.shopify.com/s/files/1/0653/5217/1753/files/Chris_churc…" at bounding box center [640, 359] width 806 height 361
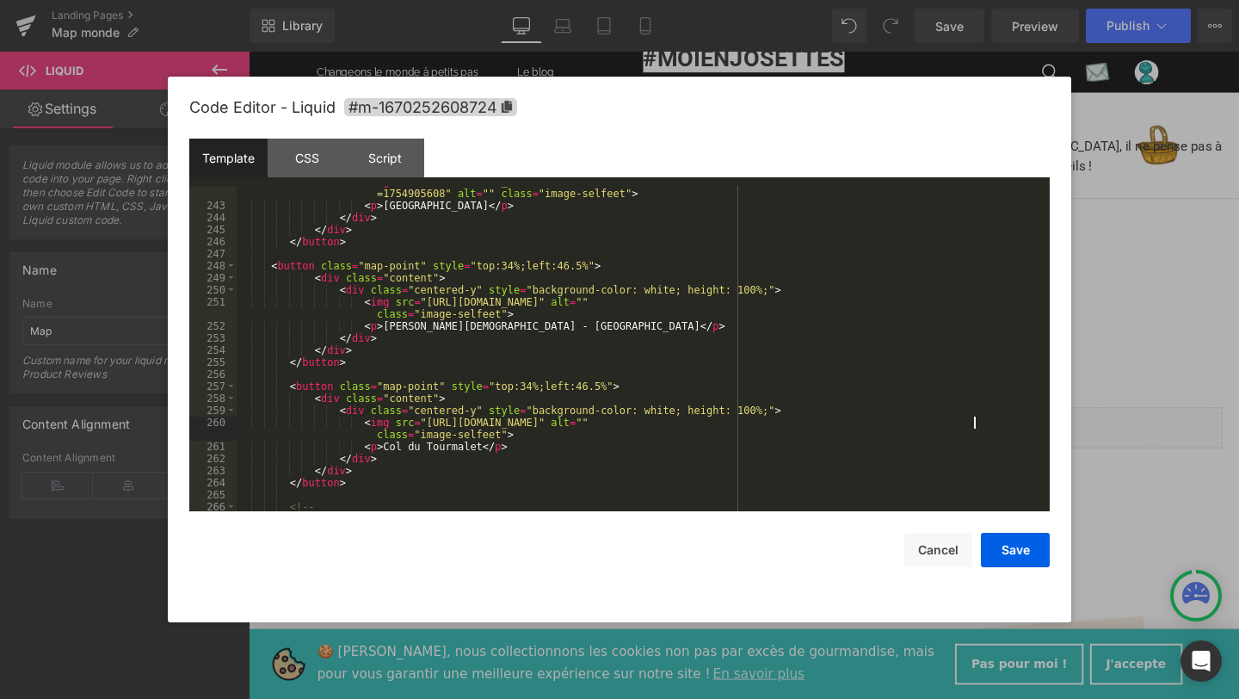
scroll to position [3273, 0]
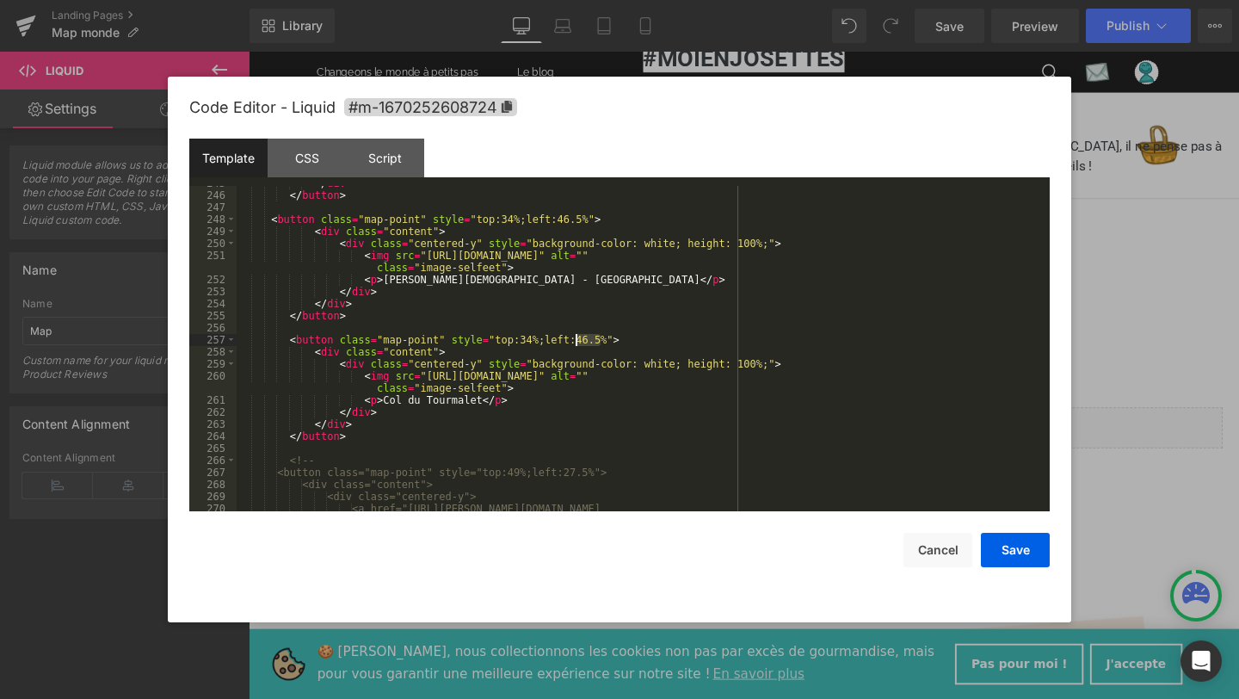
drag, startPoint x: 602, startPoint y: 339, endPoint x: 576, endPoint y: 339, distance: 25.8
click at [576, 339] on div "</ div > </ button > < button class = "map-point" style = "top:34%;left:46.5%" …" at bounding box center [640, 363] width 806 height 373
drag, startPoint x: 533, startPoint y: 339, endPoint x: 522, endPoint y: 338, distance: 11.2
click at [522, 338] on div "</ div > </ button > < button class = "map-point" style = "top:34%;left:46.5%" …" at bounding box center [640, 363] width 806 height 373
click at [1016, 555] on button "Save" at bounding box center [1015, 550] width 69 height 34
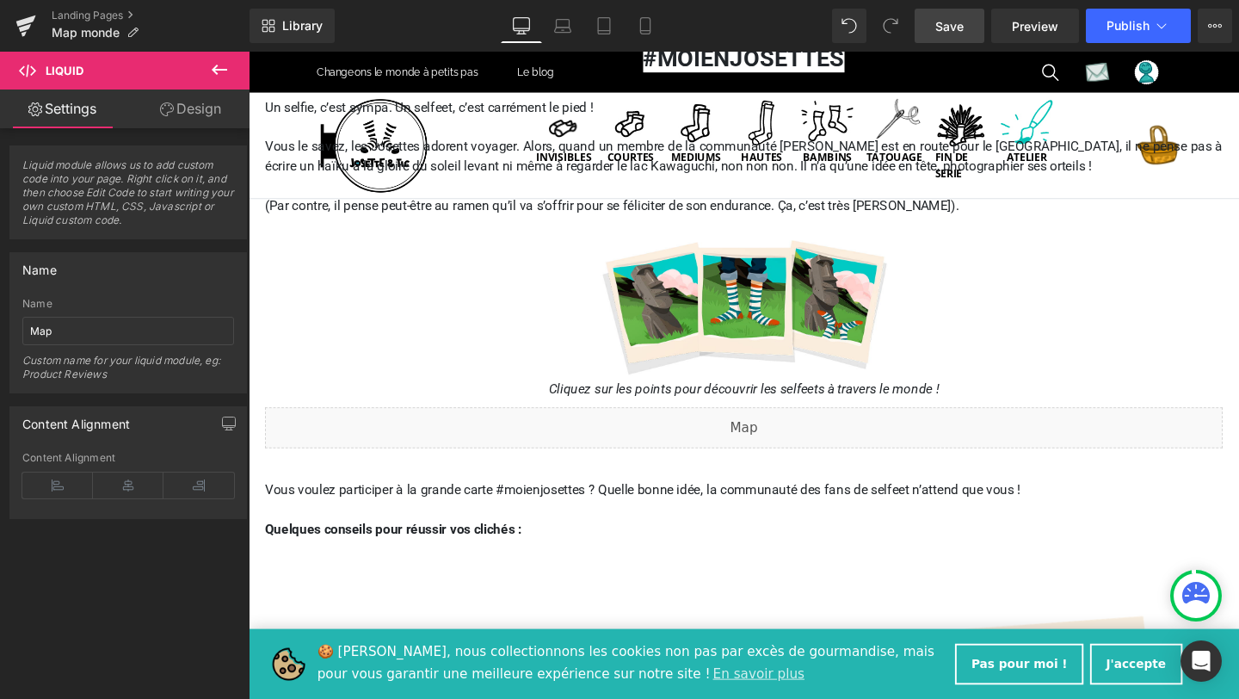
click at [953, 41] on link "Save" at bounding box center [949, 26] width 70 height 34
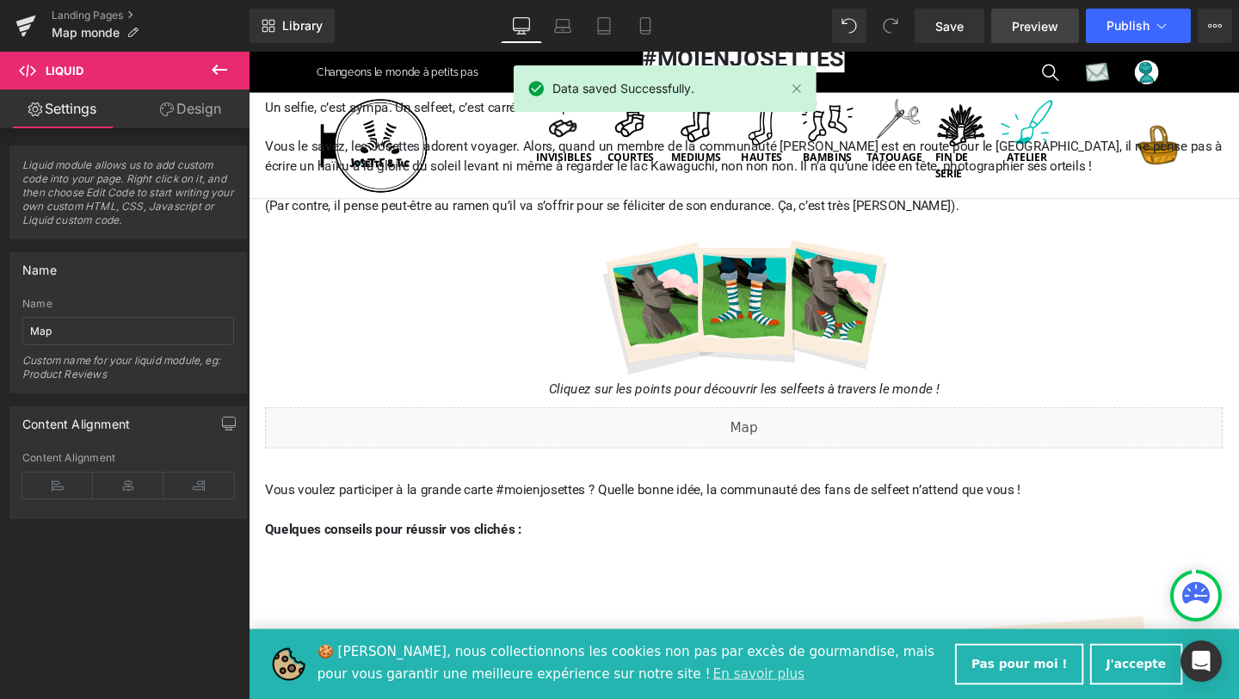
click at [1029, 27] on span "Preview" at bounding box center [1035, 26] width 46 height 18
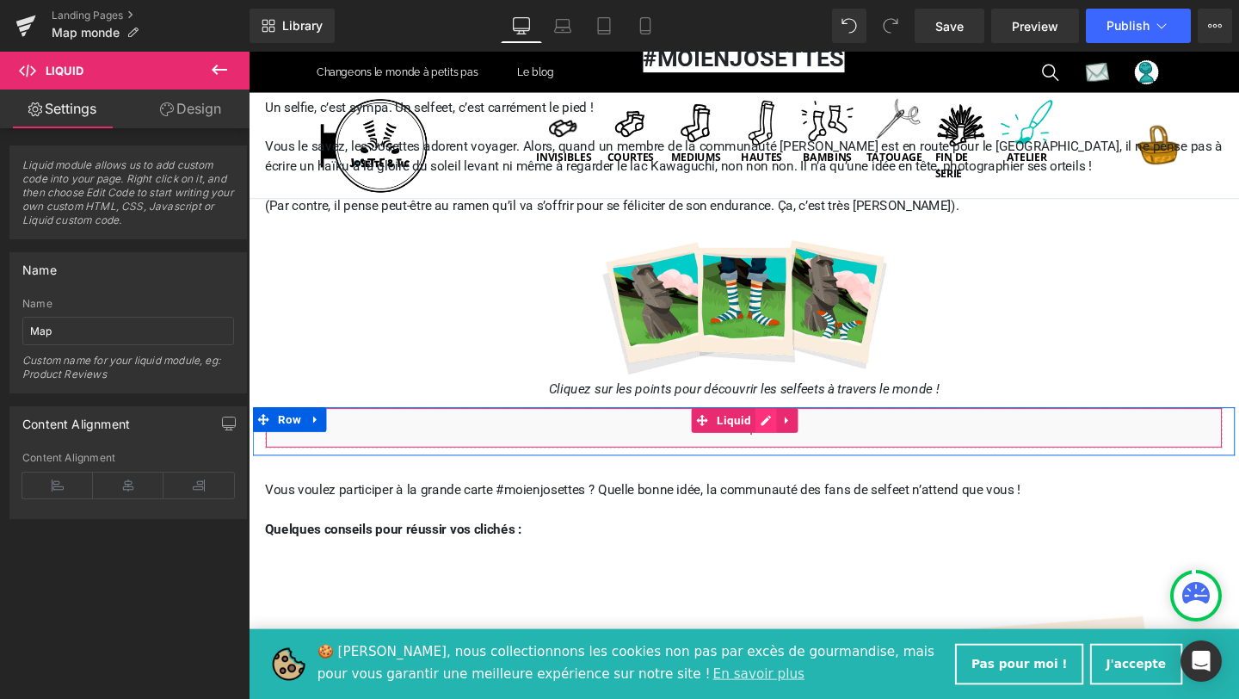
click at [786, 439] on div "Liquid" at bounding box center [769, 446] width 1007 height 43
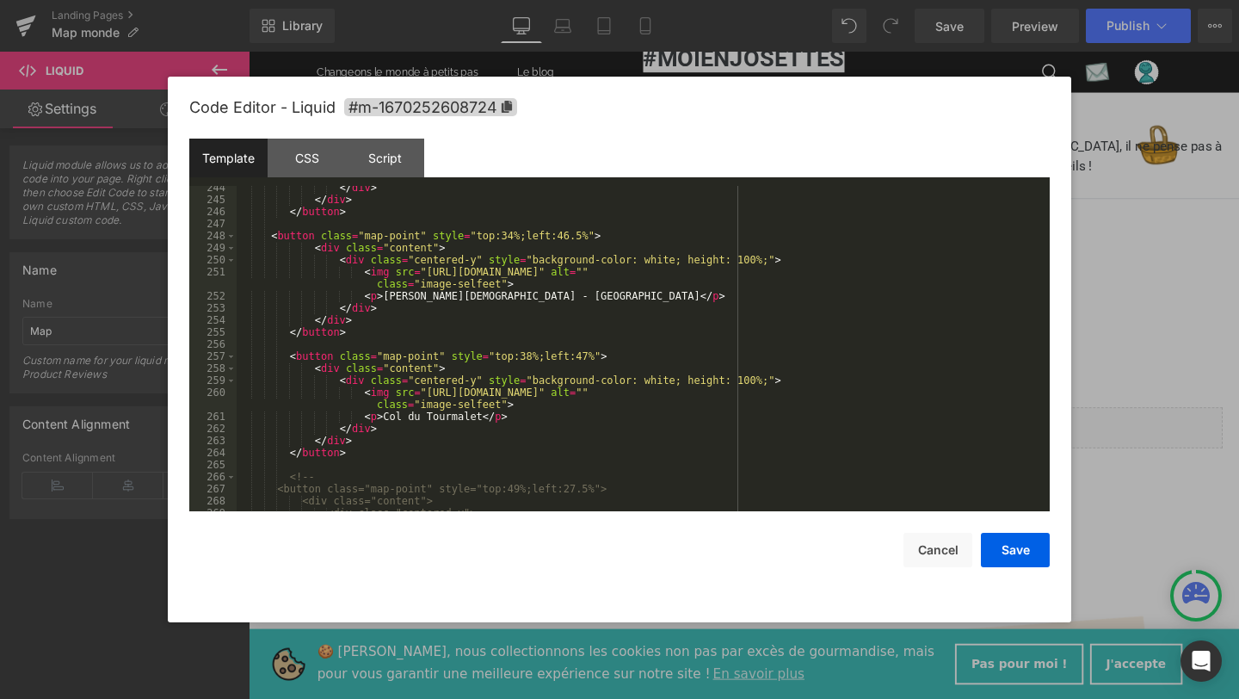
scroll to position [3256, 0]
click at [531, 353] on div "</ div > </ div > </ button > < button class = "map-point" style = "top:34%;lef…" at bounding box center [640, 356] width 806 height 349
click at [588, 354] on div "</ div > </ div > </ button > < button class = "map-point" style = "top:34%;lef…" at bounding box center [640, 356] width 806 height 349
click at [1025, 552] on button "Save" at bounding box center [1015, 550] width 69 height 34
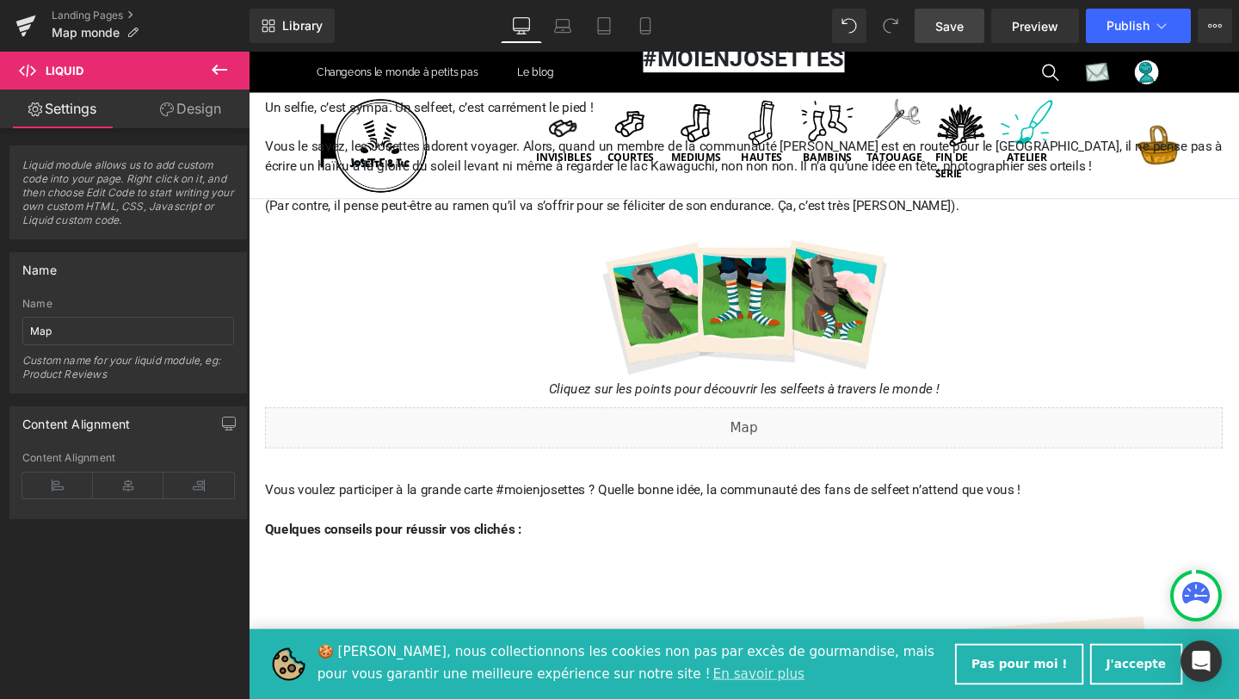
click at [948, 28] on span "Save" at bounding box center [949, 26] width 28 height 18
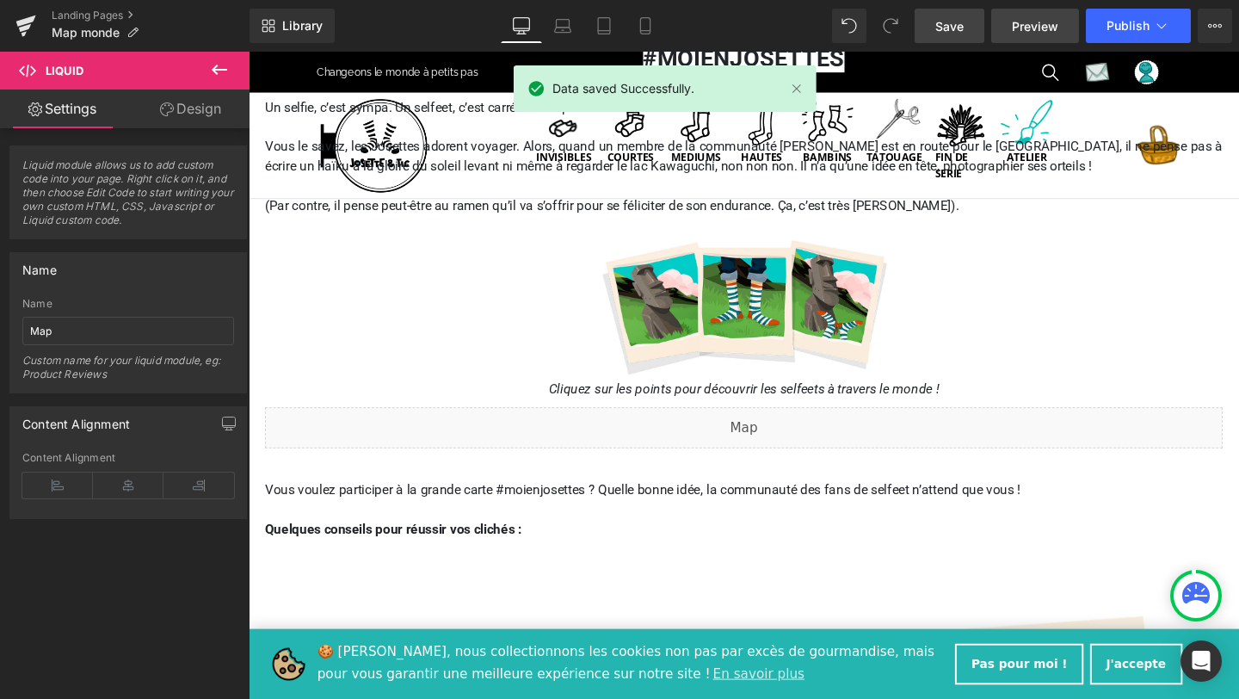
click at [1023, 31] on span "Preview" at bounding box center [1035, 26] width 46 height 18
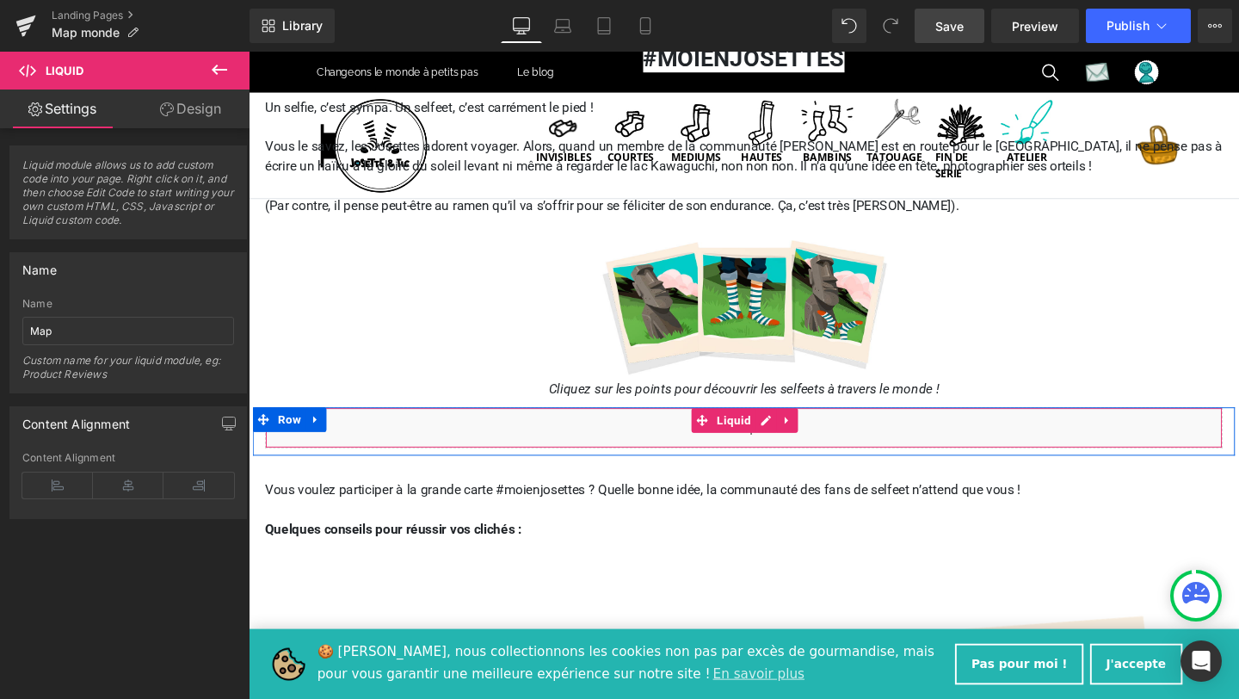
click at [787, 442] on div "Liquid" at bounding box center [769, 446] width 1007 height 43
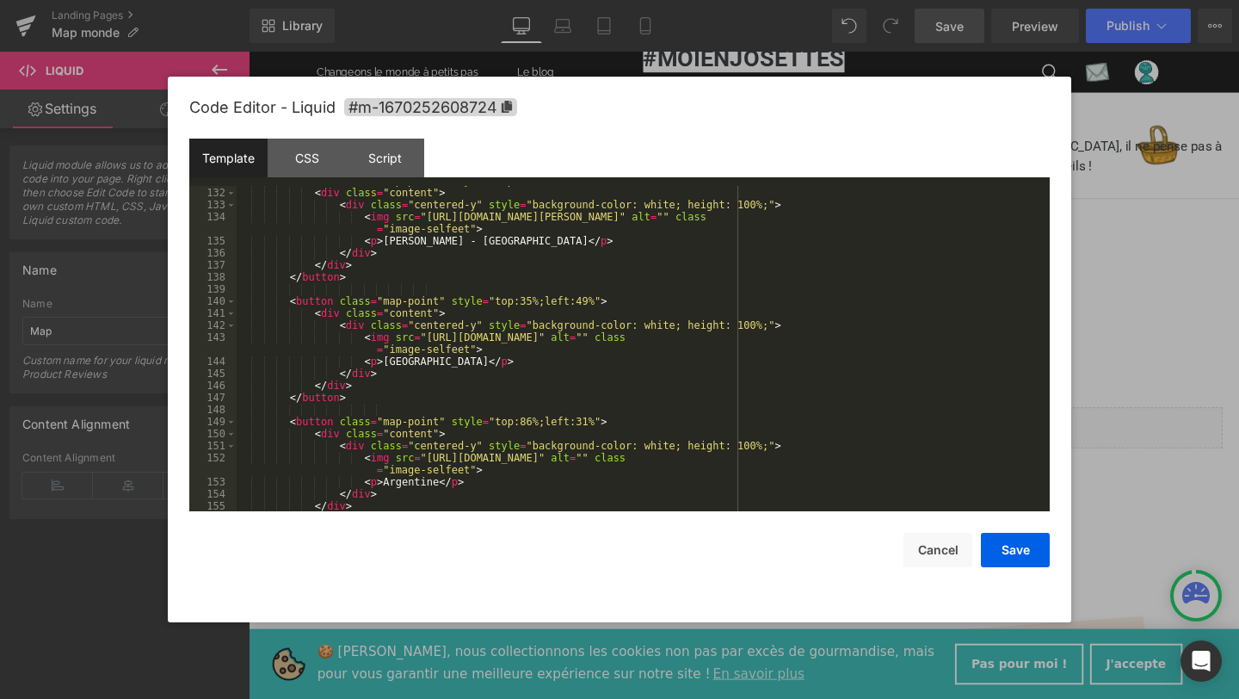
scroll to position [1746, 0]
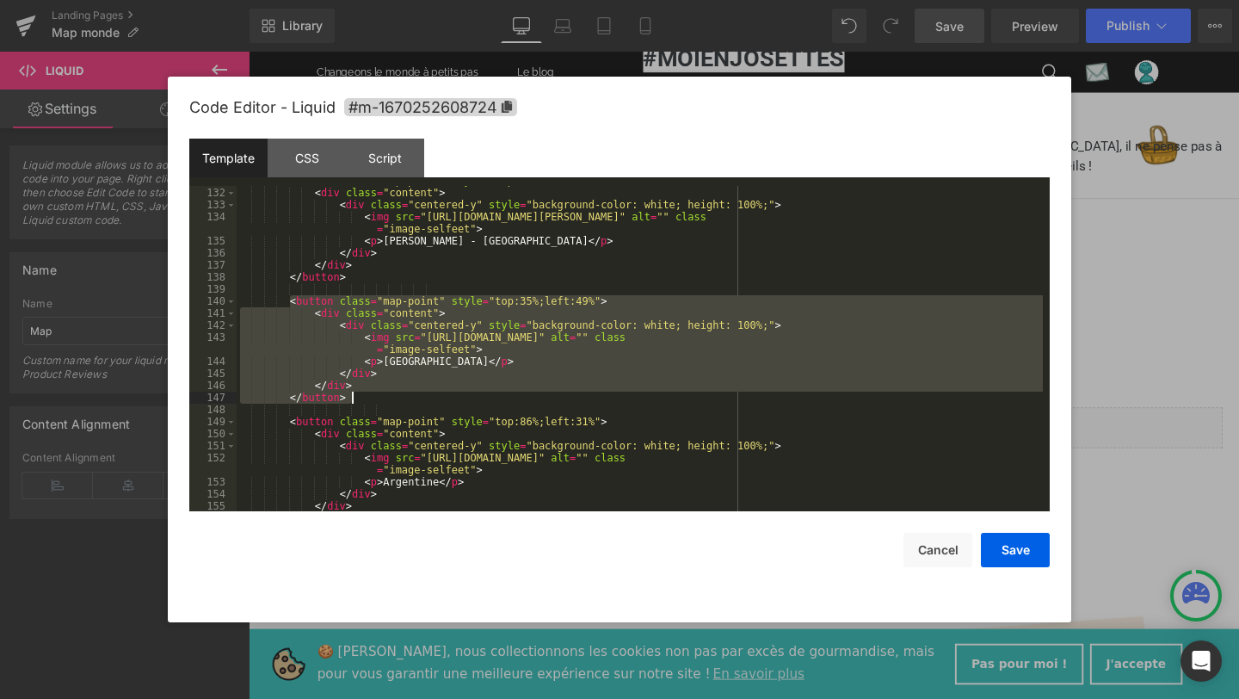
drag, startPoint x: 287, startPoint y: 303, endPoint x: 357, endPoint y: 393, distance: 114.1
click at [357, 393] on div "< button class = "map-point" style = "top:29%;left:49.5%" > < div class = "cont…" at bounding box center [640, 349] width 806 height 349
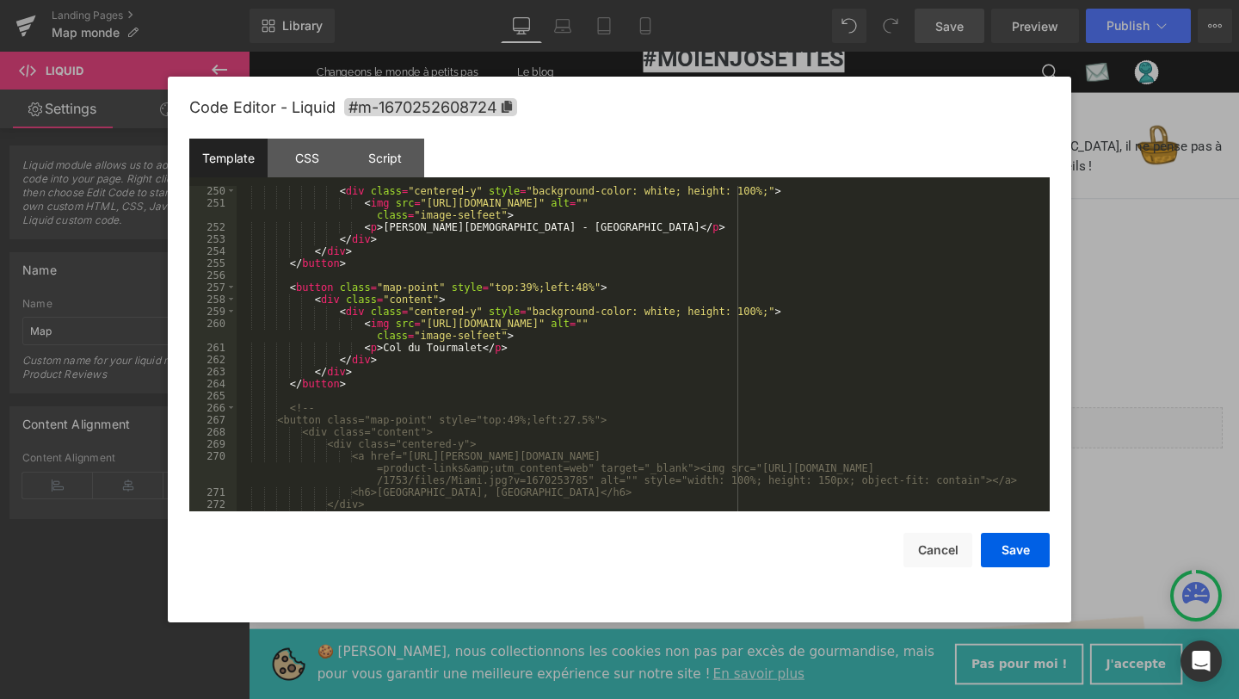
scroll to position [3328, 0]
click at [358, 385] on div "< div class = "centered-y" style = "background-color: white; height: 100%;" > <…" at bounding box center [640, 356] width 806 height 349
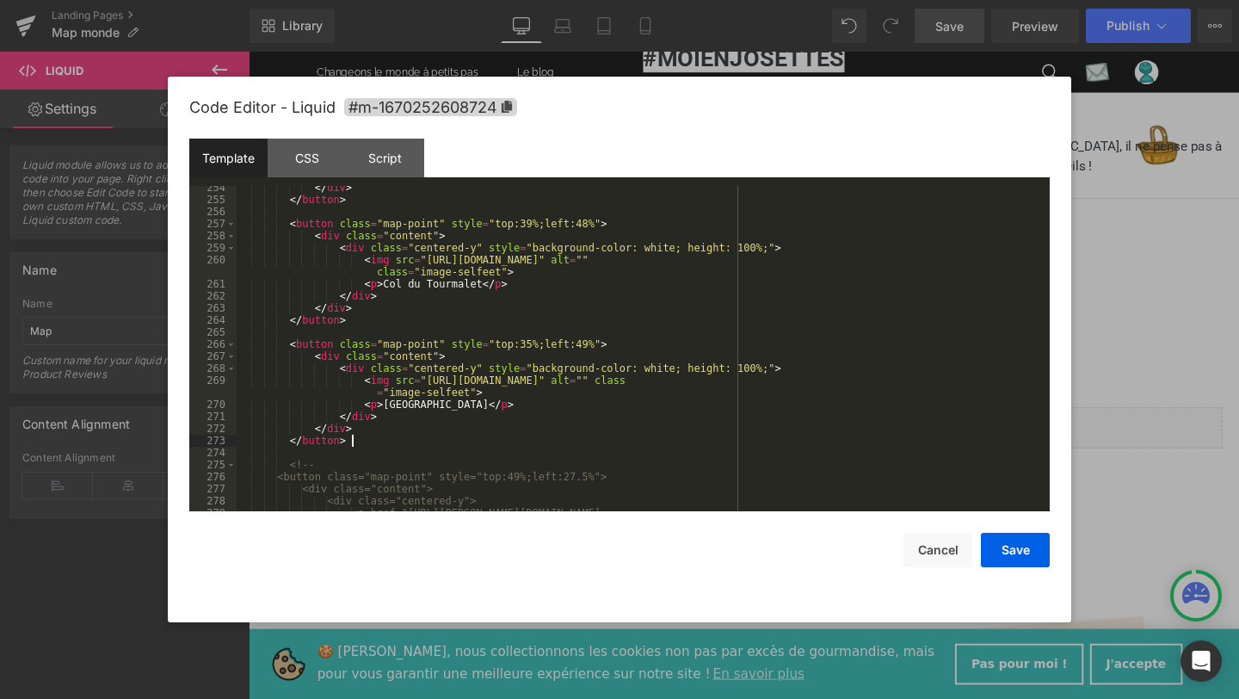
scroll to position [3389, 0]
click at [404, 406] on div "</ div > </ button > < button class = "map-point" style = "top:39%;left:48%" > …" at bounding box center [640, 368] width 806 height 373
drag, startPoint x: 428, startPoint y: 377, endPoint x: 909, endPoint y: 380, distance: 481.8
click at [909, 380] on div "</ div > </ button > < button class = "map-point" style = "top:39%;left:48%" > …" at bounding box center [640, 368] width 806 height 373
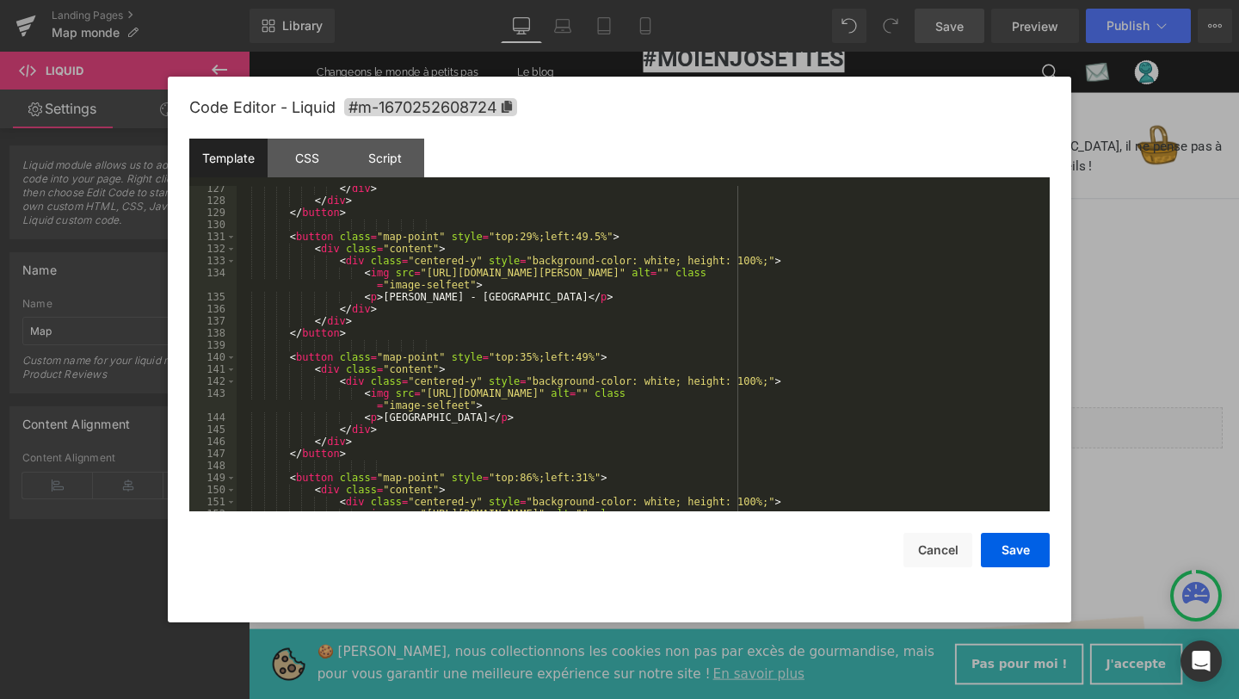
scroll to position [1690, 0]
click at [588, 356] on div "</ div > </ div > </ button > < button class = "map-point" style = "top:29%;lef…" at bounding box center [640, 362] width 806 height 361
click at [1011, 550] on button "Save" at bounding box center [1015, 550] width 69 height 34
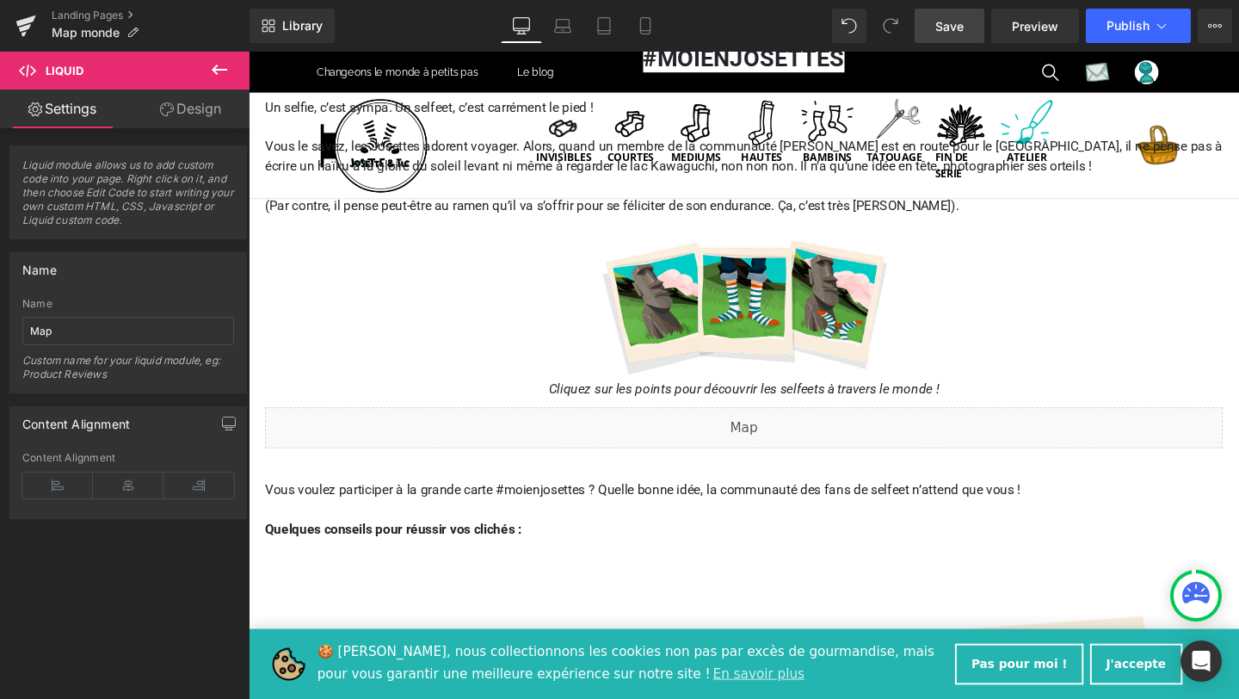
click at [959, 28] on span "Save" at bounding box center [949, 26] width 28 height 18
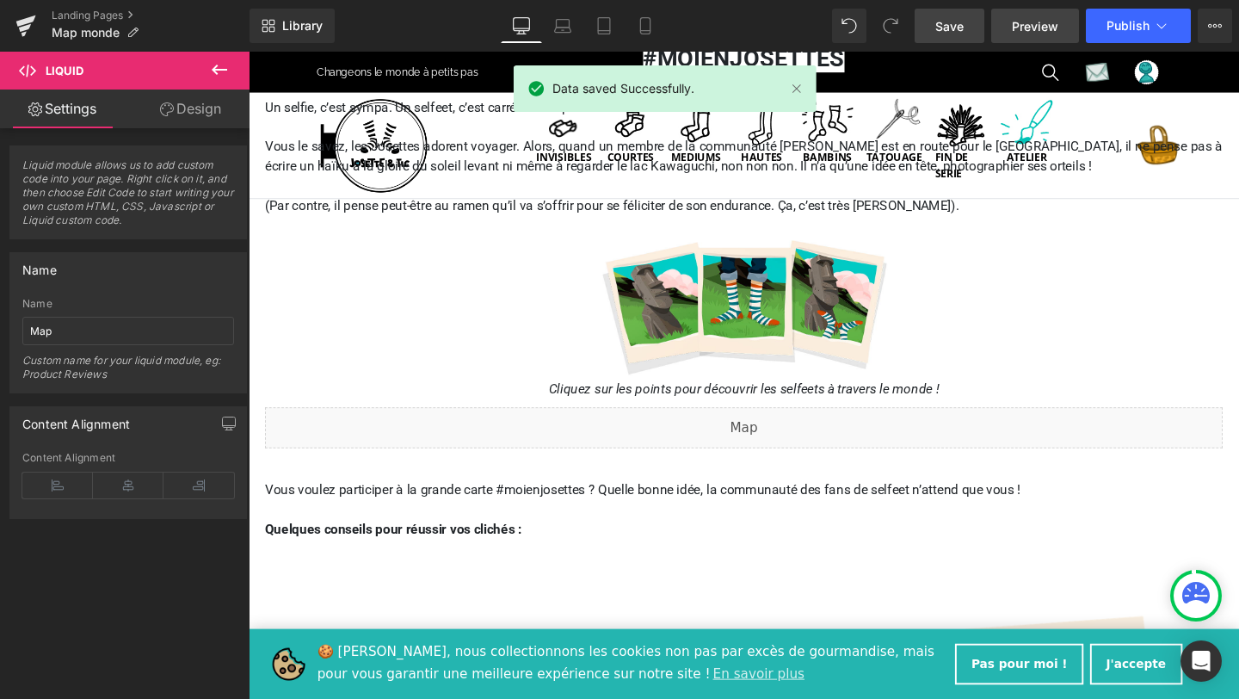
click at [1045, 37] on link "Preview" at bounding box center [1035, 26] width 88 height 34
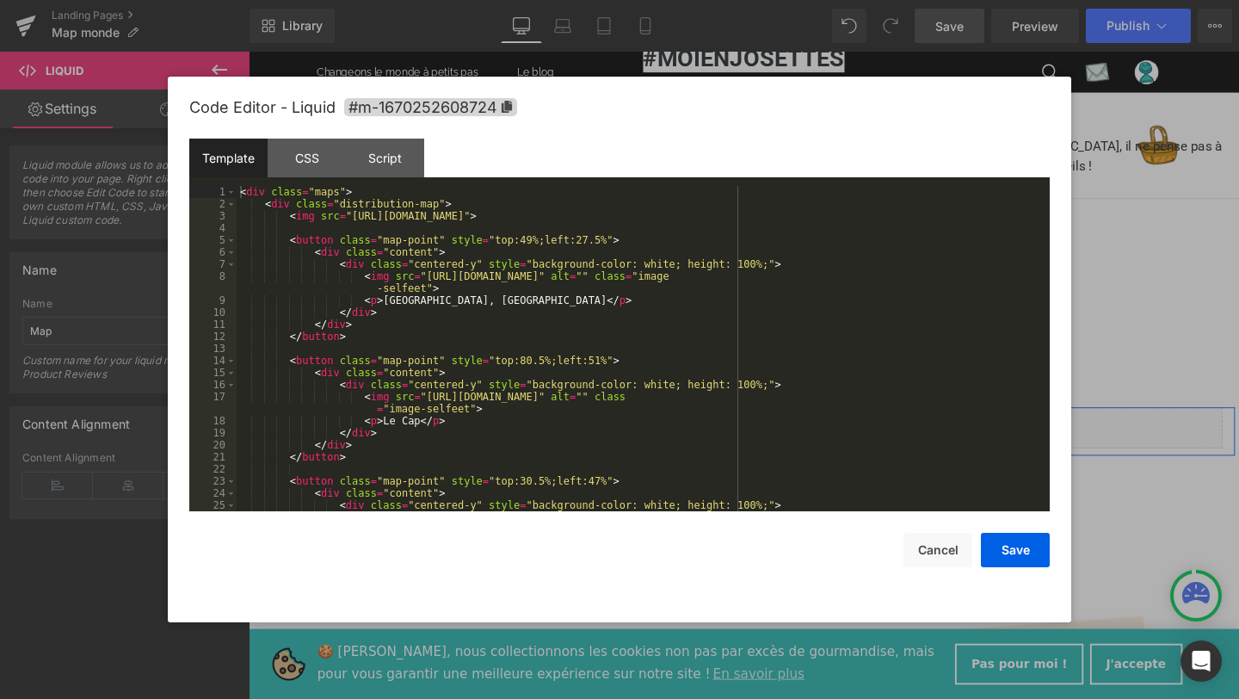
click at [782, 440] on div "Liquid" at bounding box center [769, 446] width 1007 height 43
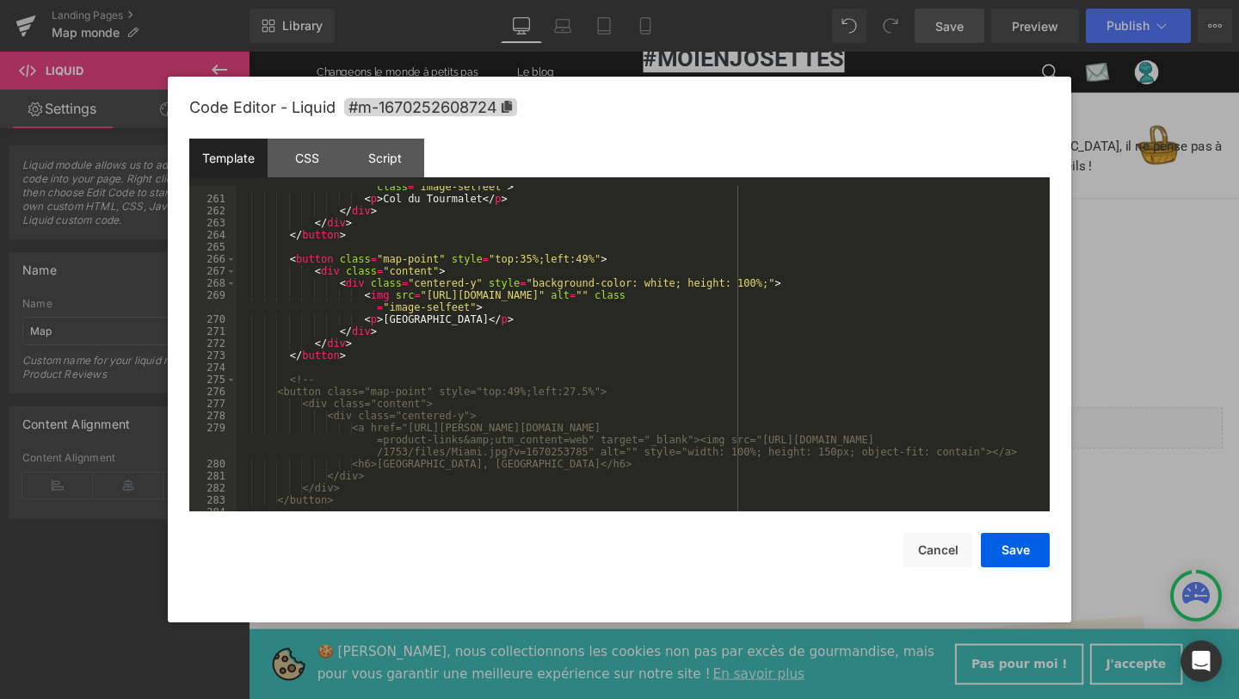
scroll to position [3474, 0]
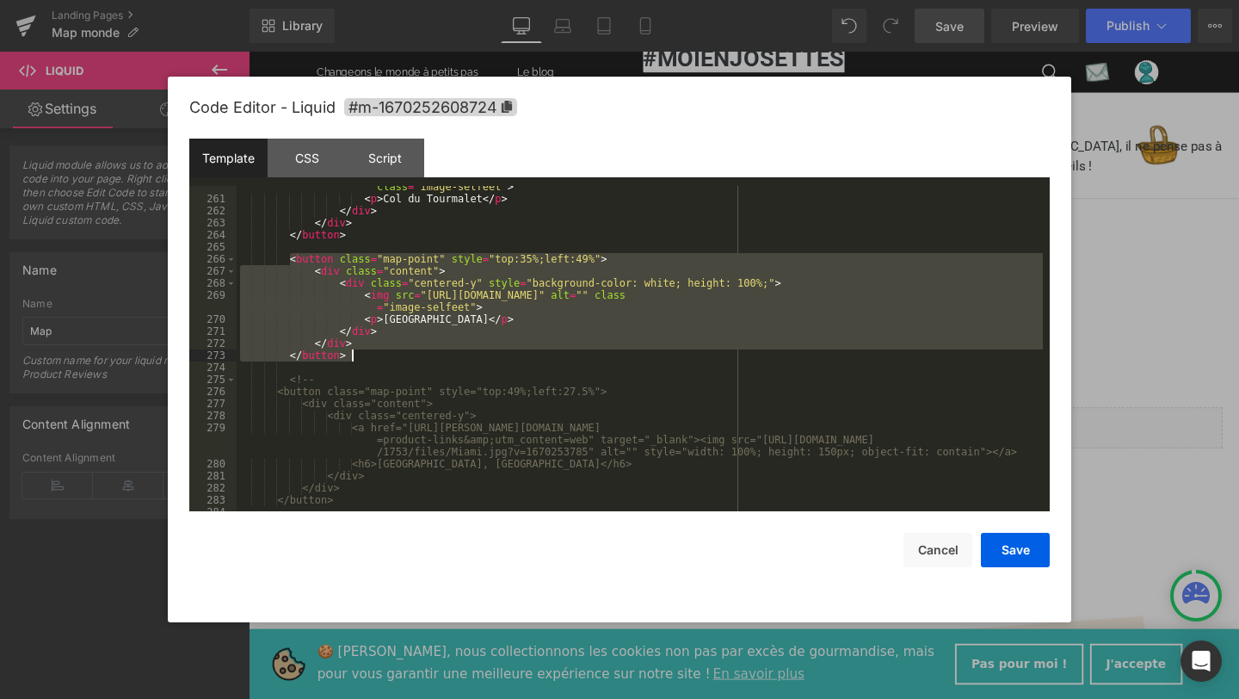
drag, startPoint x: 287, startPoint y: 262, endPoint x: 353, endPoint y: 358, distance: 116.4
click at [353, 358] on div "< img src = "https://cdn.shopify.com/s/files/1/0653/5217/1753/files/col_du_Tour…" at bounding box center [640, 349] width 806 height 361
click at [353, 358] on div "< img src = "https://cdn.shopify.com/s/files/1/0653/5217/1753/files/col_du_Tour…" at bounding box center [640, 348] width 806 height 325
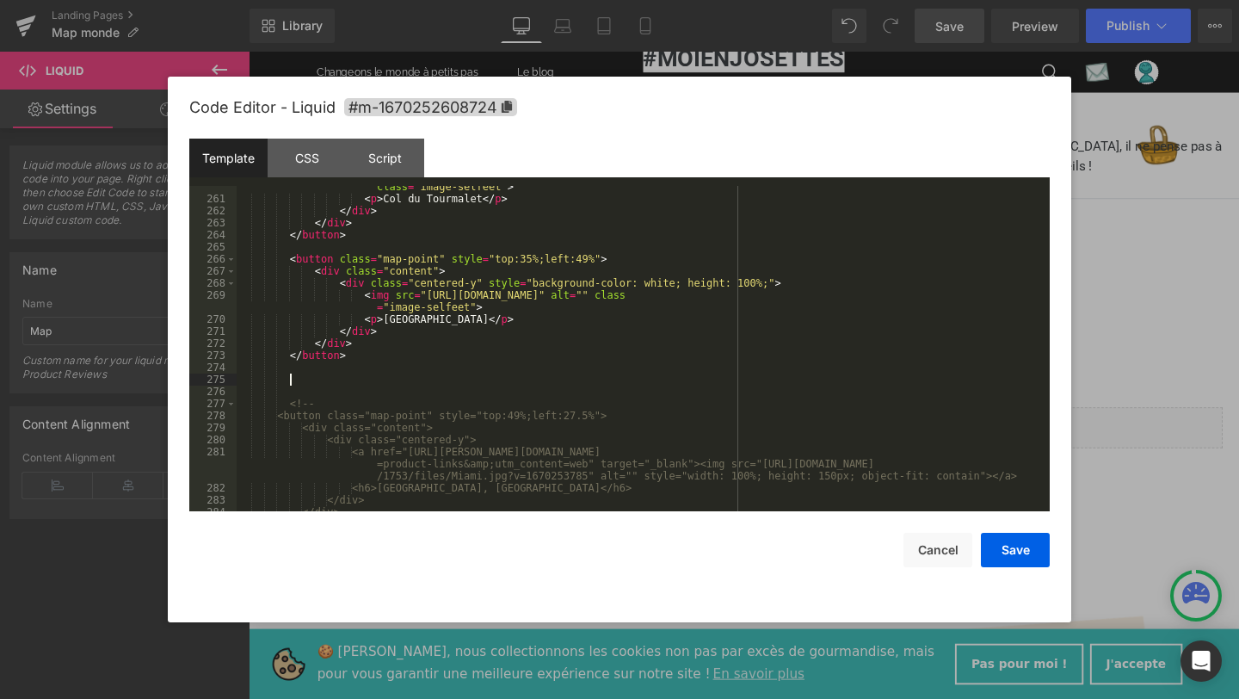
paste textarea
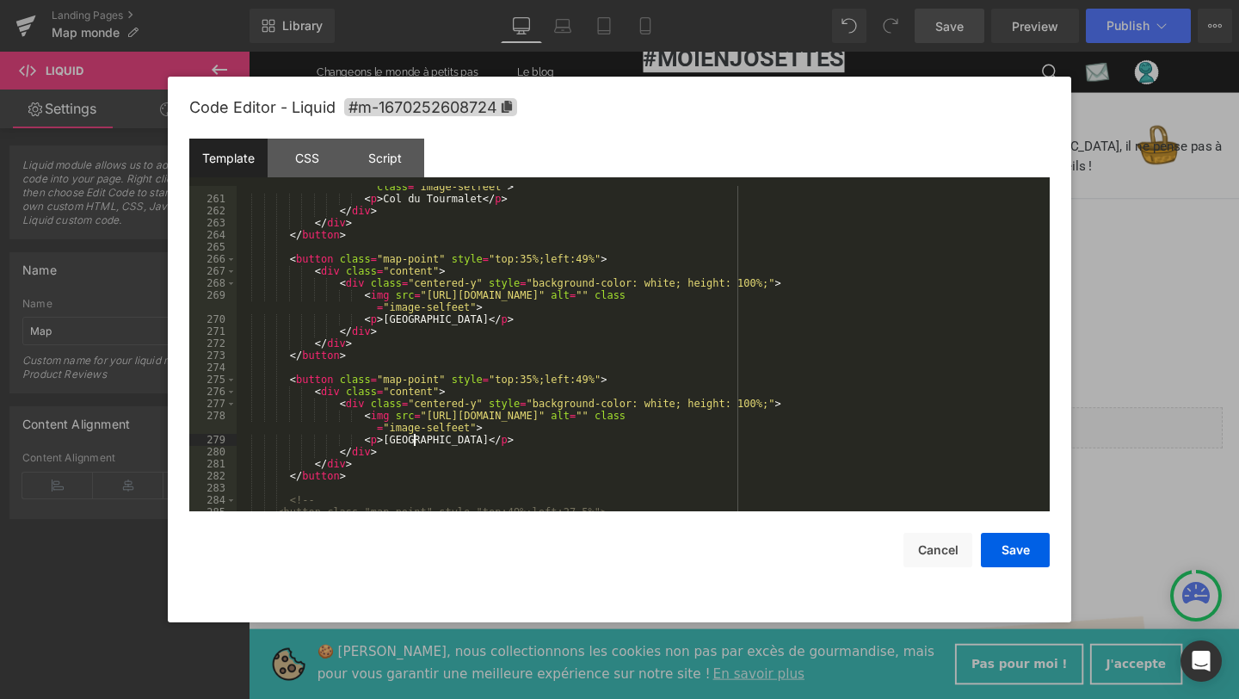
click at [413, 439] on div "< img src = "https://cdn.shopify.com/s/files/1/0653/5217/1753/files/col_du_Tour…" at bounding box center [640, 349] width 806 height 361
drag, startPoint x: 426, startPoint y: 417, endPoint x: 917, endPoint y: 420, distance: 491.2
click at [917, 420] on div "< img src = "https://cdn.shopify.com/s/files/1/0653/5217/1753/files/col_du_Tour…" at bounding box center [640, 349] width 806 height 361
click at [533, 379] on div "< img src = "https://cdn.shopify.com/s/files/1/0653/5217/1753/files/col_du_Tour…" at bounding box center [640, 349] width 806 height 361
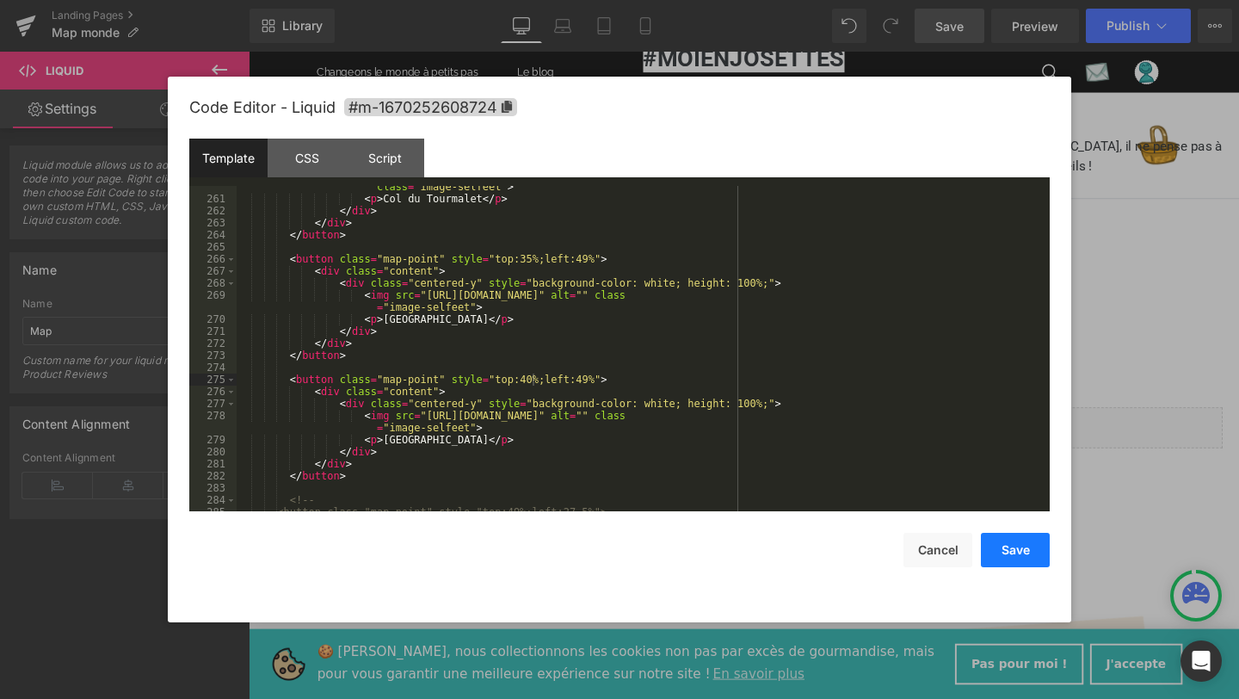
click at [1004, 551] on button "Save" at bounding box center [1015, 550] width 69 height 34
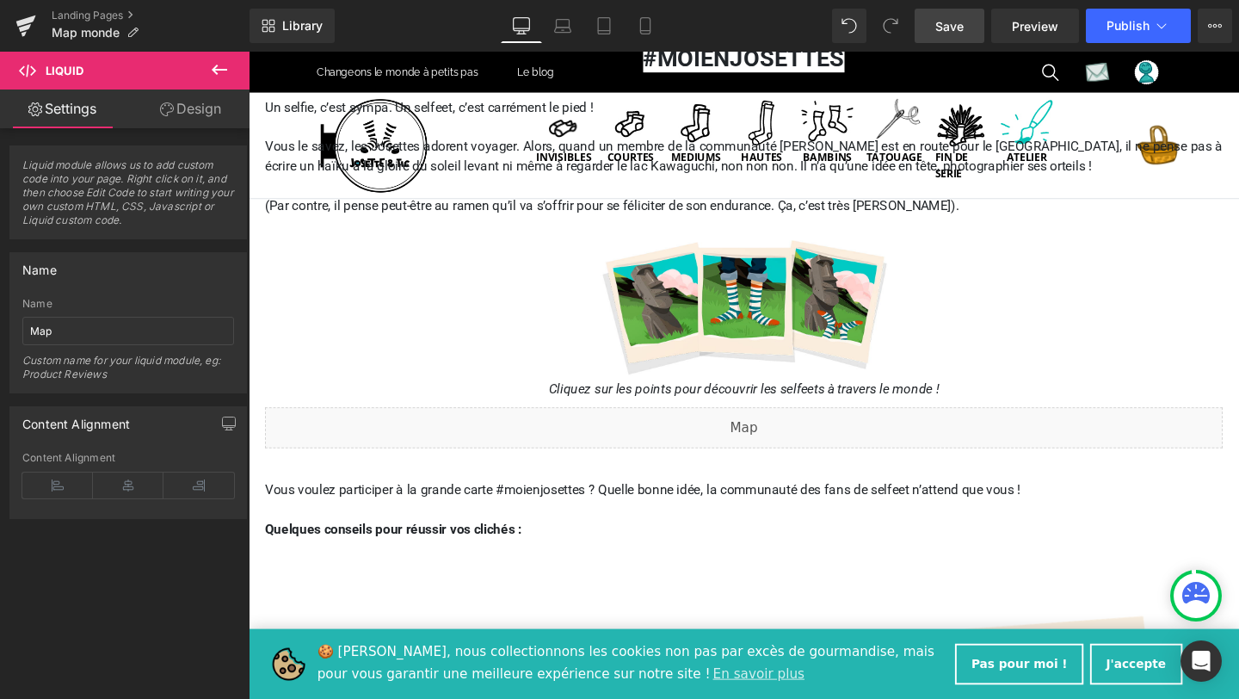
click at [944, 28] on span "Save" at bounding box center [949, 26] width 28 height 18
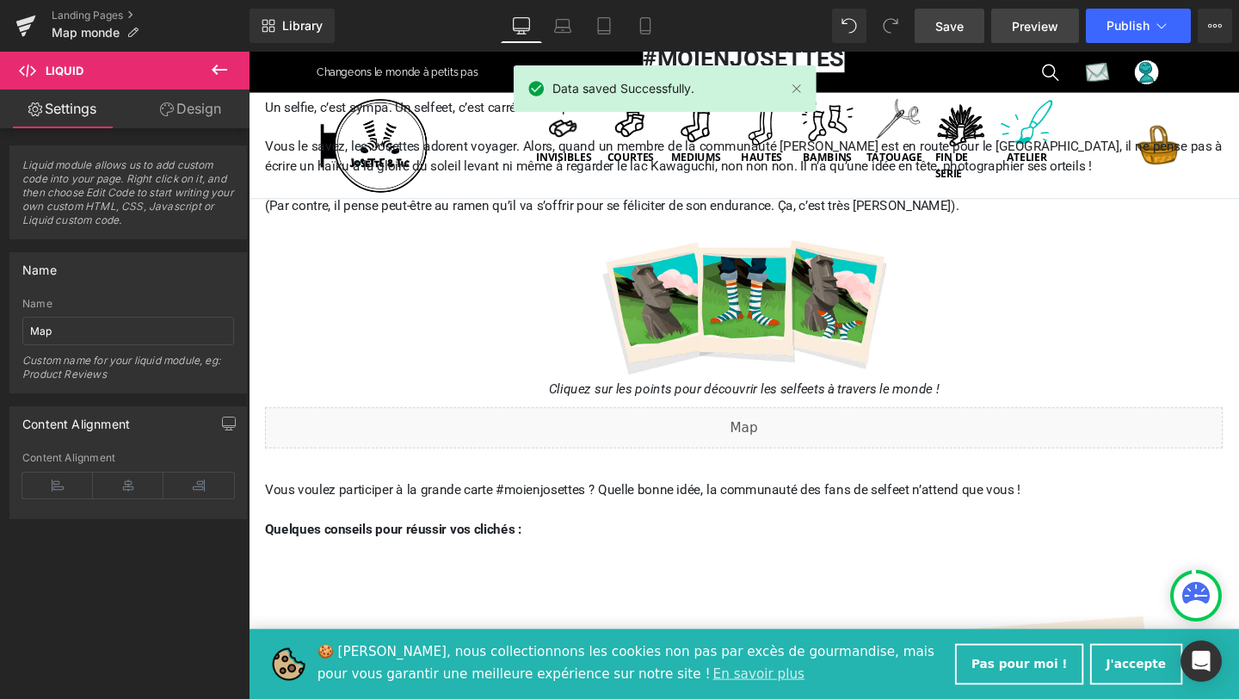
click at [1023, 35] on link "Preview" at bounding box center [1035, 26] width 88 height 34
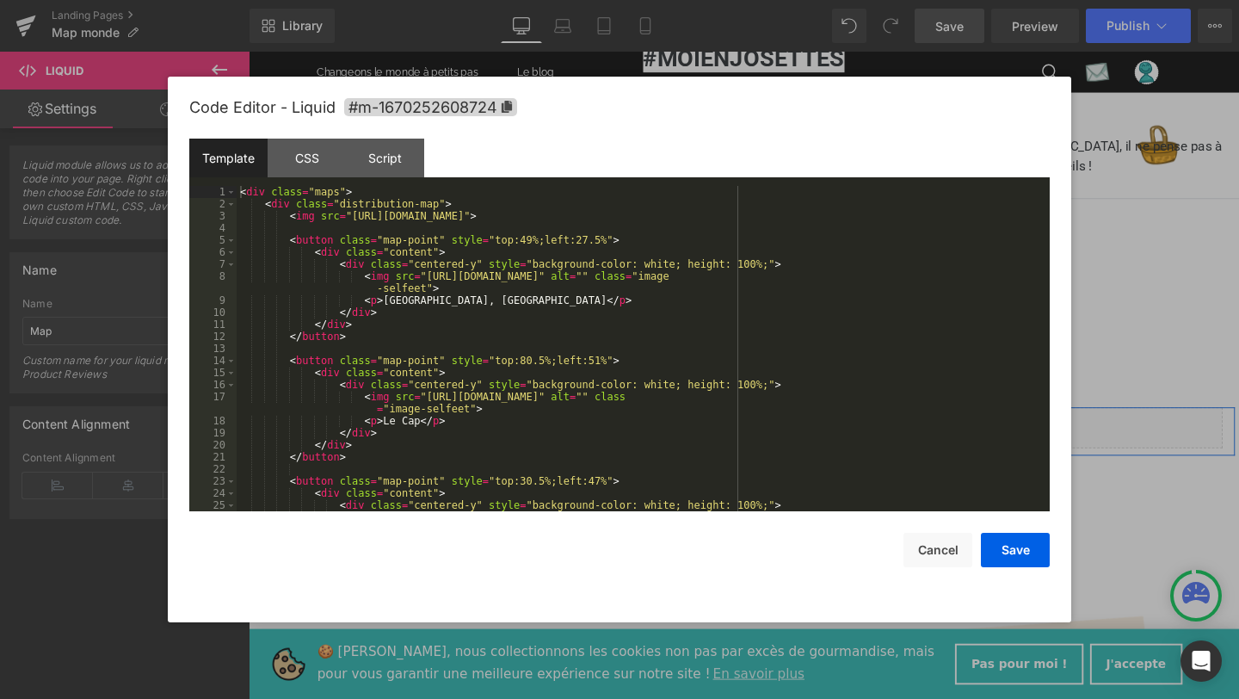
drag, startPoint x: 791, startPoint y: 441, endPoint x: 1013, endPoint y: 483, distance: 225.9
click at [791, 441] on div "Liquid" at bounding box center [769, 446] width 1007 height 43
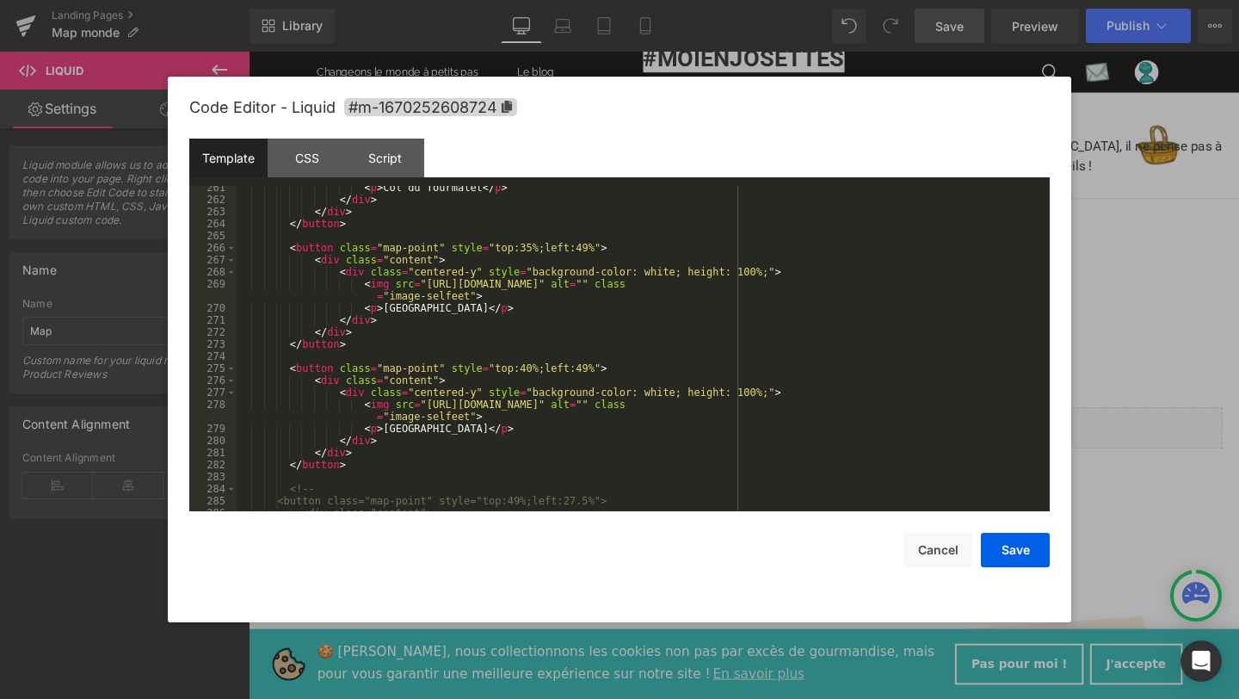
scroll to position [3488, 0]
click at [532, 365] on div "< p > Col du Tourmalet </ p > </ div > </ div > </ button > < button class = "m…" at bounding box center [640, 353] width 806 height 349
click at [1019, 558] on button "Save" at bounding box center [1015, 550] width 69 height 34
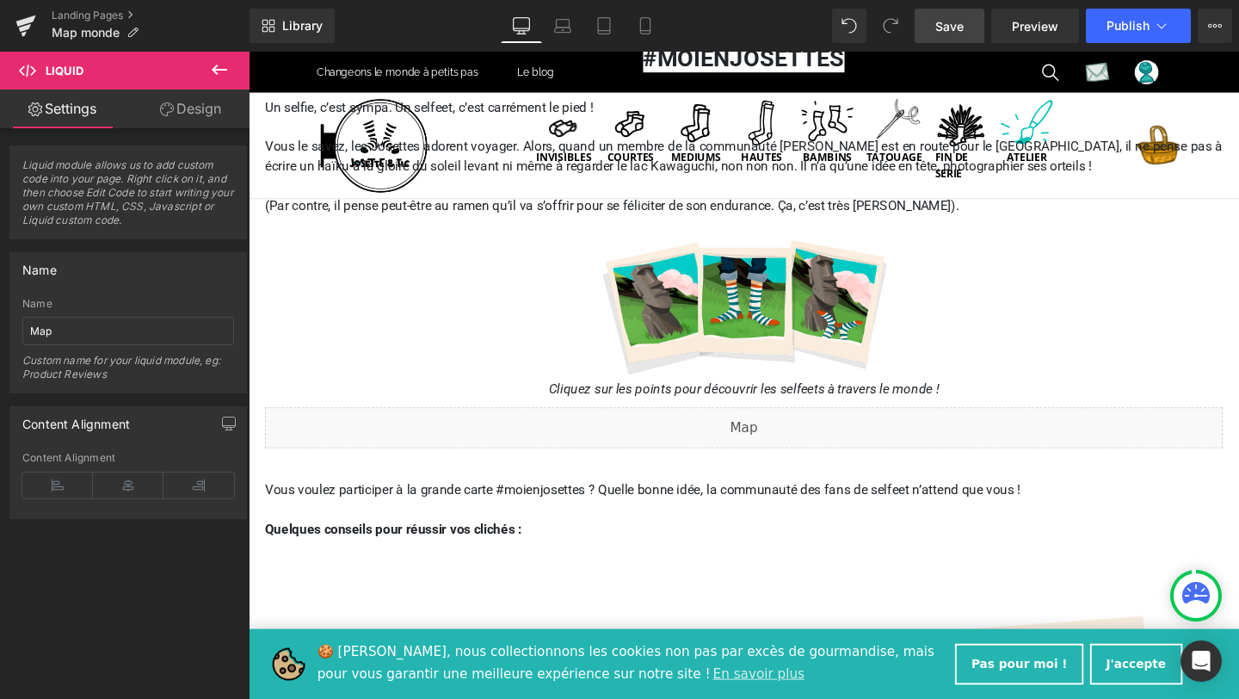
click at [958, 37] on link "Save" at bounding box center [949, 26] width 70 height 34
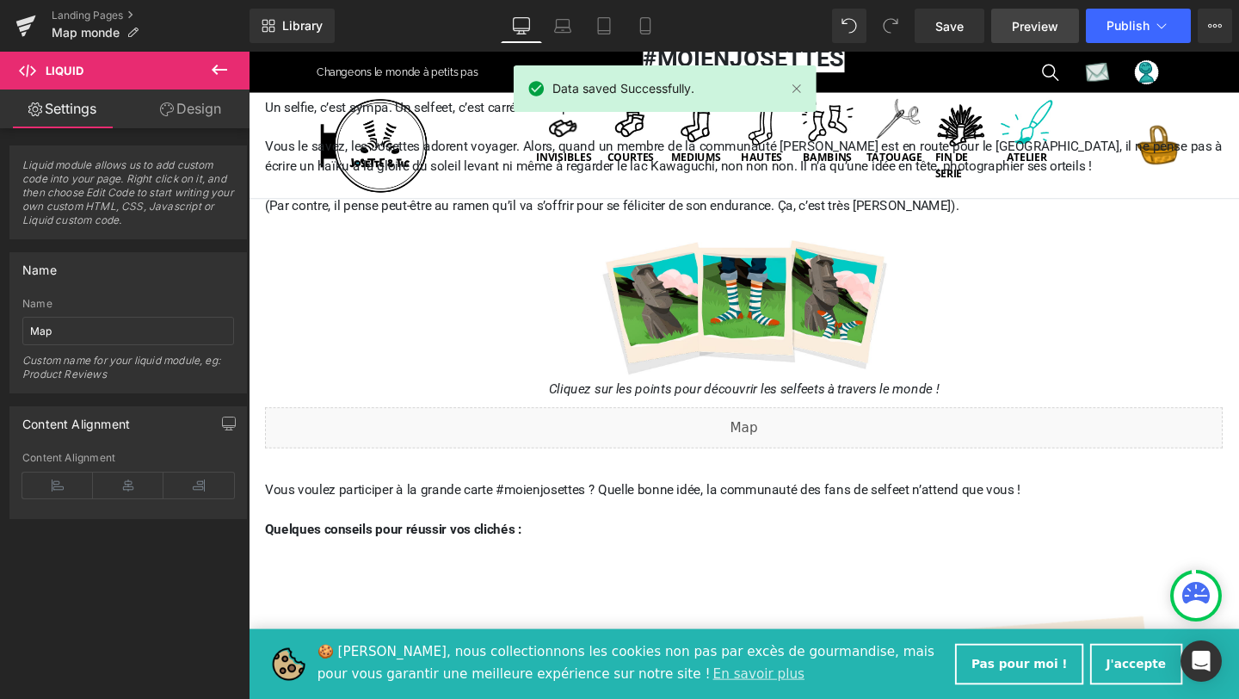
click at [1039, 22] on span "Preview" at bounding box center [1035, 26] width 46 height 18
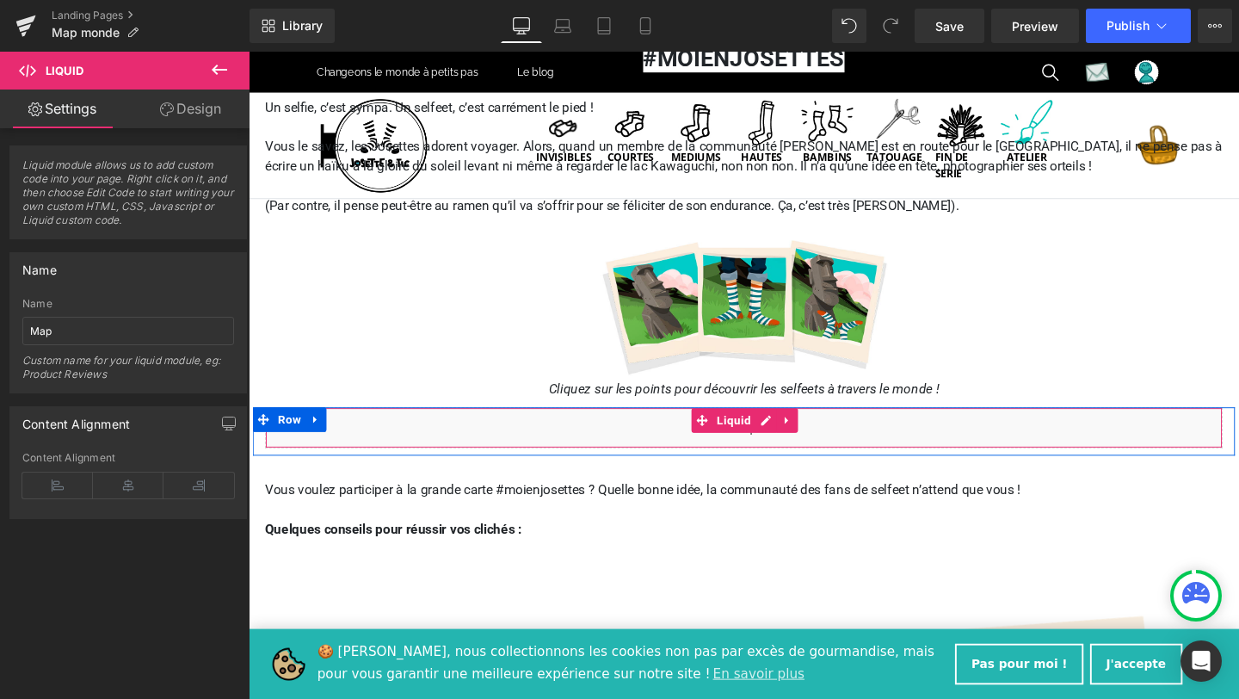
click at [785, 442] on div "Liquid" at bounding box center [769, 446] width 1007 height 43
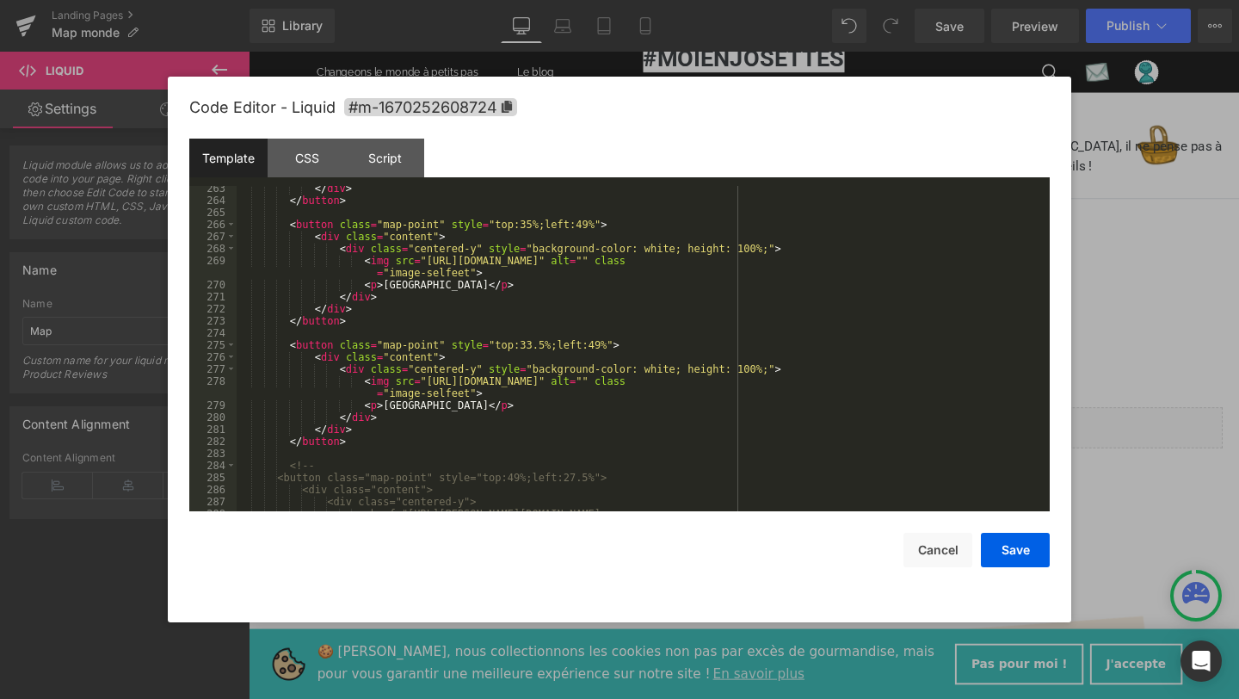
scroll to position [3508, 0]
click at [544, 342] on div "</ div > </ button > < button class = "map-point" style = "top:35%;left:49%" > …" at bounding box center [640, 368] width 806 height 373
click at [1019, 552] on button "Save" at bounding box center [1015, 550] width 69 height 34
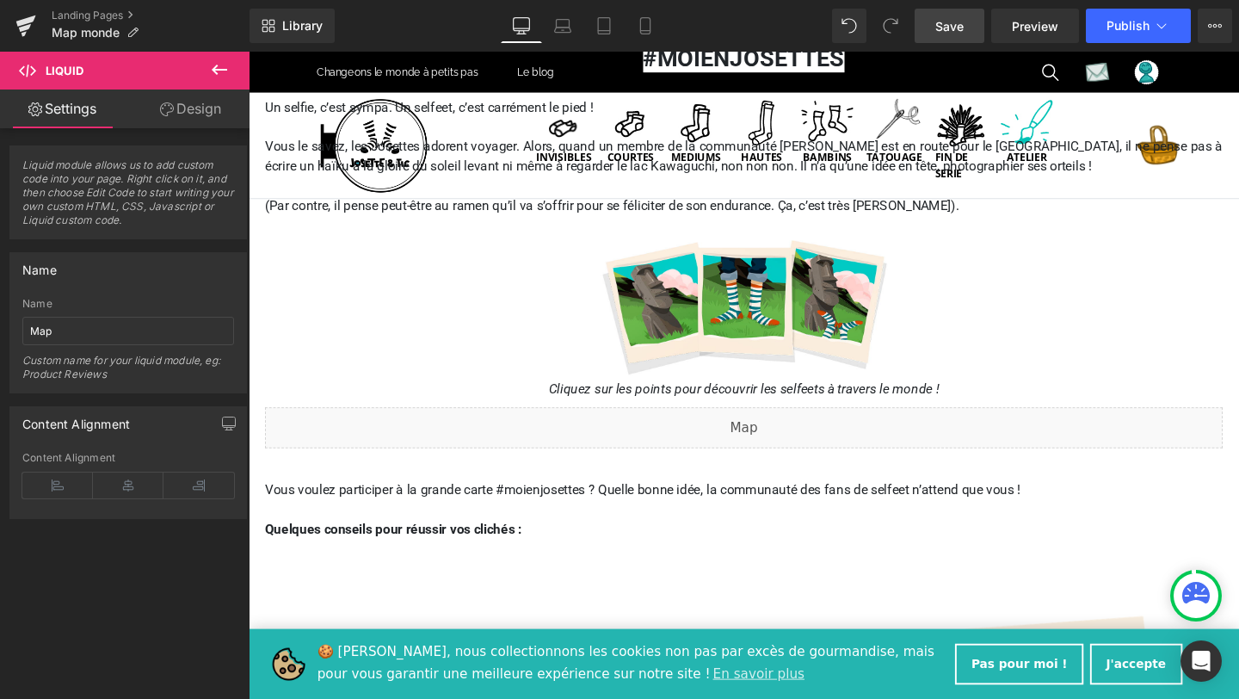
click at [958, 37] on link "Save" at bounding box center [949, 26] width 70 height 34
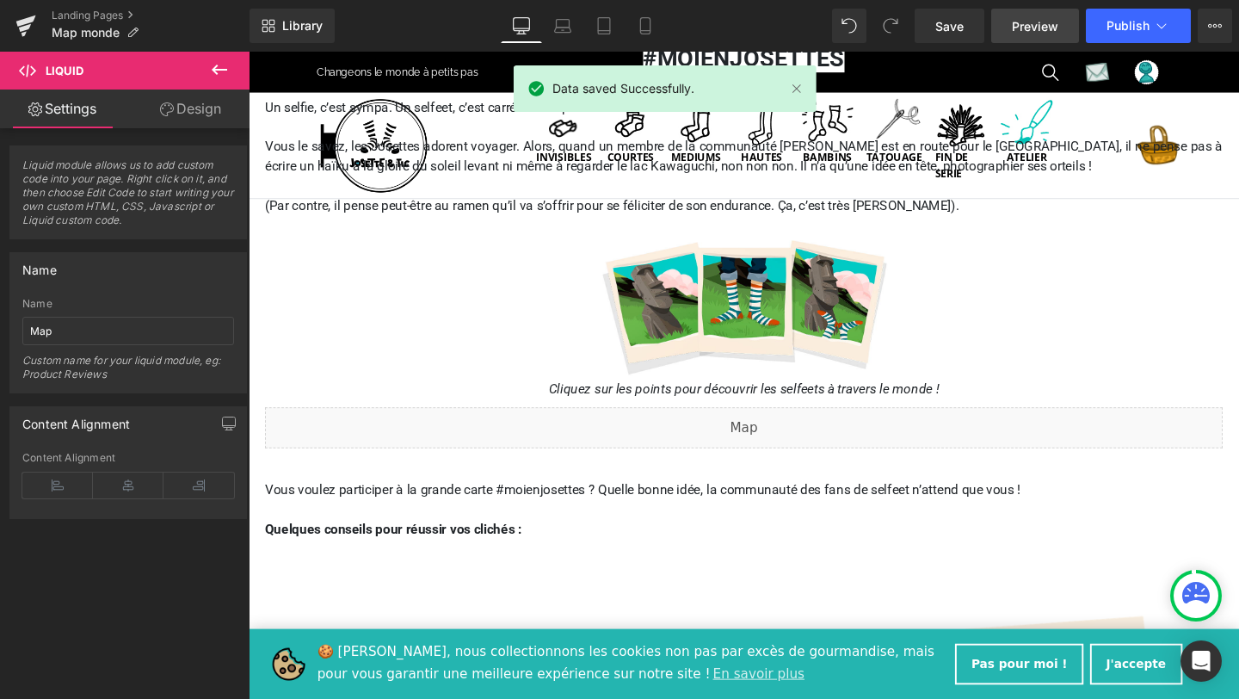
click at [1045, 22] on span "Preview" at bounding box center [1035, 26] width 46 height 18
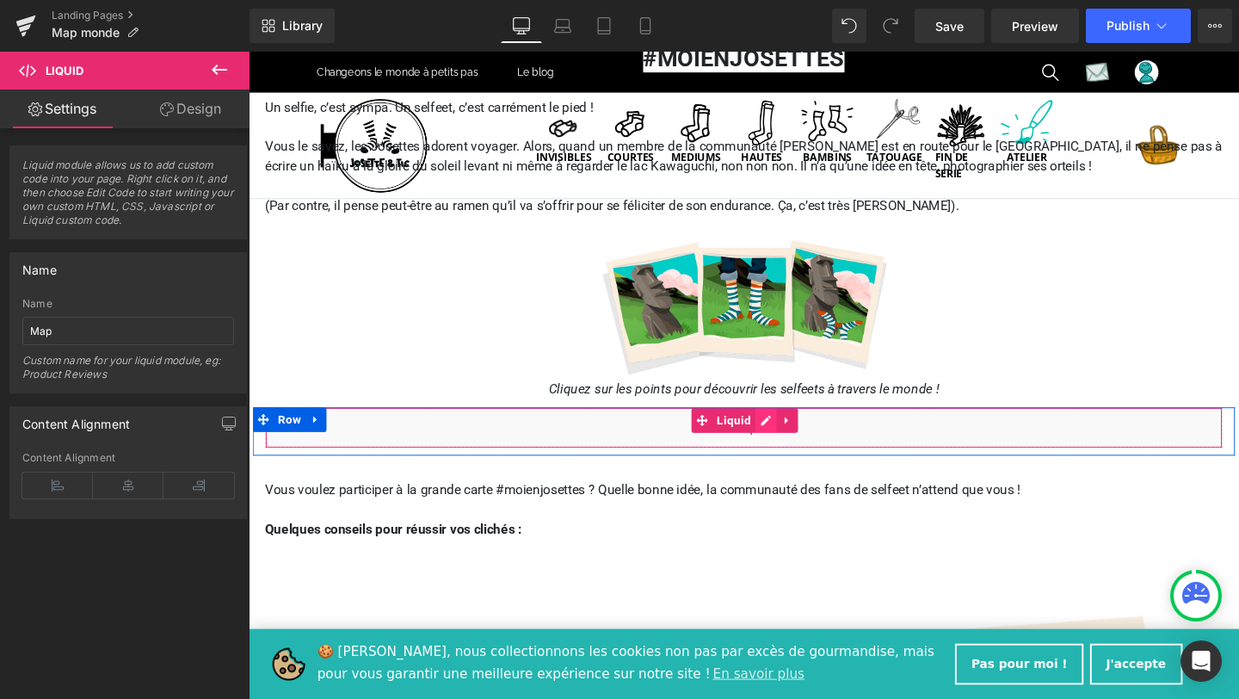
click at [790, 441] on div "Liquid" at bounding box center [769, 446] width 1007 height 43
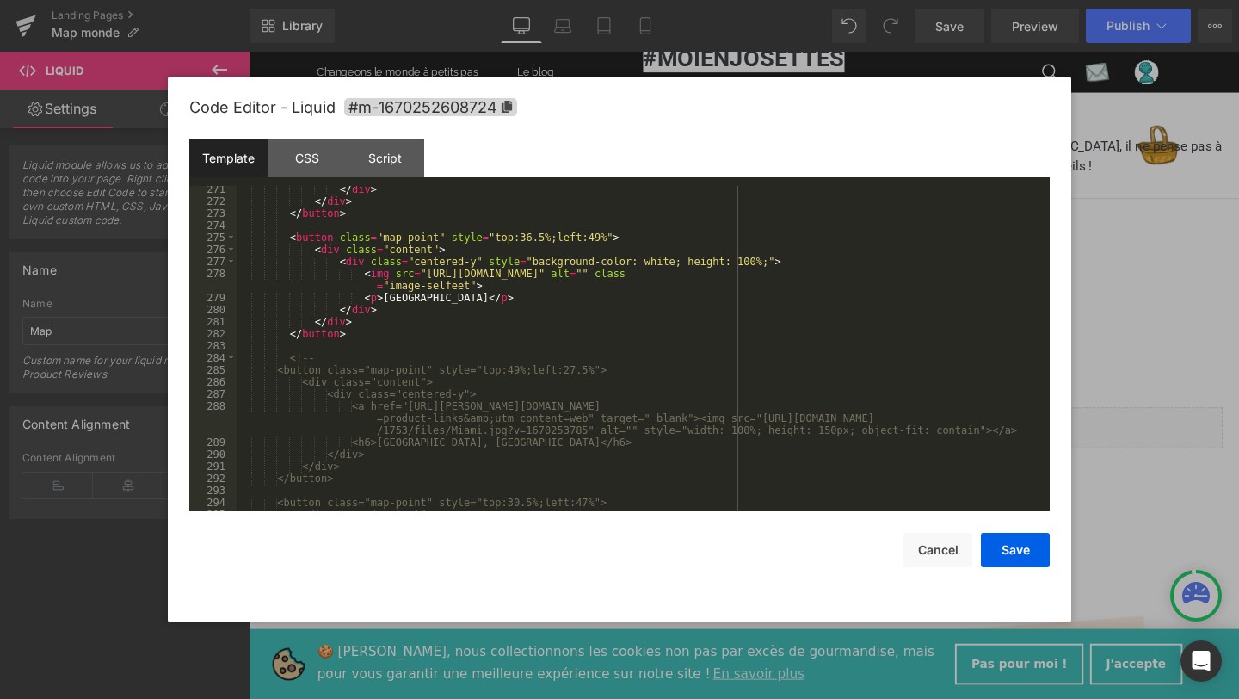
scroll to position [3616, 0]
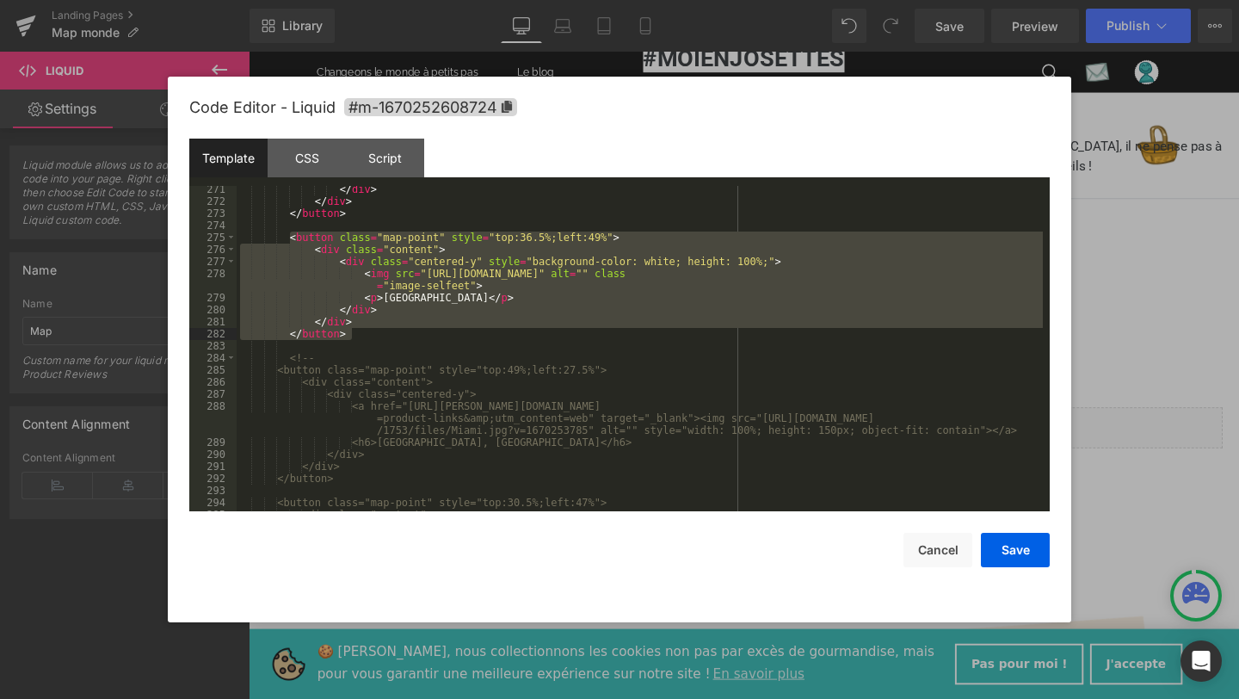
drag, startPoint x: 289, startPoint y: 237, endPoint x: 356, endPoint y: 335, distance: 118.1
click at [356, 335] on div "</ div > </ div > </ button > < button class = "map-point" style = "top:36.5%;l…" at bounding box center [640, 357] width 806 height 349
click at [356, 335] on div "</ div > </ div > </ button > < button class = "map-point" style = "top:36.5%;l…" at bounding box center [640, 348] width 806 height 325
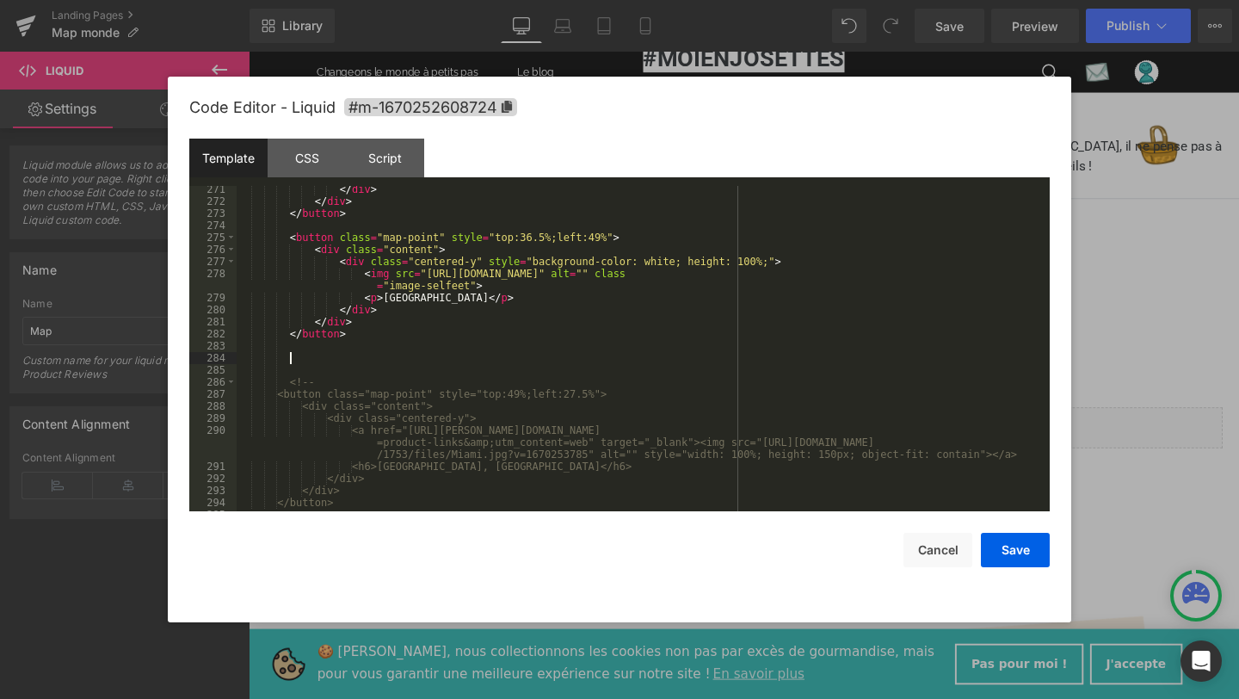
paste textarea
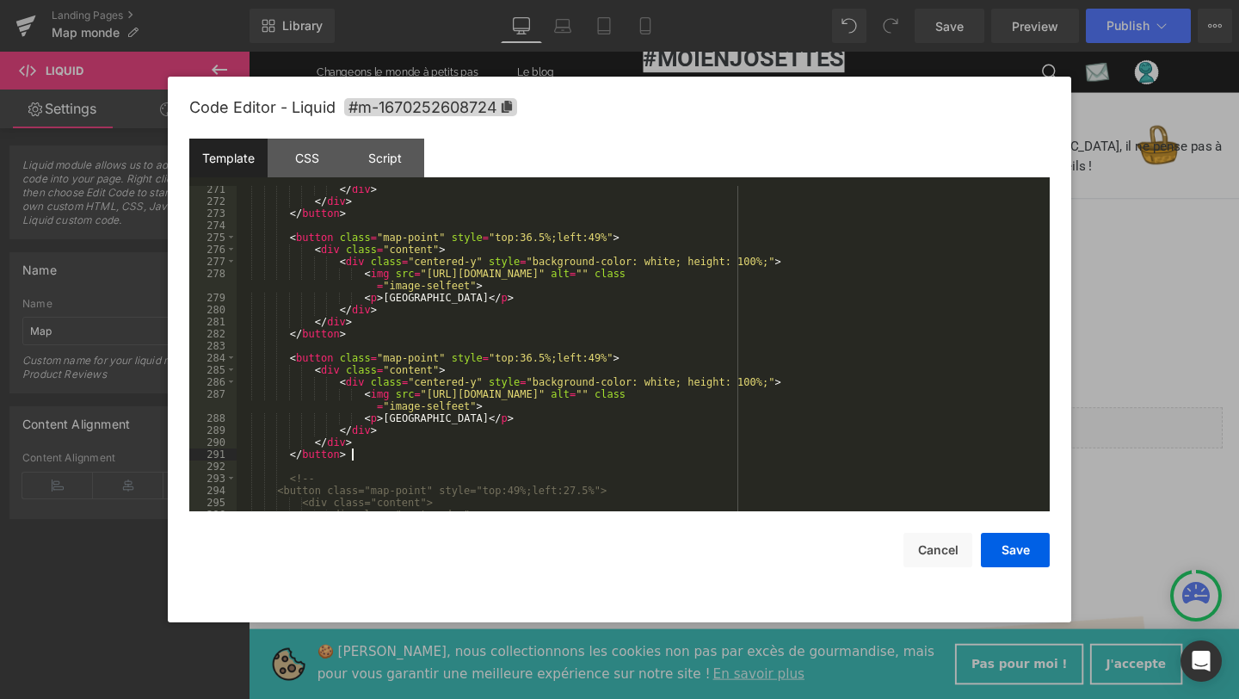
click at [406, 416] on div "</ div > </ div > </ button > < button class = "map-point" style = "top:36.5%;l…" at bounding box center [640, 357] width 806 height 349
drag, startPoint x: 428, startPoint y: 392, endPoint x: 912, endPoint y: 395, distance: 483.5
click at [912, 395] on div "</ div > </ div > </ button > < button class = "map-point" style = "top:36.5%;l…" at bounding box center [640, 357] width 806 height 349
drag, startPoint x: 522, startPoint y: 357, endPoint x: 544, endPoint y: 358, distance: 21.5
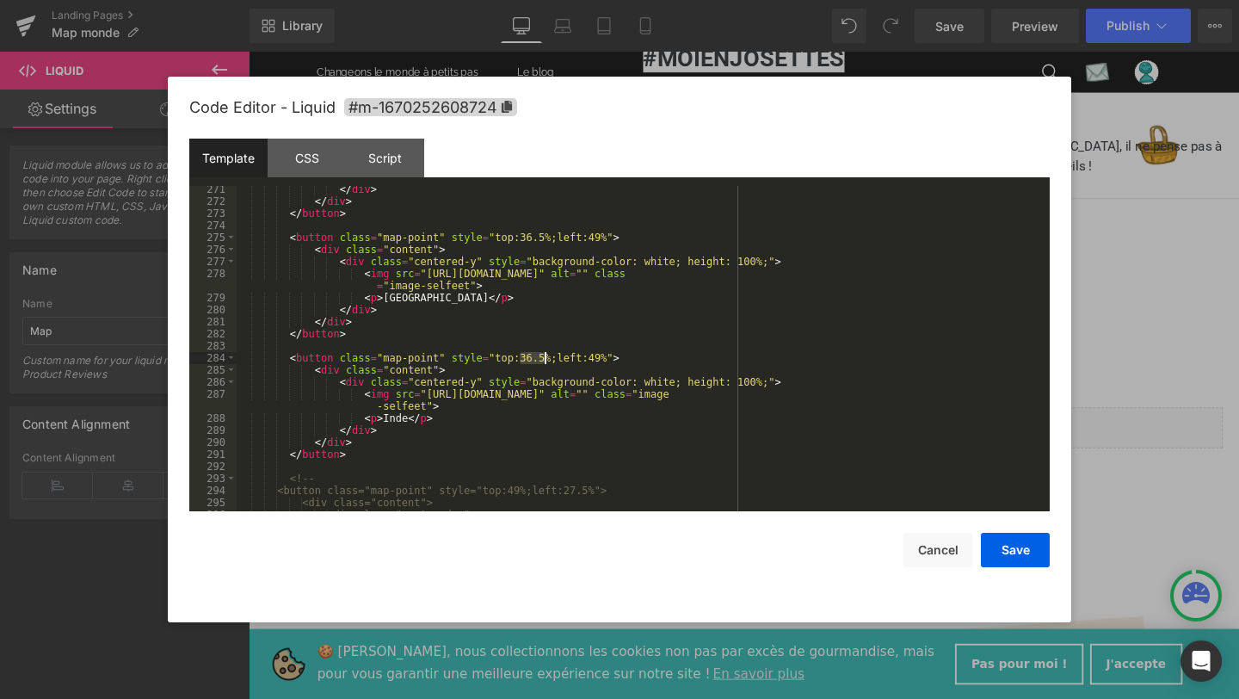
click at [544, 358] on div "</ div > </ div > </ button > < button class = "map-point" style = "top:36.5%;l…" at bounding box center [640, 357] width 806 height 349
click at [588, 356] on div "</ div > </ div > </ button > < button class = "map-point" style = "top:36.5%;l…" at bounding box center [640, 357] width 806 height 349
drag, startPoint x: 576, startPoint y: 356, endPoint x: 591, endPoint y: 356, distance: 14.6
click at [591, 356] on div "</ div > </ div > </ button > < button class = "map-point" style = "top:36.5%;l…" at bounding box center [640, 357] width 806 height 349
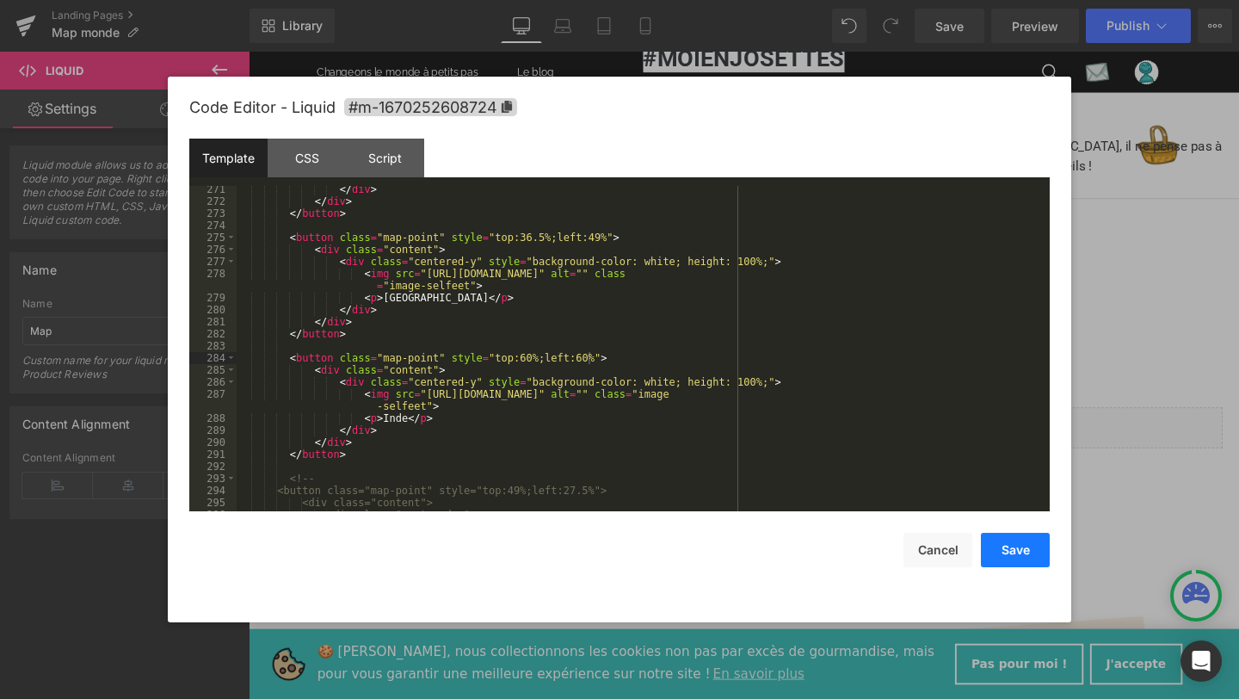
click at [1013, 555] on button "Save" at bounding box center [1015, 550] width 69 height 34
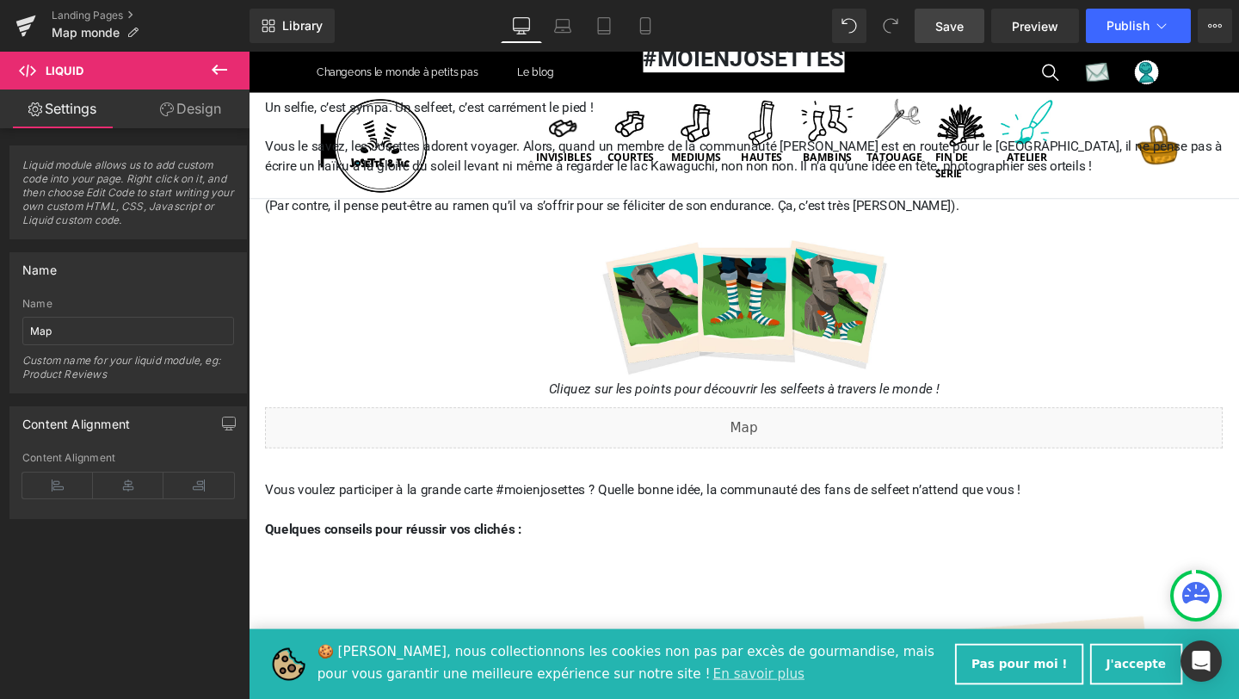
click at [958, 22] on span "Save" at bounding box center [949, 26] width 28 height 18
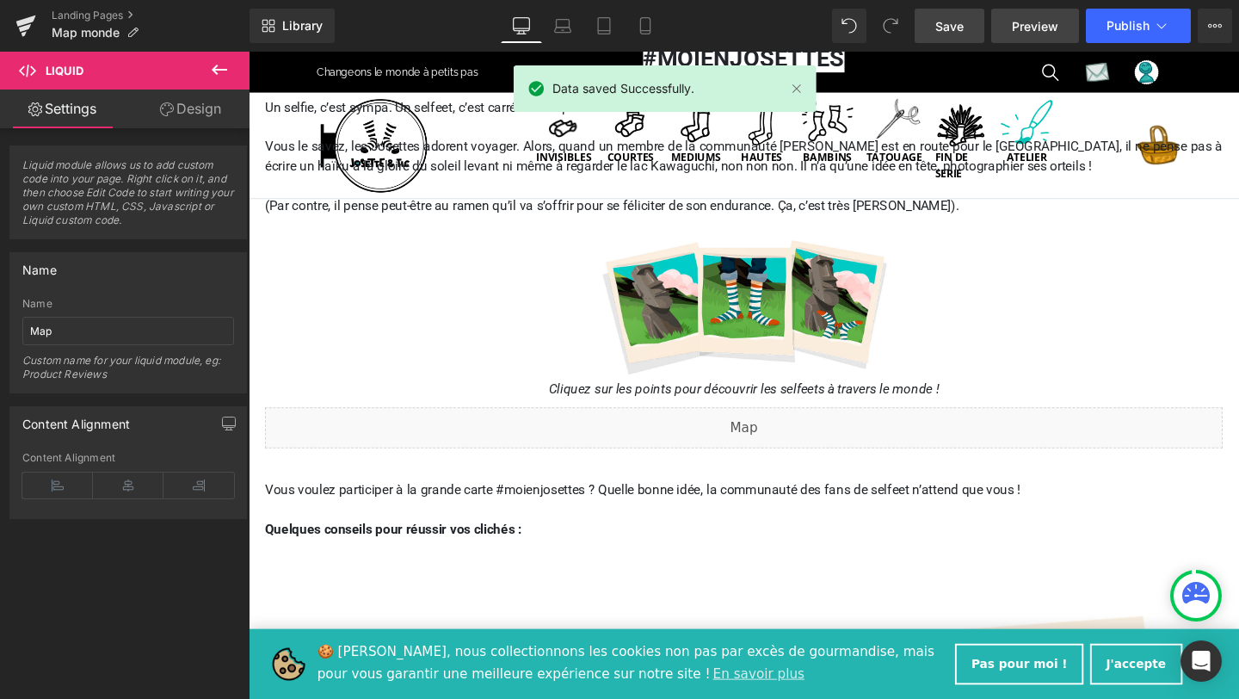
click at [1035, 32] on span "Preview" at bounding box center [1035, 26] width 46 height 18
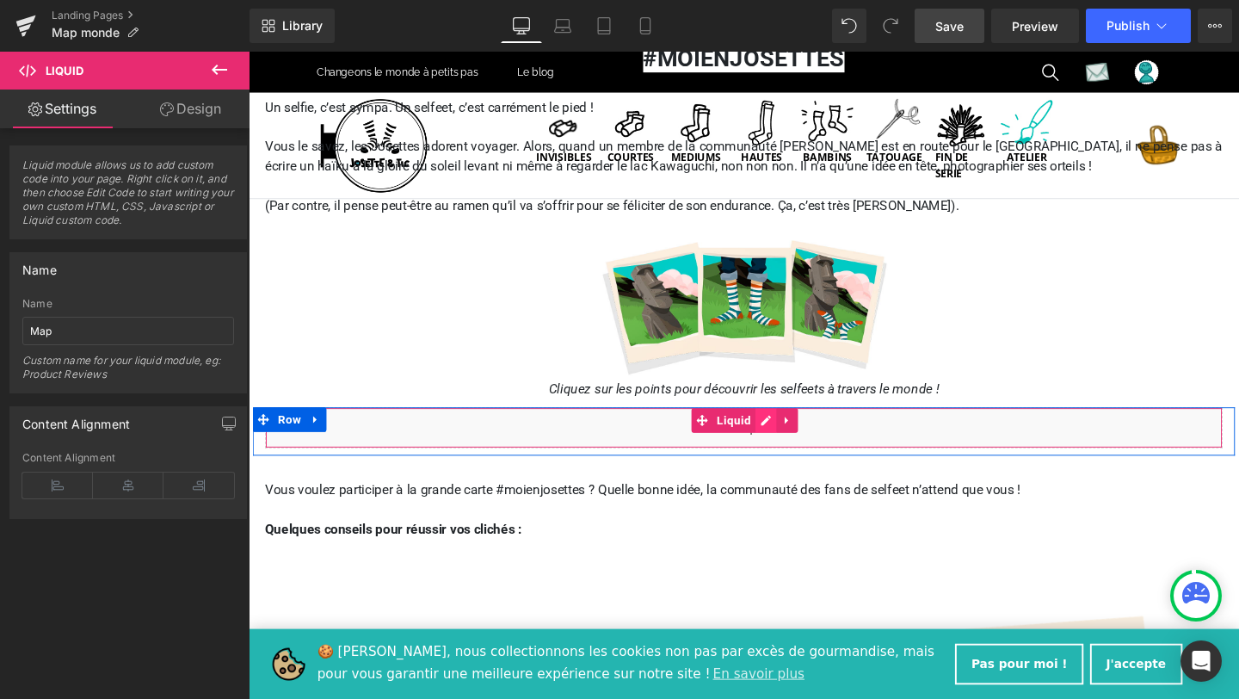
click at [794, 438] on div "Liquid" at bounding box center [769, 446] width 1007 height 43
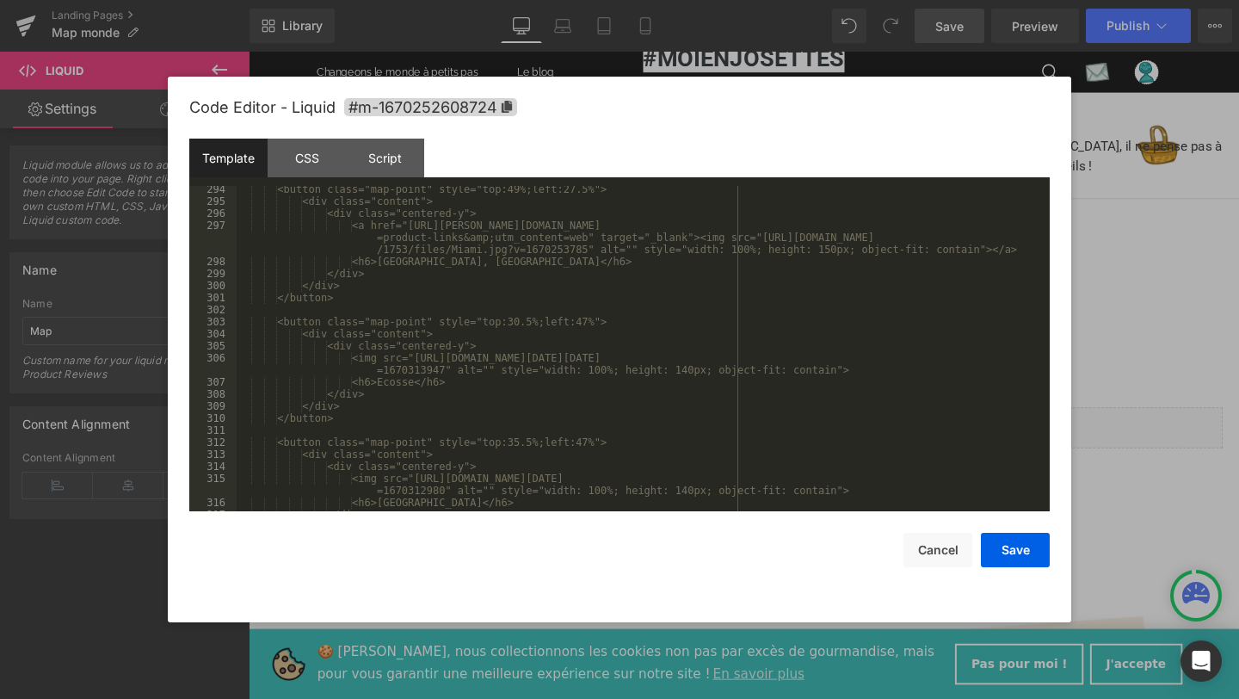
scroll to position [3628, 0]
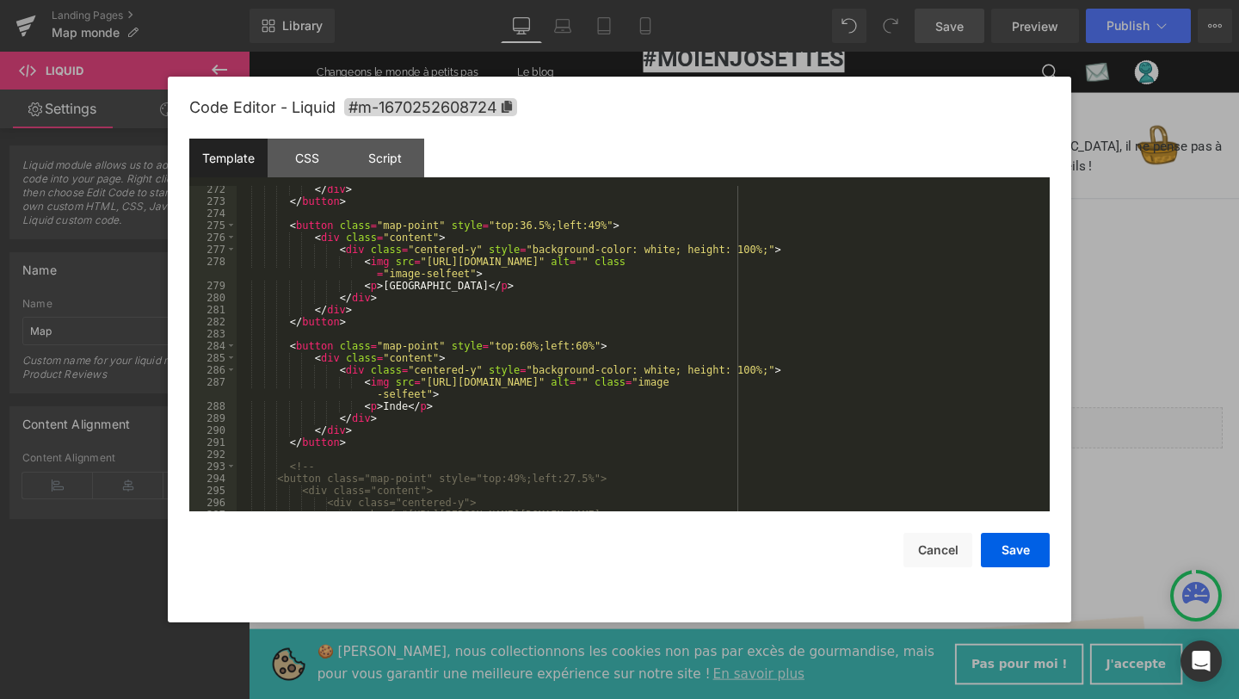
drag, startPoint x: 533, startPoint y: 347, endPoint x: 533, endPoint y: 401, distance: 54.2
click at [533, 348] on div "</ div > </ button > < button class = "map-point" style = "top:36.5%;left:49%" …" at bounding box center [640, 369] width 806 height 373
drag, startPoint x: 576, startPoint y: 345, endPoint x: 589, endPoint y: 345, distance: 13.8
click at [589, 345] on div "</ div > </ button > < button class = "map-point" style = "top:36.5%;left:49%" …" at bounding box center [640, 369] width 806 height 373
click at [1007, 546] on button "Save" at bounding box center [1015, 550] width 69 height 34
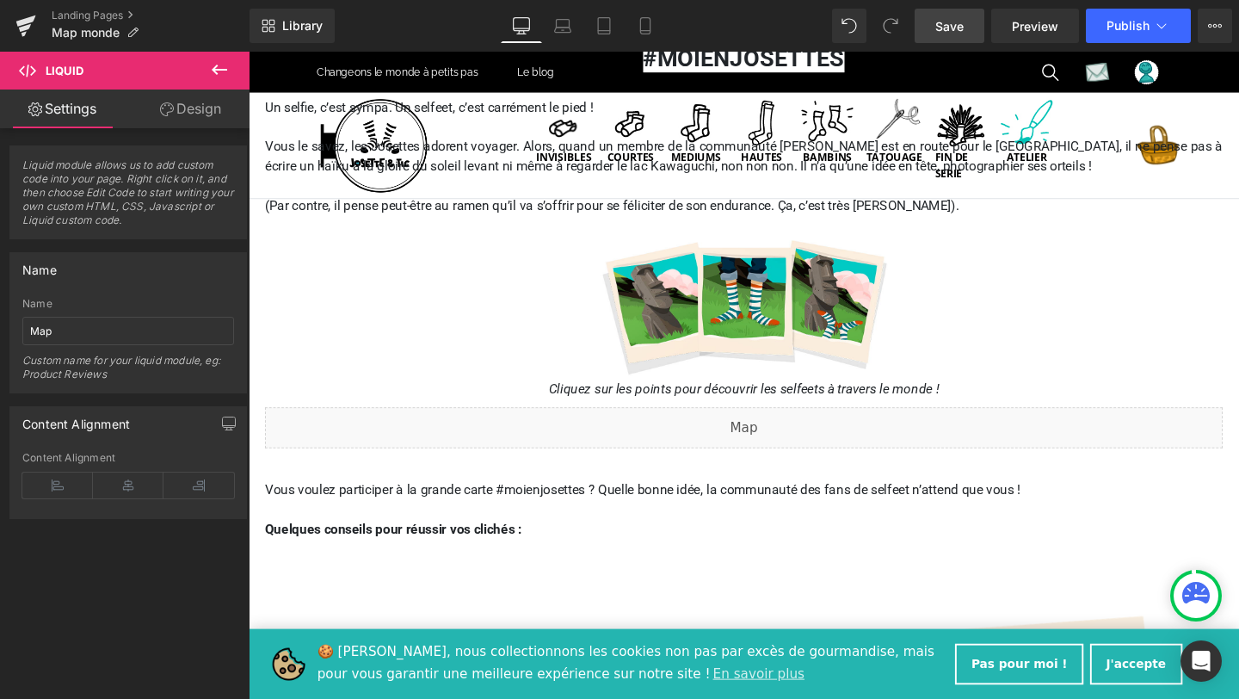
click at [947, 35] on link "Save" at bounding box center [949, 26] width 70 height 34
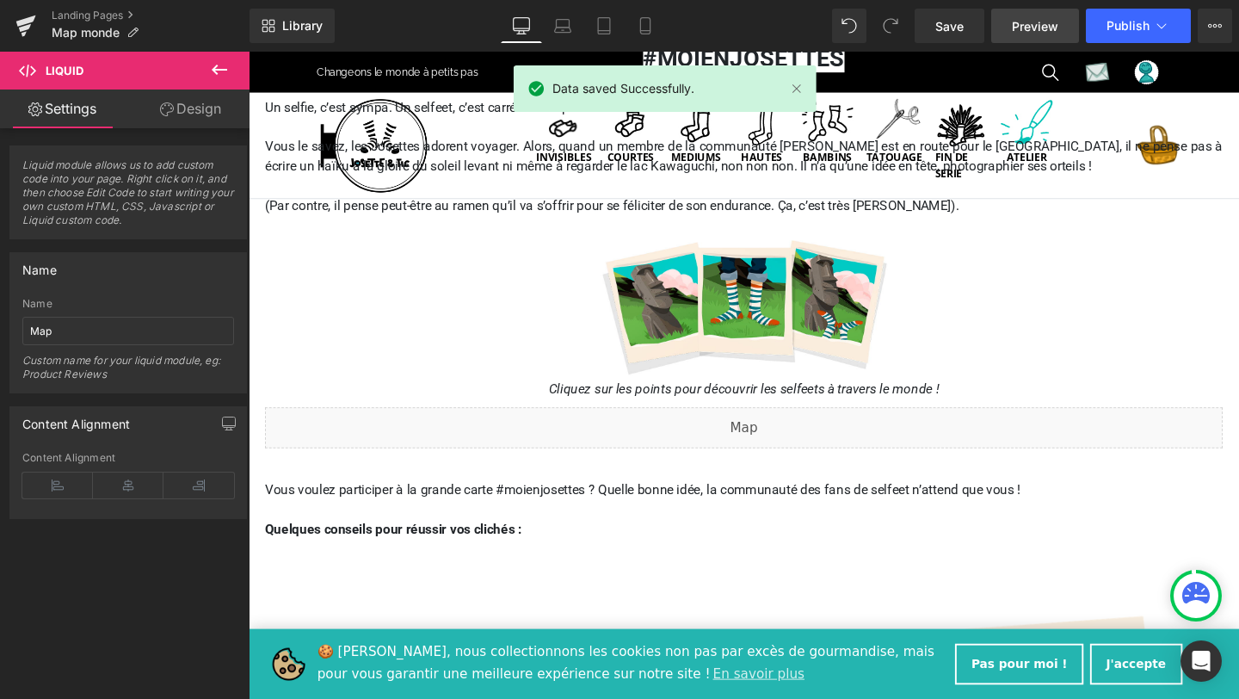
click at [1032, 36] on link "Preview" at bounding box center [1035, 26] width 88 height 34
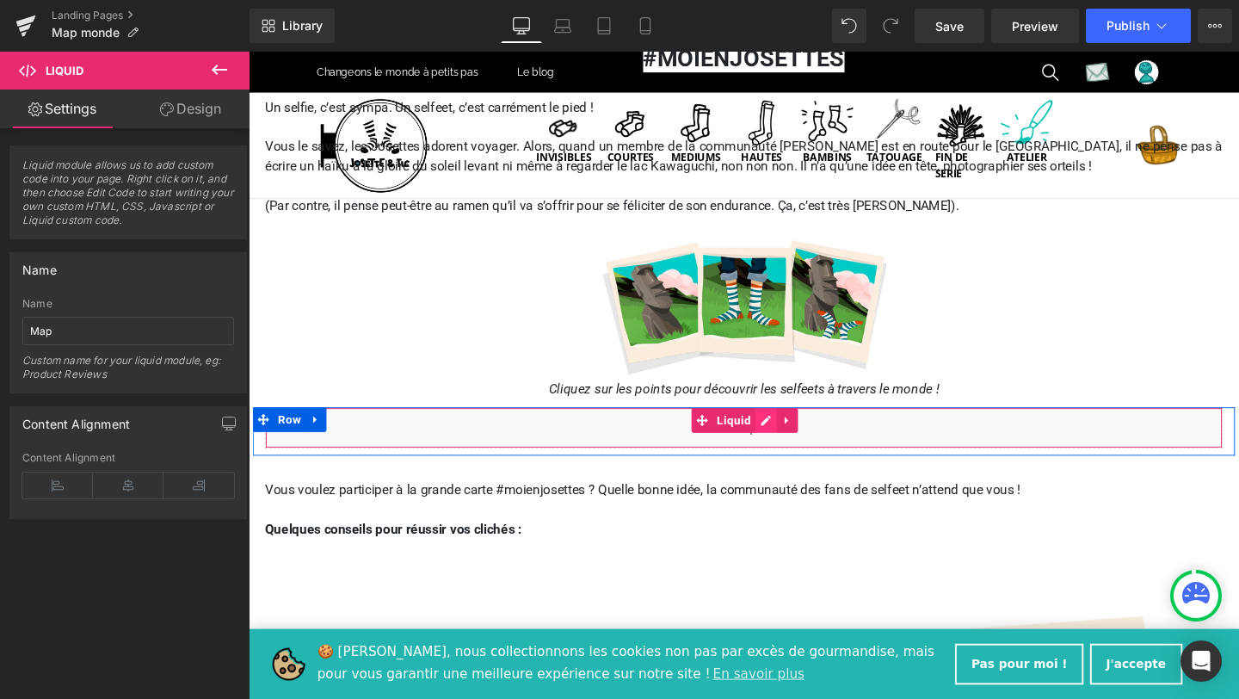
click at [794, 441] on div "Liquid" at bounding box center [769, 446] width 1007 height 43
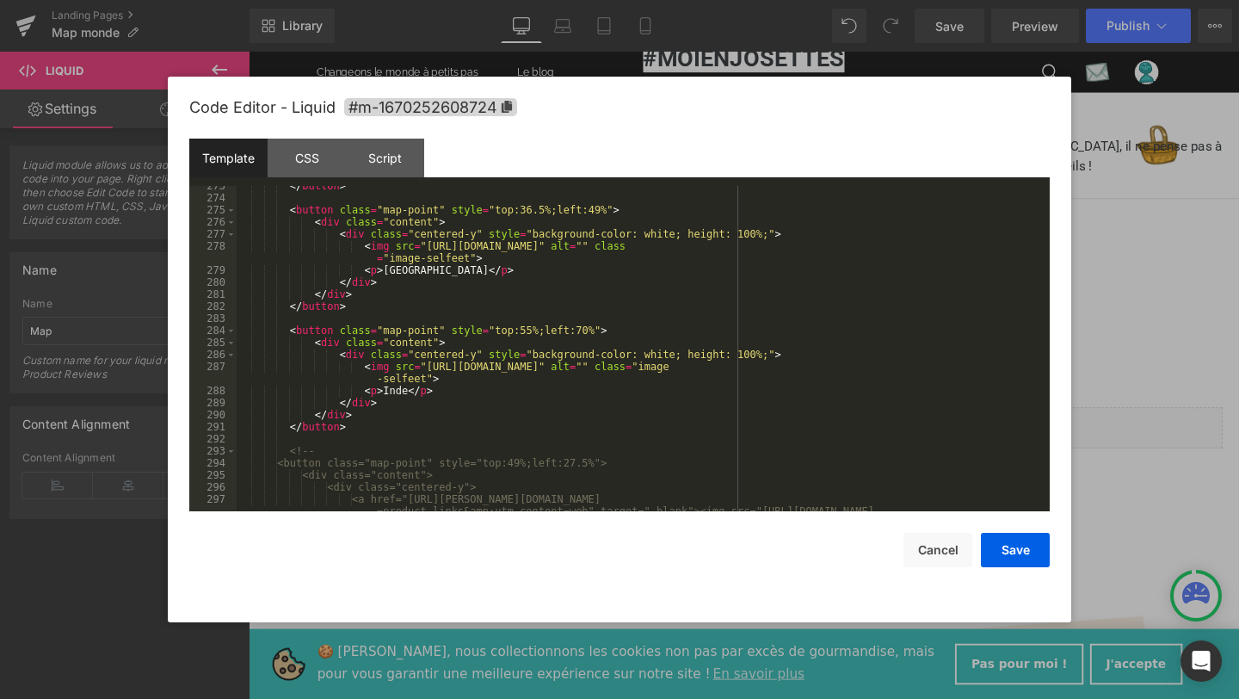
scroll to position [3643, 0]
drag, startPoint x: 586, startPoint y: 330, endPoint x: 576, endPoint y: 330, distance: 9.5
click at [576, 330] on div "</ button > < button class = "map-point" style = "top:36.5%;left:49%" > < div c…" at bounding box center [640, 366] width 806 height 373
click at [1002, 541] on button "Save" at bounding box center [1015, 550] width 69 height 34
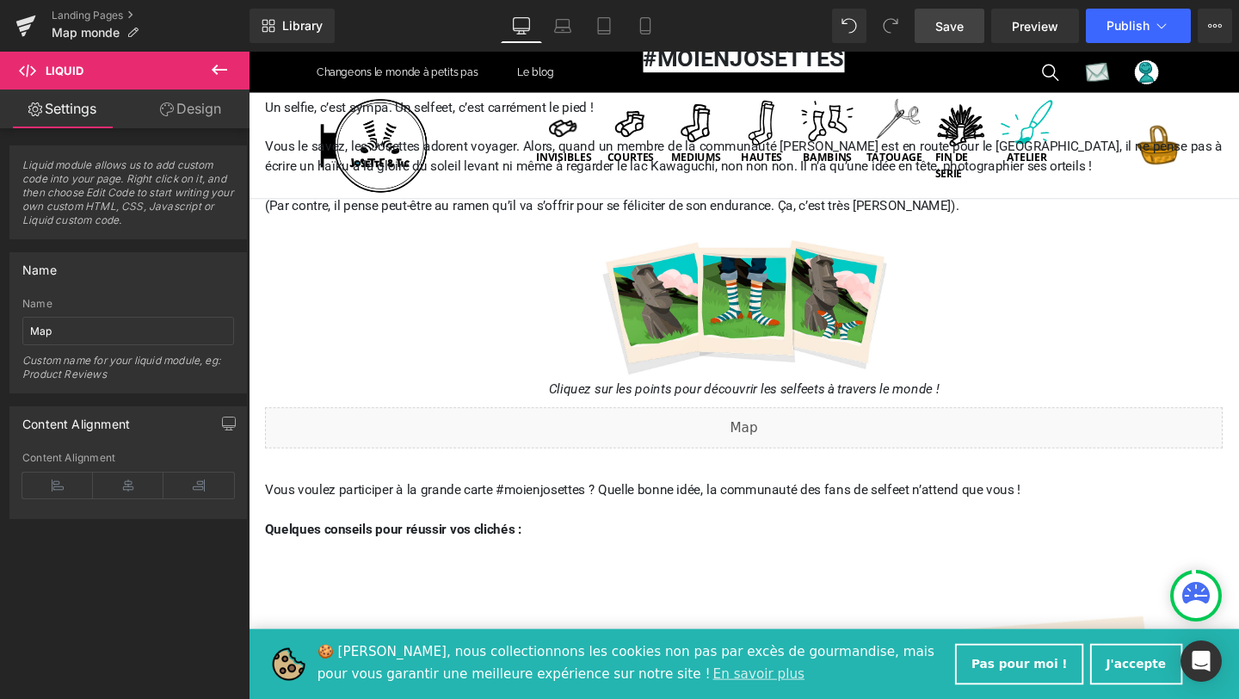
click at [934, 29] on link "Save" at bounding box center [949, 26] width 70 height 34
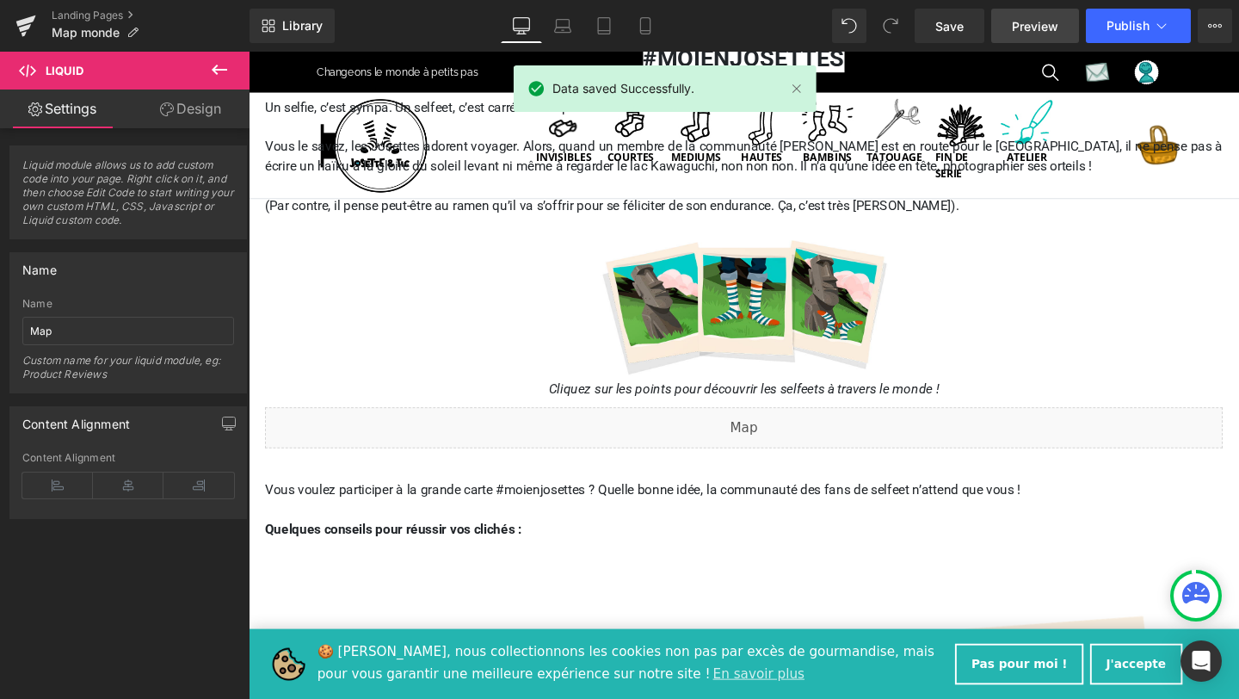
click at [1038, 28] on span "Preview" at bounding box center [1035, 26] width 46 height 18
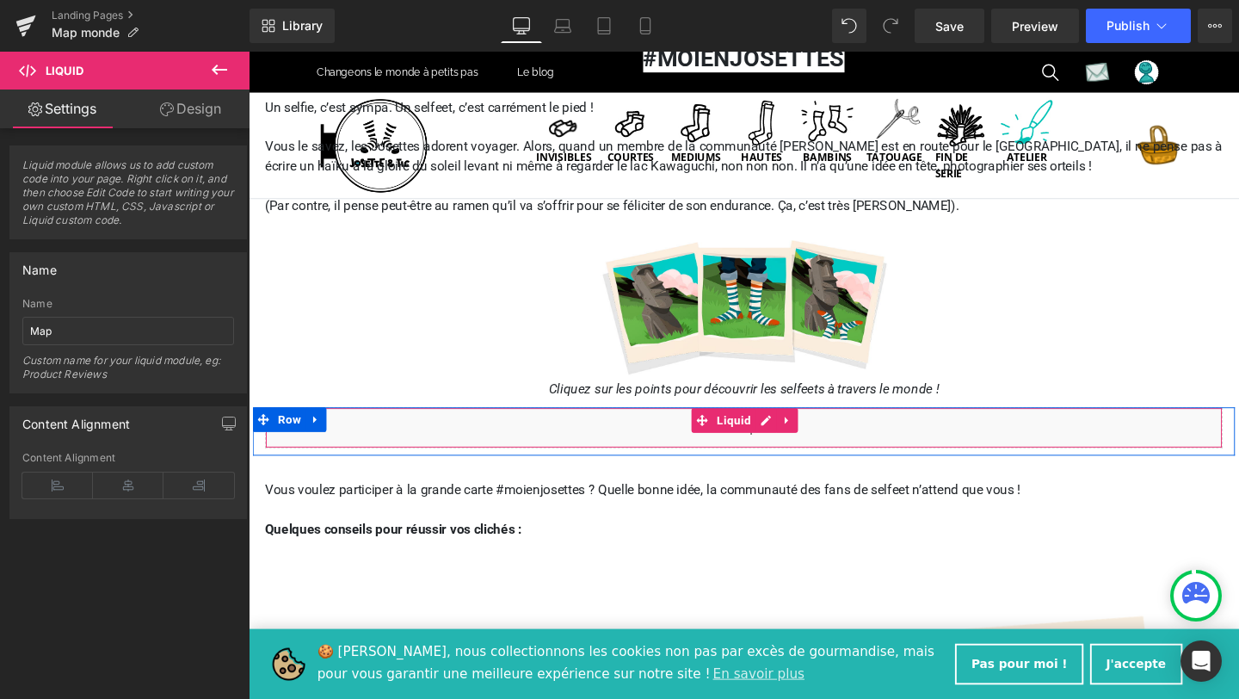
click at [791, 443] on div "Liquid" at bounding box center [769, 446] width 1007 height 43
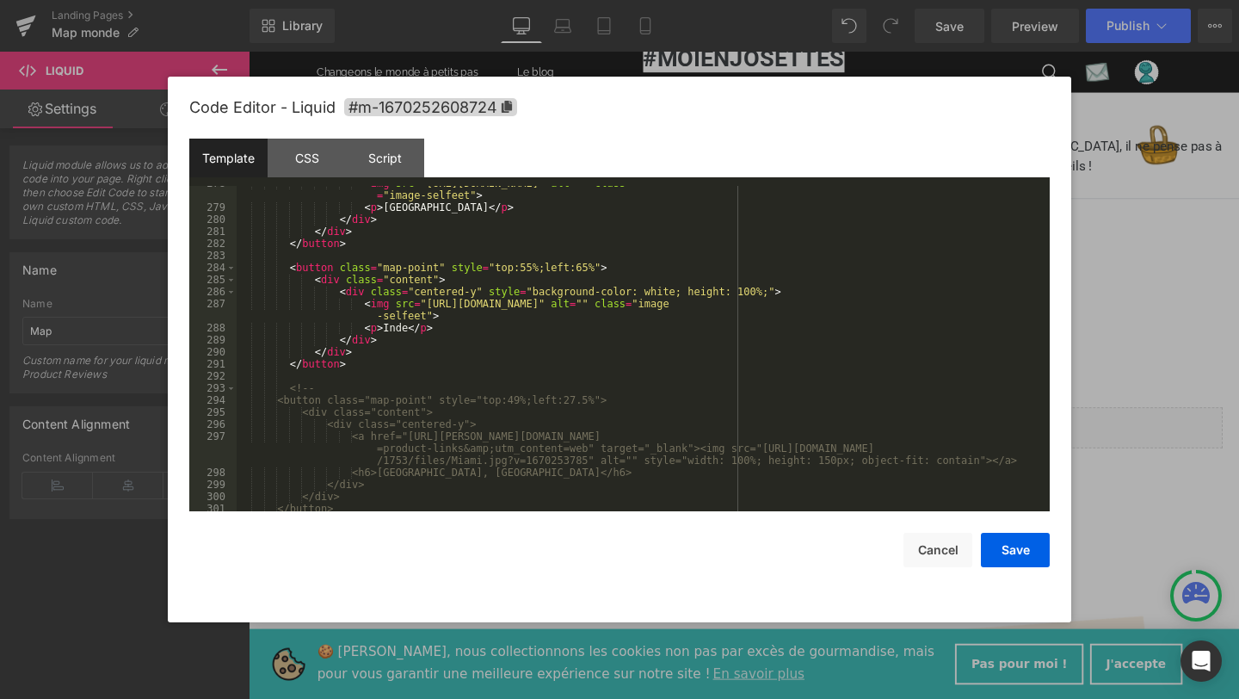
scroll to position [3655, 0]
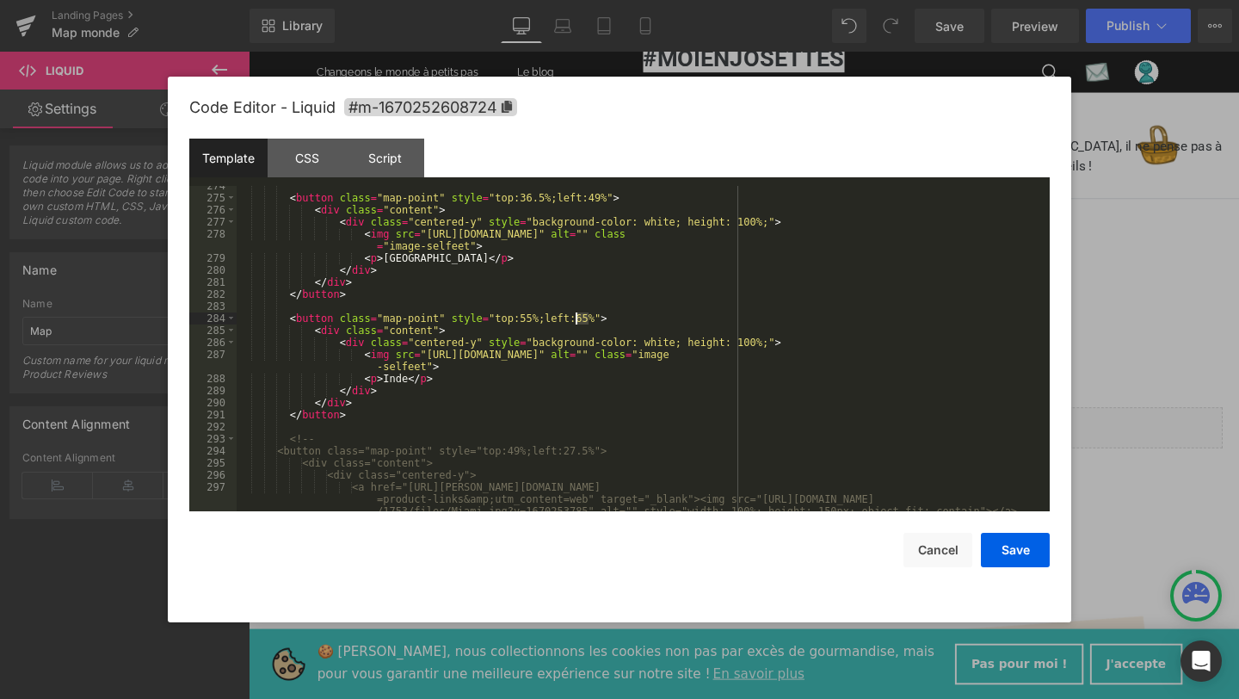
drag, startPoint x: 588, startPoint y: 317, endPoint x: 577, endPoint y: 317, distance: 11.2
click at [577, 317] on div "< button class = "map-point" style = "top:36.5%;left:49%" > < div class = "cont…" at bounding box center [640, 366] width 806 height 373
click at [1005, 553] on button "Save" at bounding box center [1015, 550] width 69 height 34
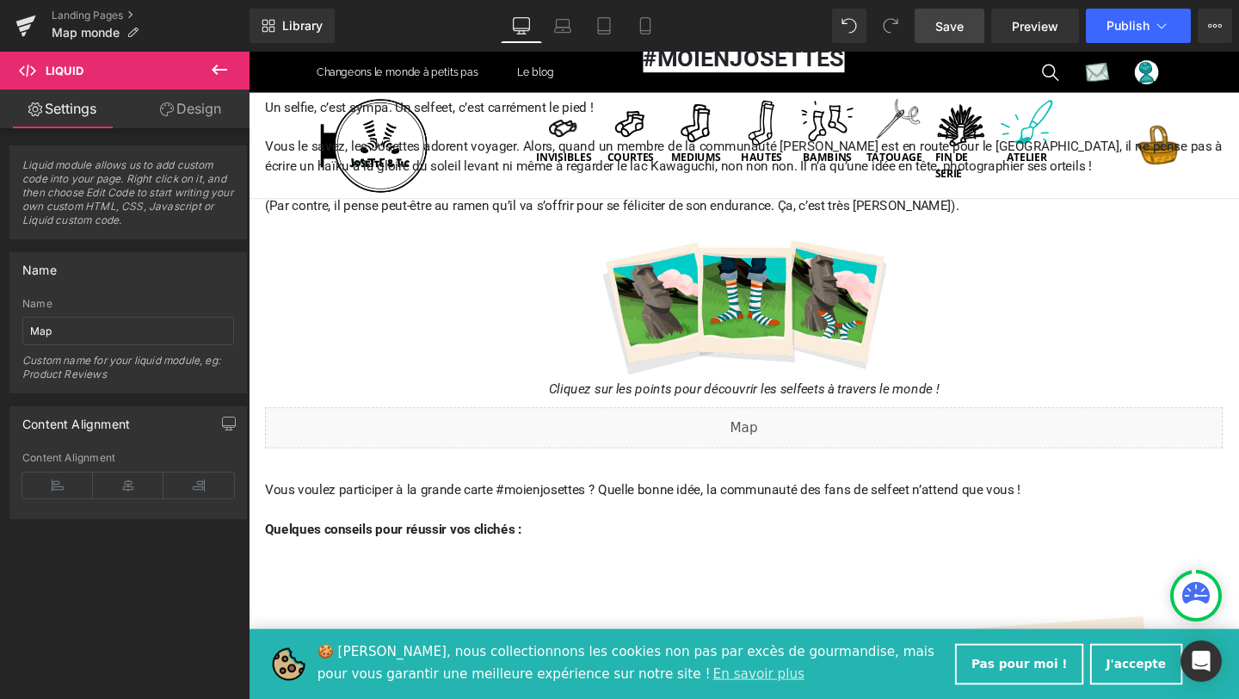
click at [945, 18] on span "Save" at bounding box center [949, 26] width 28 height 18
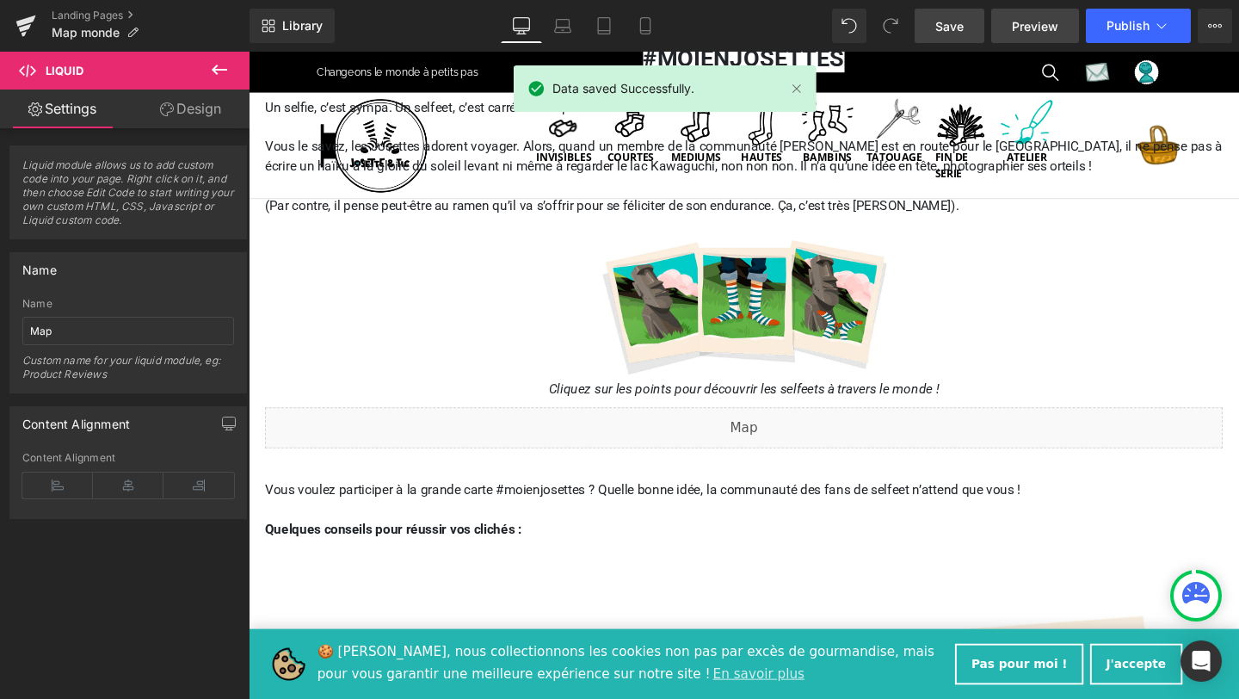
click at [1045, 30] on span "Preview" at bounding box center [1035, 26] width 46 height 18
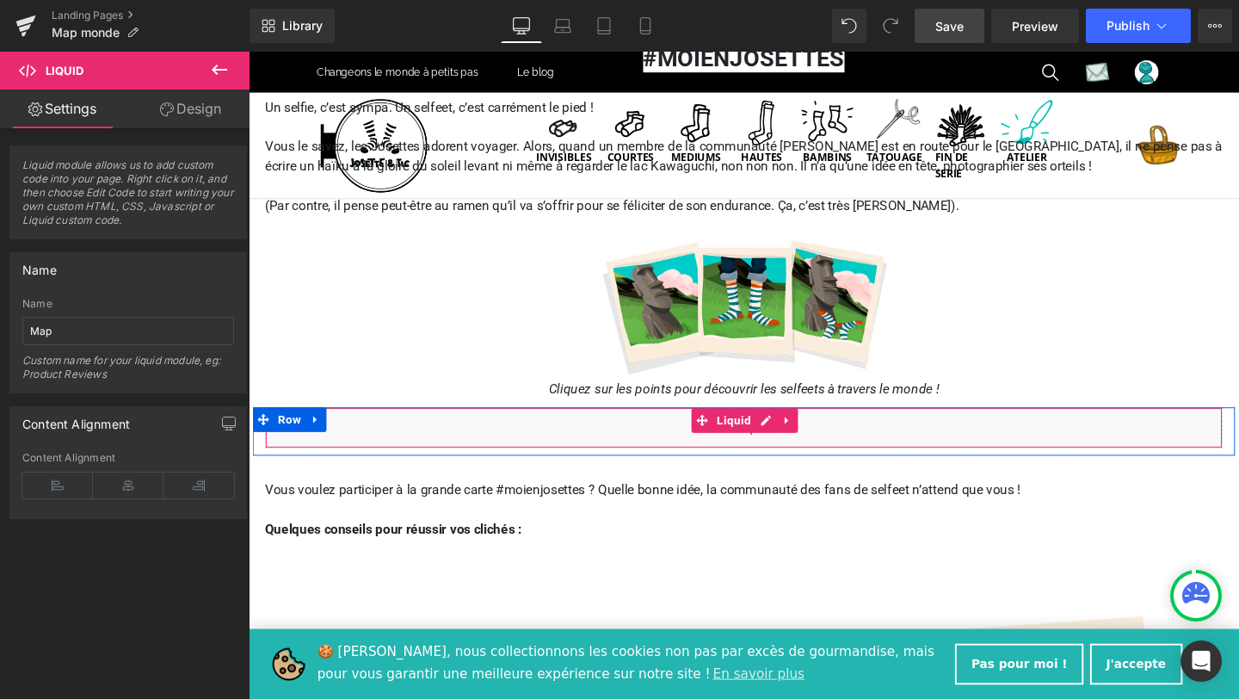
click at [792, 440] on div "Liquid" at bounding box center [769, 446] width 1007 height 43
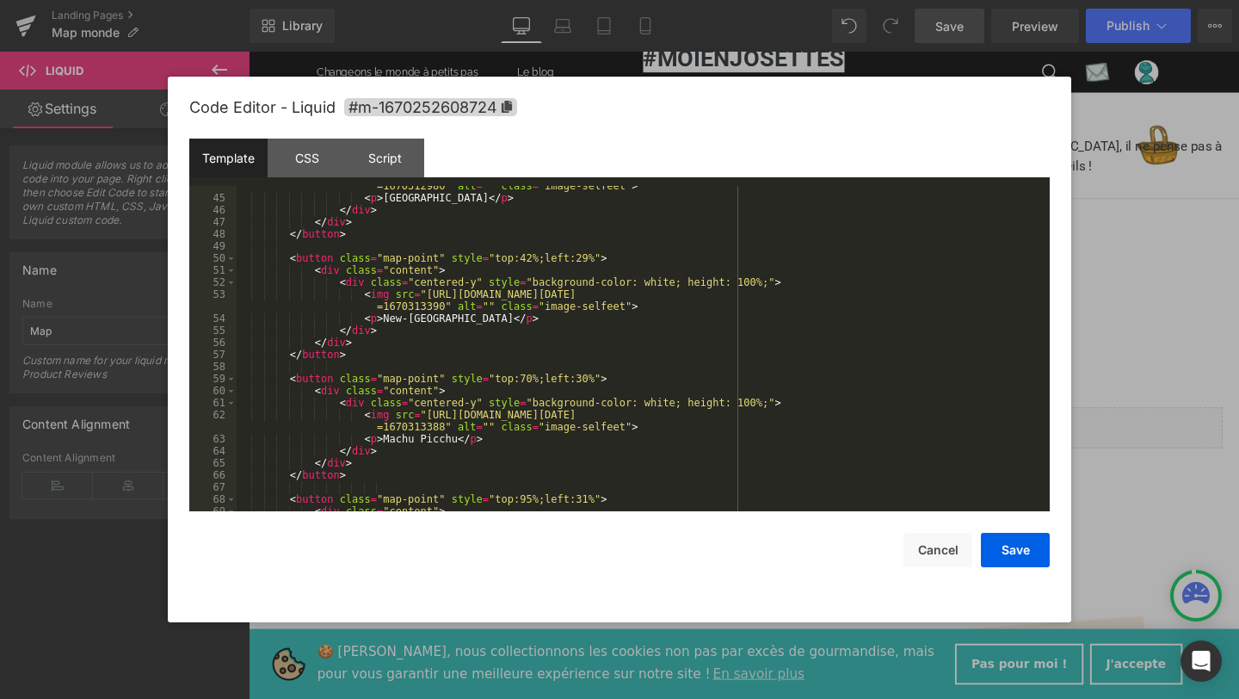
scroll to position [584, 0]
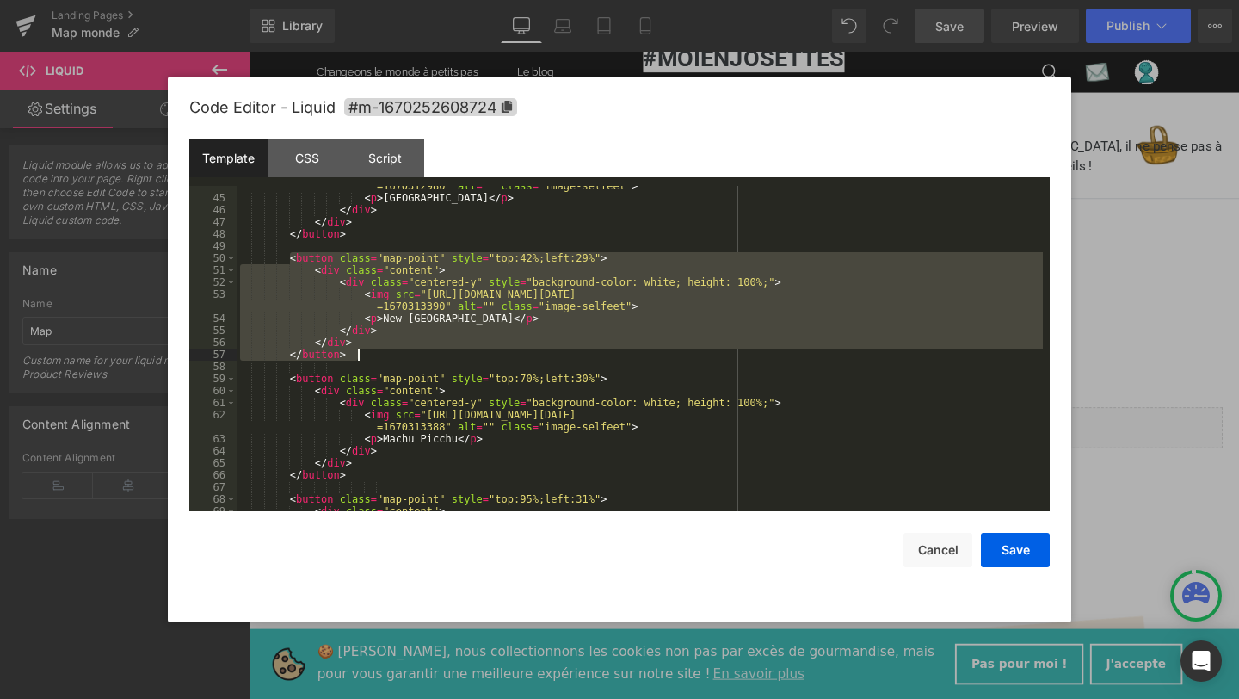
drag, startPoint x: 287, startPoint y: 260, endPoint x: 363, endPoint y: 353, distance: 119.8
click at [363, 353] on div "< img src = "https://cdn.shopify.com/s/files/1/0653/5217/1753/files/Capture_d_e…" at bounding box center [640, 348] width 806 height 361
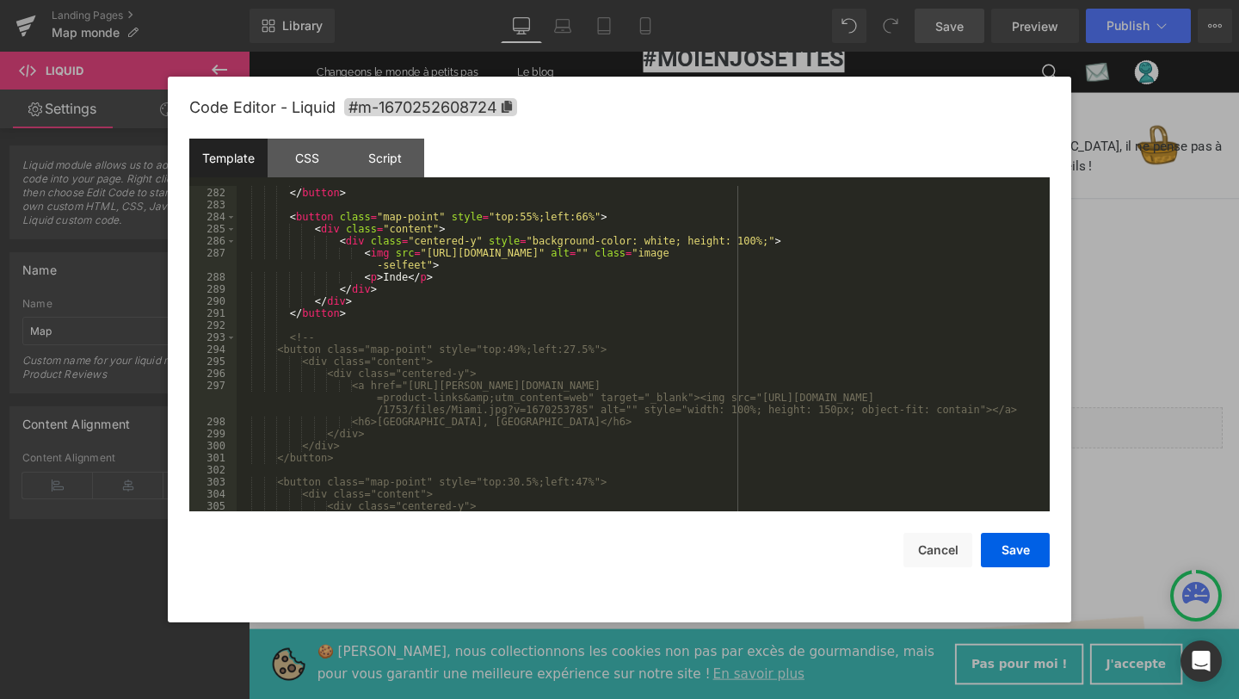
scroll to position [3667, 0]
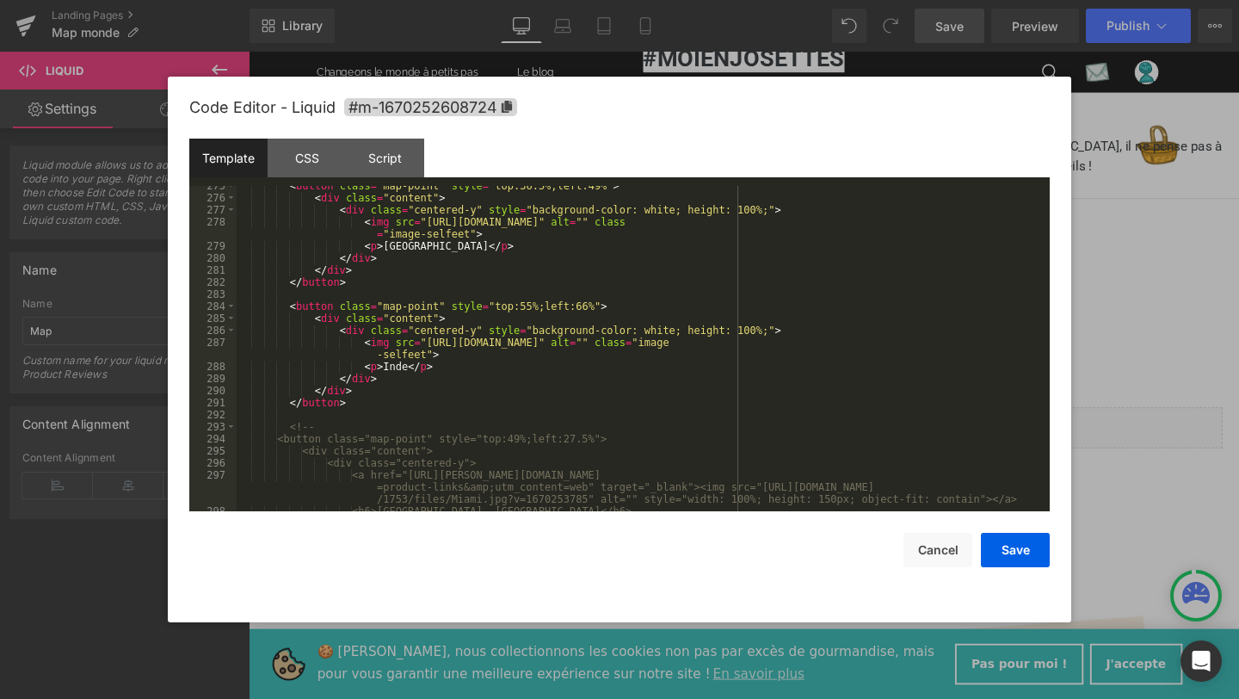
click at [365, 405] on div "< button class = "map-point" style = "top:36.5%;left:49%" > < div class = "cont…" at bounding box center [640, 354] width 806 height 349
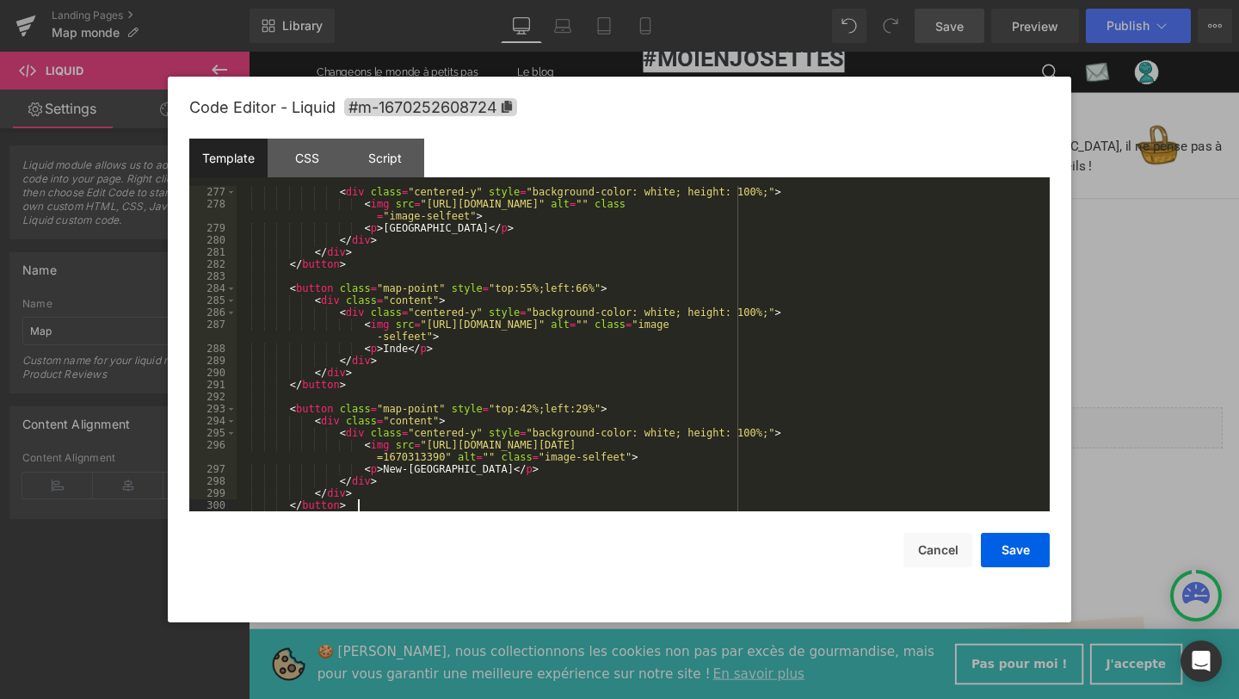
scroll to position [3685, 0]
drag, startPoint x: 385, startPoint y: 467, endPoint x: 462, endPoint y: 471, distance: 77.5
click at [462, 471] on div "< div class = "centered-y" style = "background-color: white; height: 100%;" > <…" at bounding box center [640, 360] width 806 height 349
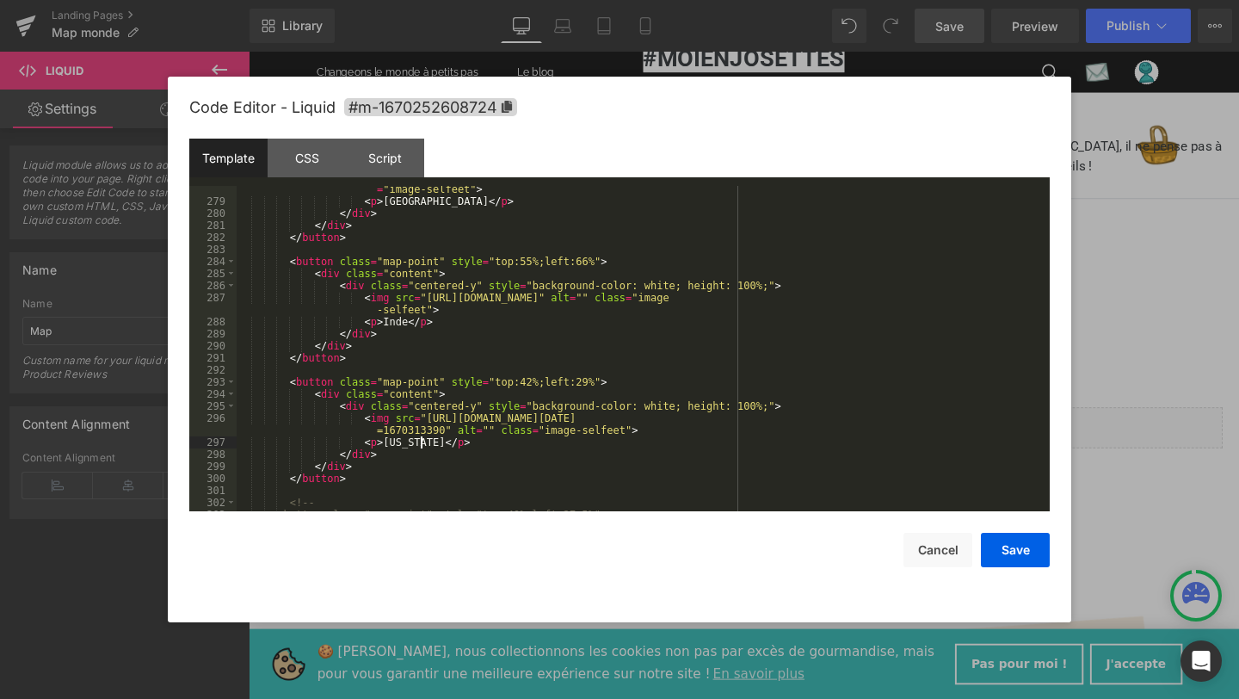
scroll to position [3717, 0]
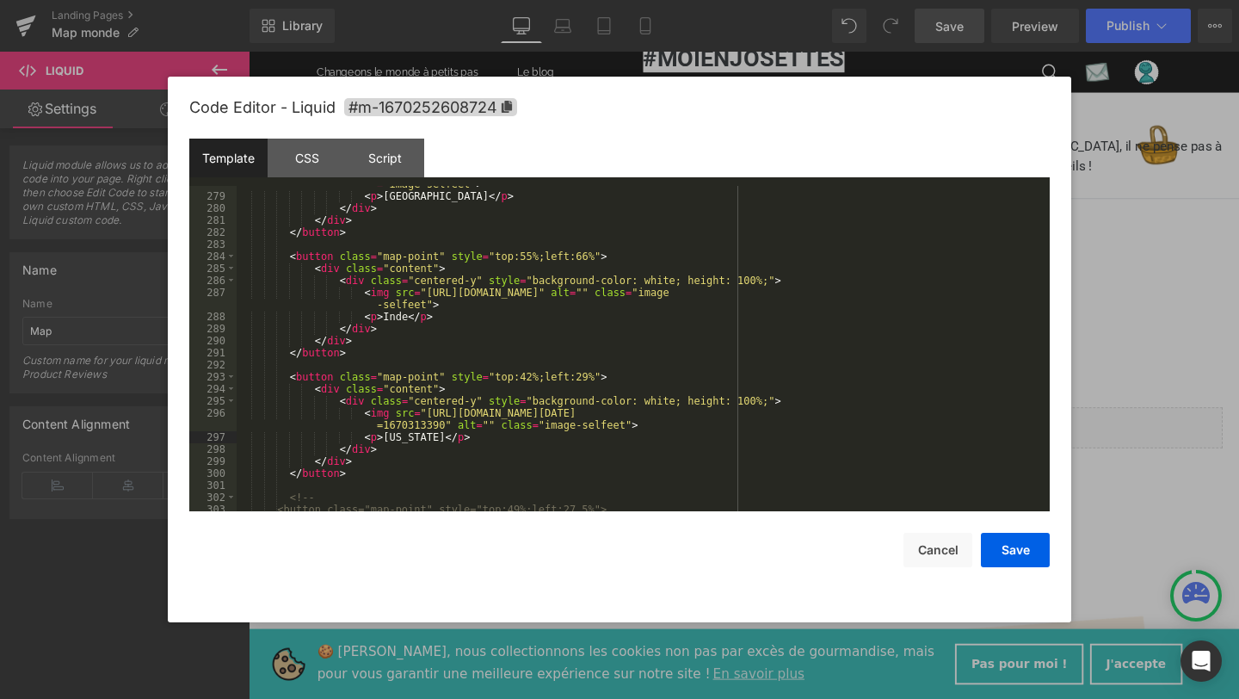
click at [532, 375] on div "< img src = "https://cdn.shopify.com/s/files/1/0653/5217/1753/files/image0.jpg?…" at bounding box center [640, 346] width 806 height 361
click at [588, 374] on div "< img src = "https://cdn.shopify.com/s/files/1/0653/5217/1753/files/image0.jpg?…" at bounding box center [640, 346] width 806 height 361
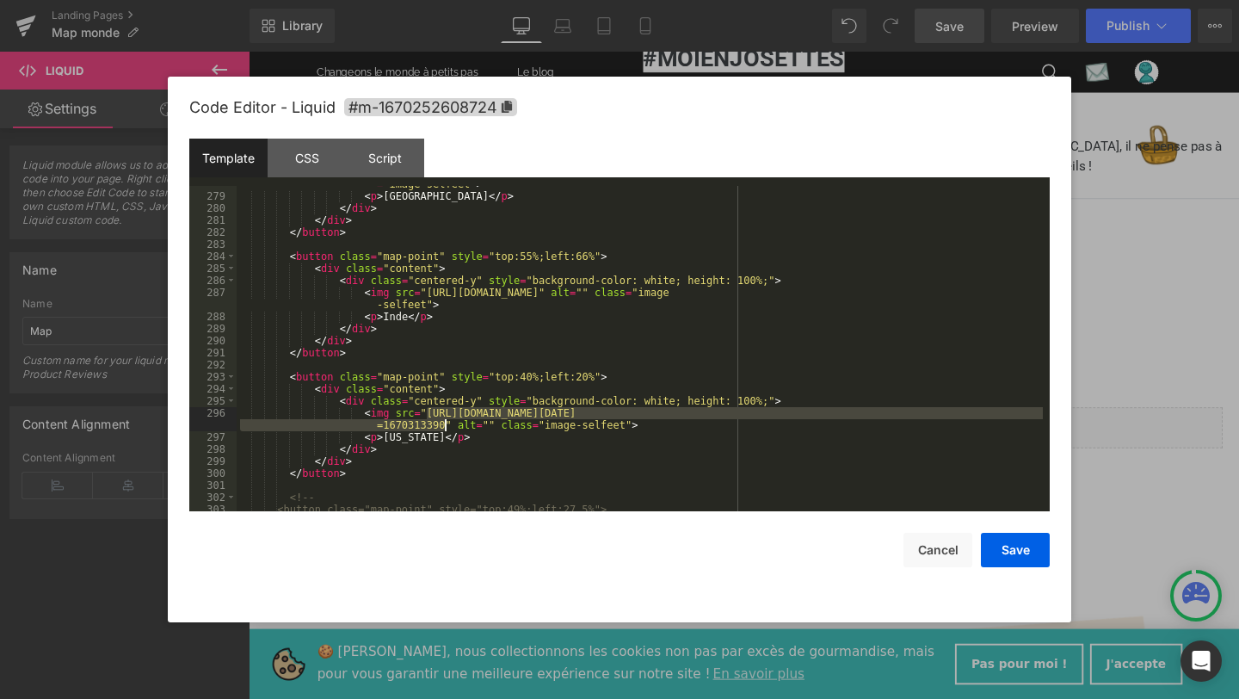
drag, startPoint x: 428, startPoint y: 411, endPoint x: 444, endPoint y: 428, distance: 23.7
click at [444, 429] on div "< img src = "https://cdn.shopify.com/s/files/1/0653/5217/1753/files/image0.jpg?…" at bounding box center [640, 346] width 806 height 361
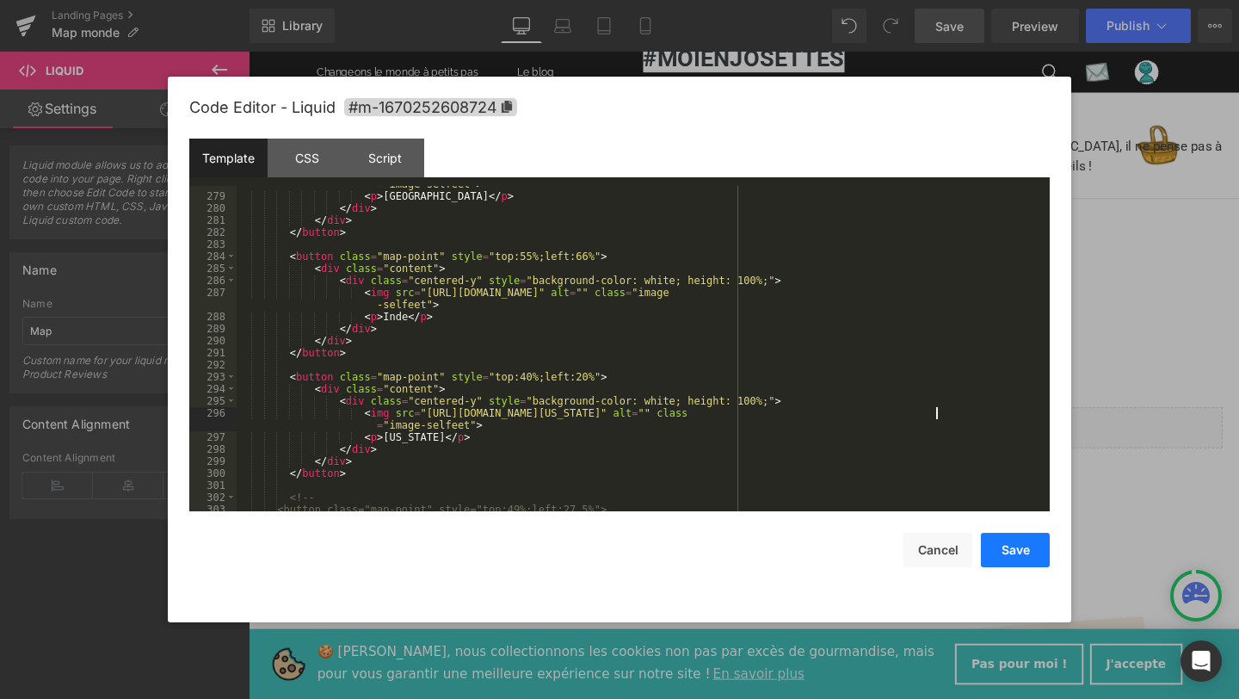
click at [998, 551] on button "Save" at bounding box center [1015, 550] width 69 height 34
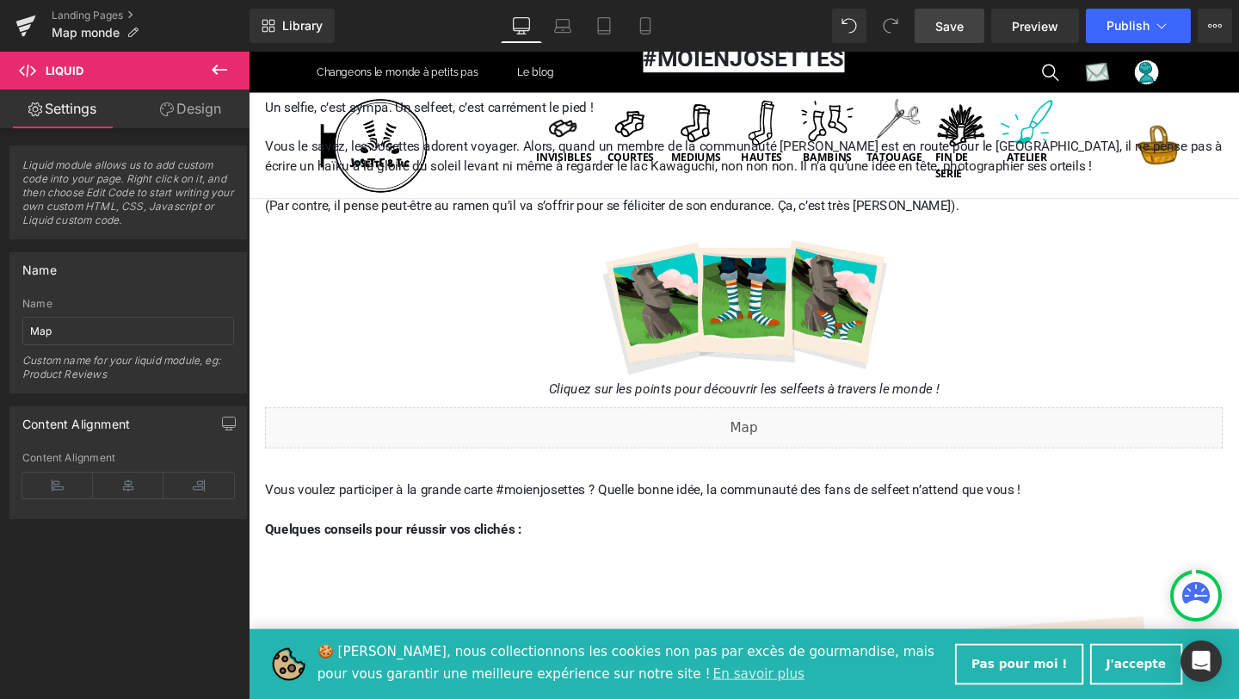
click at [952, 27] on span "Save" at bounding box center [949, 26] width 28 height 18
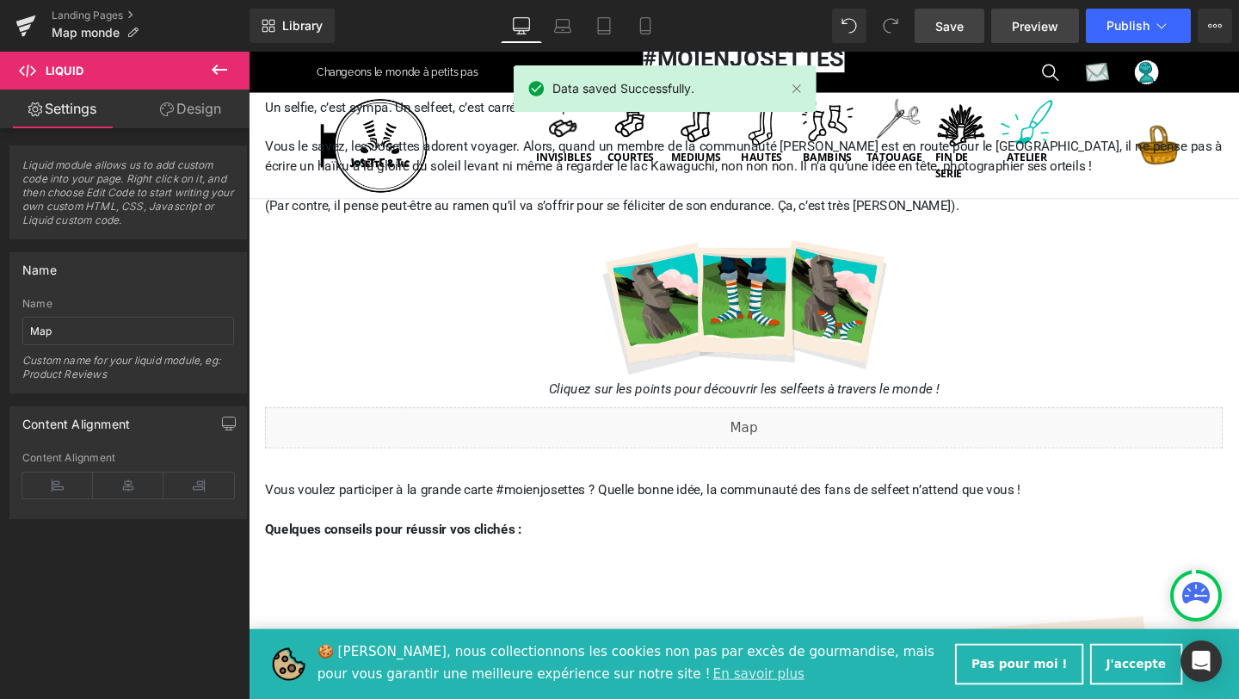
click at [1025, 25] on span "Preview" at bounding box center [1035, 26] width 46 height 18
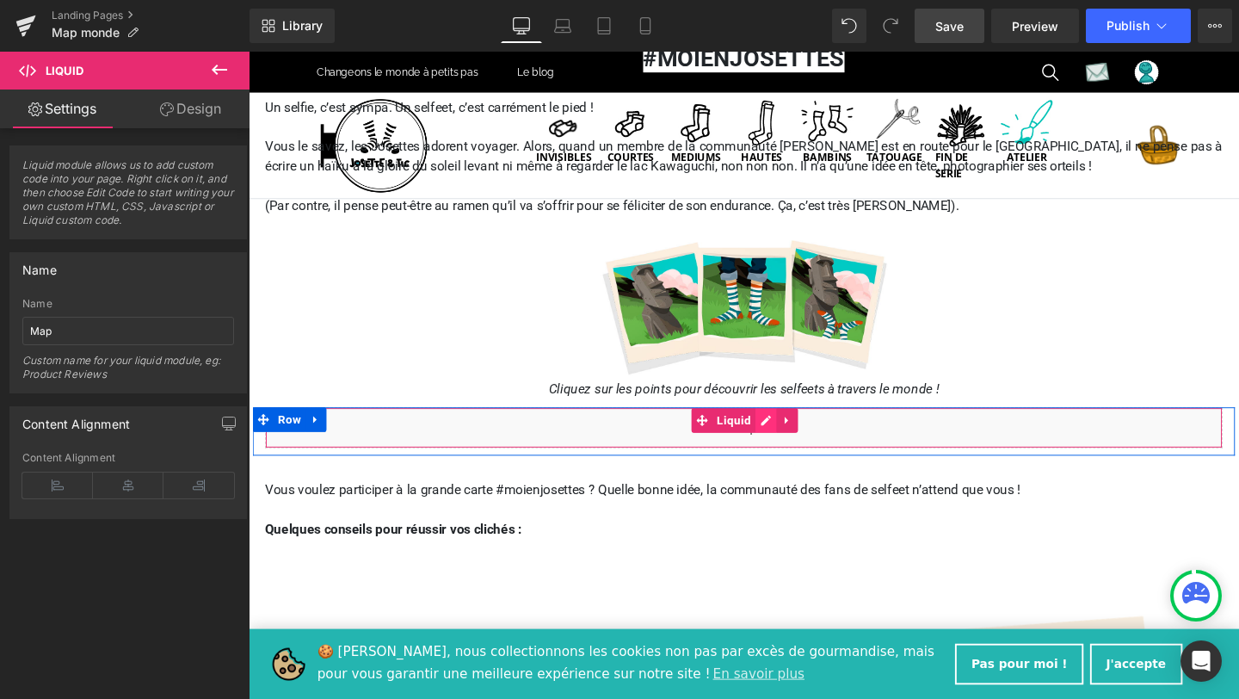
click at [789, 443] on div "Liquid" at bounding box center [769, 446] width 1007 height 43
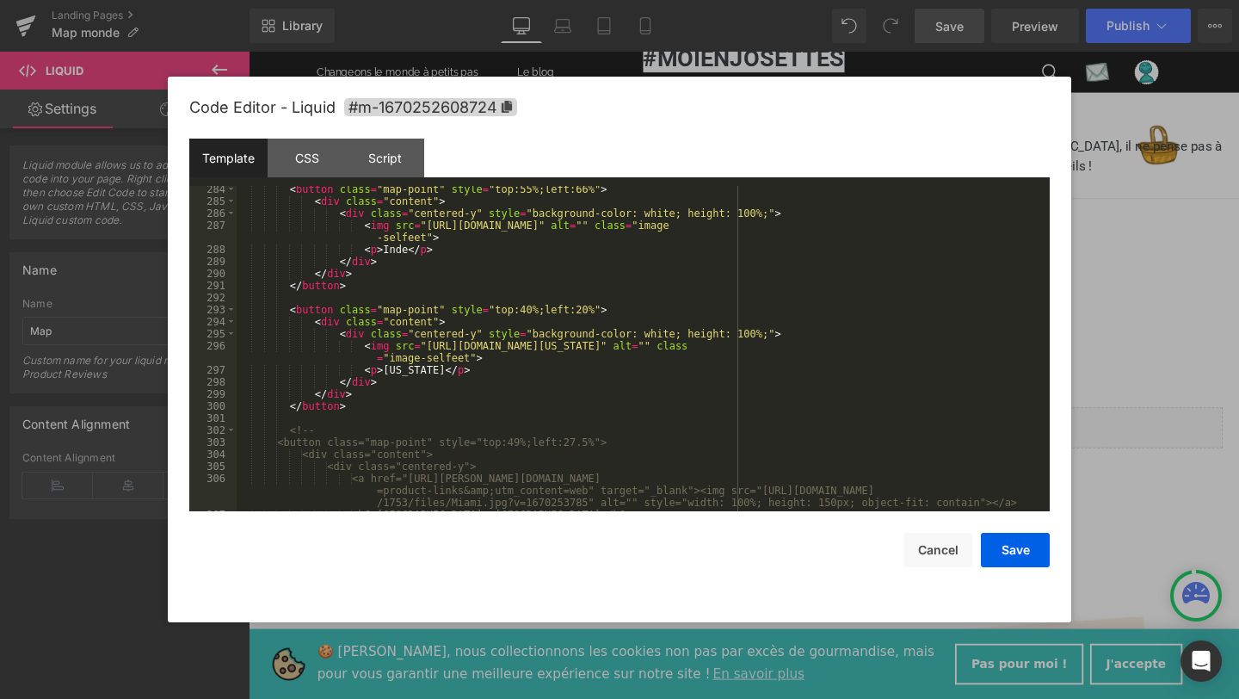
scroll to position [3784, 0]
click at [587, 311] on div "< button class = "map-point" style = "top:55%;left:66%" > < div class = "conten…" at bounding box center [640, 358] width 806 height 349
click at [1003, 546] on button "Save" at bounding box center [1015, 550] width 69 height 34
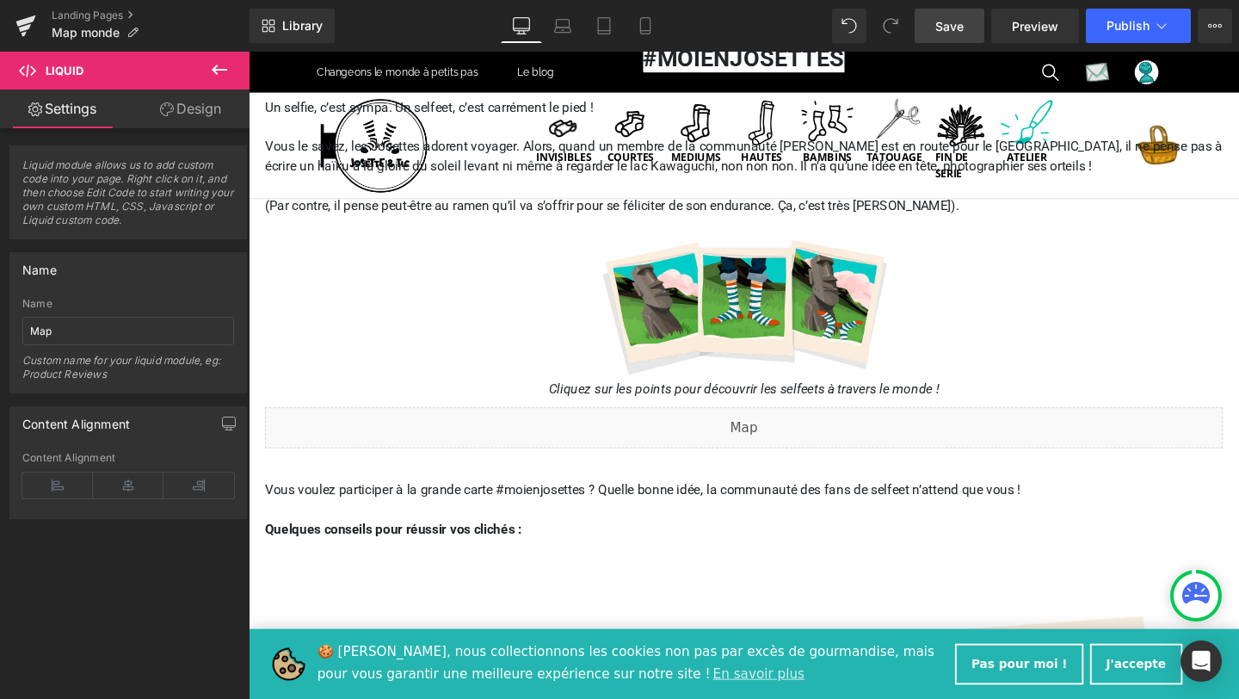
click at [952, 23] on span "Save" at bounding box center [949, 26] width 28 height 18
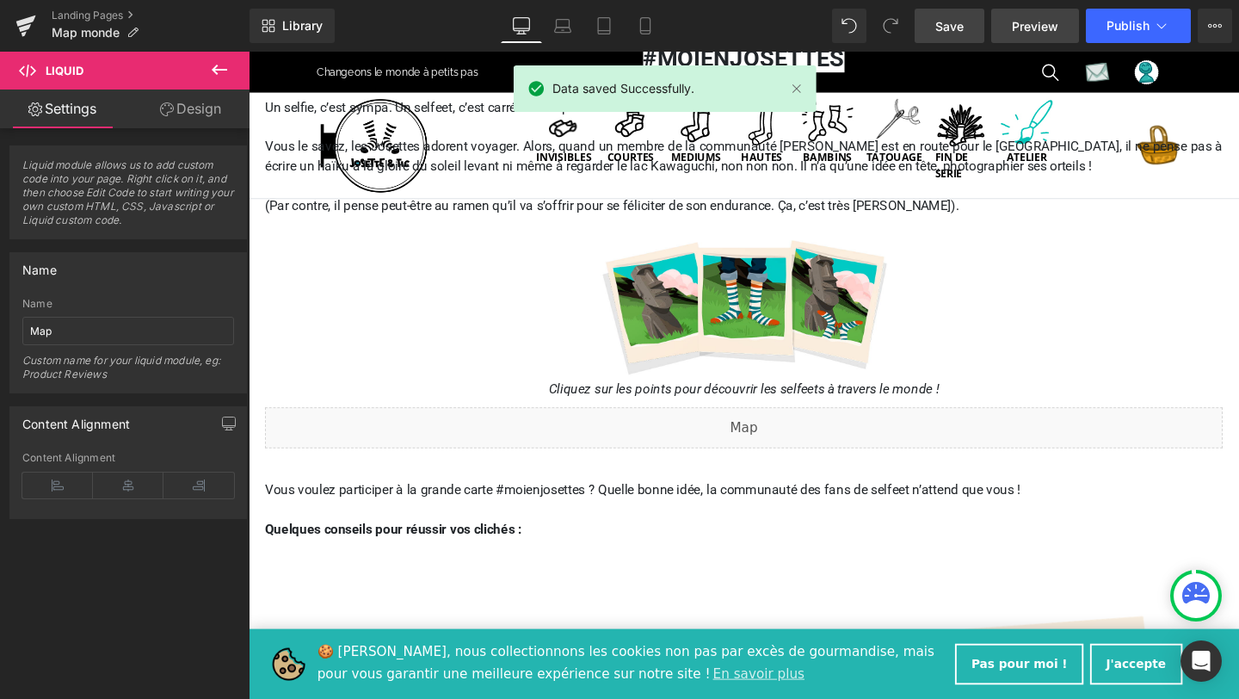
click at [1035, 38] on link "Preview" at bounding box center [1035, 26] width 88 height 34
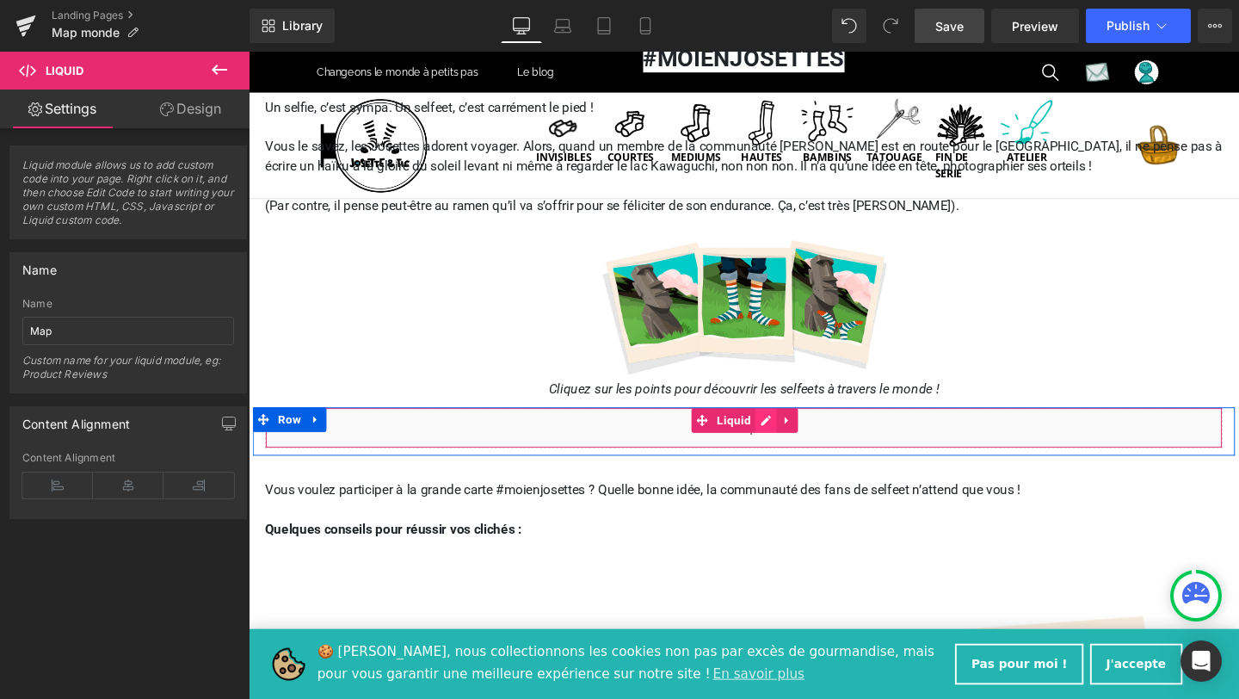
click at [793, 441] on div "Liquid" at bounding box center [769, 446] width 1007 height 43
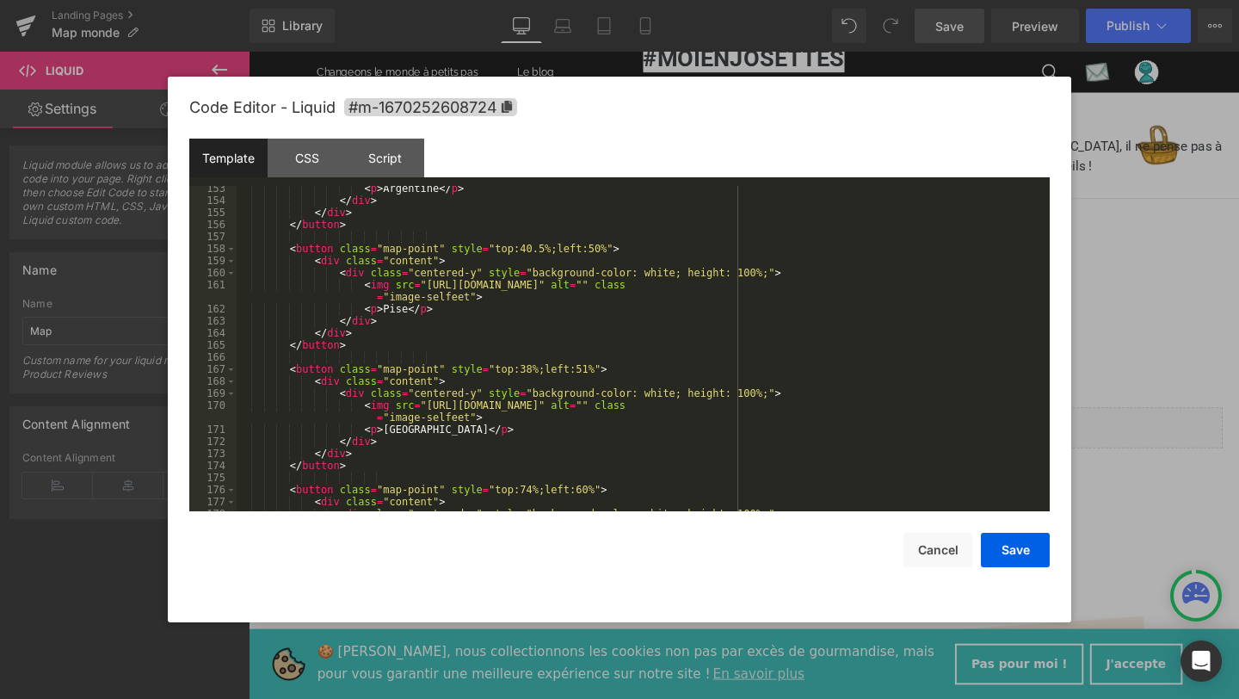
scroll to position [2114, 0]
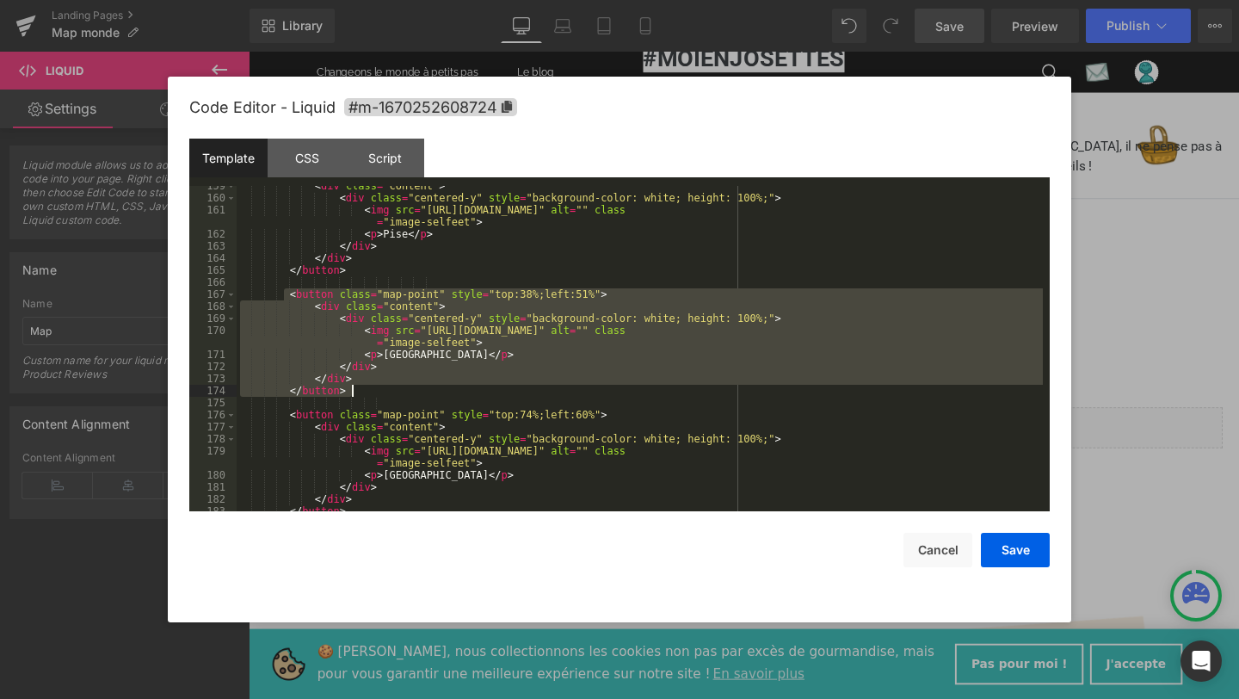
drag, startPoint x: 286, startPoint y: 292, endPoint x: 355, endPoint y: 389, distance: 118.4
click at [355, 389] on div "< div class = "content" > < div class = "centered-y" style = "background-color:…" at bounding box center [640, 354] width 806 height 349
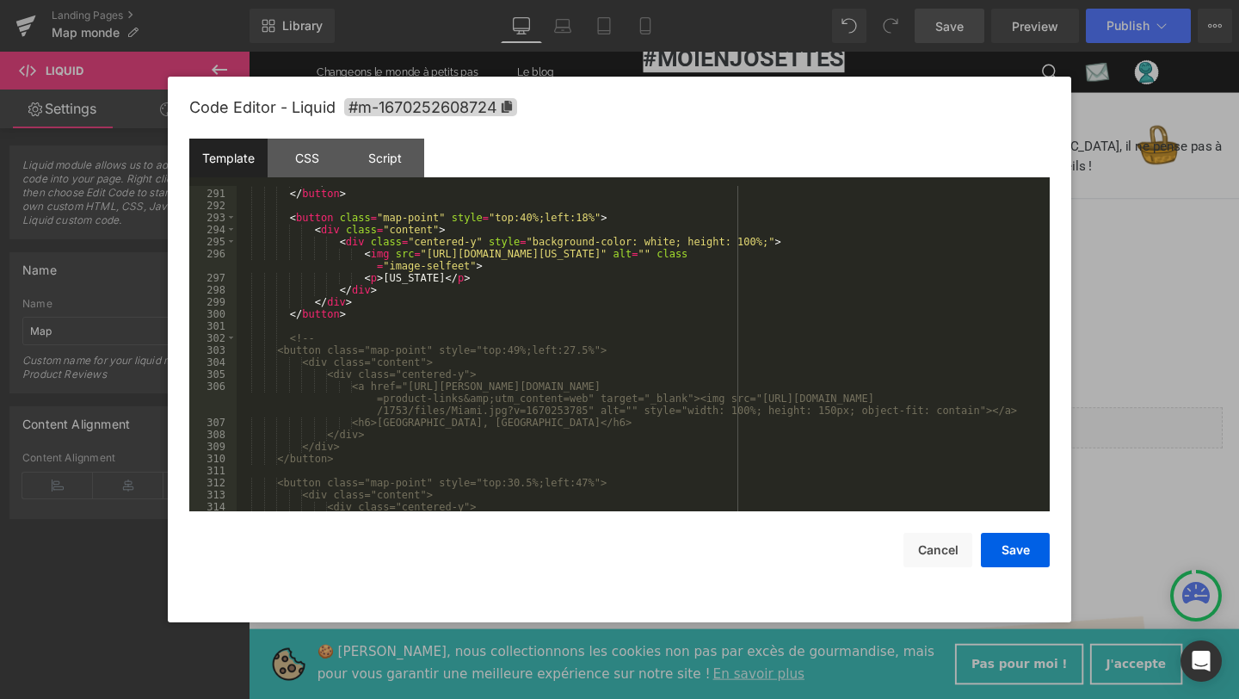
scroll to position [3879, 0]
click at [361, 315] on div "</ button > < button class = "map-point" style = "top:40%;left:18%" > < div cla…" at bounding box center [640, 365] width 806 height 361
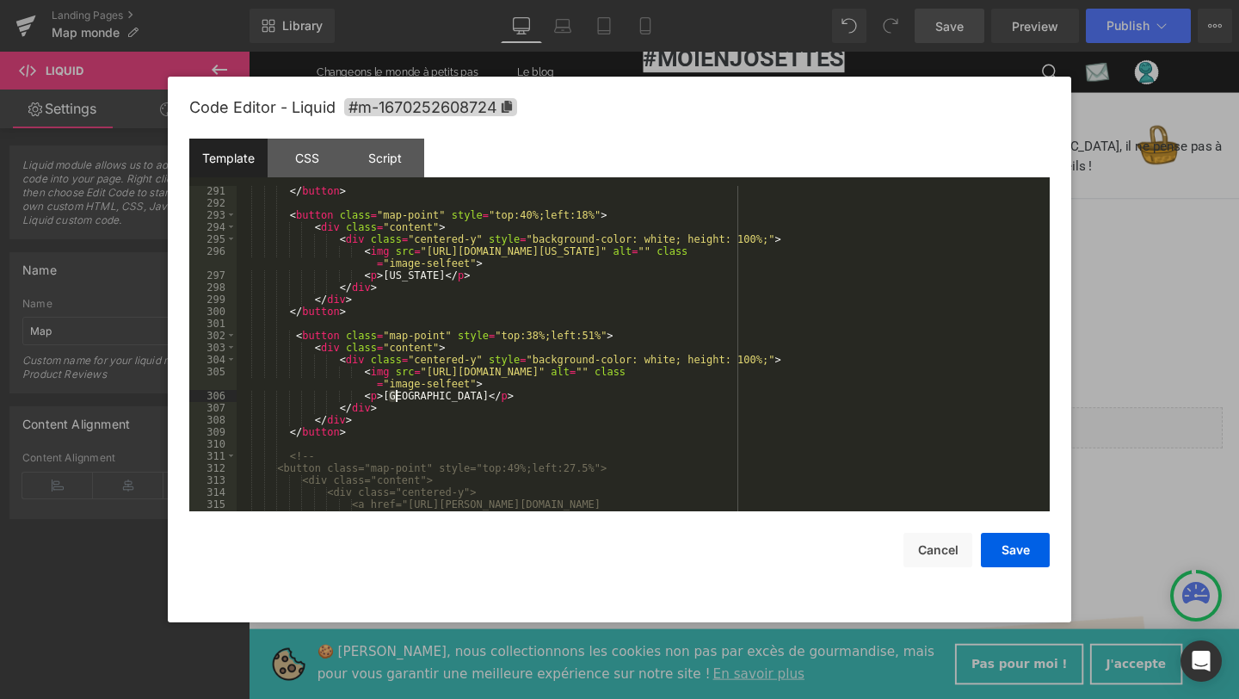
drag, startPoint x: 386, startPoint y: 397, endPoint x: 413, endPoint y: 398, distance: 26.7
click at [413, 398] on div "</ button > < button class = "map-point" style = "top:40%;left:18%" > < div cla…" at bounding box center [640, 371] width 806 height 373
click at [386, 397] on div "</ button > < button class = "map-point" style = "top:40%;left:18%" > < div cla…" at bounding box center [640, 371] width 806 height 373
click at [383, 396] on div "</ button > < button class = "map-point" style = "top:40%;left:18%" > < div cla…" at bounding box center [640, 371] width 806 height 373
drag, startPoint x: 383, startPoint y: 396, endPoint x: 419, endPoint y: 398, distance: 36.2
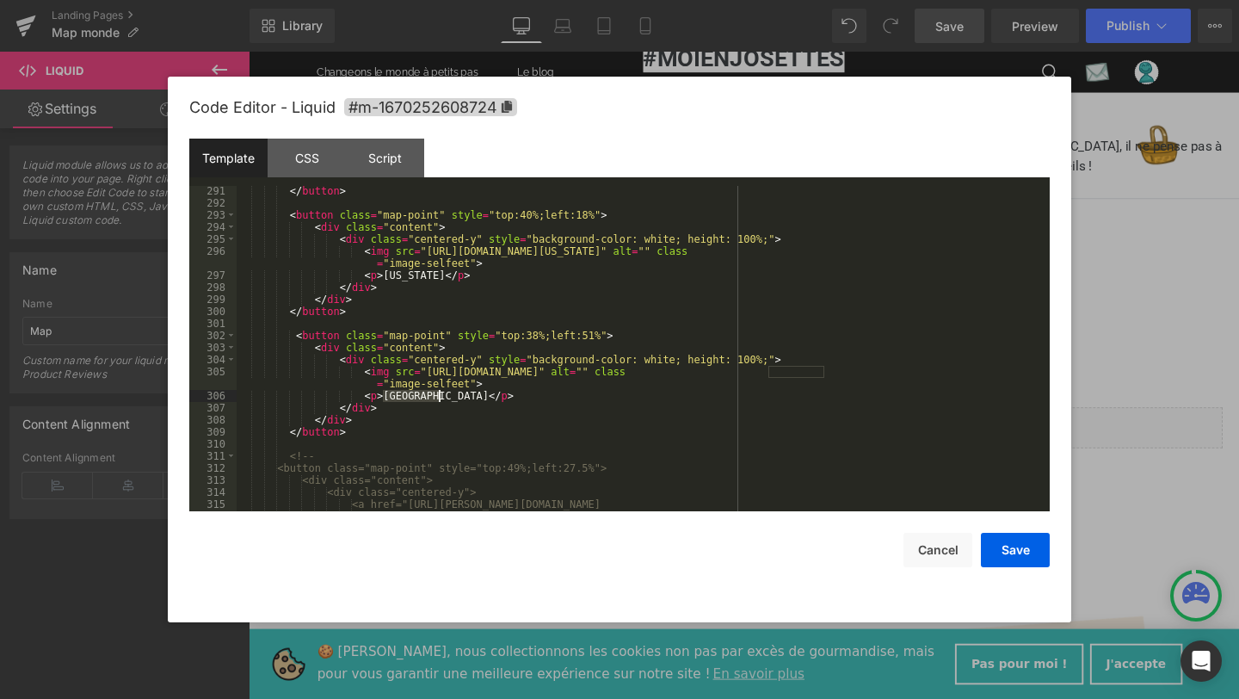
click at [419, 398] on div "</ button > < button class = "map-point" style = "top:40%;left:18%" > < div cla…" at bounding box center [640, 371] width 806 height 373
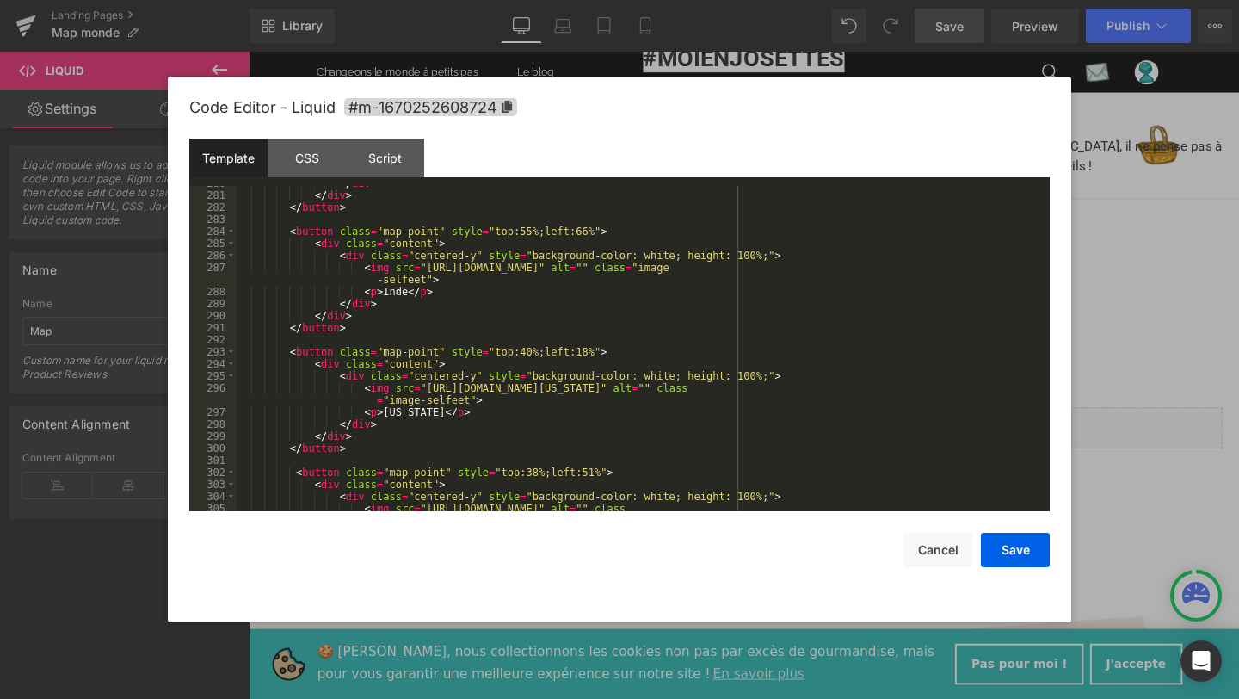
scroll to position [3742, 0]
drag, startPoint x: 531, startPoint y: 351, endPoint x: 520, endPoint y: 351, distance: 10.3
click at [520, 351] on div "</ div > </ div > </ button > < button class = "map-point" style = "top:55%;lef…" at bounding box center [640, 357] width 806 height 361
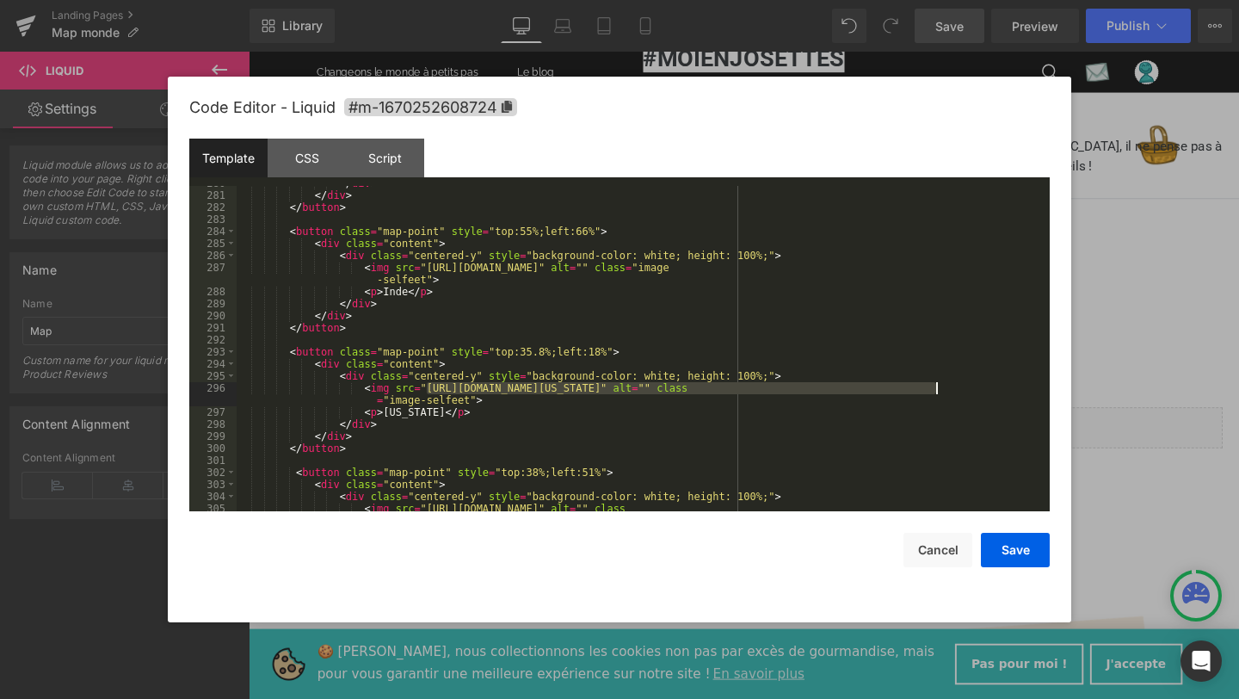
drag, startPoint x: 428, startPoint y: 385, endPoint x: 936, endPoint y: 391, distance: 507.6
click at [936, 391] on div "</ div > </ div > </ button > < button class = "map-point" style = "top:55%;lef…" at bounding box center [640, 357] width 806 height 361
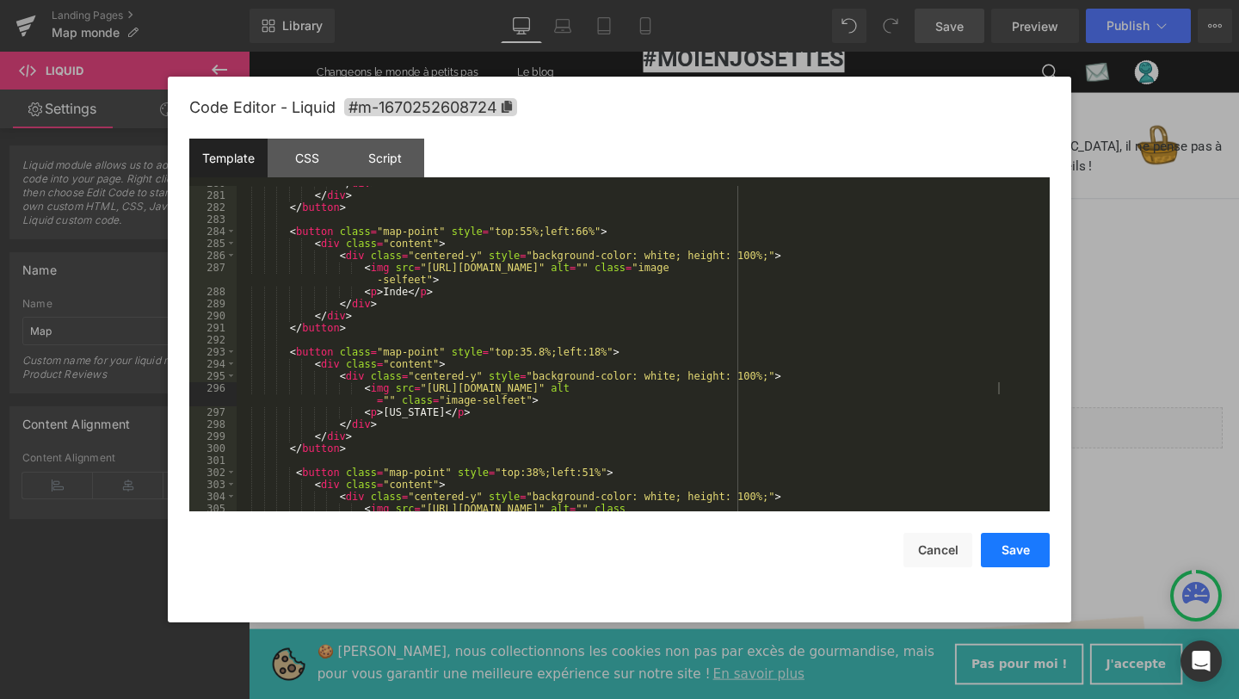
click at [1021, 549] on button "Save" at bounding box center [1015, 550] width 69 height 34
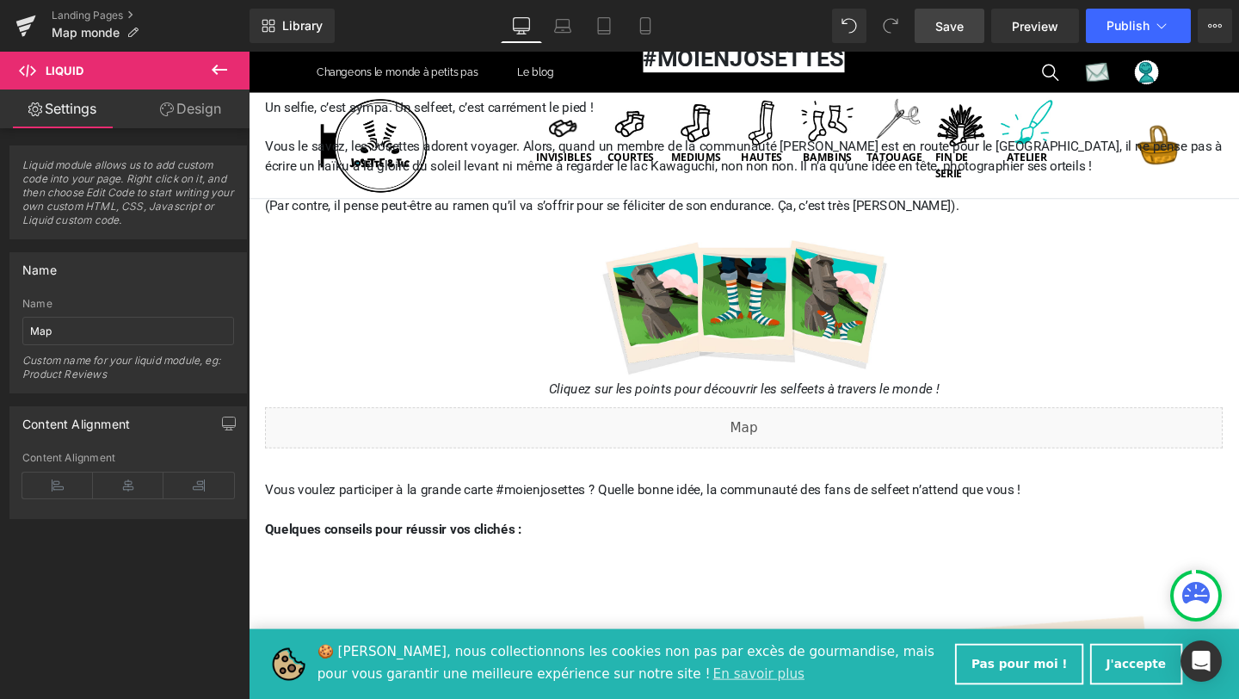
click at [946, 18] on span "Save" at bounding box center [949, 26] width 28 height 18
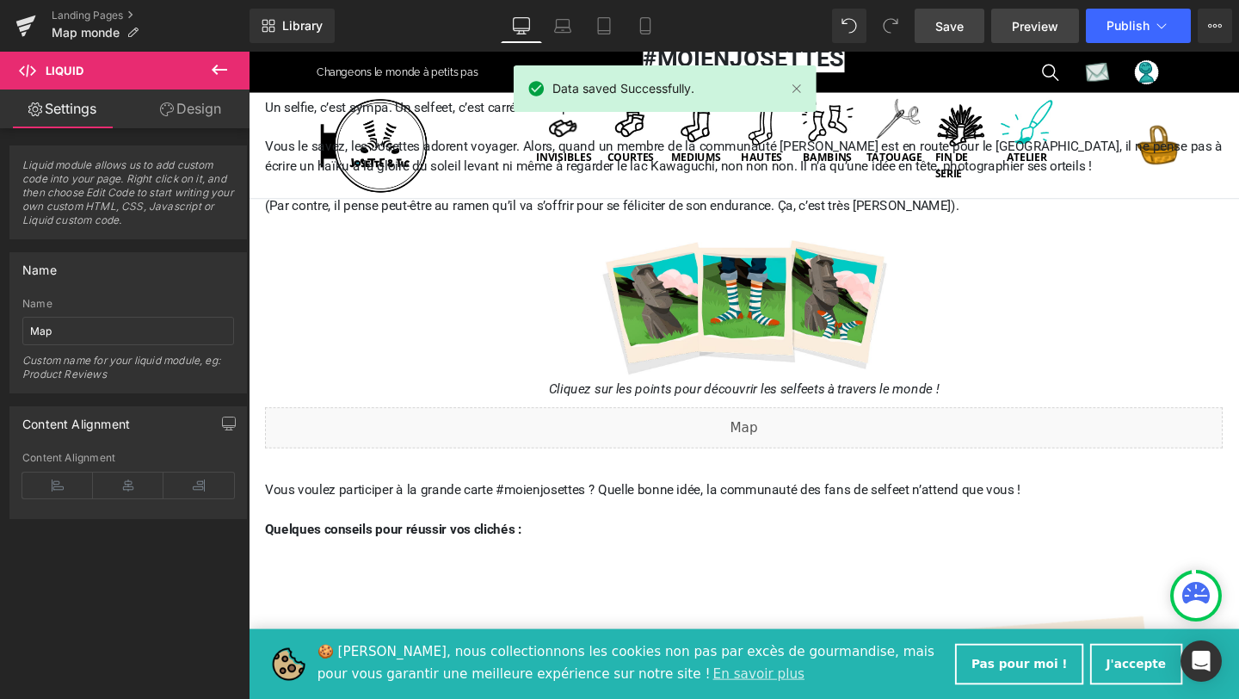
click at [1011, 21] on link "Preview" at bounding box center [1035, 26] width 88 height 34
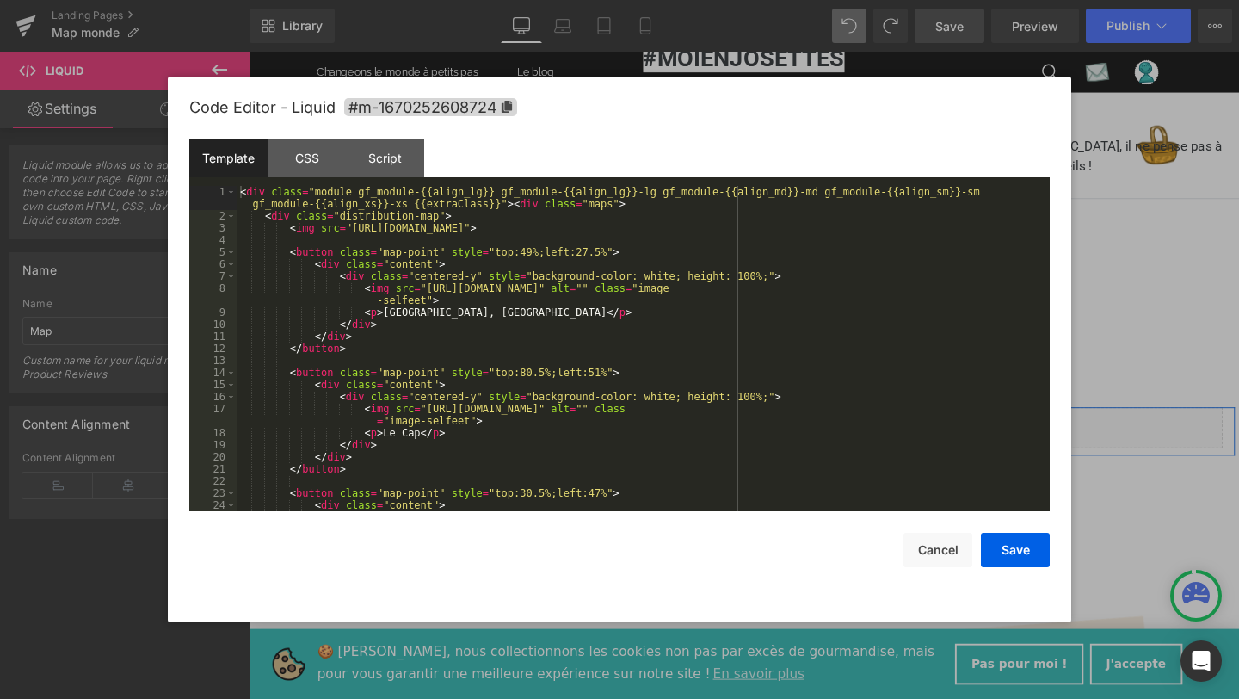
click at [785, 442] on div "Liquid" at bounding box center [769, 446] width 1007 height 43
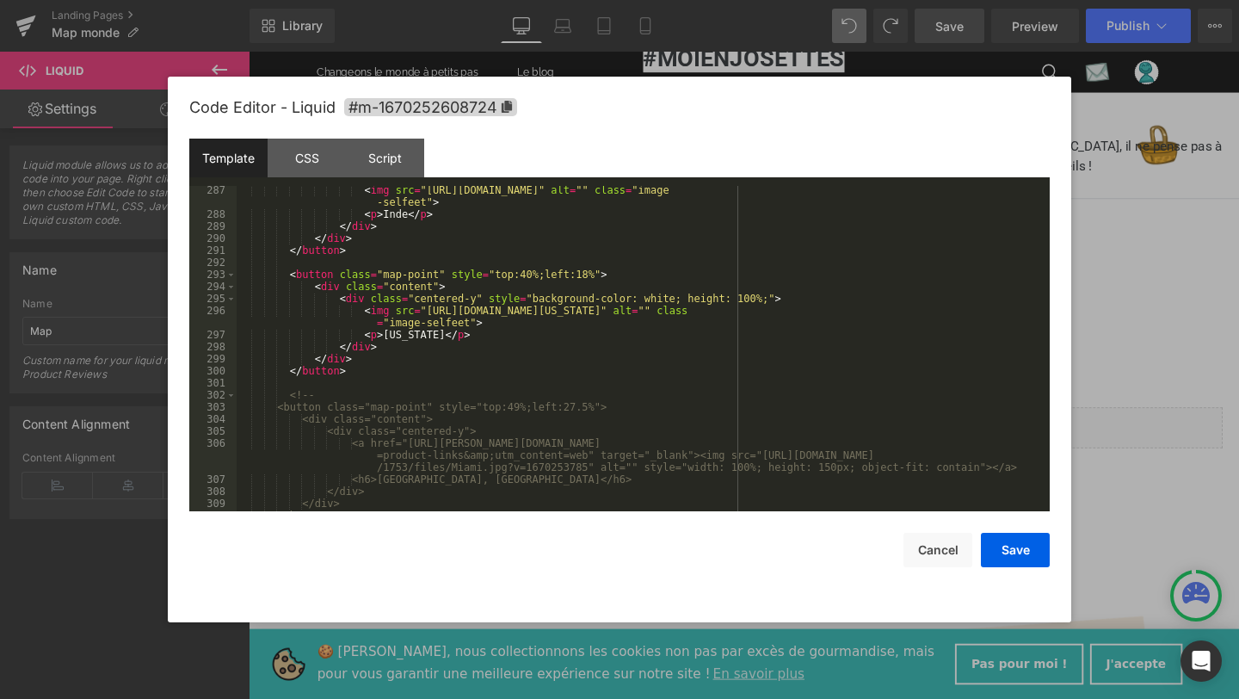
scroll to position [3829, 0]
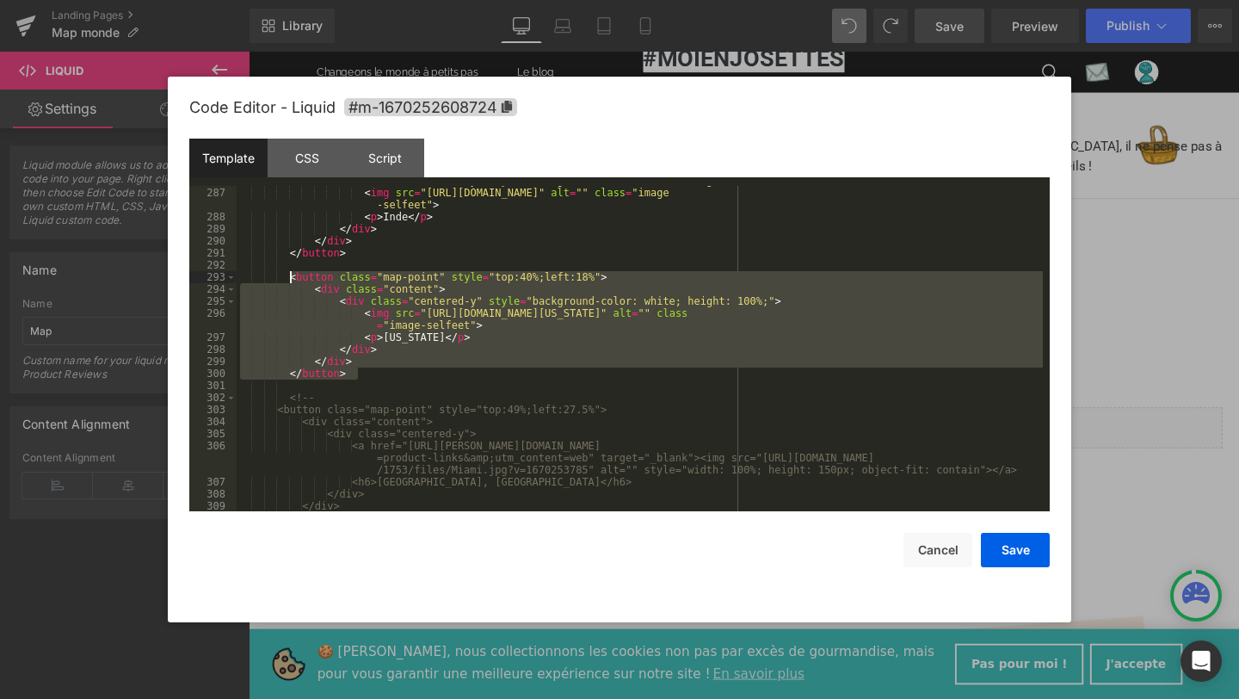
drag, startPoint x: 359, startPoint y: 375, endPoint x: 292, endPoint y: 280, distance: 116.0
click at [291, 280] on div "< div class = "centered-y" style = "background-color: white; height: 100%;" > <…" at bounding box center [640, 349] width 806 height 349
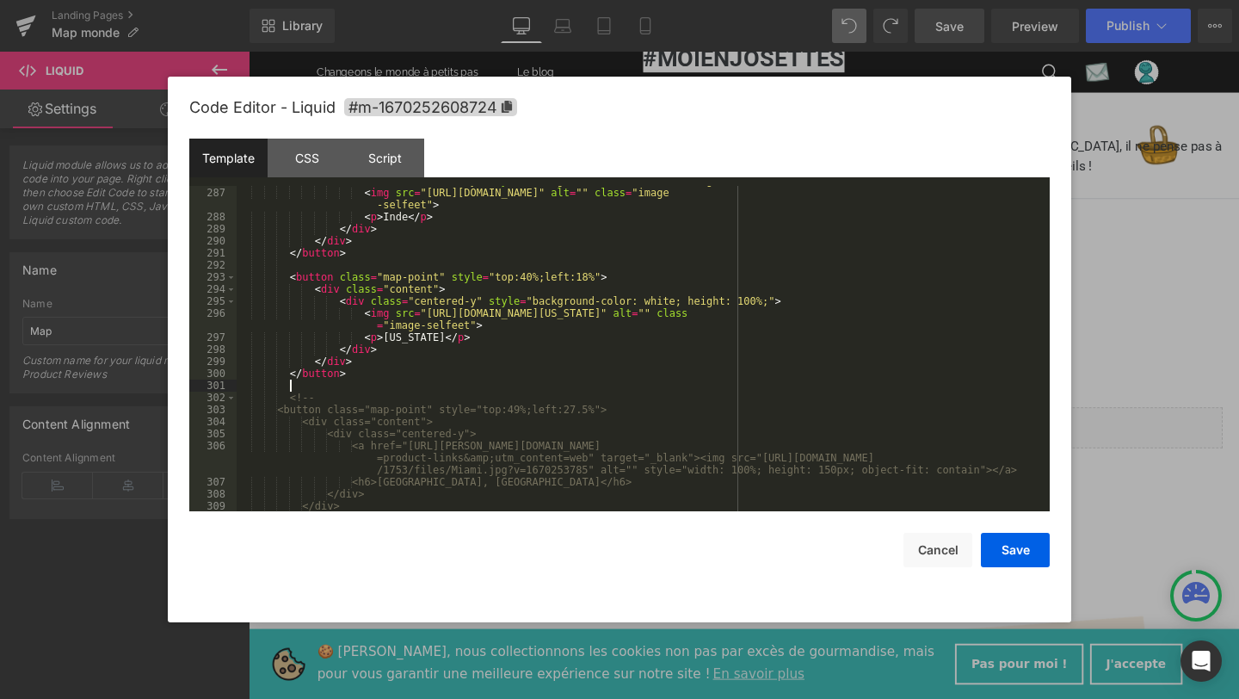
click at [376, 385] on div "< div class = "centered-y" style = "background-color: white; height: 100%;" > <…" at bounding box center [640, 349] width 806 height 349
paste textarea
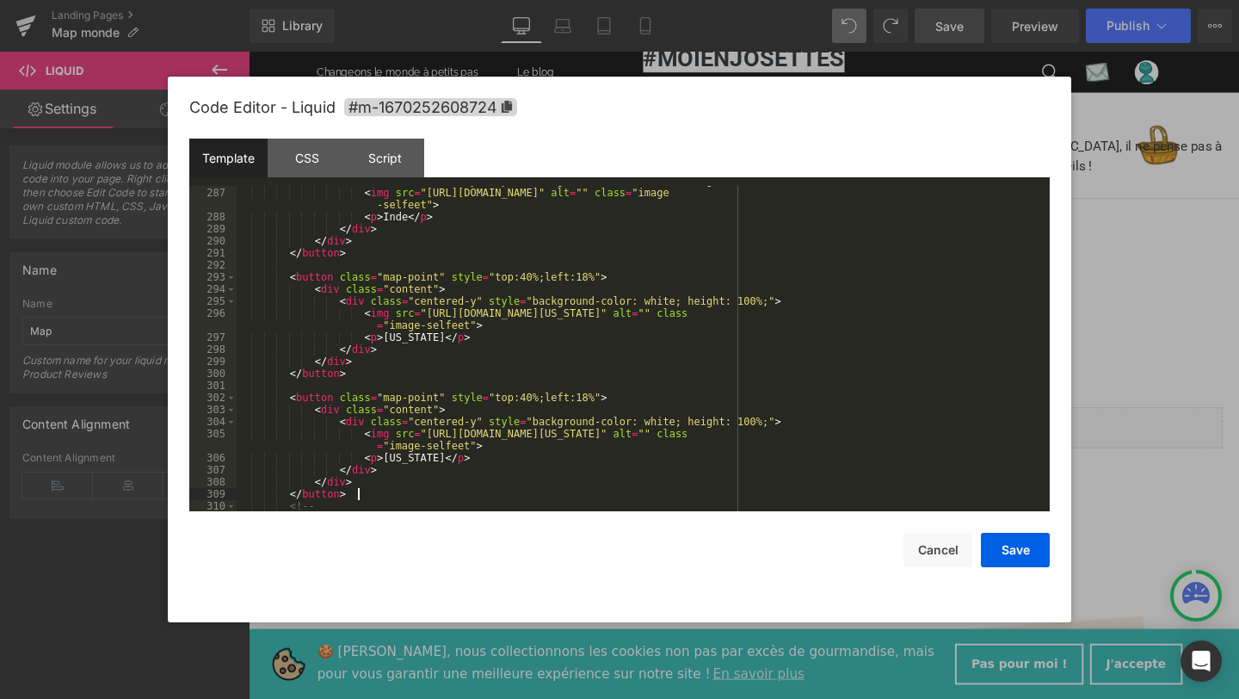
click at [403, 462] on div "< div class = "centered-y" style = "background-color: white; height: 100%;" > <…" at bounding box center [640, 349] width 806 height 349
drag, startPoint x: 429, startPoint y: 433, endPoint x: 441, endPoint y: 432, distance: 12.1
click at [441, 432] on div "< div class = "centered-y" style = "background-color: white; height: 100%;" > <…" at bounding box center [640, 349] width 806 height 349
click at [428, 434] on div "< div class = "centered-y" style = "background-color: white; height: 100%;" > <…" at bounding box center [640, 348] width 806 height 325
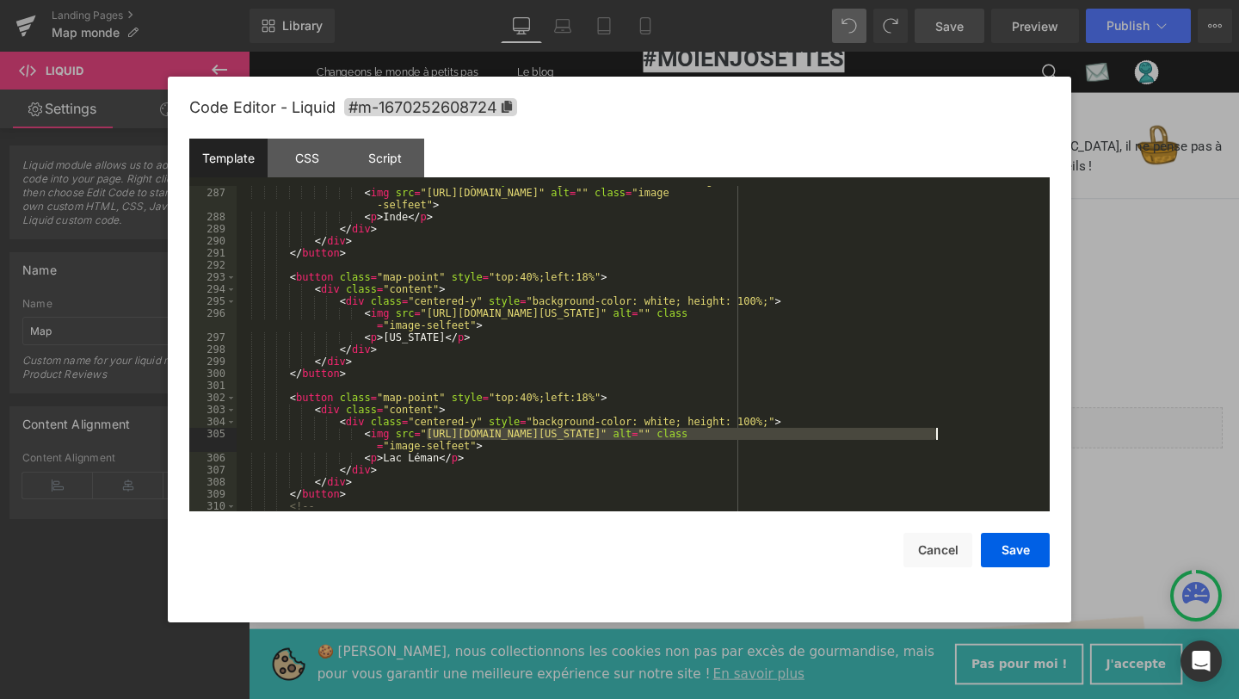
drag, startPoint x: 428, startPoint y: 434, endPoint x: 935, endPoint y: 431, distance: 506.7
click at [935, 431] on div "< div class = "centered-y" style = "background-color: white; height: 100%;" > <…" at bounding box center [640, 349] width 806 height 349
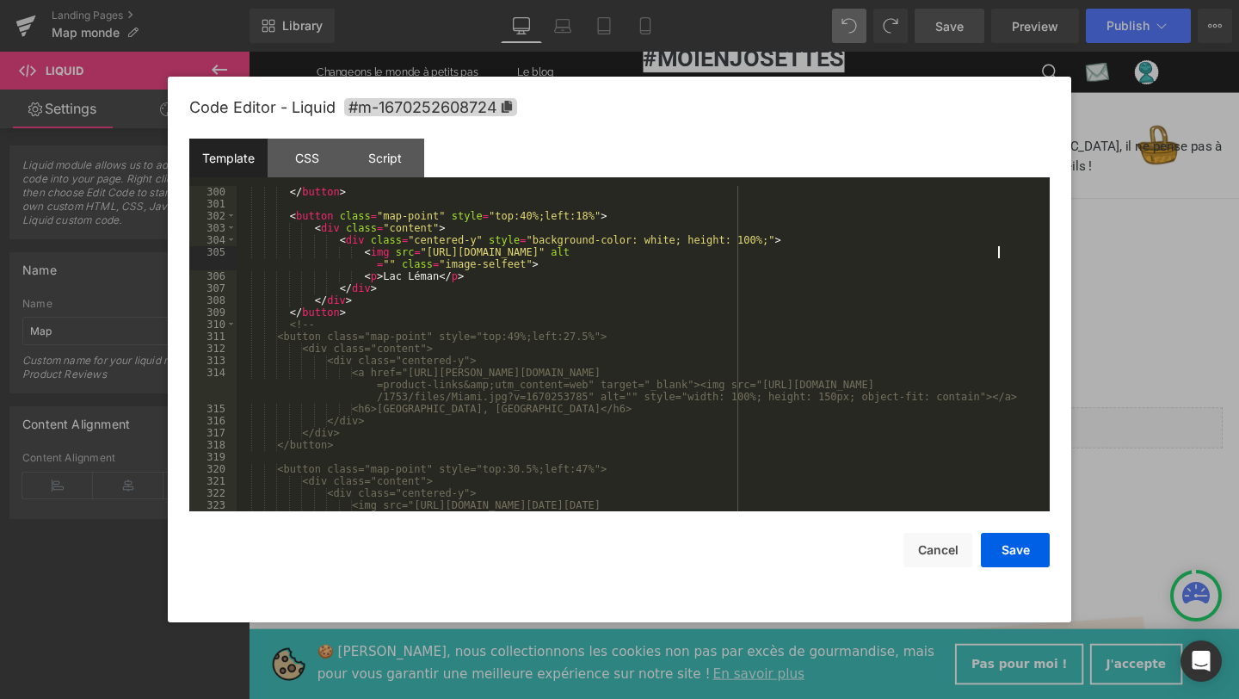
scroll to position [3969, 0]
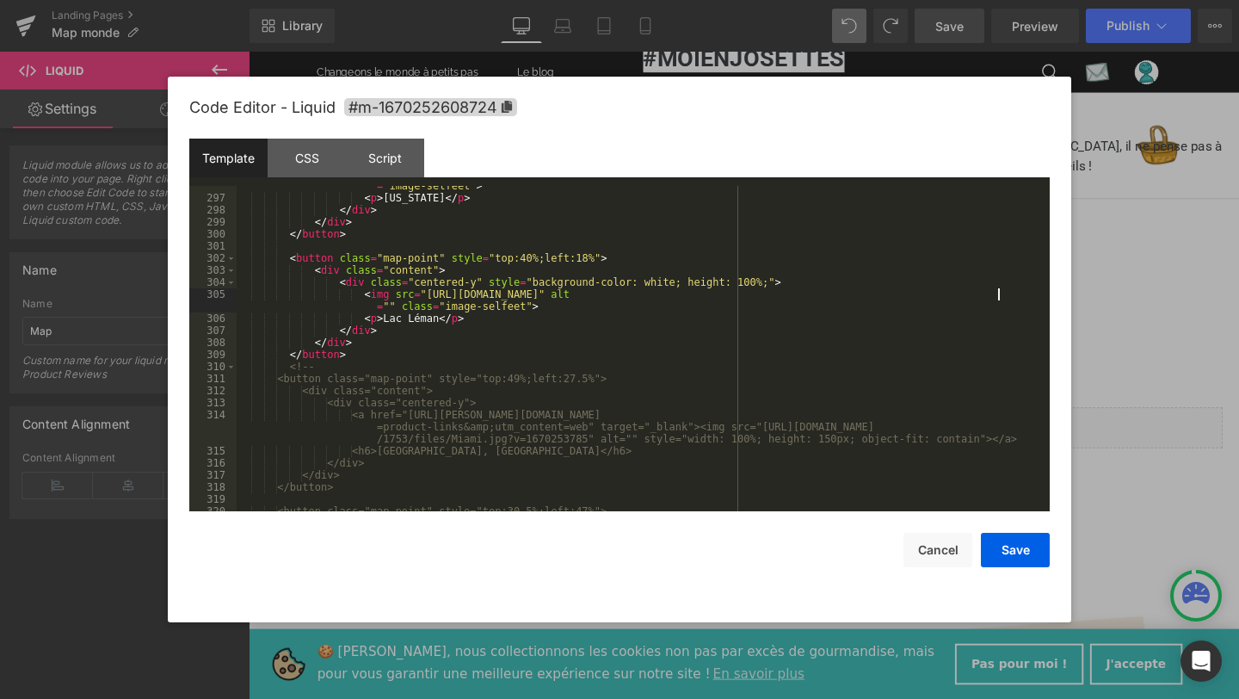
click at [526, 254] on div "< img src = "https://cdn.shopify.com/s/files/1/0653/5217/1753/files/Oregon-USA.…" at bounding box center [640, 348] width 806 height 361
click at [588, 257] on div "< img src = "https://cdn.shopify.com/s/files/1/0653/5217/1753/files/Oregon-USA.…" at bounding box center [640, 348] width 806 height 361
click at [1007, 550] on button "Save" at bounding box center [1015, 550] width 69 height 34
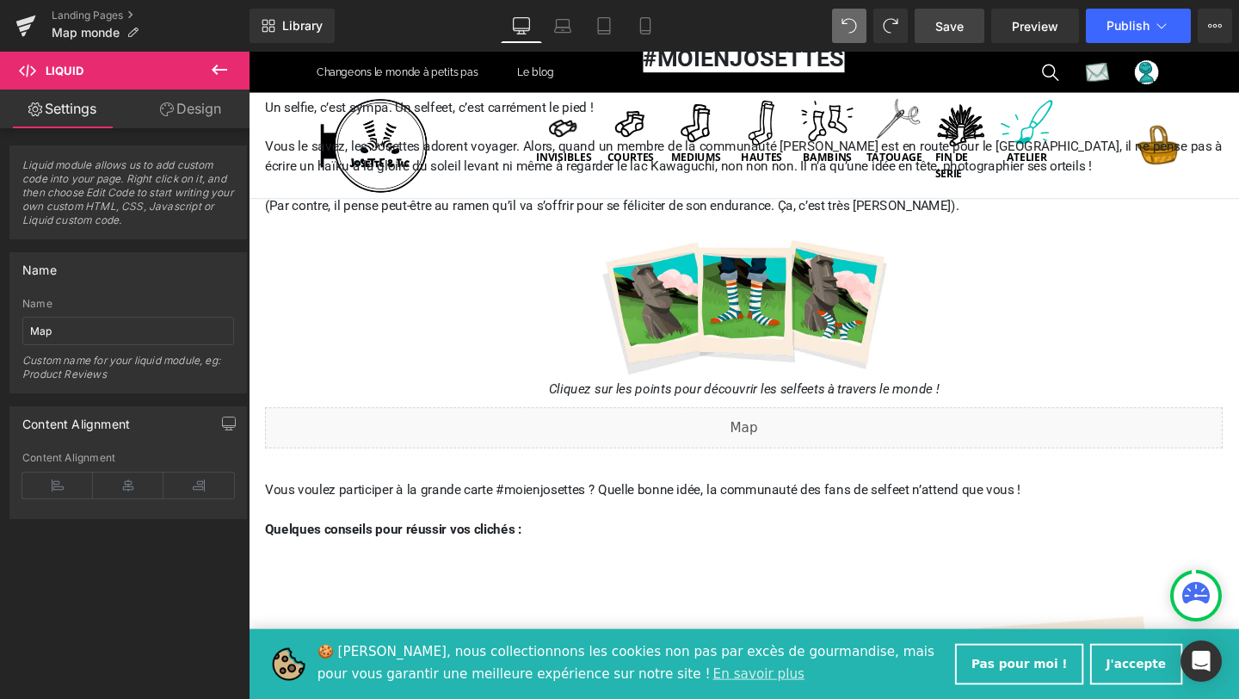
click at [942, 23] on span "Save" at bounding box center [949, 26] width 28 height 18
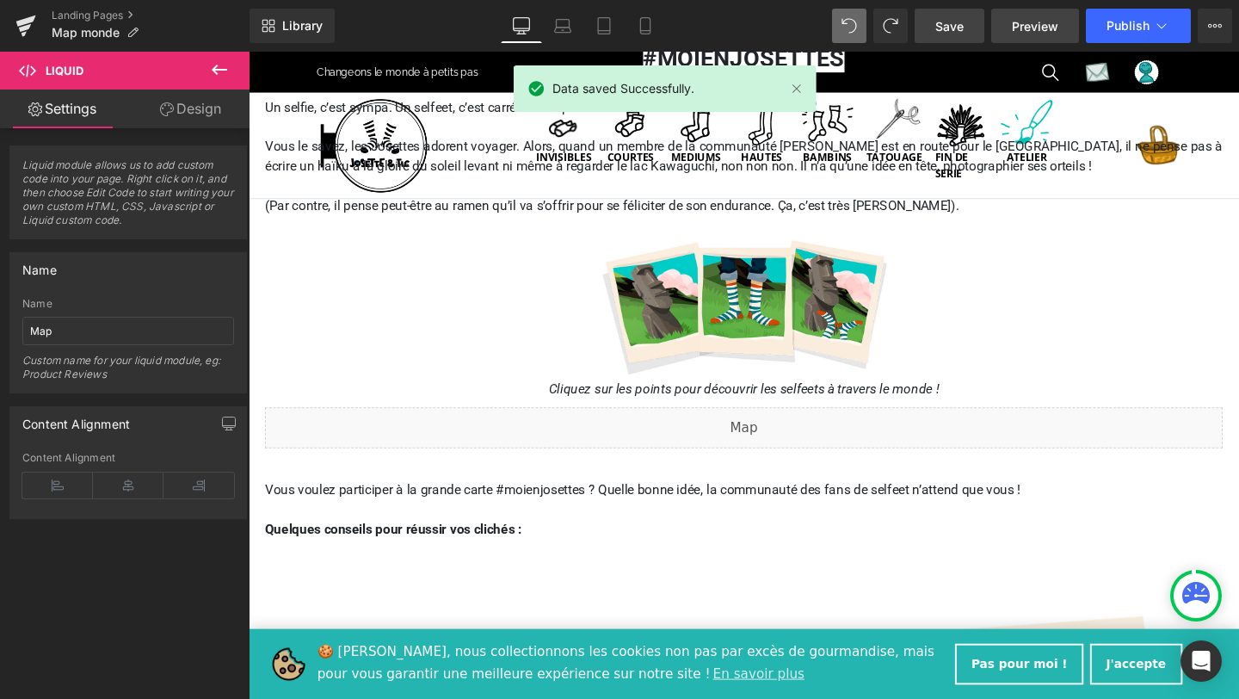
click at [1024, 25] on span "Preview" at bounding box center [1035, 26] width 46 height 18
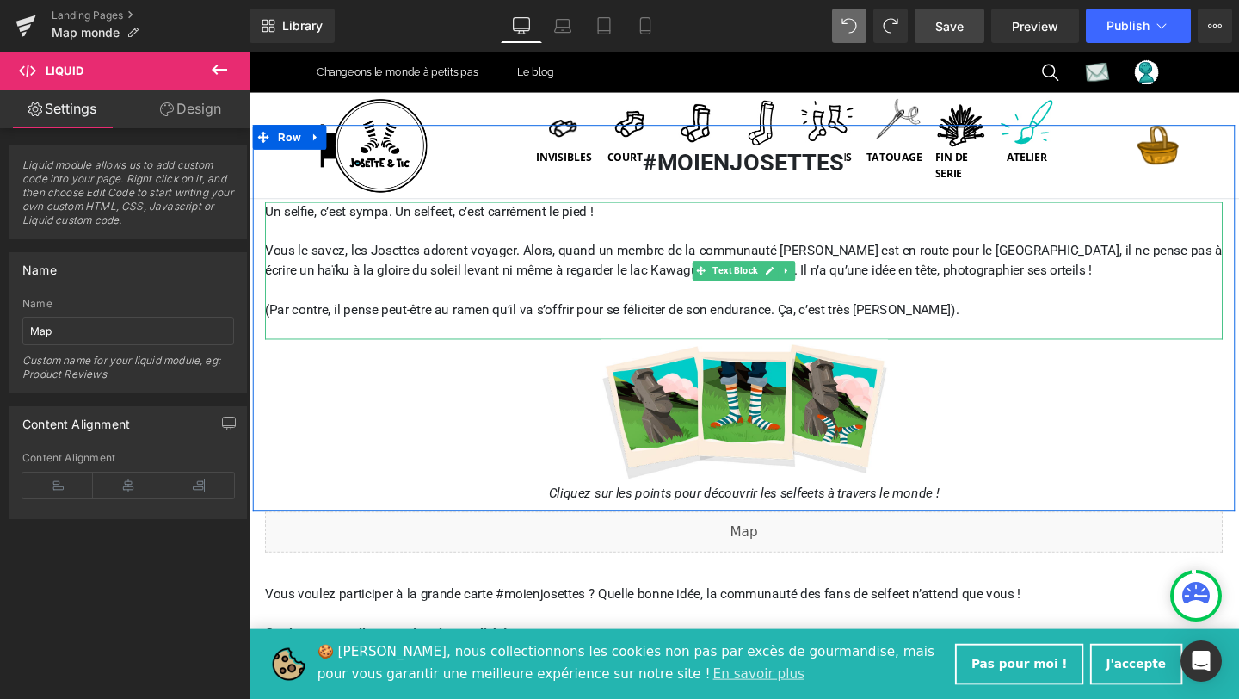
scroll to position [0, 0]
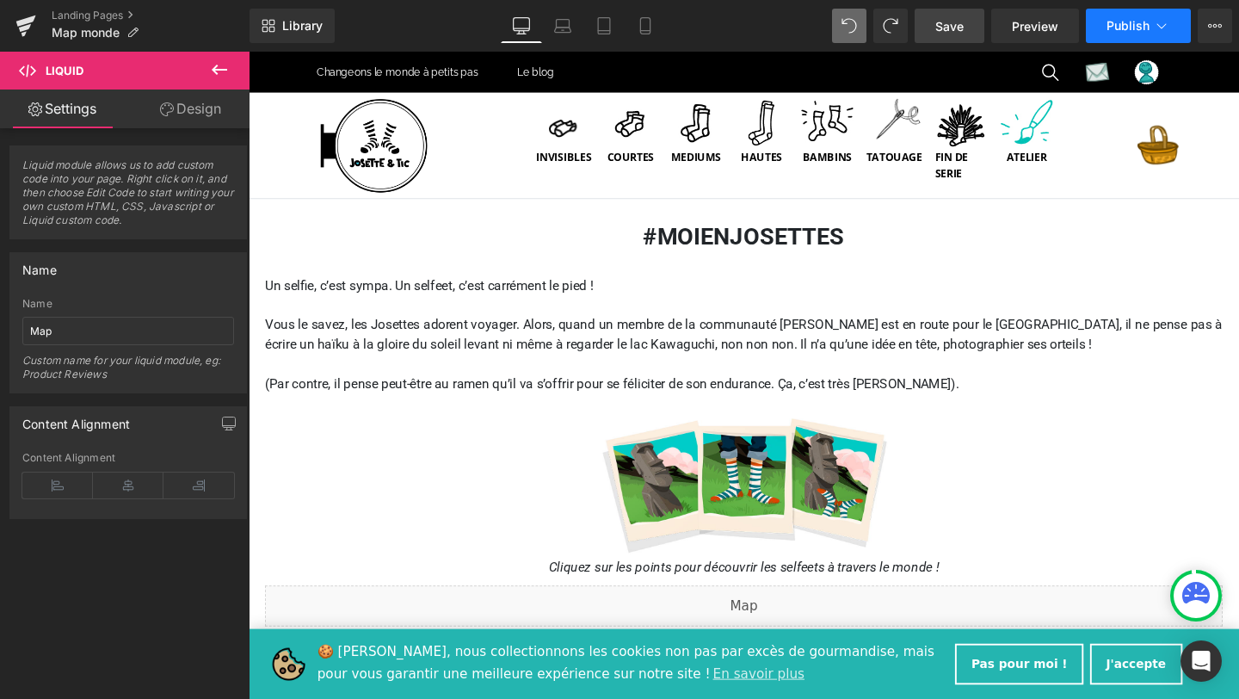
click at [1130, 19] on span "Publish" at bounding box center [1127, 26] width 43 height 14
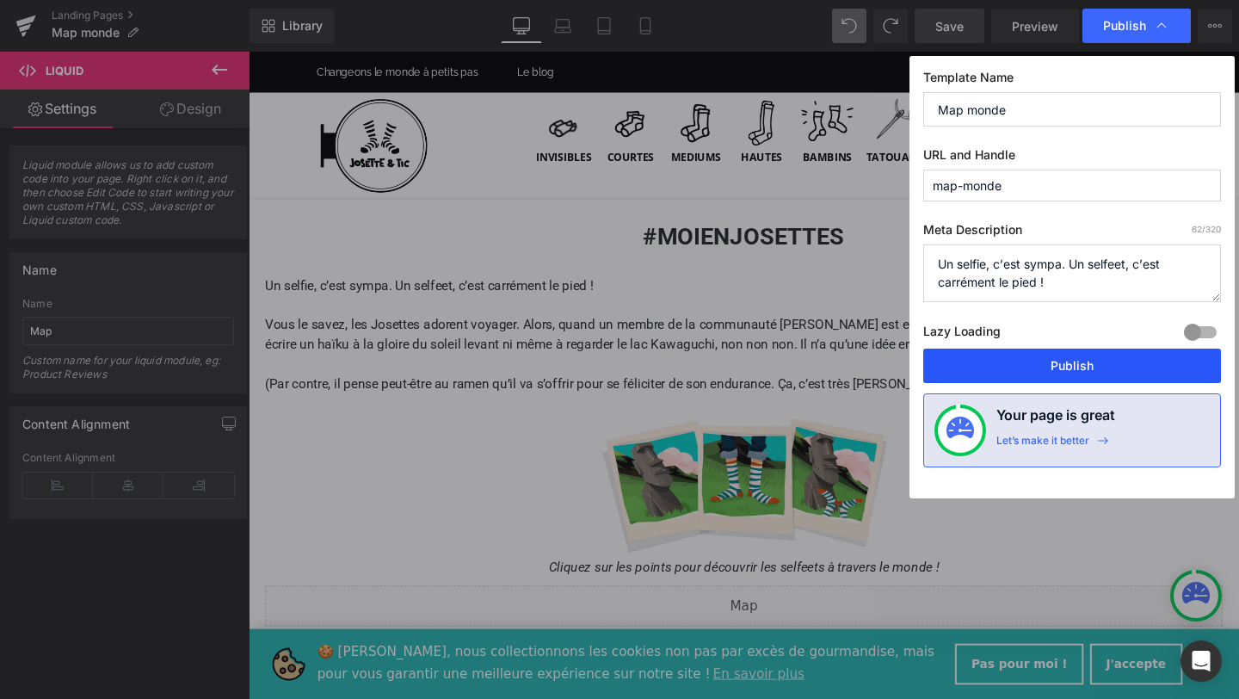
click at [1050, 373] on button "Publish" at bounding box center [1072, 365] width 298 height 34
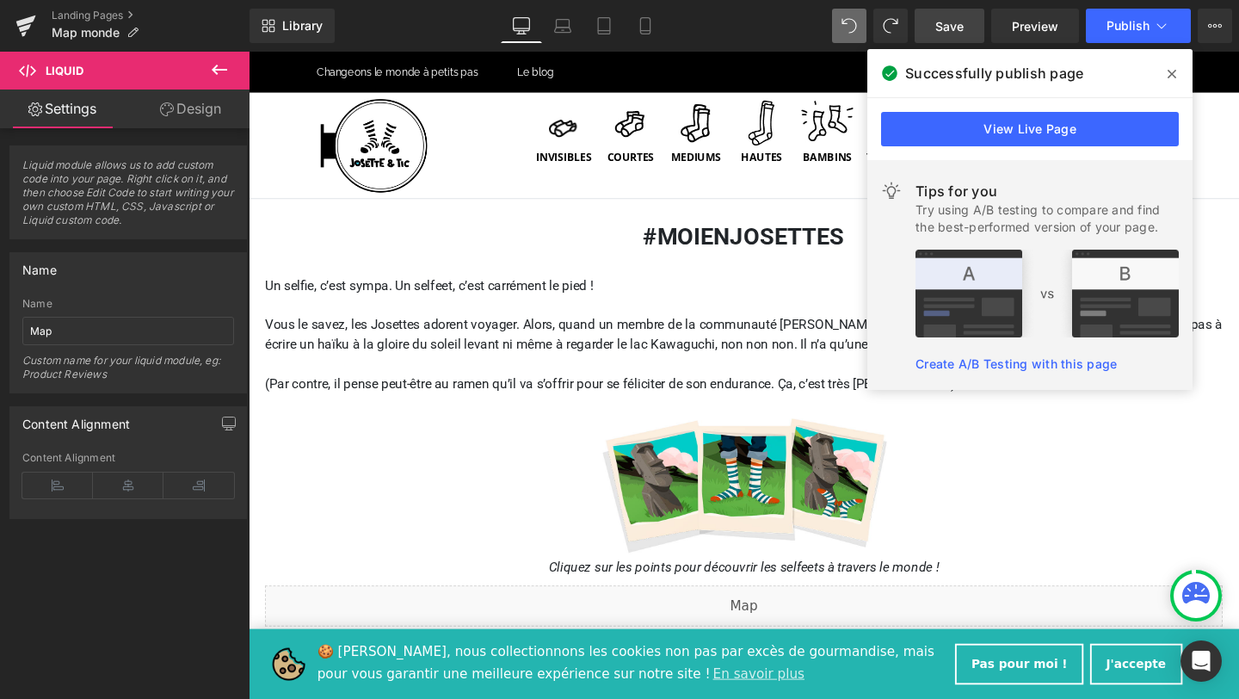
click at [1169, 74] on icon at bounding box center [1171, 74] width 9 height 14
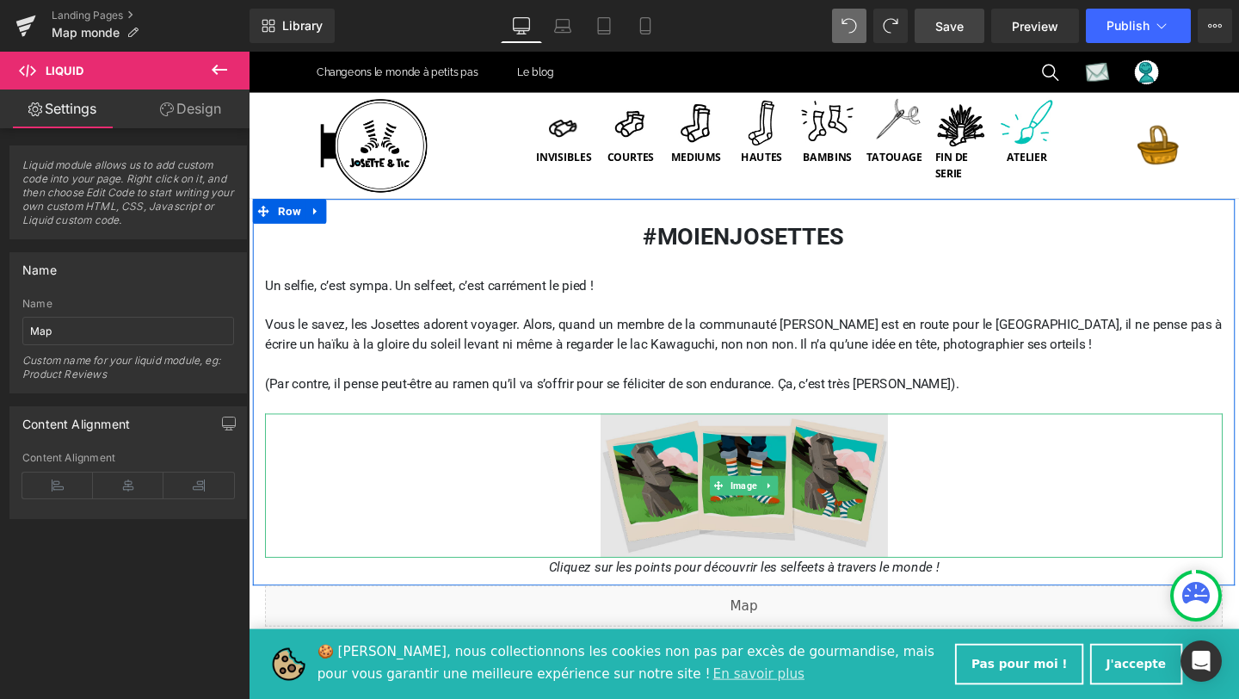
scroll to position [125, 0]
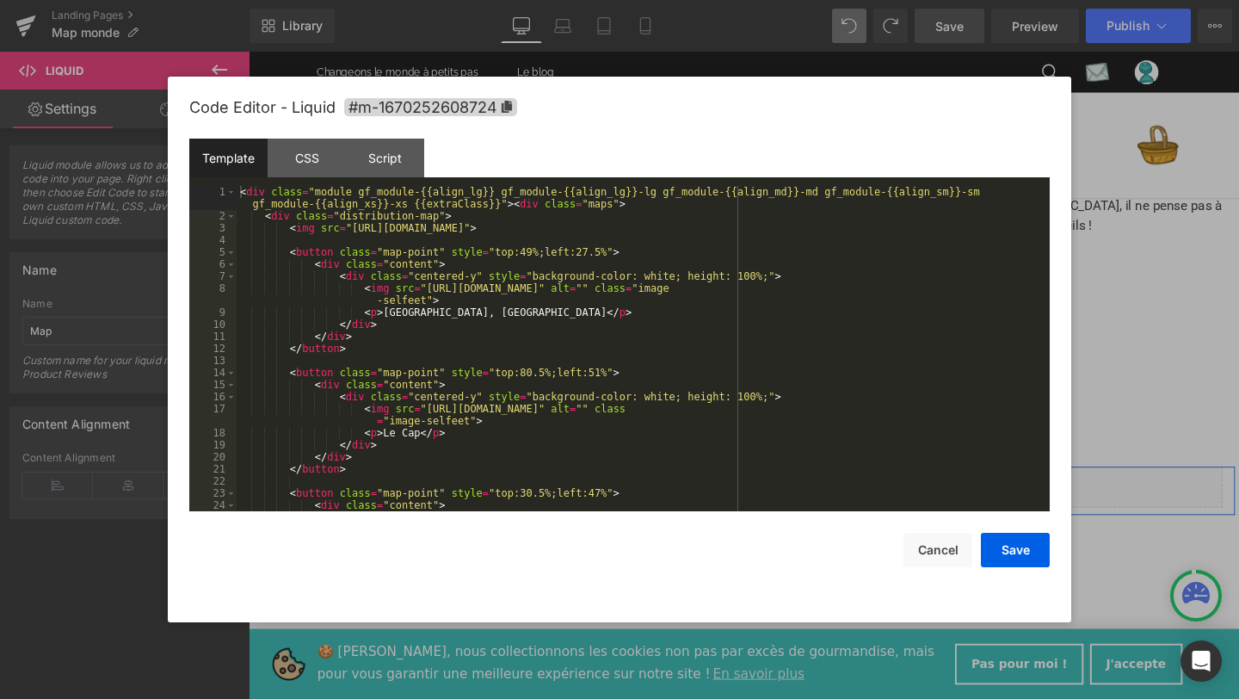
click at [794, 504] on div "Liquid" at bounding box center [769, 509] width 1007 height 43
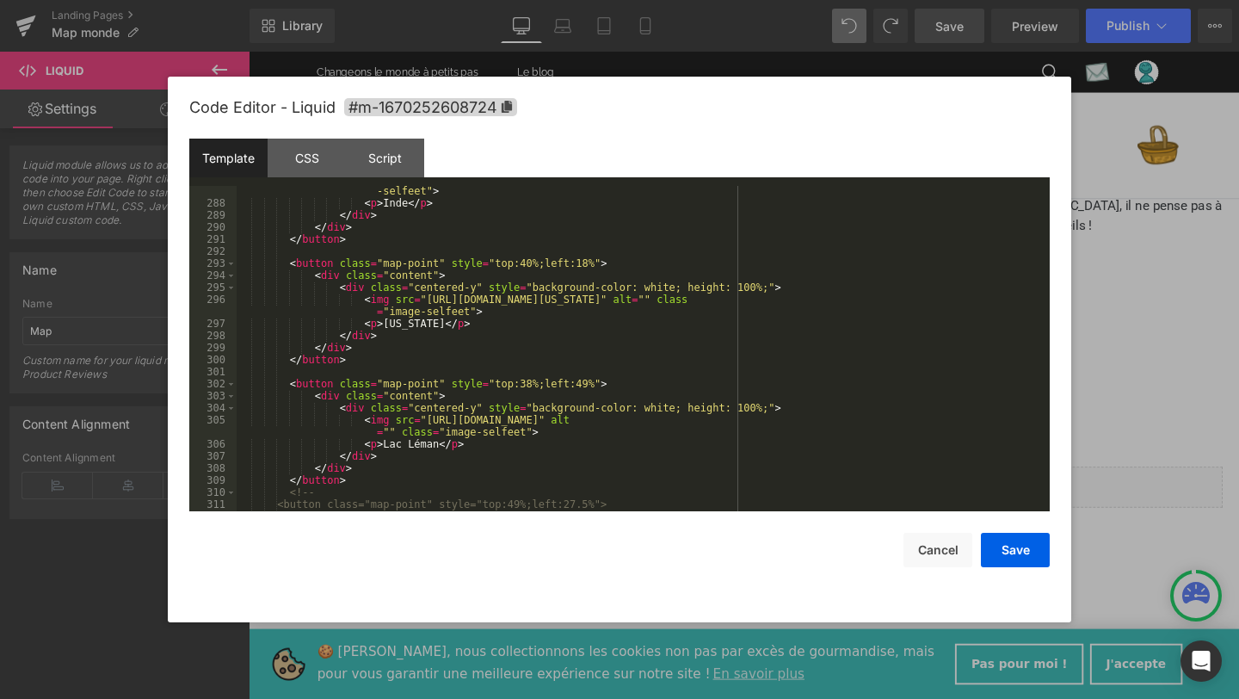
scroll to position [3875, 0]
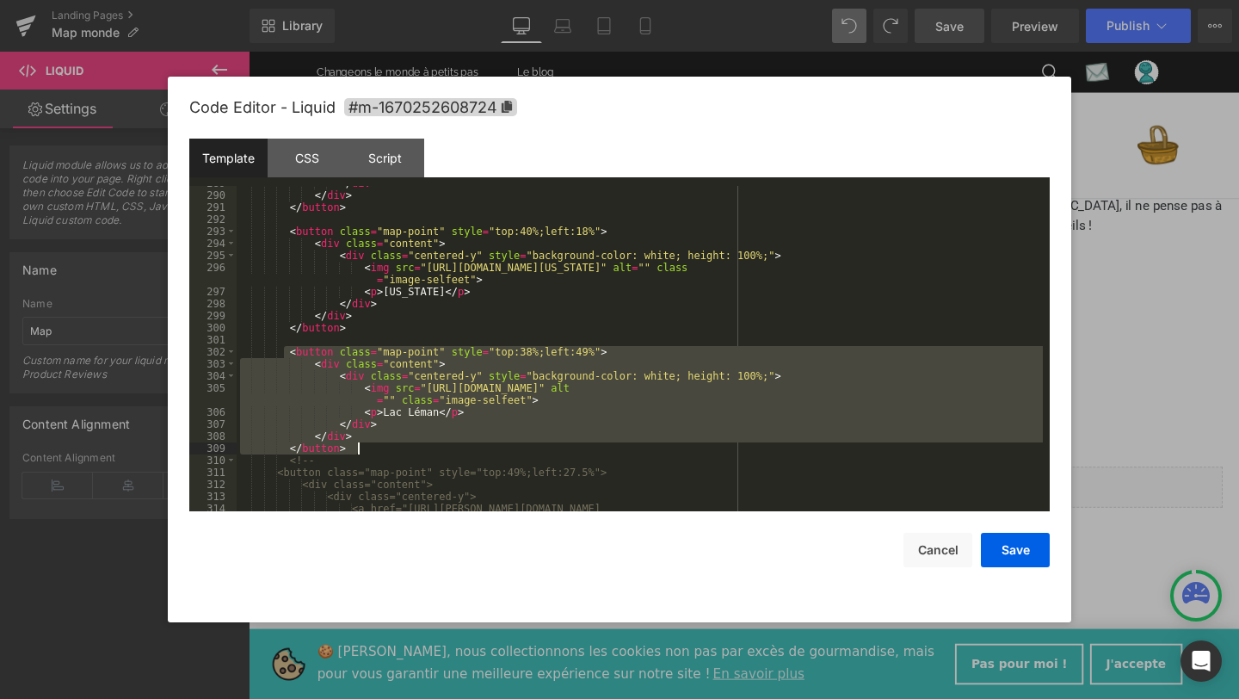
drag, startPoint x: 286, startPoint y: 350, endPoint x: 354, endPoint y: 450, distance: 120.7
click at [354, 450] on div "</ div > </ div > </ button > < button class = "map-point" style = "top:40%;lef…" at bounding box center [640, 363] width 806 height 373
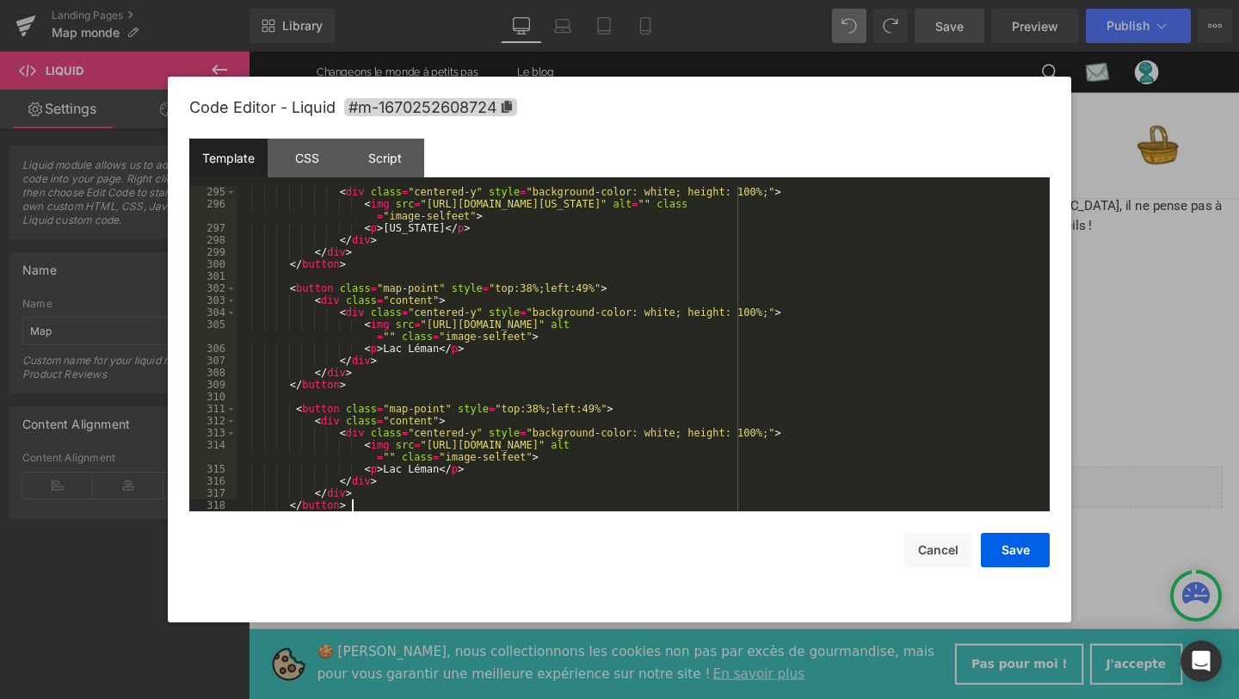
scroll to position [3938, 0]
drag, startPoint x: 429, startPoint y: 445, endPoint x: 1001, endPoint y: 450, distance: 571.3
click at [1001, 450] on div "< div class = "centered-y" style = "background-color: white; height: 100%;" > <…" at bounding box center [640, 360] width 806 height 349
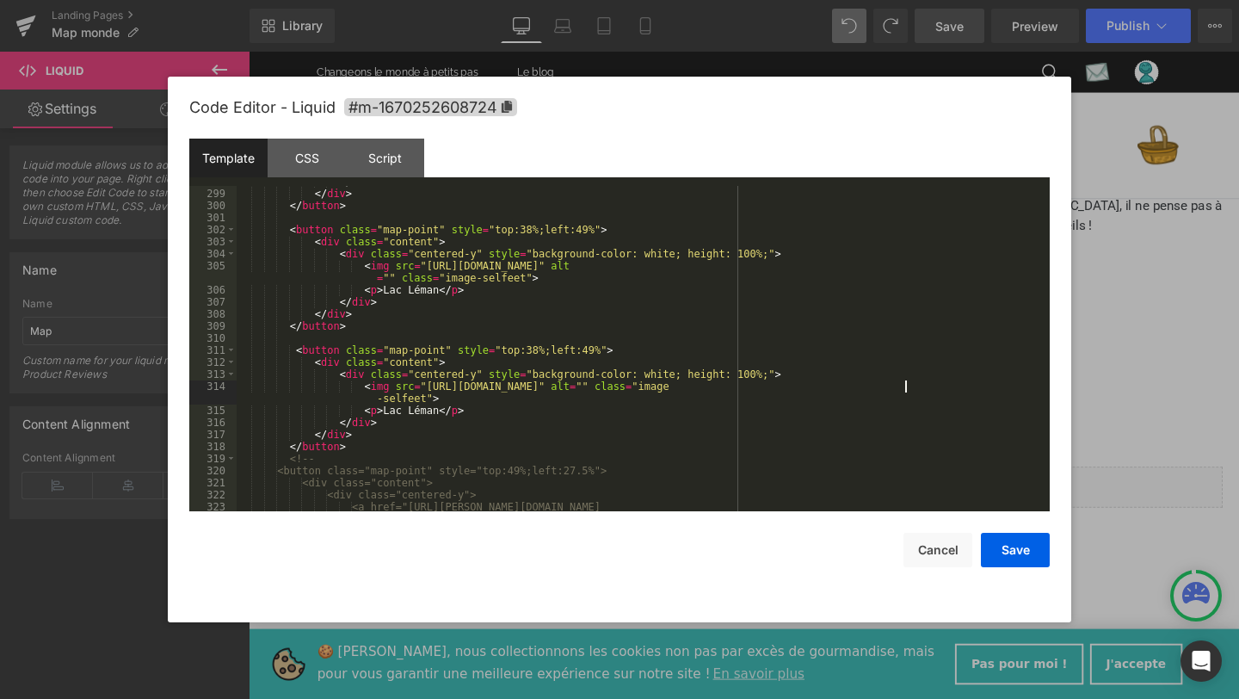
scroll to position [3997, 0]
click at [534, 349] on div "</ div > </ div > </ button > < button class = "map-point" style = "top:38%;lef…" at bounding box center [640, 361] width 806 height 373
click at [591, 348] on div "</ div > </ div > </ button > < button class = "map-point" style = "top:38%;lef…" at bounding box center [640, 361] width 806 height 373
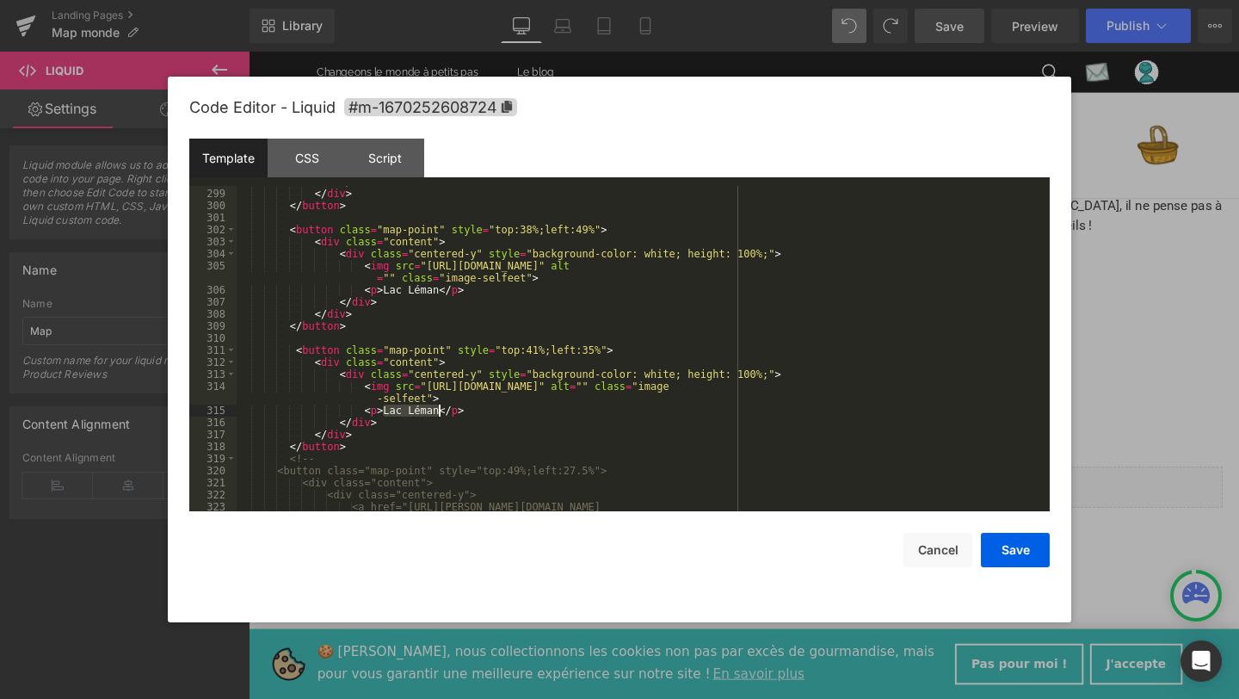
drag, startPoint x: 383, startPoint y: 409, endPoint x: 434, endPoint y: 415, distance: 51.0
click at [435, 415] on div "</ div > </ div > </ button > < button class = "map-point" style = "top:38%;lef…" at bounding box center [640, 361] width 806 height 373
click at [994, 551] on button "Save" at bounding box center [1015, 550] width 69 height 34
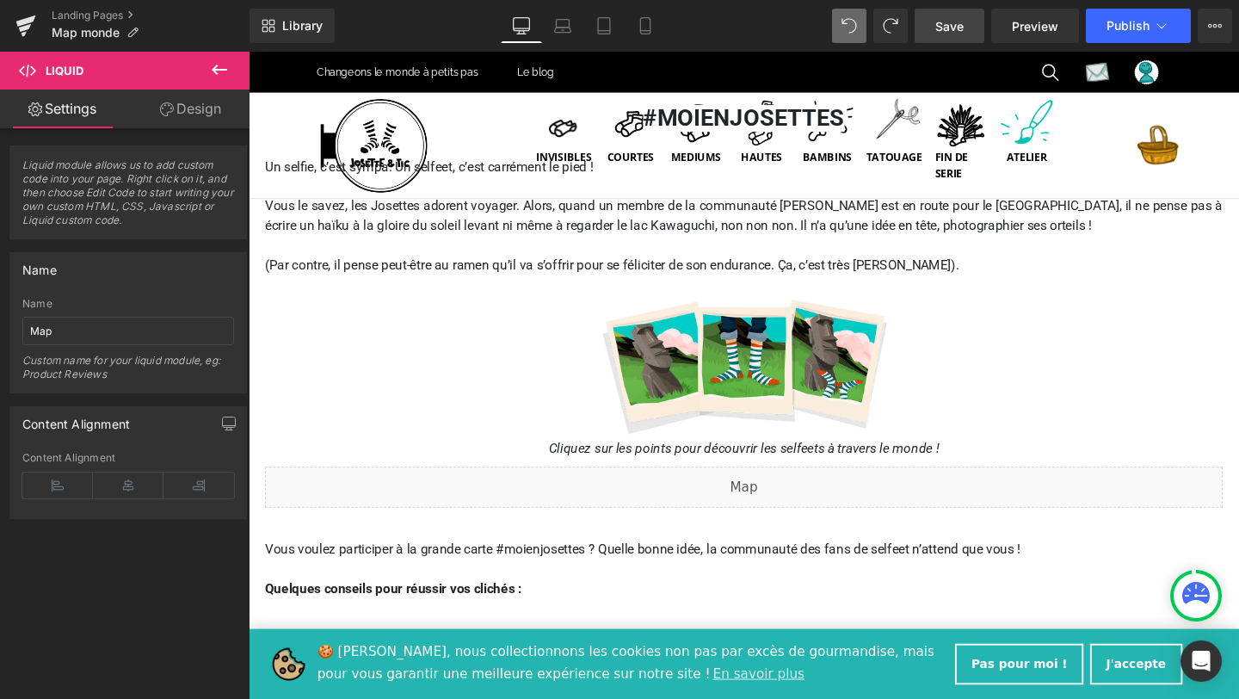
click at [948, 18] on span "Save" at bounding box center [949, 26] width 28 height 18
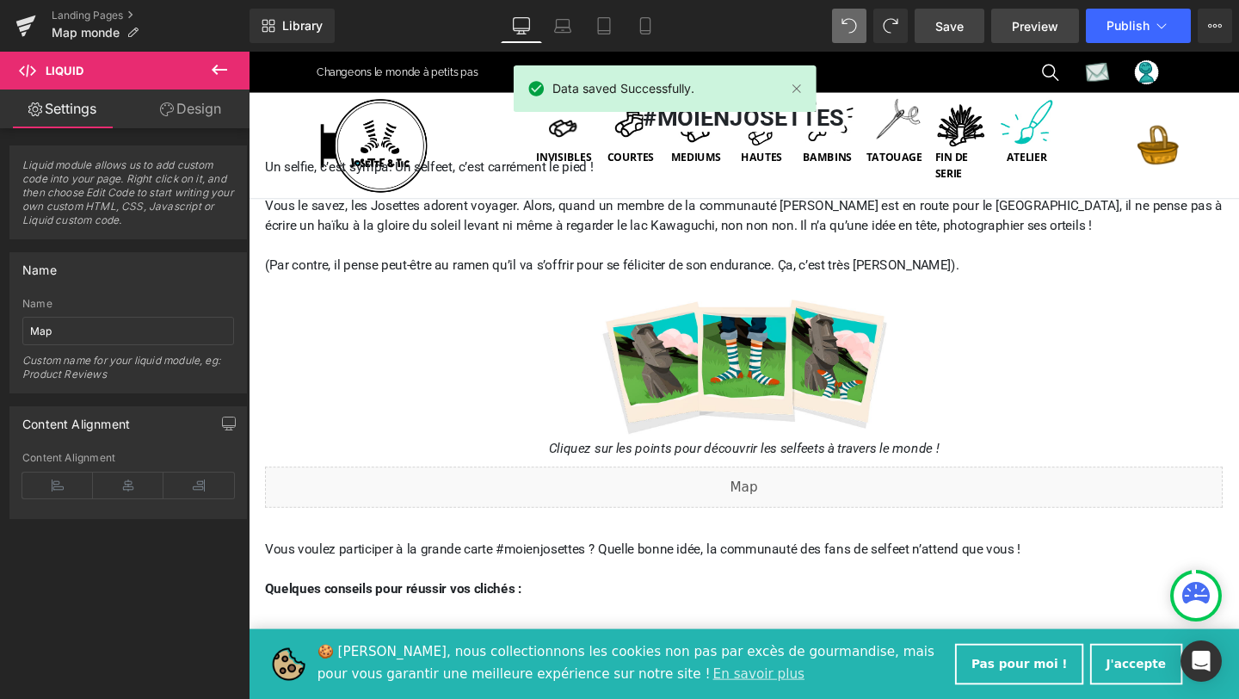
click at [1037, 34] on span "Preview" at bounding box center [1035, 26] width 46 height 18
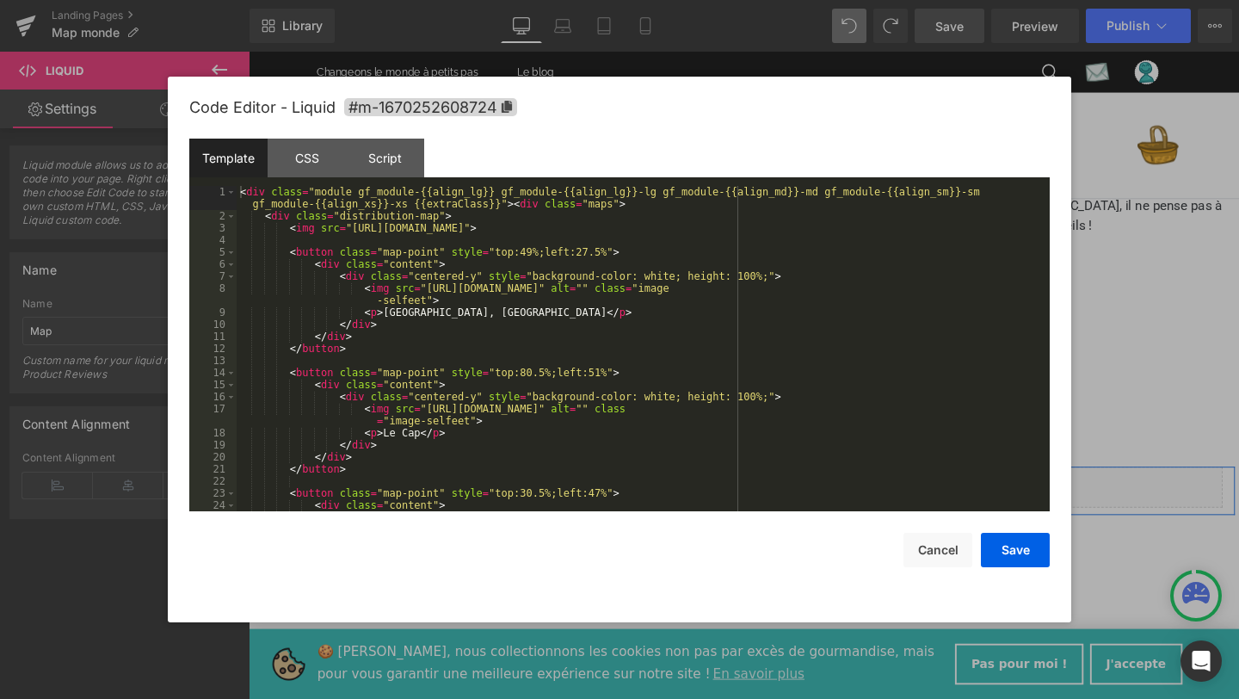
click at [797, 508] on div "Liquid" at bounding box center [769, 509] width 1007 height 43
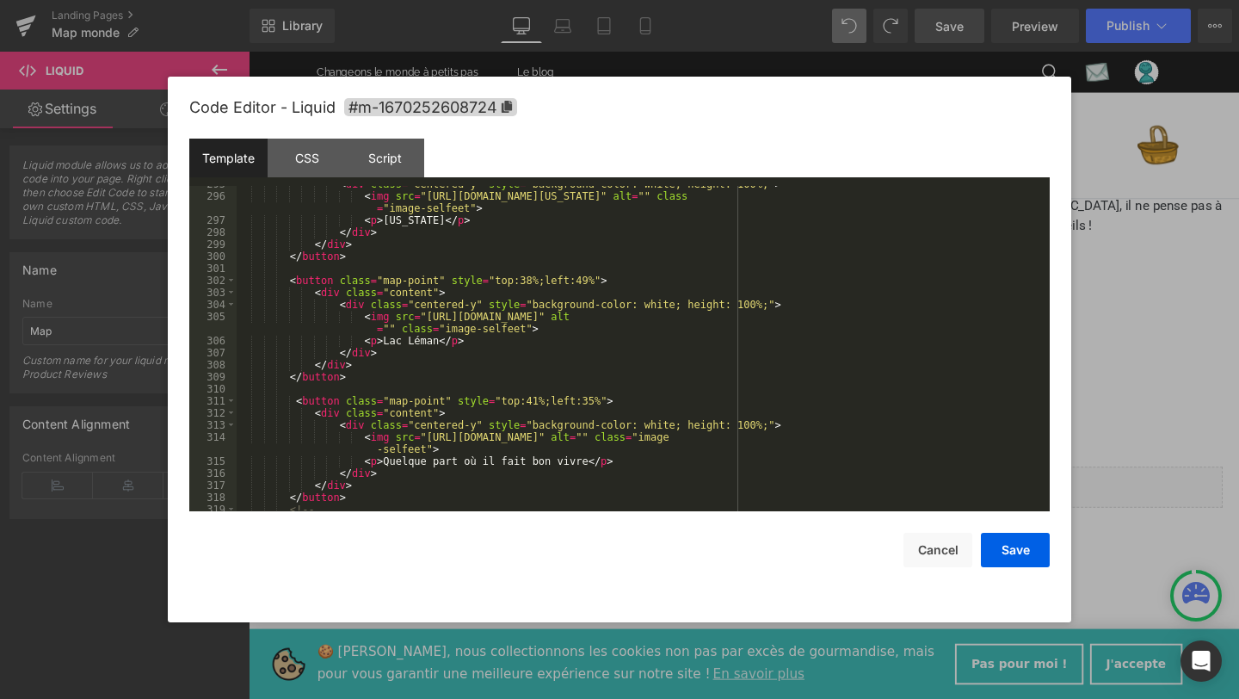
scroll to position [3946, 0]
click at [540, 399] on div "< div class = "centered-y" style = "background-color: white; height: 100%;" > <…" at bounding box center [640, 352] width 806 height 349
click at [594, 403] on div "< div class = "centered-y" style = "background-color: white; height: 100%;" > <…" at bounding box center [640, 352] width 806 height 349
click at [1000, 542] on button "Save" at bounding box center [1015, 550] width 69 height 34
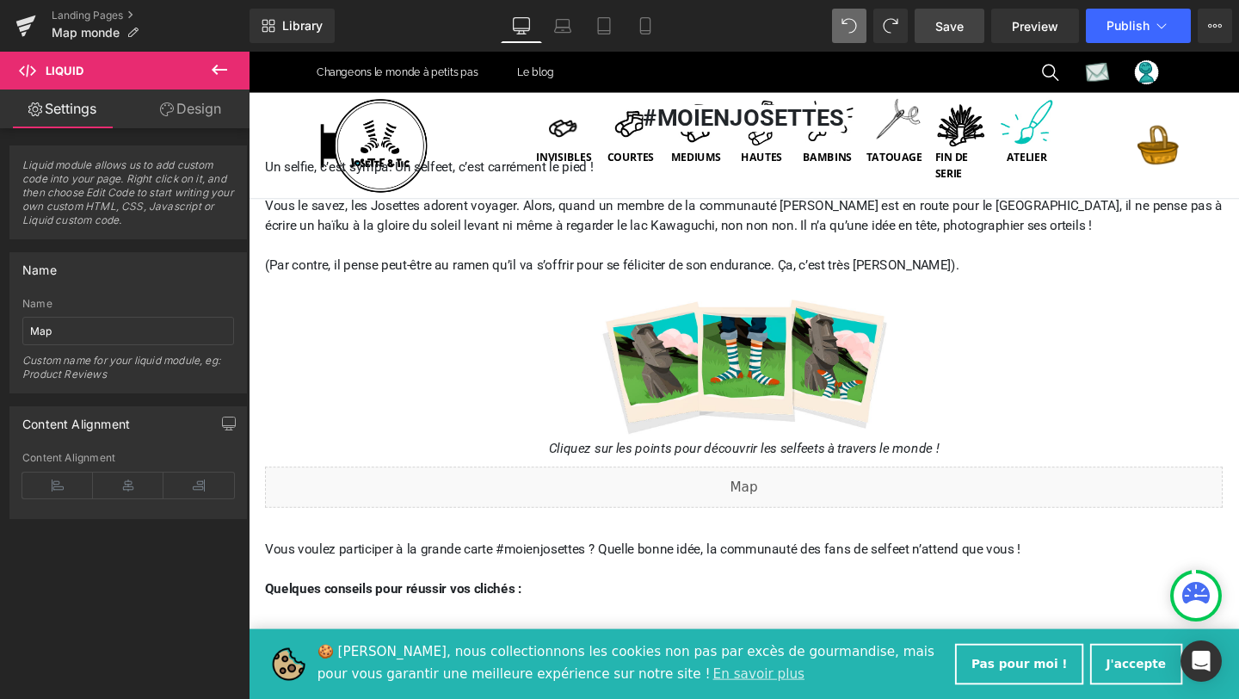
click at [958, 22] on span "Save" at bounding box center [949, 26] width 28 height 18
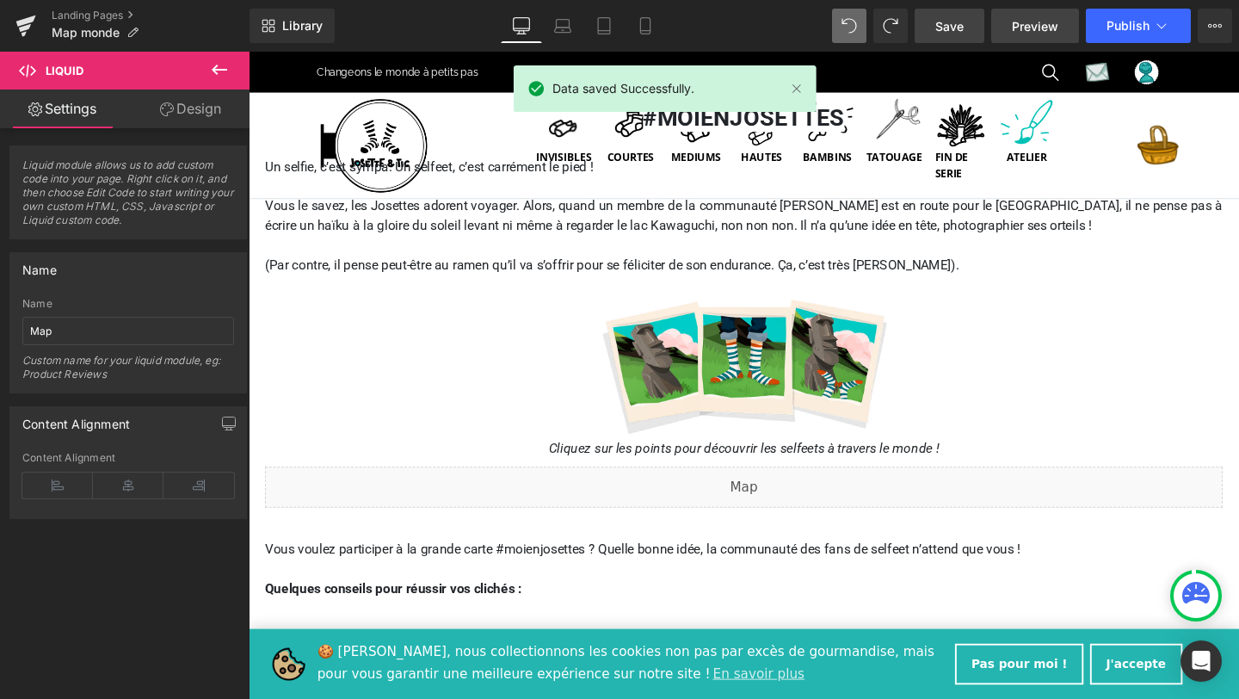
click at [1041, 28] on span "Preview" at bounding box center [1035, 26] width 46 height 18
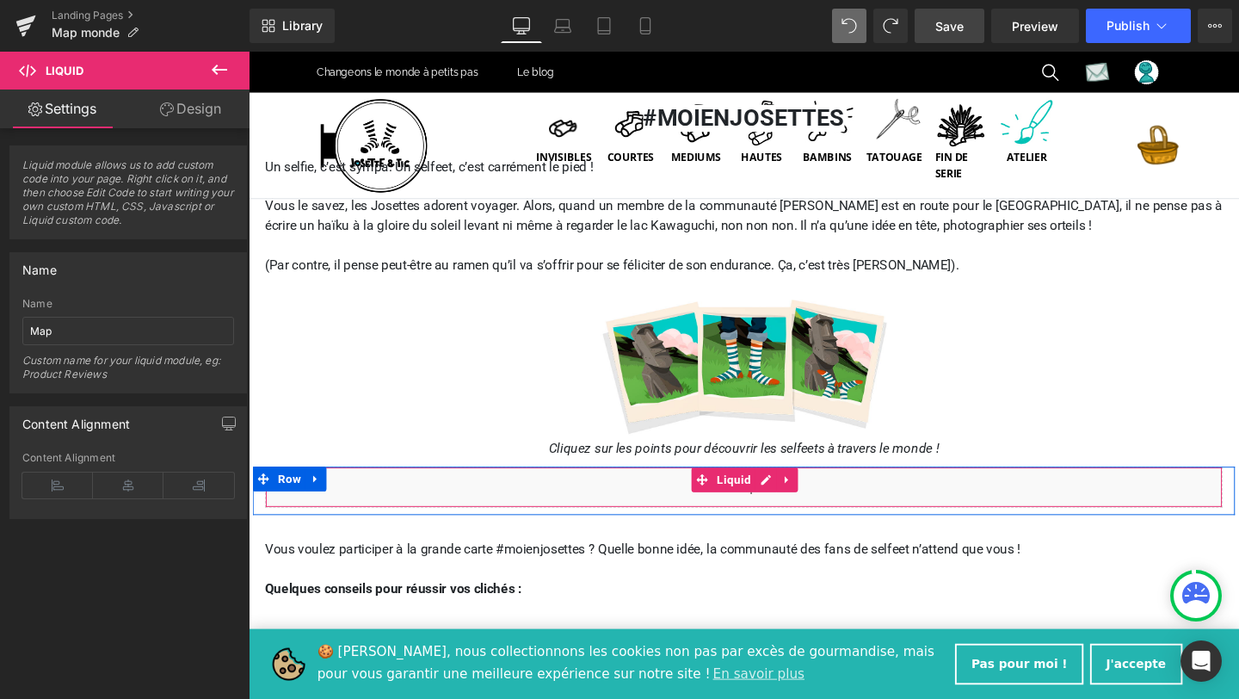
click at [797, 498] on div "Liquid" at bounding box center [769, 509] width 1007 height 43
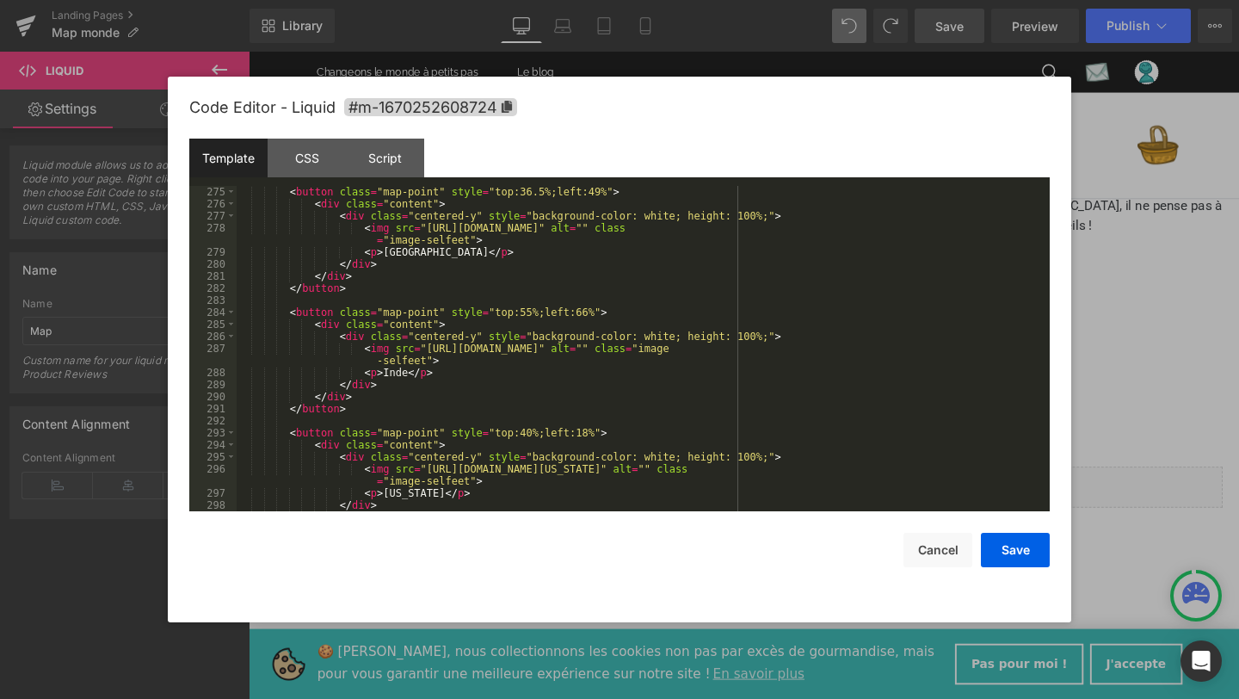
scroll to position [4004, 0]
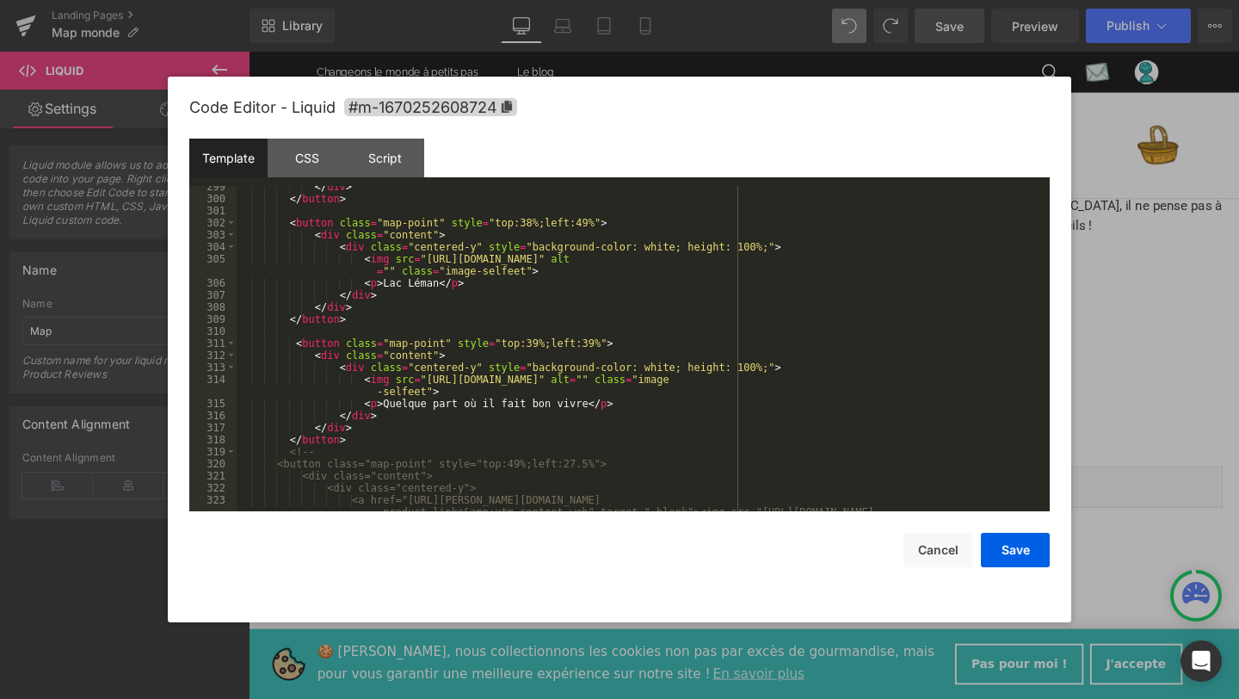
click at [537, 339] on div "</ div > </ button > < button class = "map-point" style = "top:38%;left:49%" > …" at bounding box center [640, 367] width 806 height 373
click at [594, 343] on div "</ div > </ button > < button class = "map-point" style = "top:38%;left:49%" > …" at bounding box center [640, 367] width 806 height 373
click at [1030, 546] on button "Save" at bounding box center [1015, 550] width 69 height 34
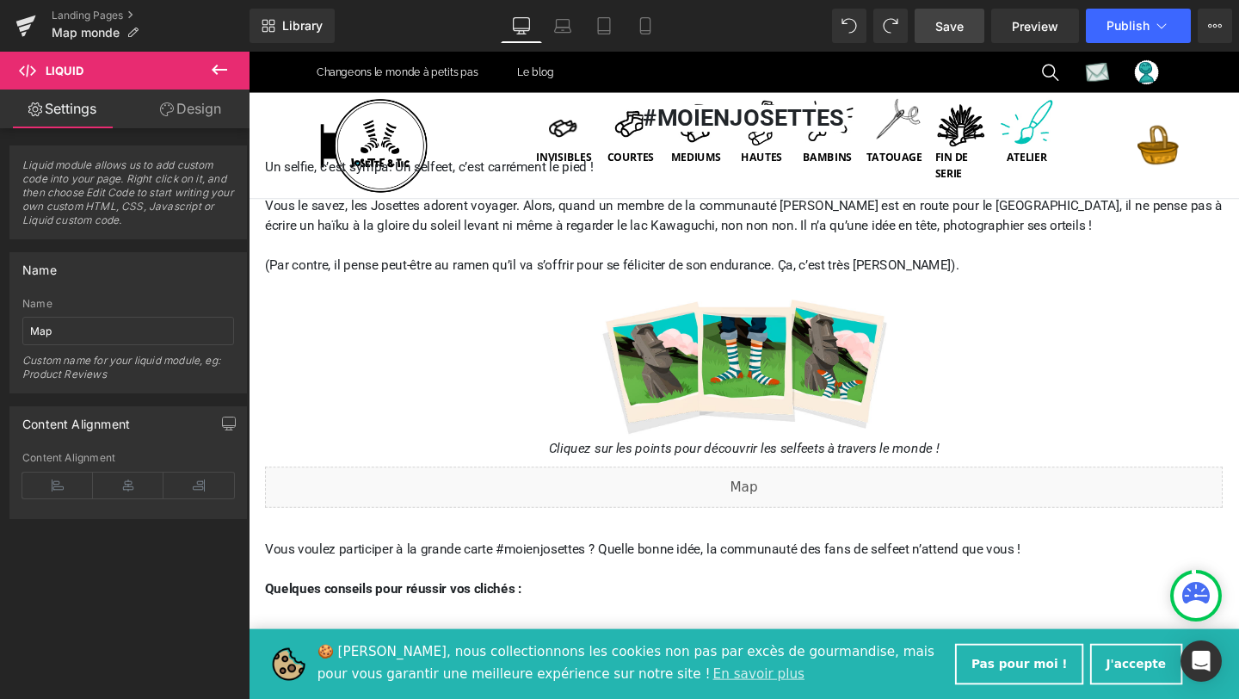
click at [951, 22] on span "Save" at bounding box center [949, 26] width 28 height 18
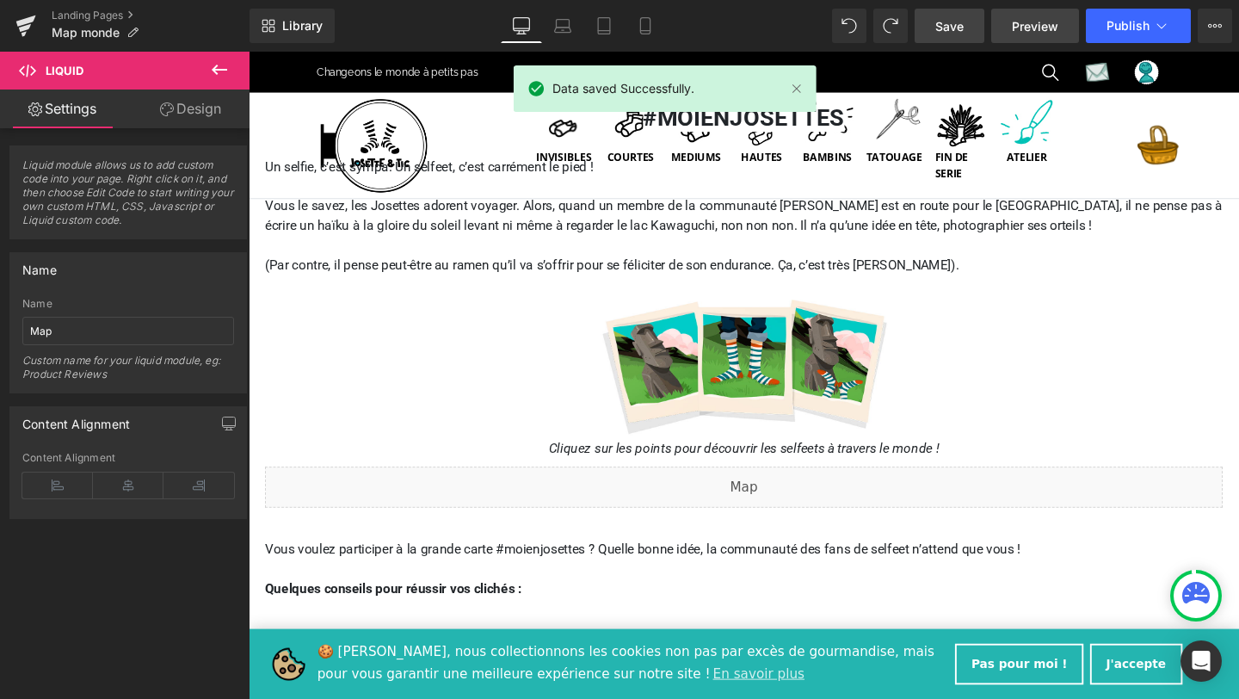
click at [1034, 28] on span "Preview" at bounding box center [1035, 26] width 46 height 18
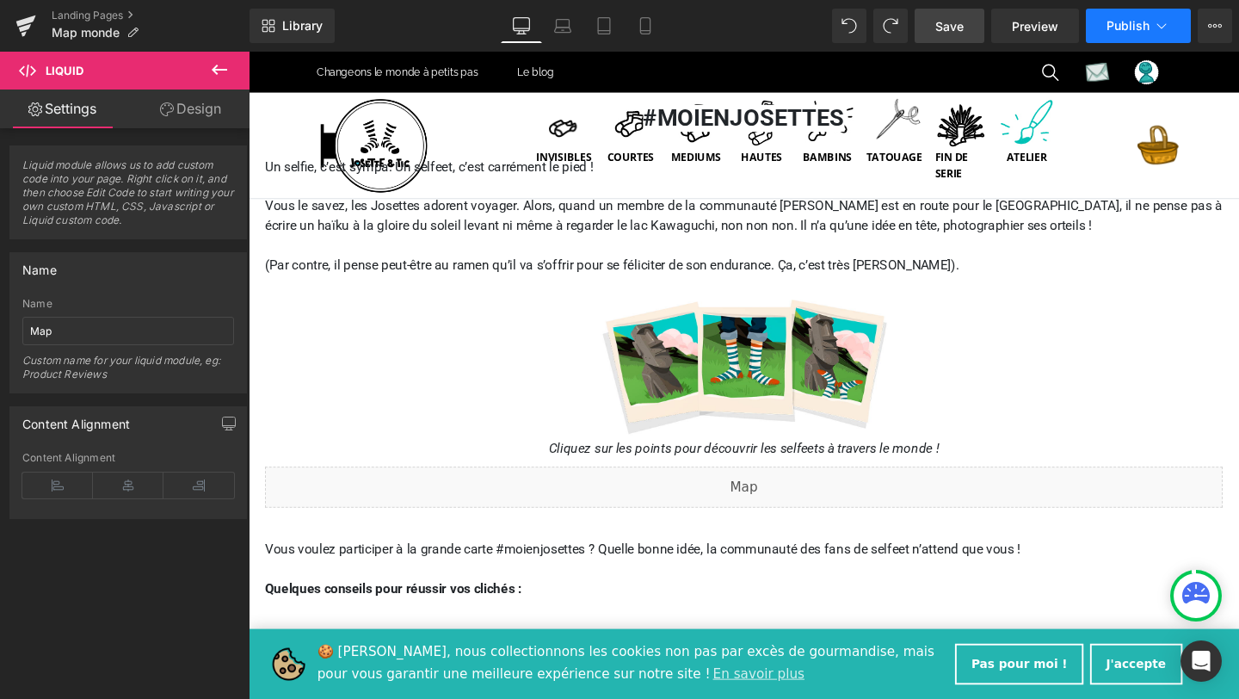
click at [1137, 19] on span "Publish" at bounding box center [1127, 26] width 43 height 14
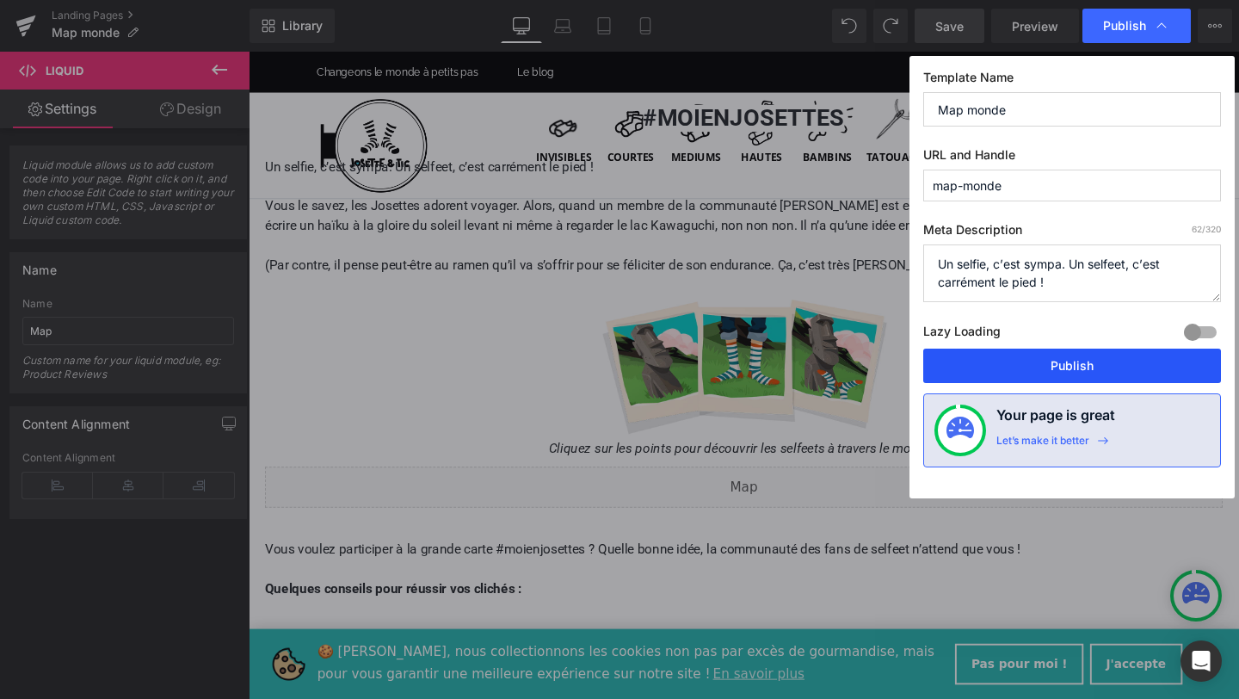
click at [1056, 360] on button "Publish" at bounding box center [1072, 365] width 298 height 34
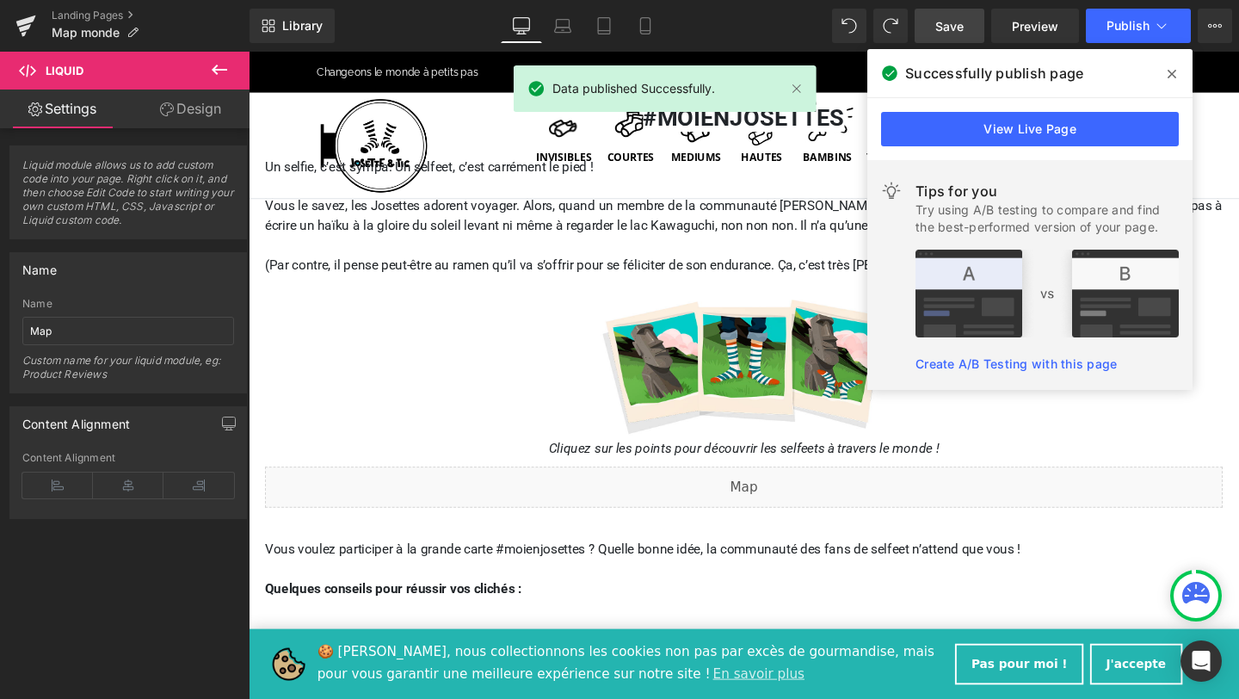
click at [1175, 78] on icon at bounding box center [1171, 74] width 9 height 14
